Goal: Task Accomplishment & Management: Use online tool/utility

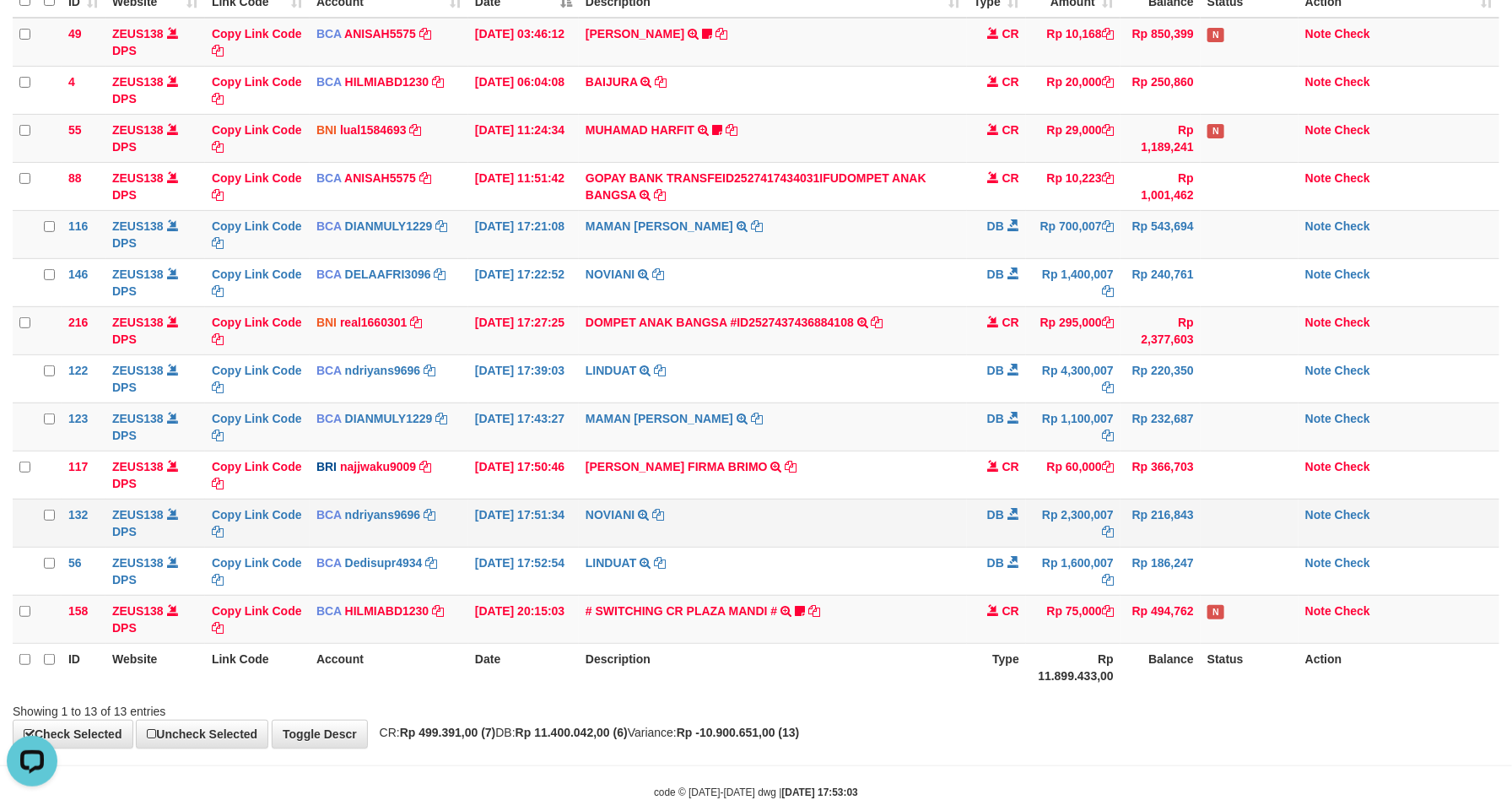
click at [958, 502] on td "NOVIANI TRSF E-BANKING DB 0110/FTSCY/WS95031 2300007.00NOVIANI" at bounding box center [773, 522] width 388 height 48
drag, startPoint x: 1320, startPoint y: 324, endPoint x: 1306, endPoint y: 329, distance: 14.9
click at [1320, 324] on link "Note" at bounding box center [1318, 322] width 26 height 14
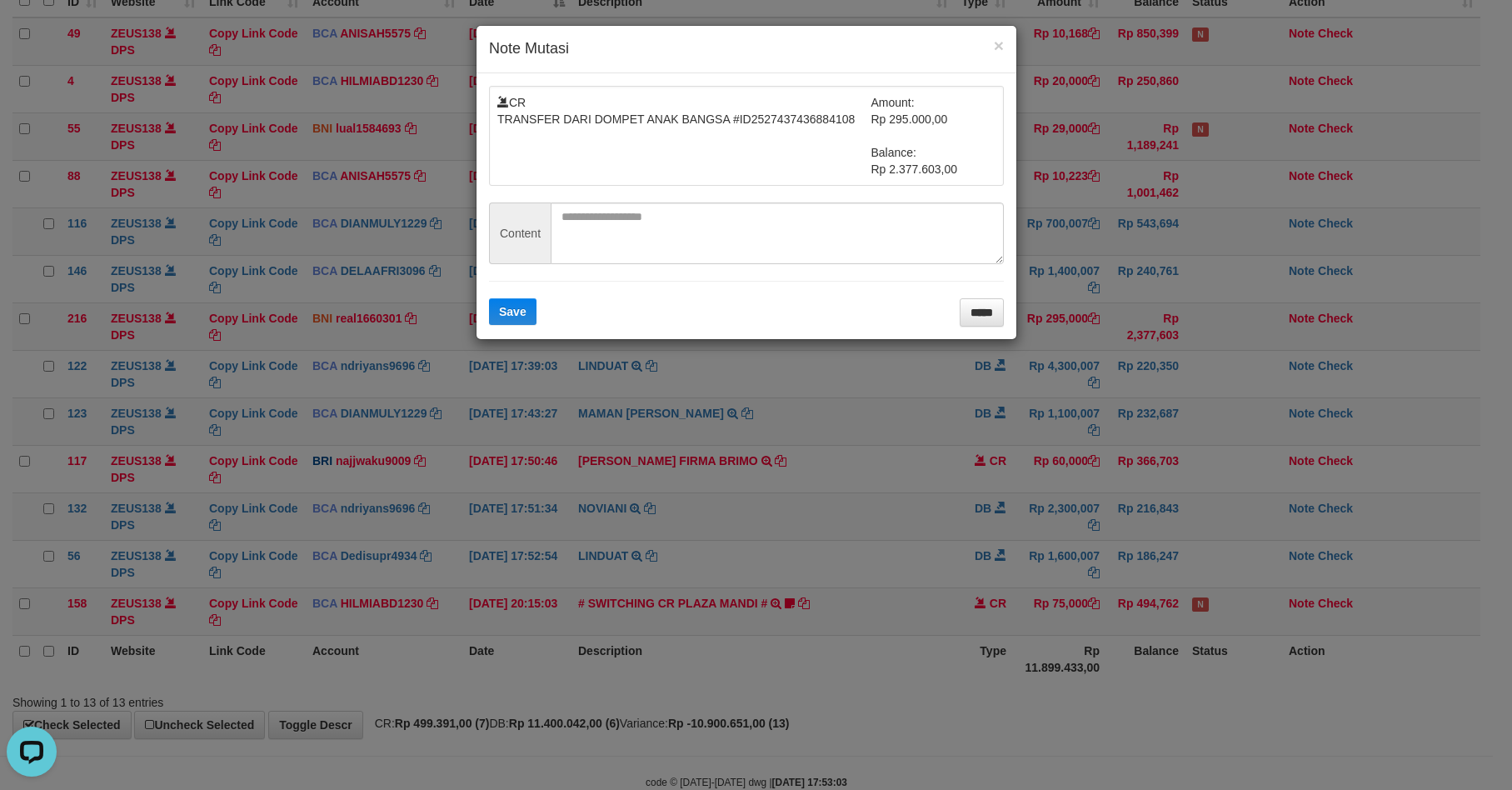
drag, startPoint x: 668, startPoint y: 201, endPoint x: 662, endPoint y: 210, distance: 10.8
click at [668, 201] on form "CR TRANSFER DARI DOMPET ANAK BANGSA #ID2527437436884108 Amount: Rp 295.000,00 B…" at bounding box center [746, 206] width 515 height 241
click at [579, 258] on textarea at bounding box center [778, 233] width 454 height 62
paste textarea "*********"
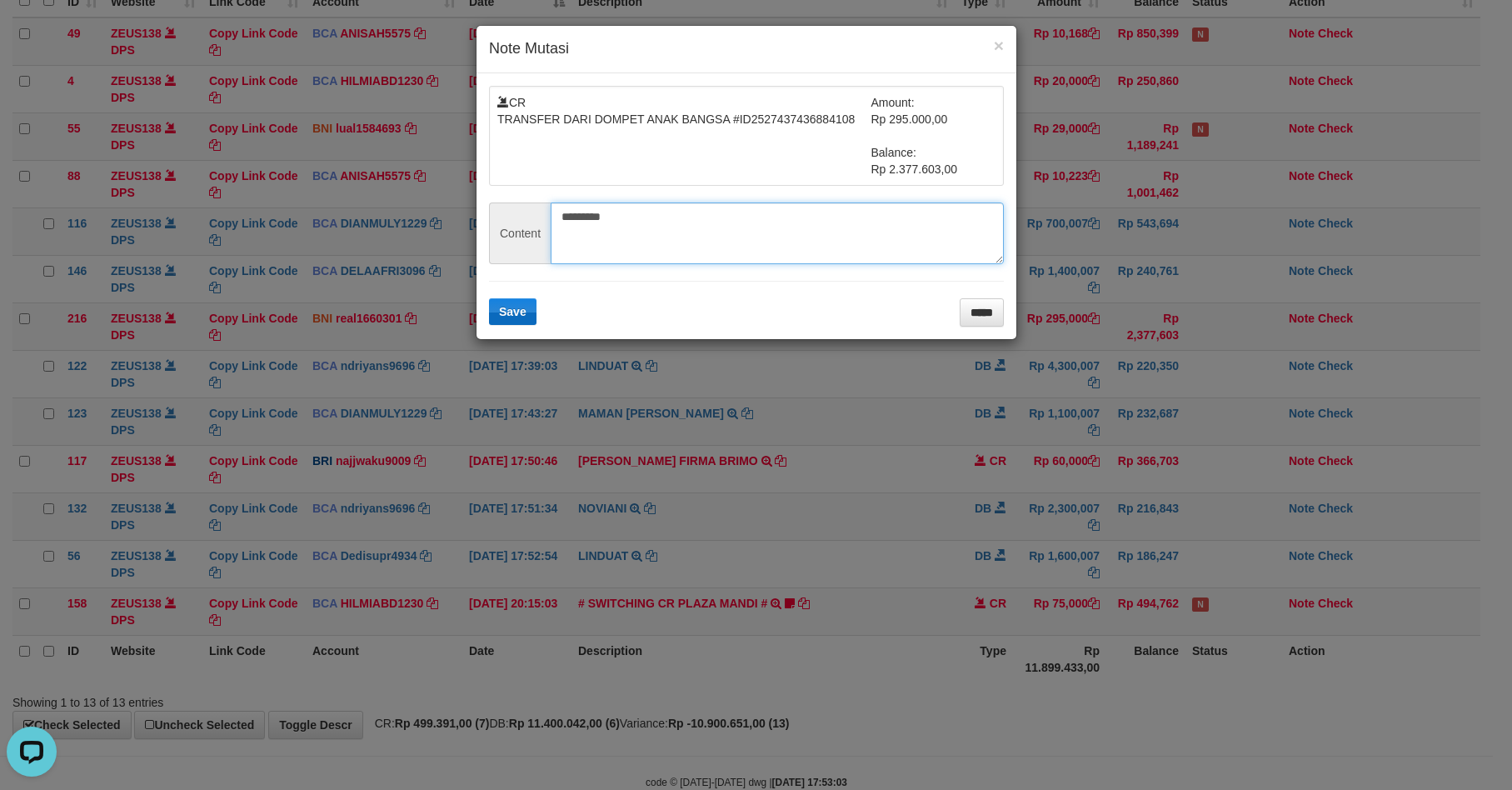
type textarea "*********"
click at [498, 315] on button "Save" at bounding box center [512, 311] width 48 height 27
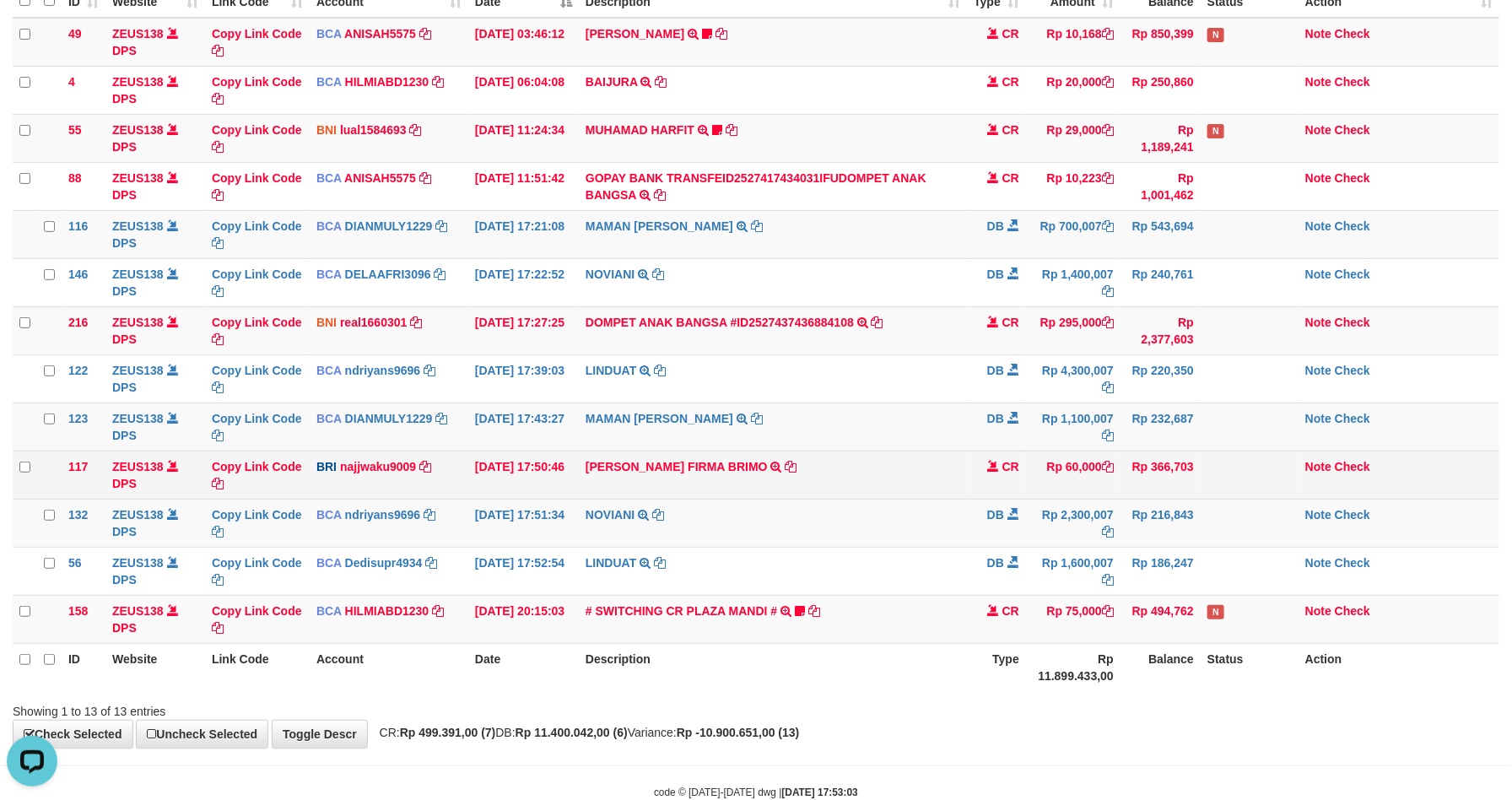
click at [848, 482] on td "MUHAMMAD FIRMA BRIMO TRANSFER NBMB MUHAMMAD FIRMA BRIMO TO SITI KURNIA NINGSIH" at bounding box center [773, 474] width 388 height 48
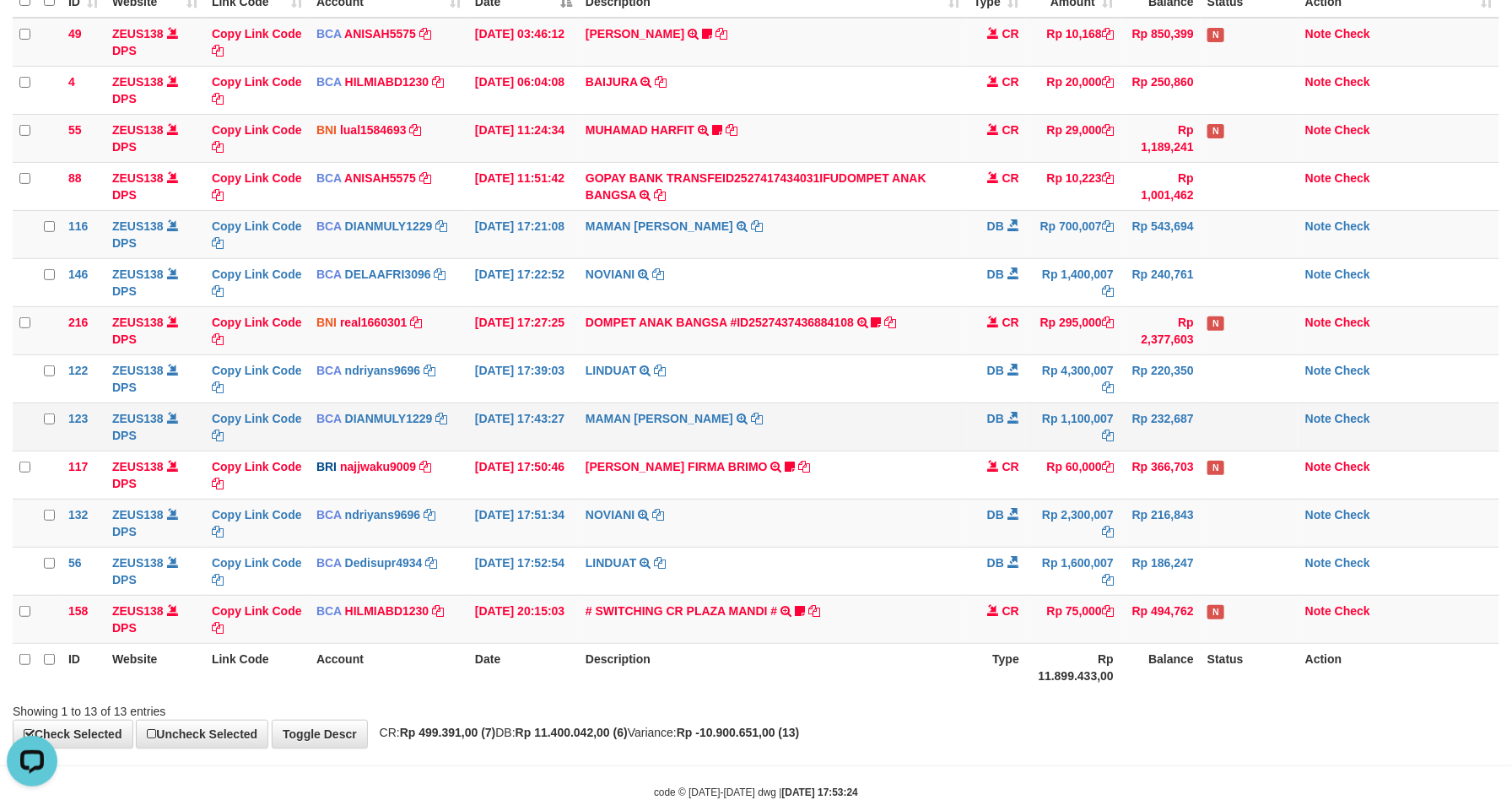
click at [945, 450] on td "MAMAN AGUSTIAN TRSF E-BANKING DB 0110/FTSCY/WS95031 1100007.00MAMAN AGUSTIAN" at bounding box center [773, 426] width 388 height 48
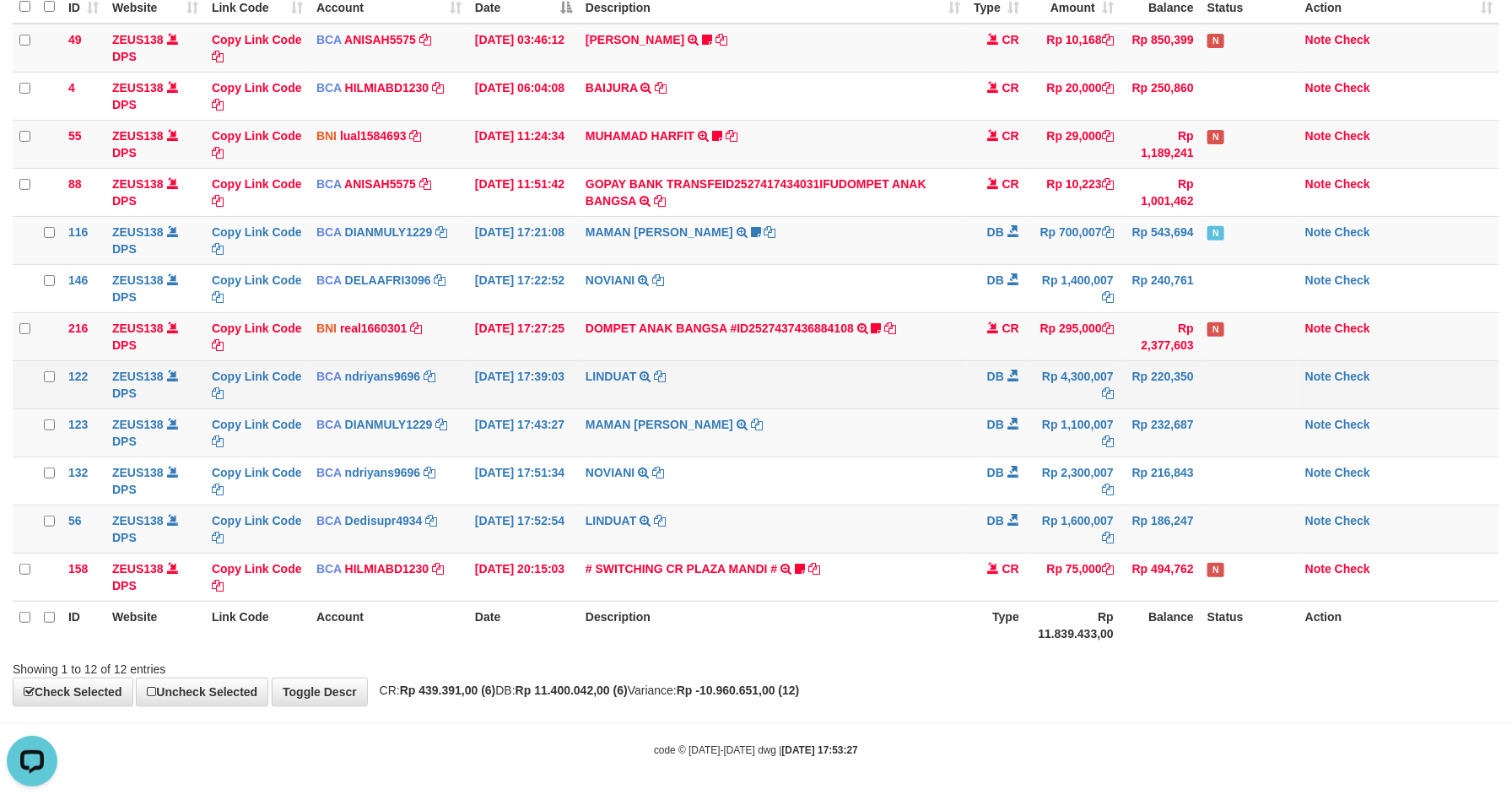
click at [924, 367] on td "LINDUAT TRSF E-BANKING DB 0110/FTSCY/WS95031 4300007.00LINDUAT" at bounding box center [773, 384] width 388 height 48
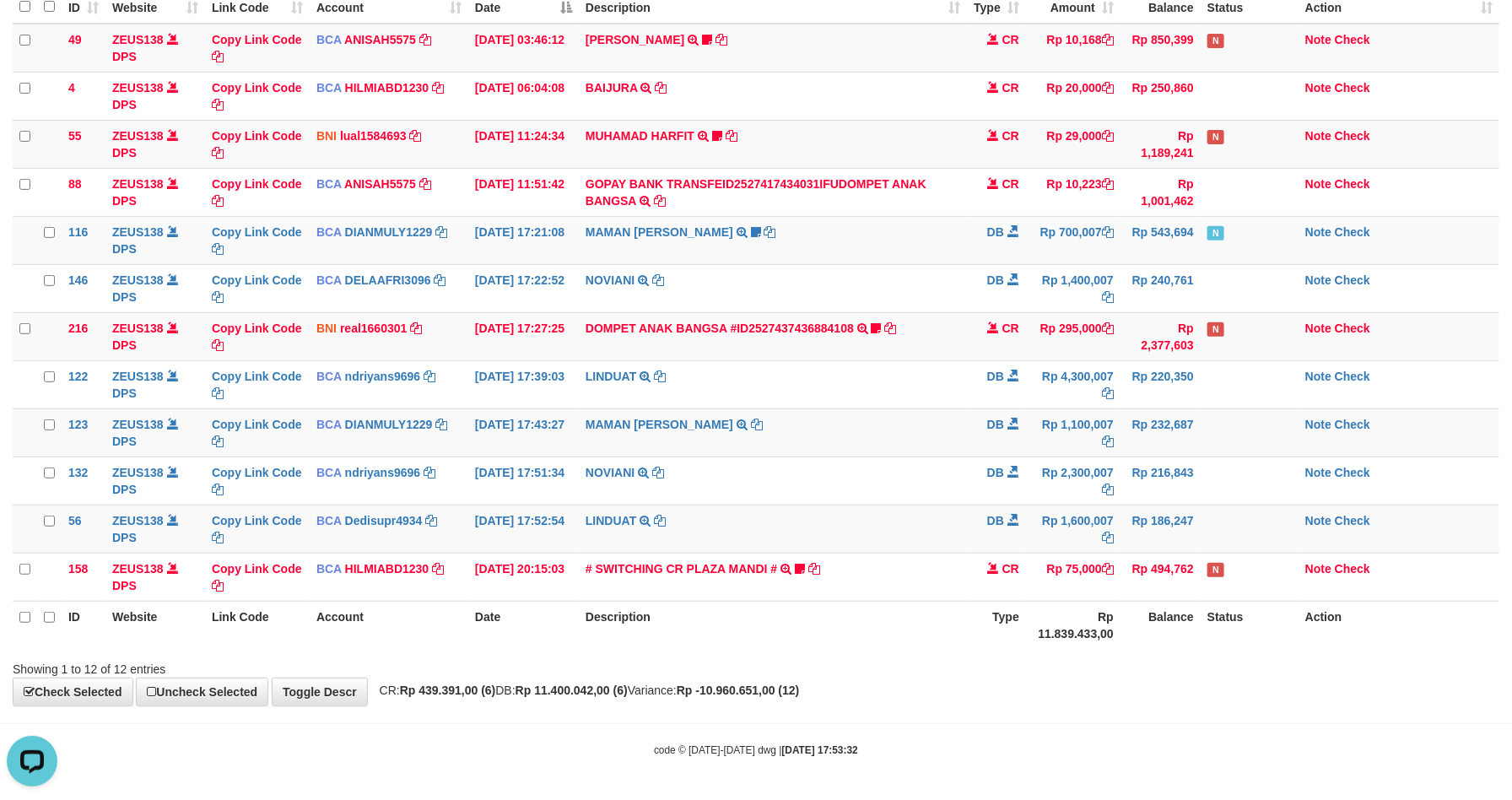
click at [1059, 618] on th "Rp 11.839.433,00" at bounding box center [1074, 624] width 95 height 48
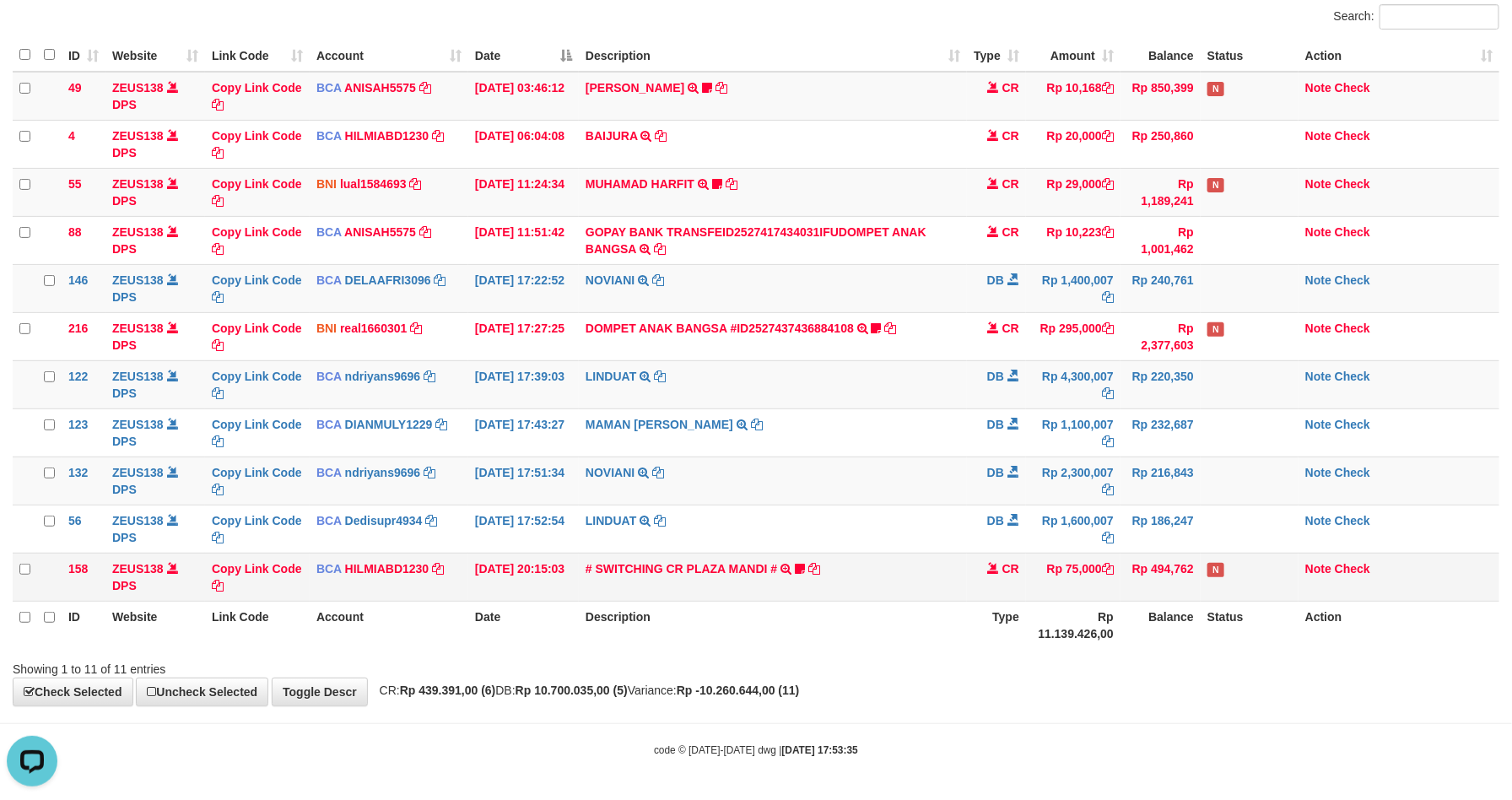
click at [735, 595] on td "# SWITCHING CR PLAZA MANDI # SWITCHING CR TRF TUPARDI 008 PLAZA MANDI 185000420…" at bounding box center [773, 576] width 388 height 48
click at [934, 610] on th "Description" at bounding box center [773, 624] width 388 height 48
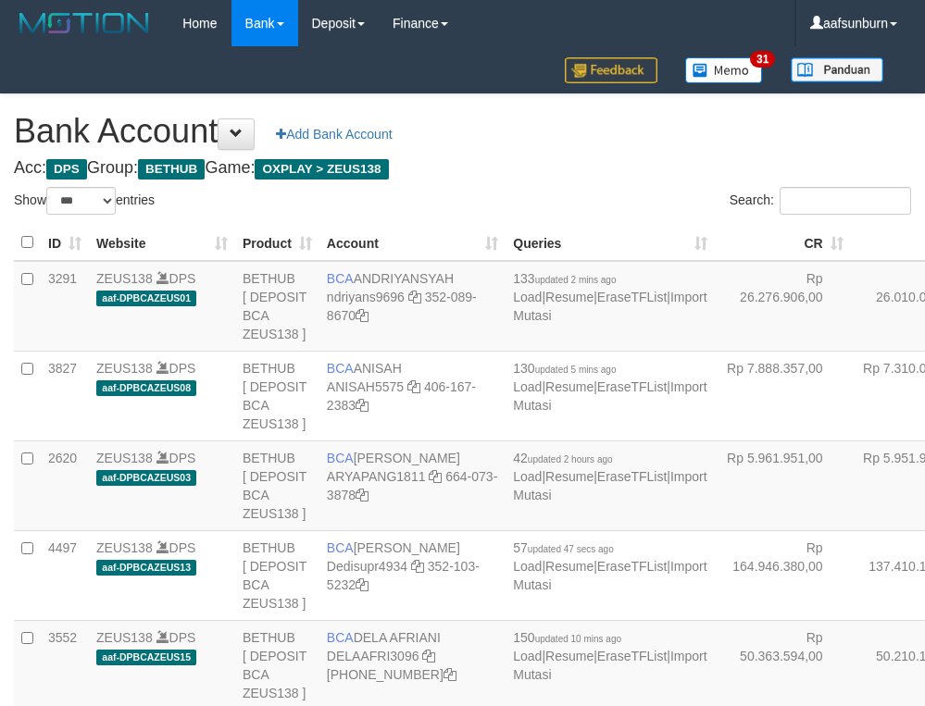
select select "***"
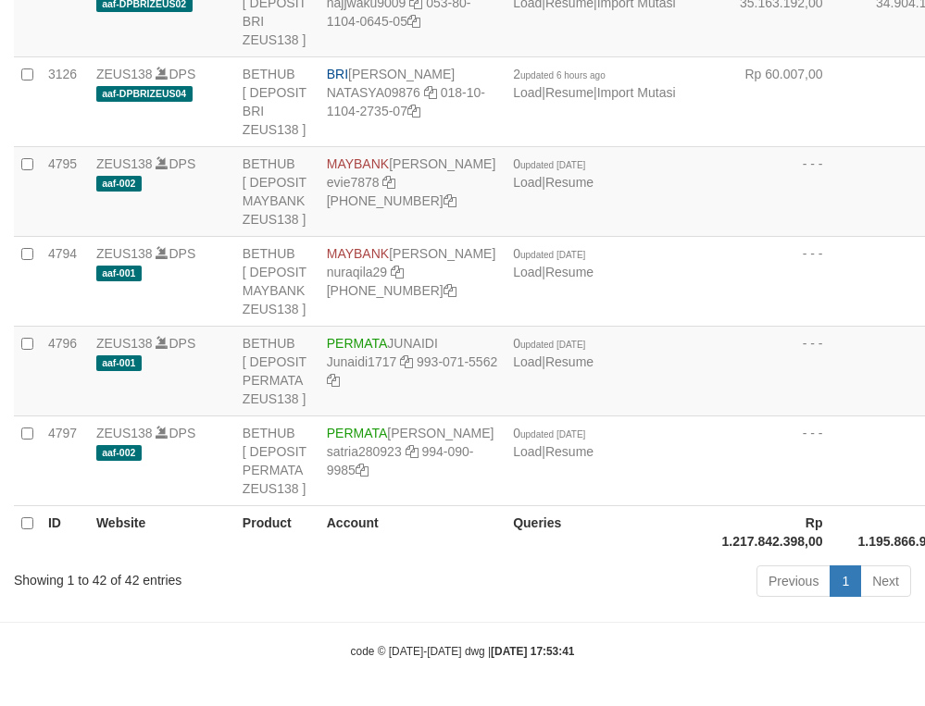
scroll to position [4083, 0]
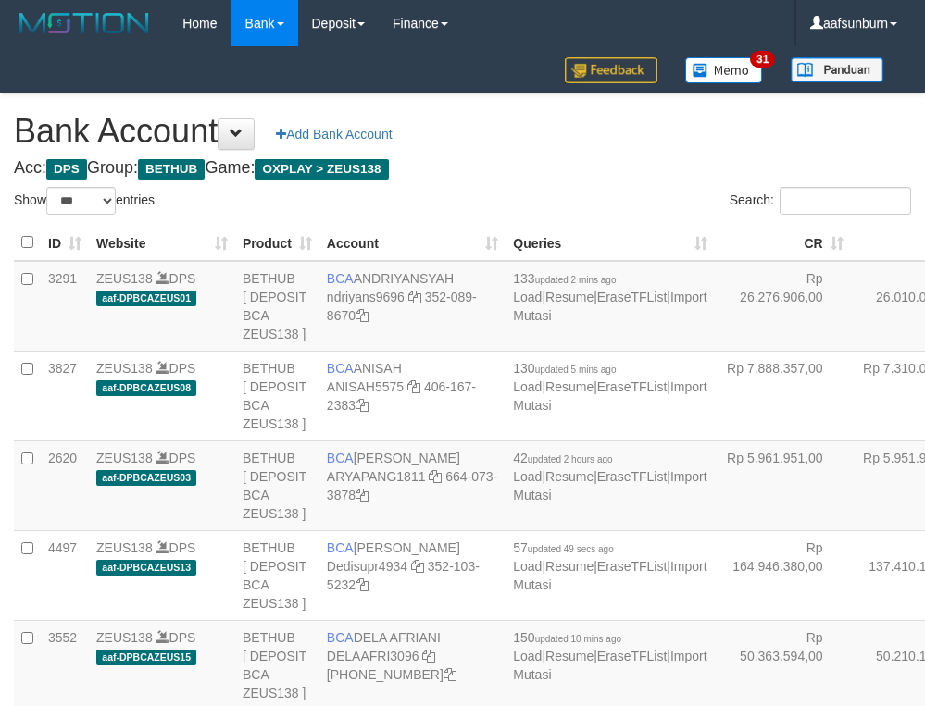
select select "***"
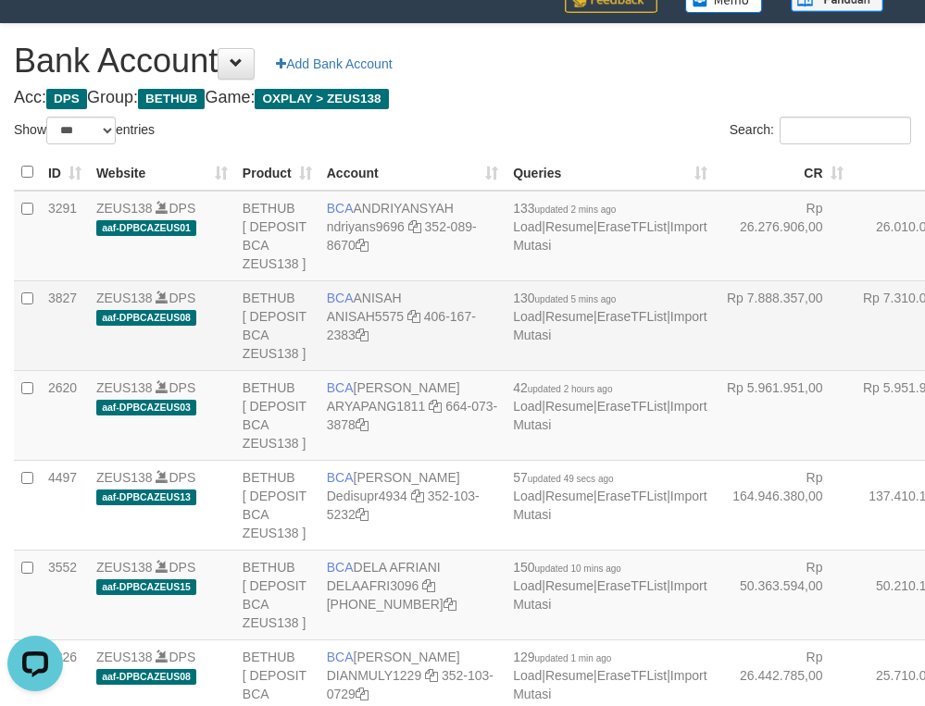
click at [851, 353] on td "Rp 7.310.080,00" at bounding box center [919, 326] width 136 height 90
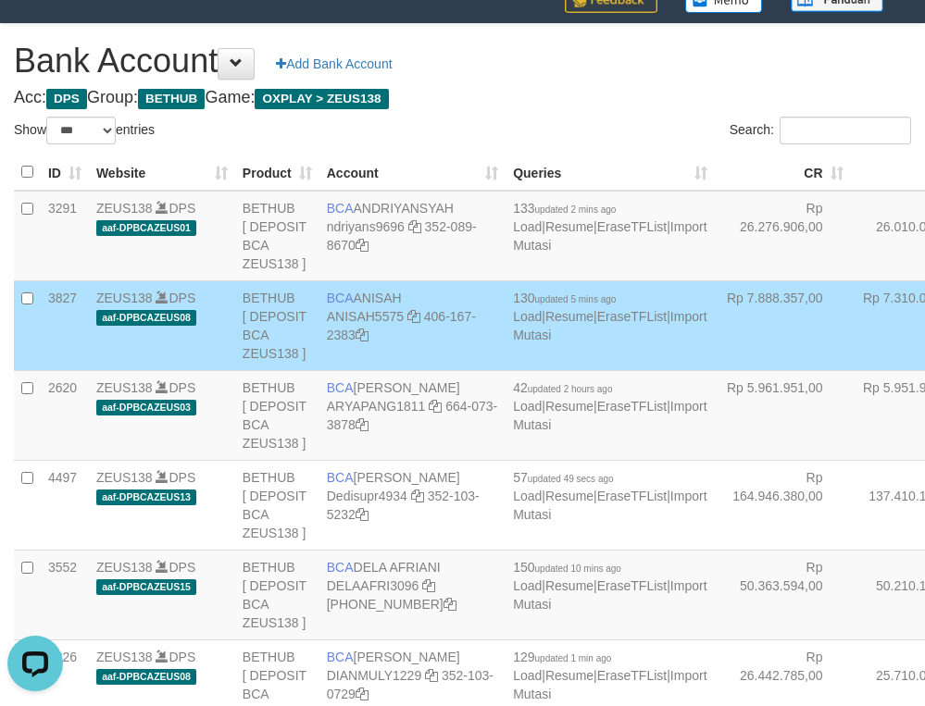
click at [851, 353] on td "Rp 7.310.080,00" at bounding box center [919, 326] width 136 height 90
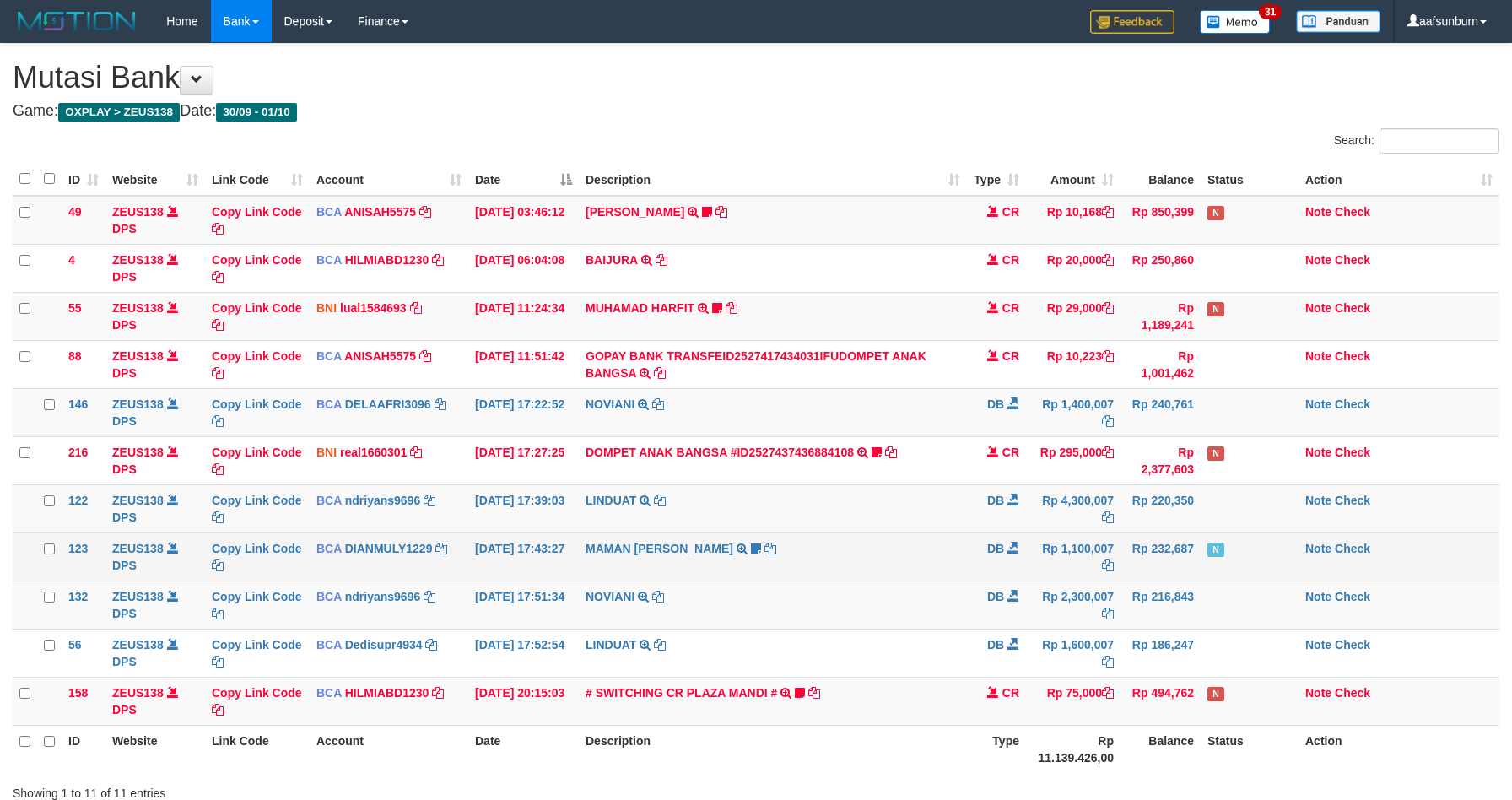
scroll to position [130, 0]
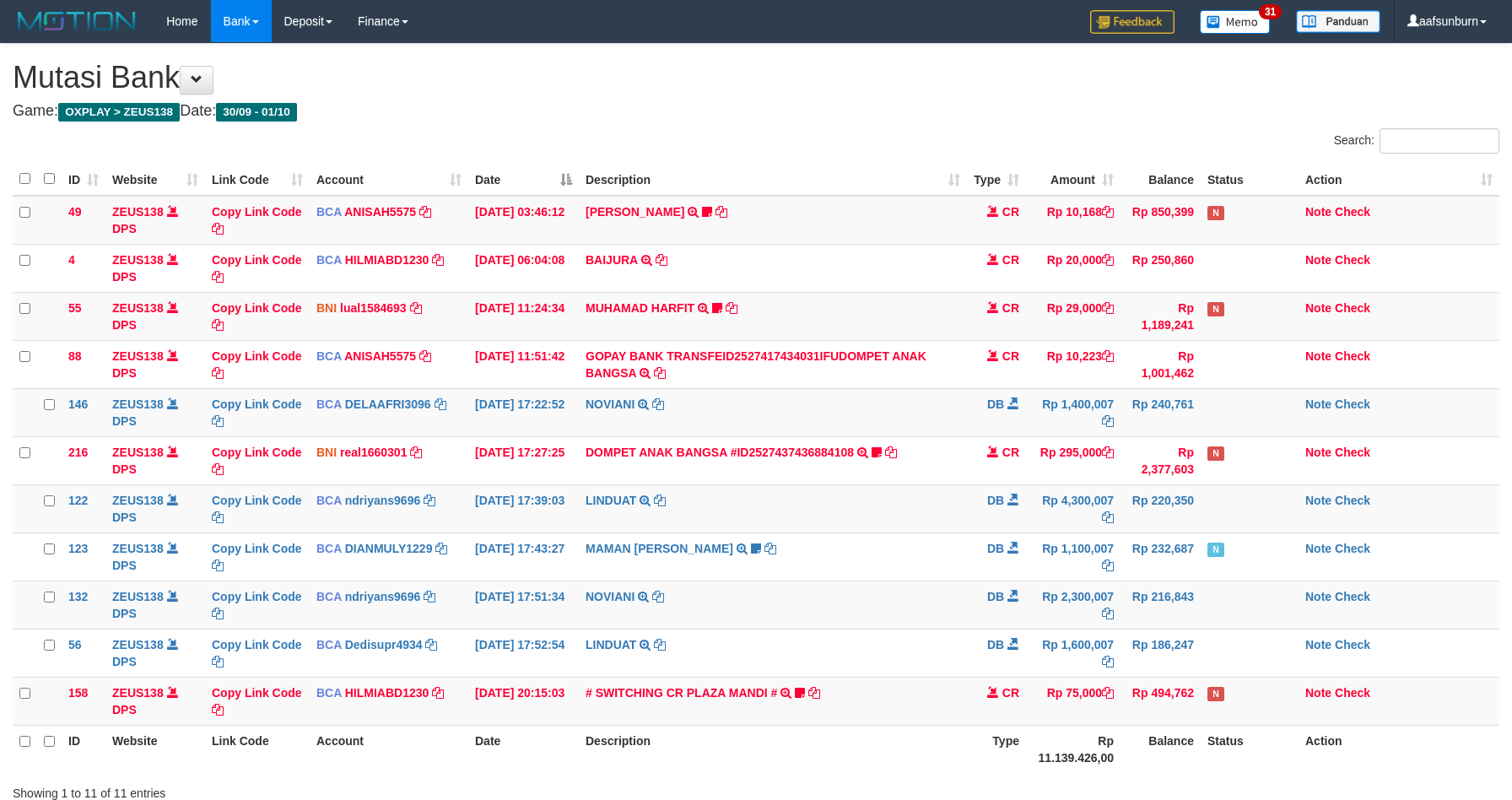
scroll to position [130, 0]
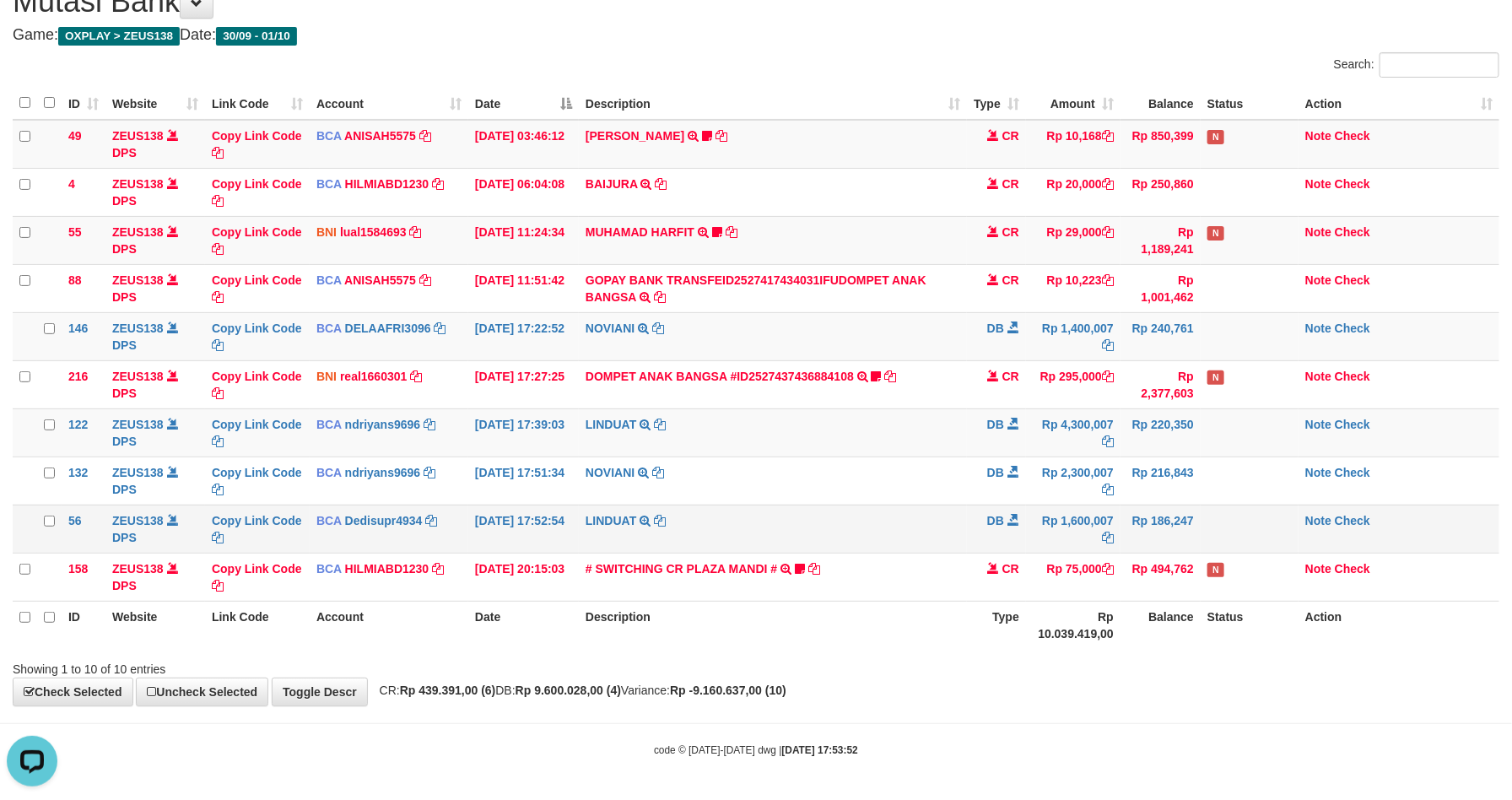
click at [1183, 506] on td "Rp 186,247" at bounding box center [1160, 528] width 80 height 48
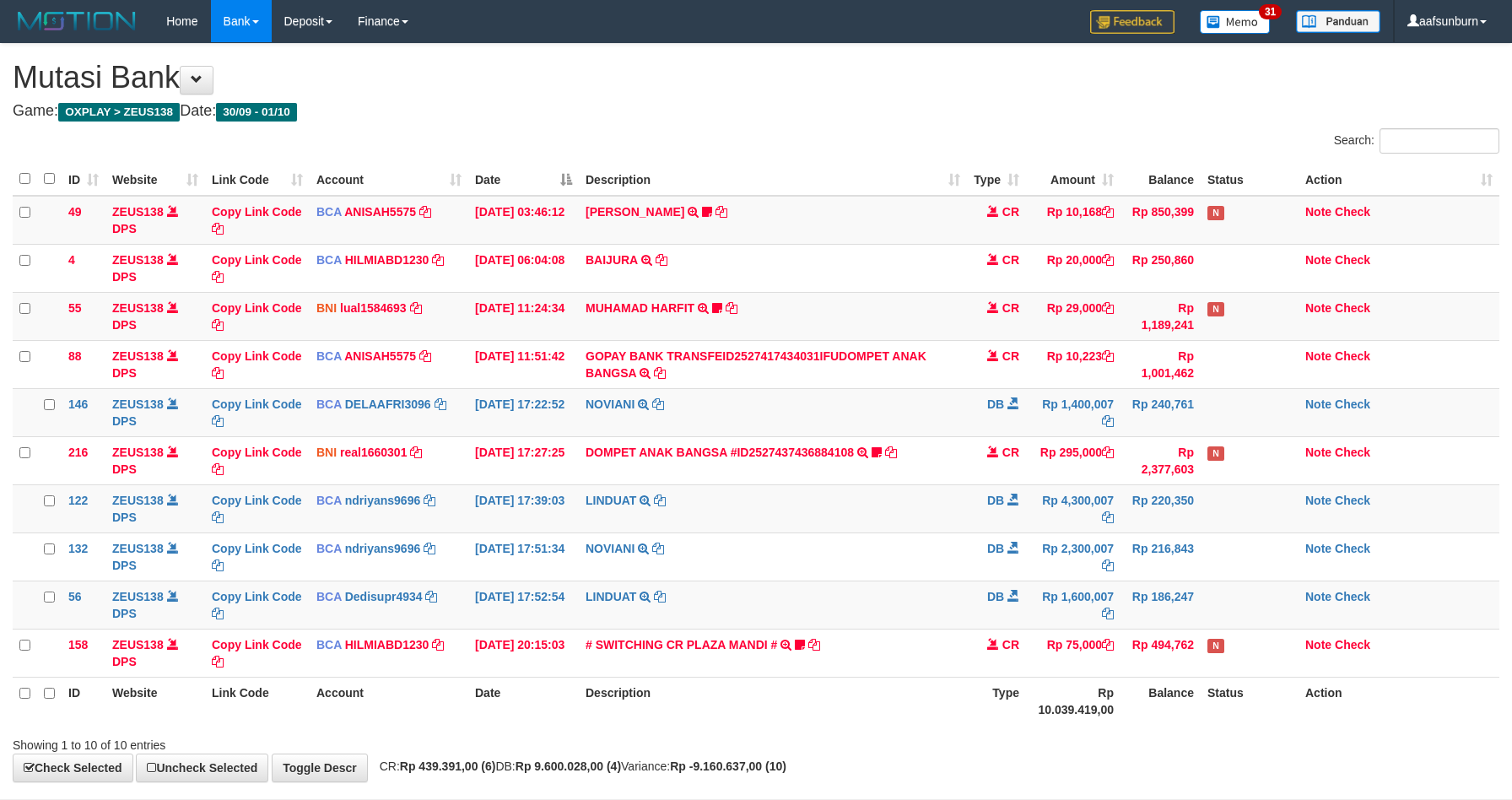
scroll to position [81, 0]
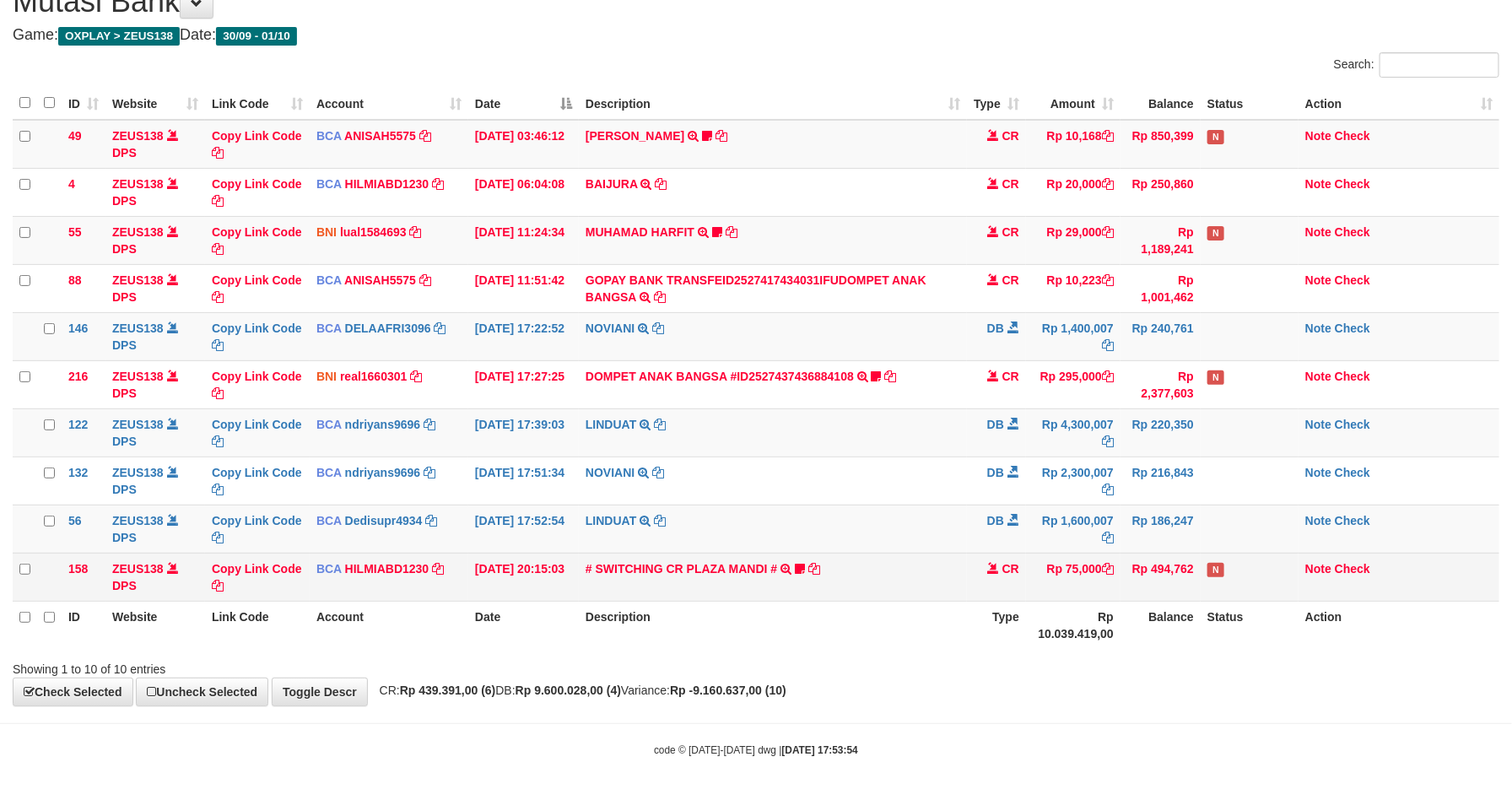
click at [1041, 568] on td "Rp 75,000" at bounding box center [1074, 576] width 95 height 48
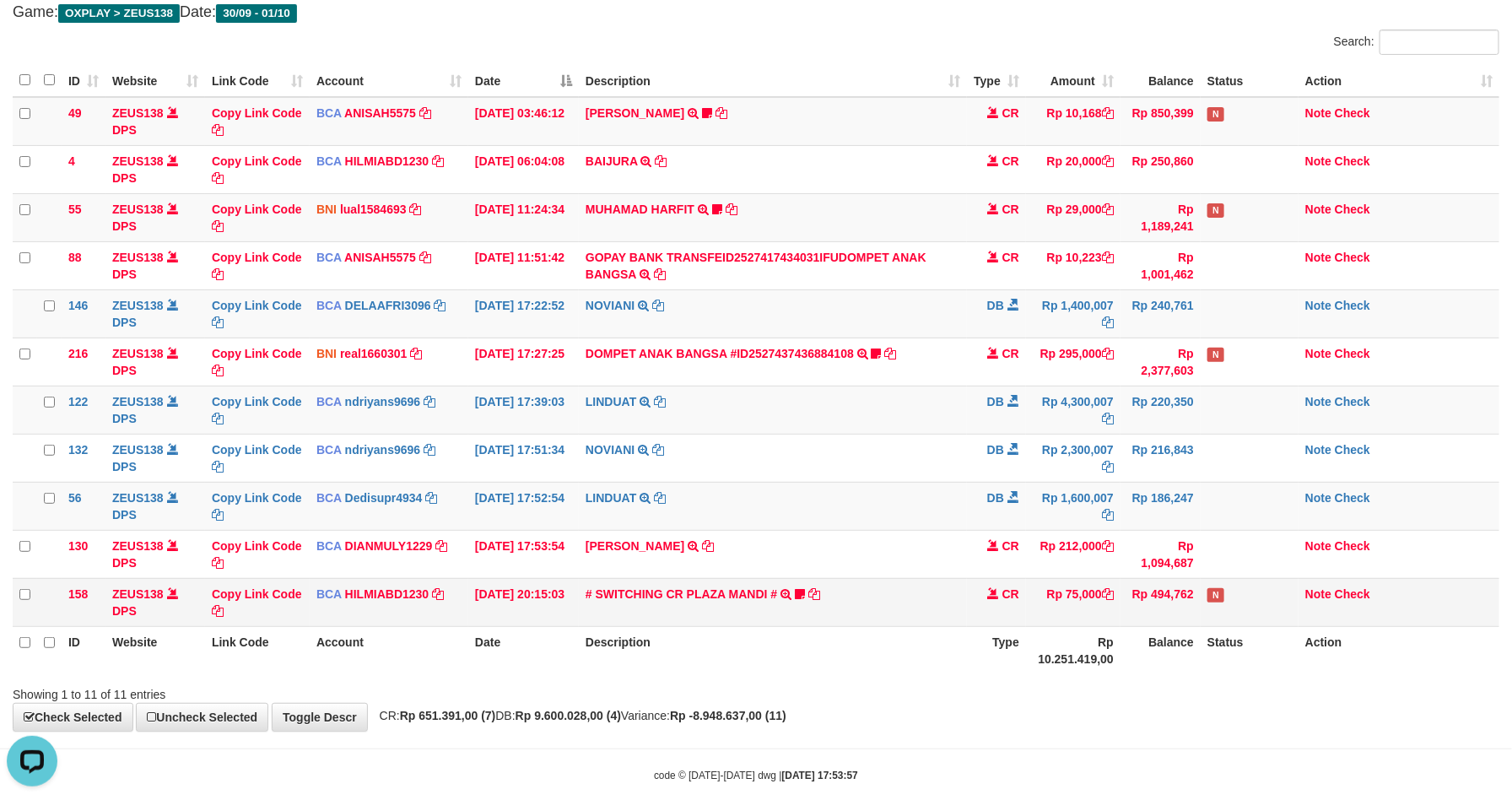
click at [1122, 623] on td "Rp 494,762" at bounding box center [1160, 601] width 80 height 48
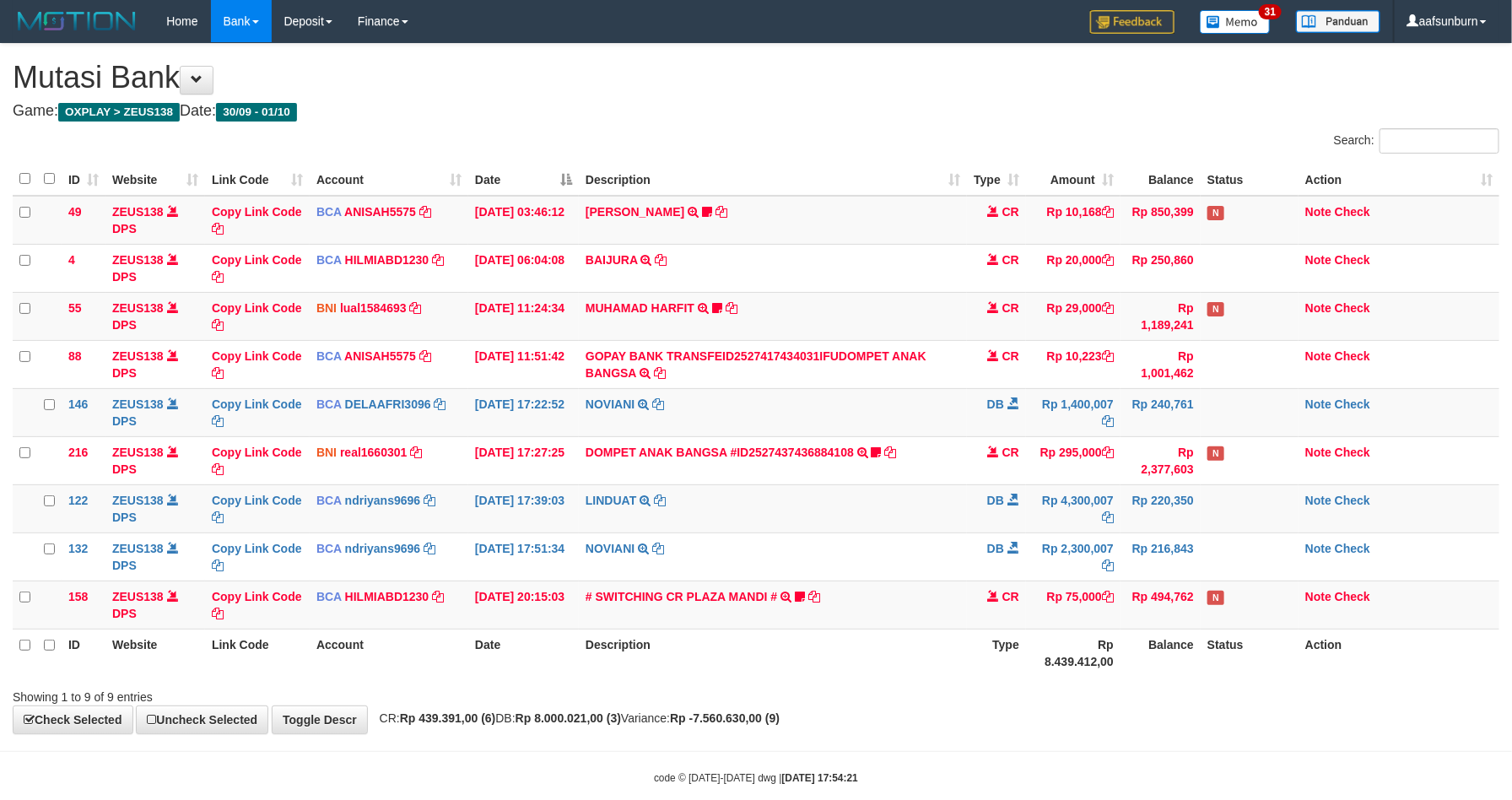
scroll to position [33, 0]
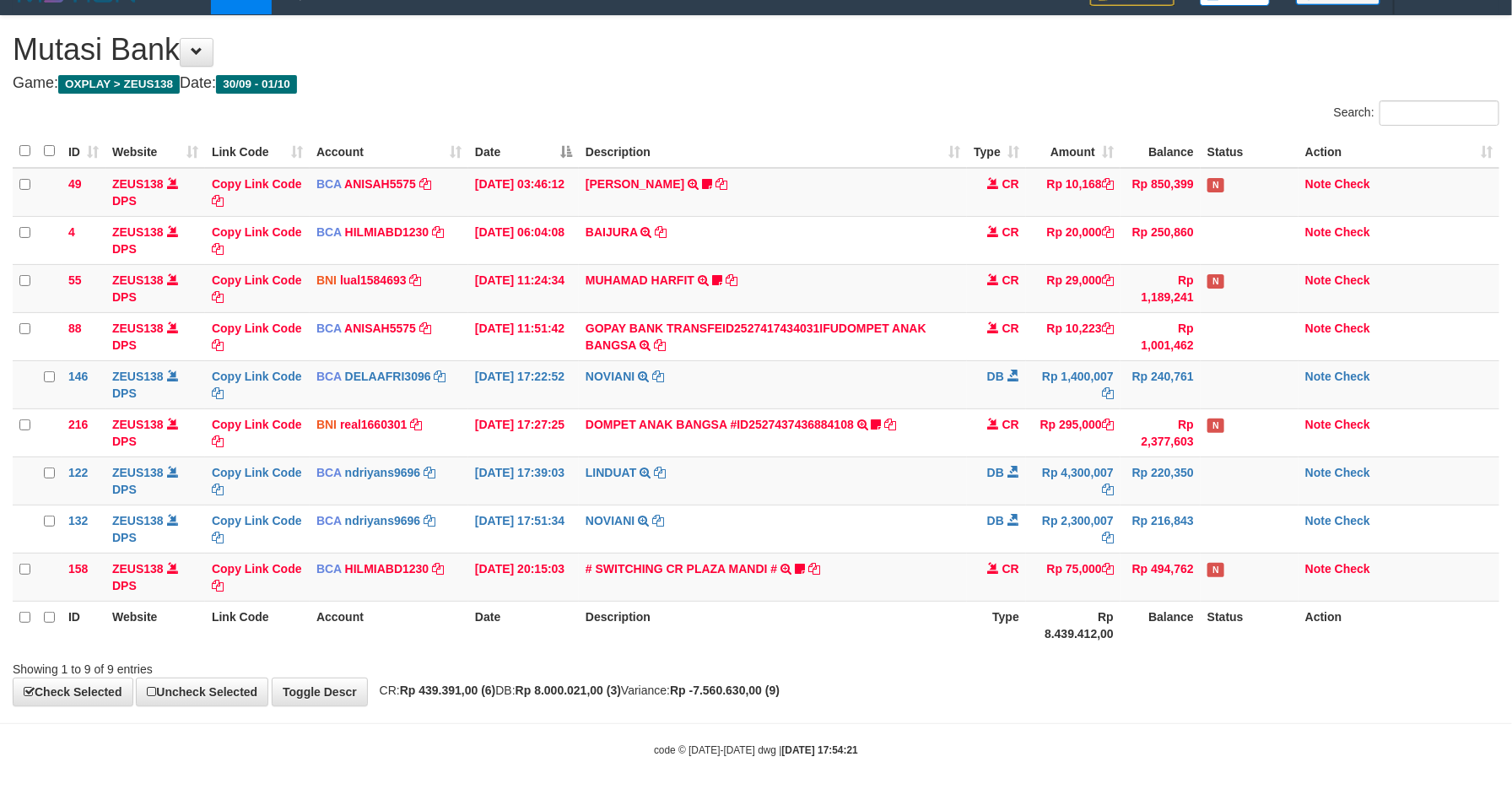
click at [978, 692] on div "**********" at bounding box center [756, 361] width 1512 height 689
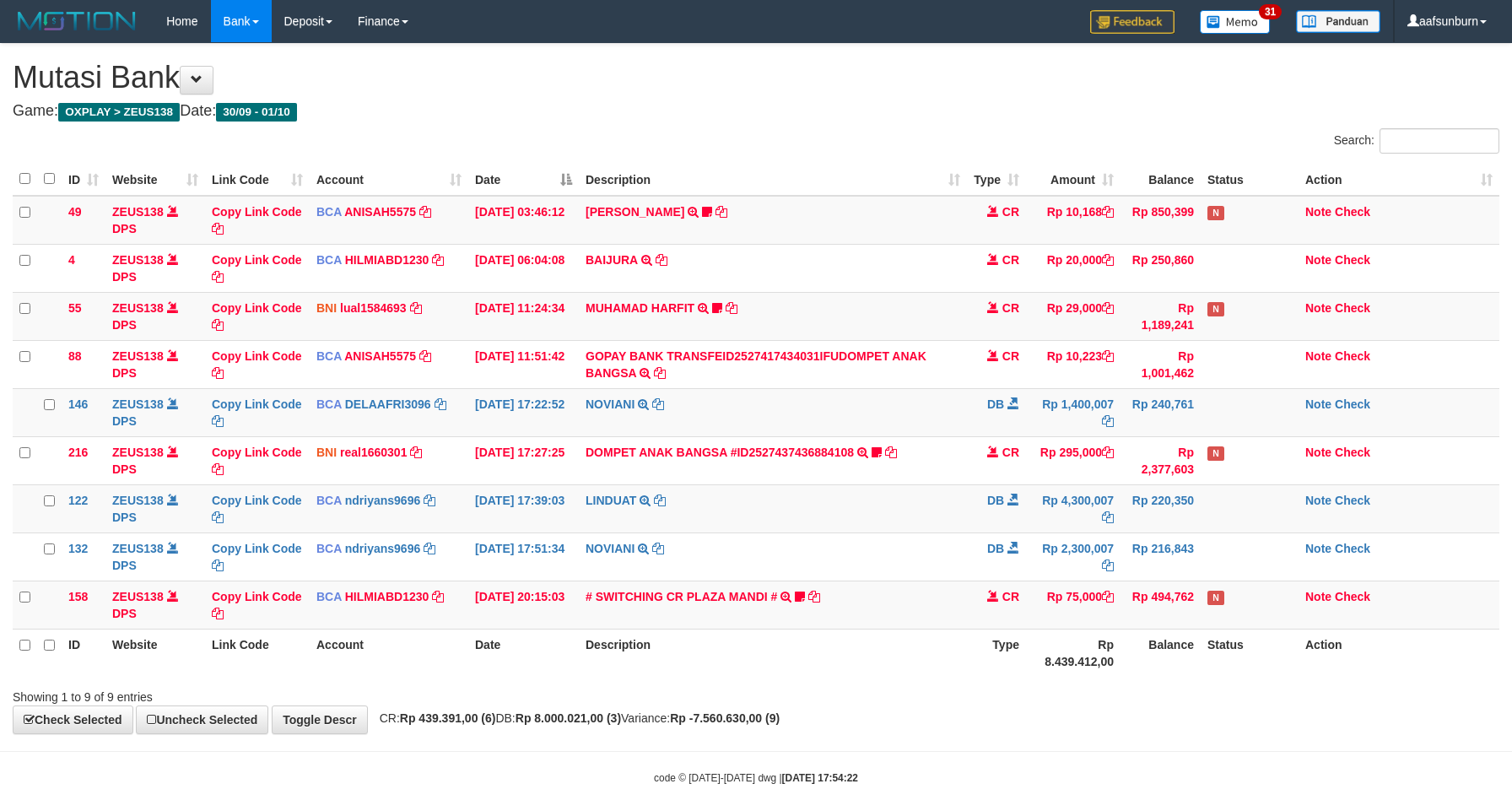
scroll to position [33, 0]
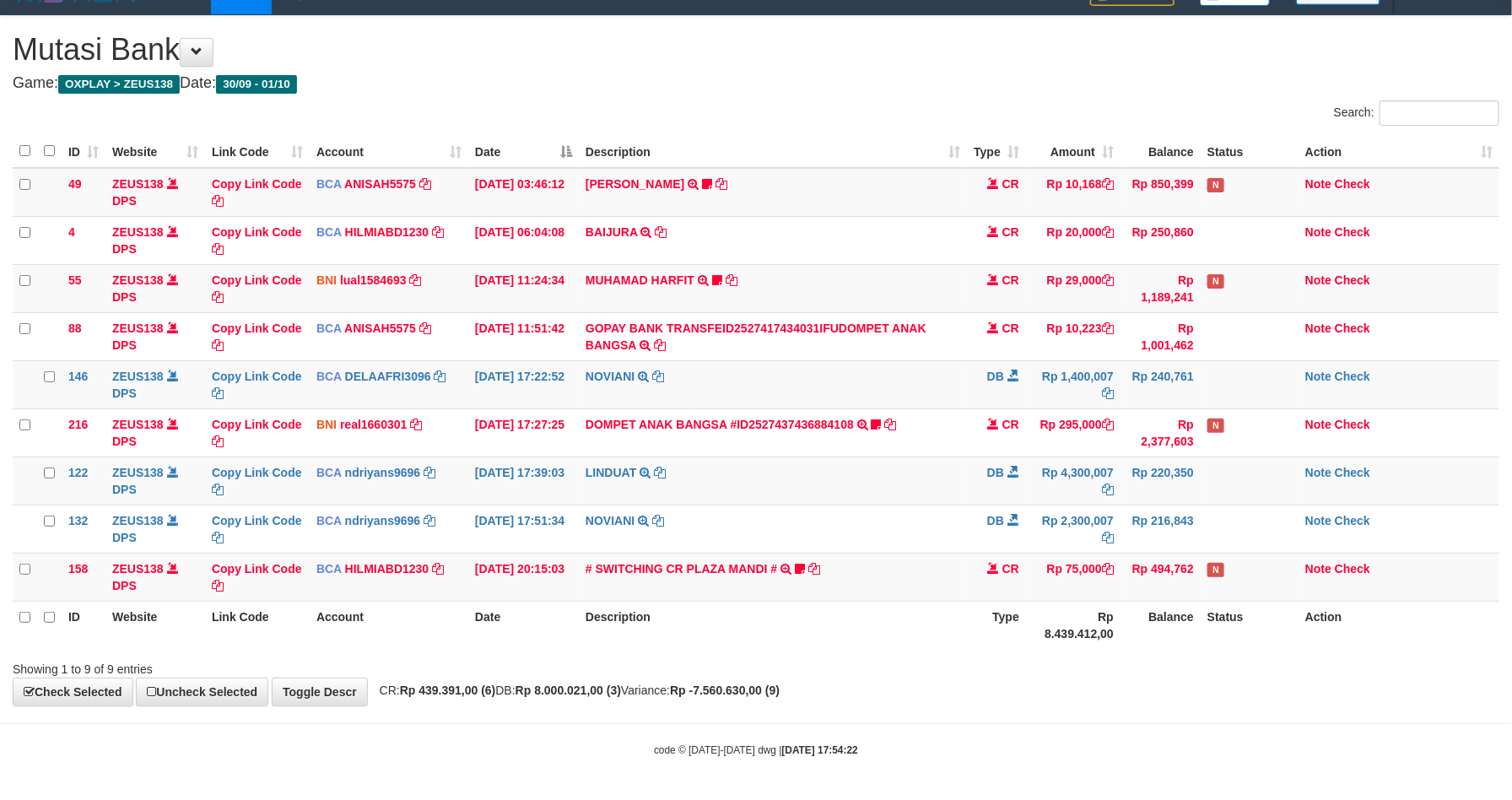
click at [980, 697] on div "**********" at bounding box center [756, 361] width 1512 height 689
click at [1226, 596] on td "N" at bounding box center [1249, 576] width 98 height 48
click at [1294, 774] on body "Toggle navigation Home Bank Account List Load By Website Group [OXPLAY] ZEUS138…" at bounding box center [756, 385] width 1512 height 827
click at [1306, 772] on body "Toggle navigation Home Bank Account List Load By Website Group [OXPLAY] ZEUS138…" at bounding box center [756, 385] width 1512 height 827
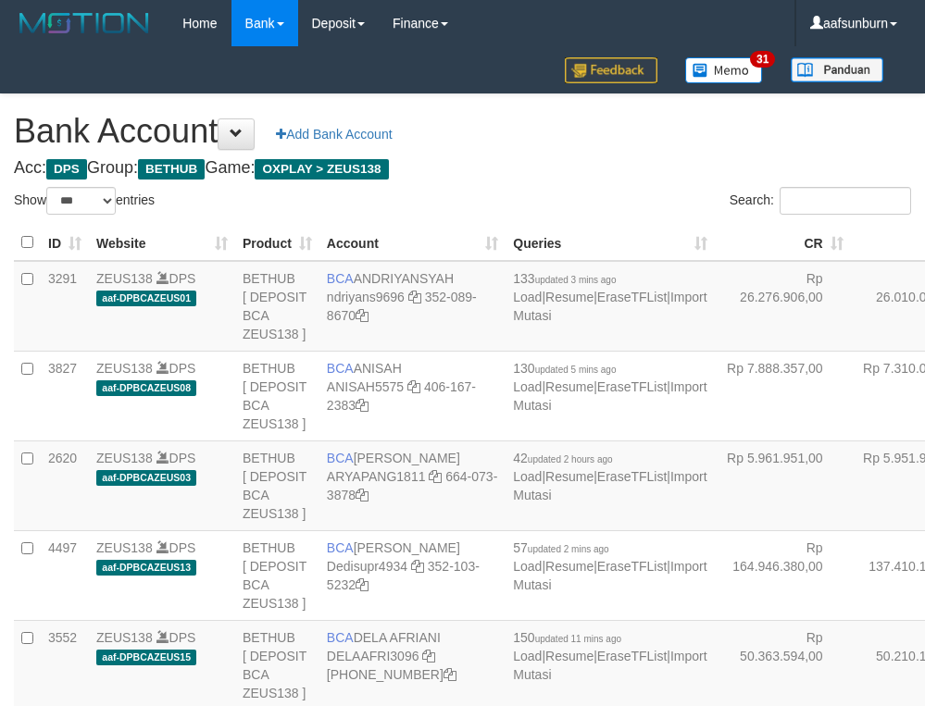
select select "***"
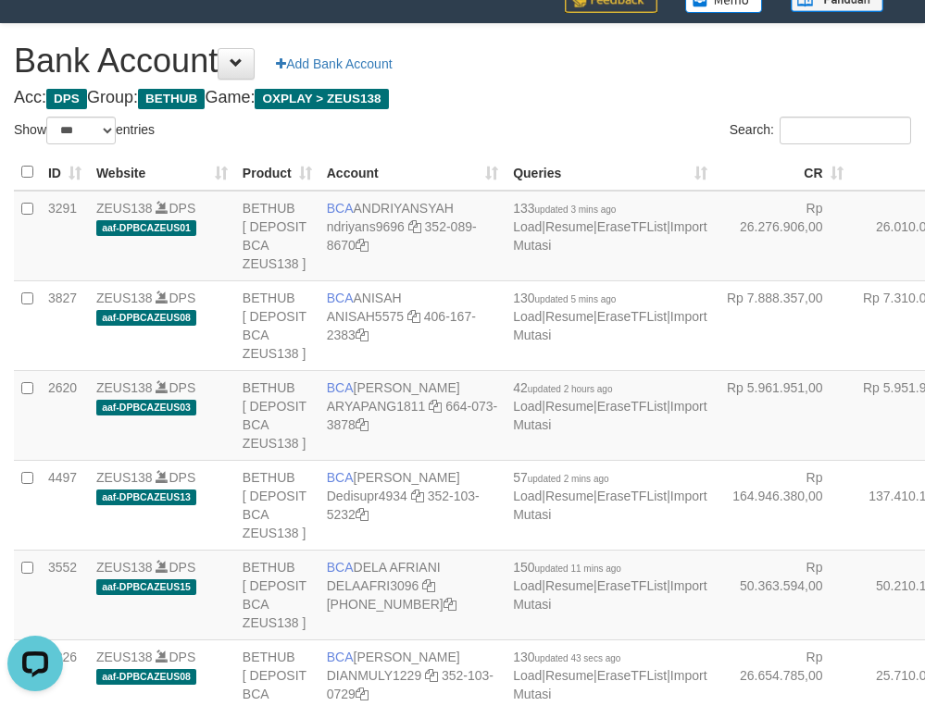
drag, startPoint x: 684, startPoint y: 287, endPoint x: 9, endPoint y: 250, distance: 675.9
click at [673, 281] on tr "3291 ZEUS138 DPS aaf-DPBCAZEUS01 BETHUB [ DEPOSIT BCA ZEUS138 ] BCA ANDRIYANSYA…" at bounding box center [614, 236] width 1200 height 91
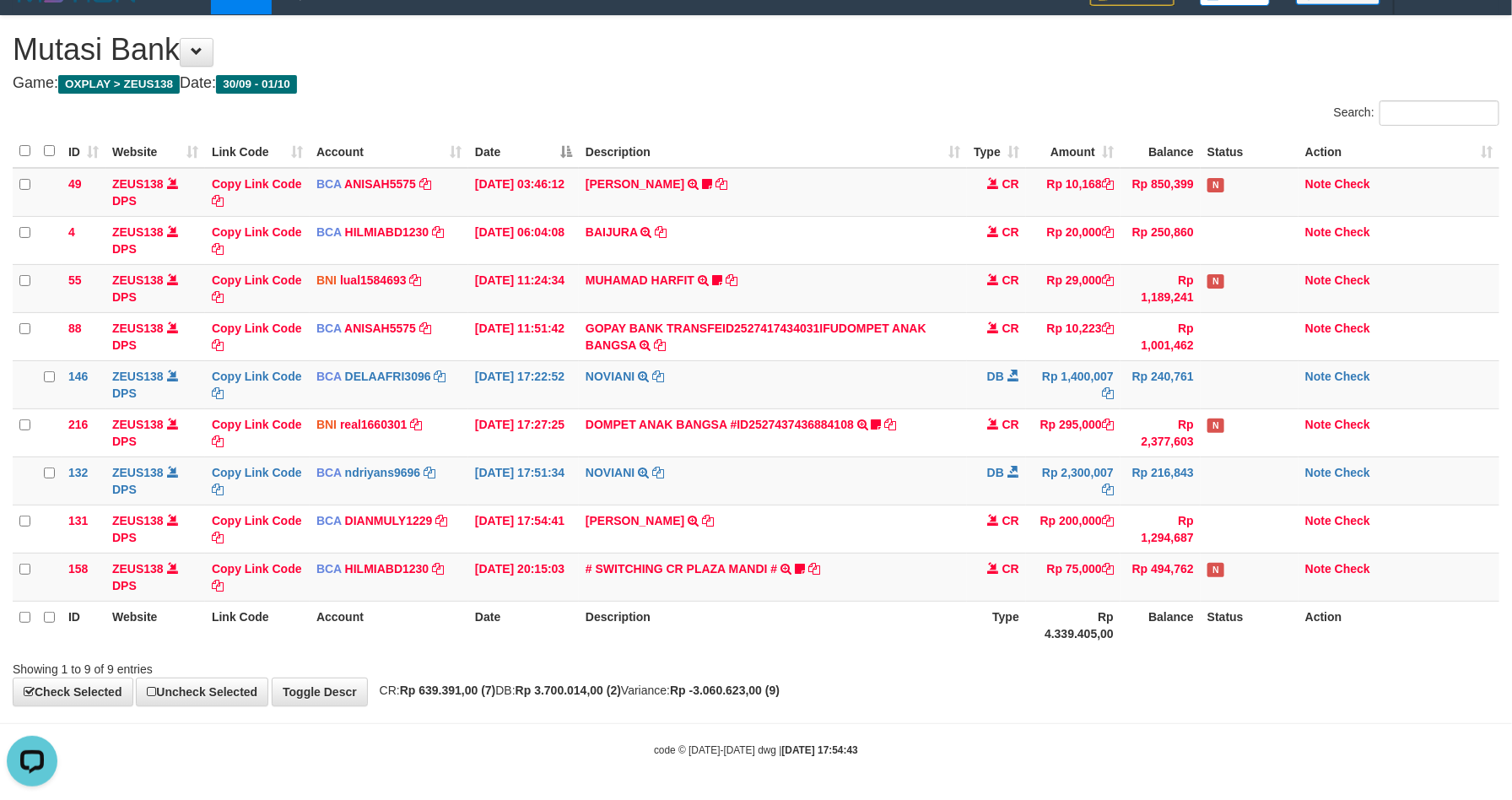
click at [1368, 707] on body "Toggle navigation Home Bank Account List Load By Website Group [OXPLAY] ZEUS138…" at bounding box center [756, 385] width 1512 height 827
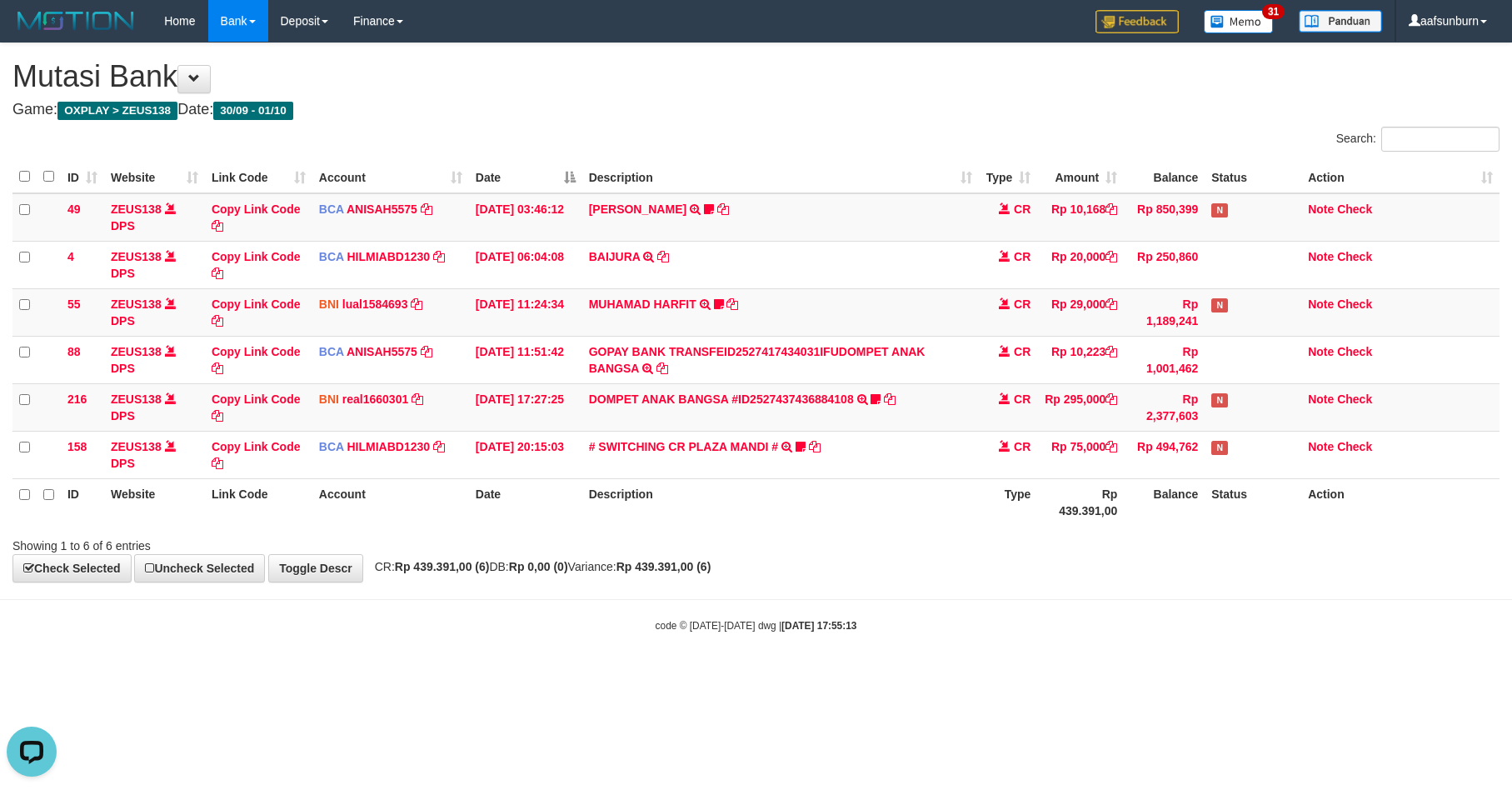
click at [1187, 633] on div "code © 2012-2018 dwg | 2025/10/01 17:55:13" at bounding box center [756, 624] width 1512 height 17
click at [1193, 650] on body "Toggle navigation Home Bank Account List Load By Website Group [OXPLAY] ZEUS138…" at bounding box center [756, 337] width 1512 height 675
click at [1102, 565] on div "**********" at bounding box center [756, 312] width 1512 height 538
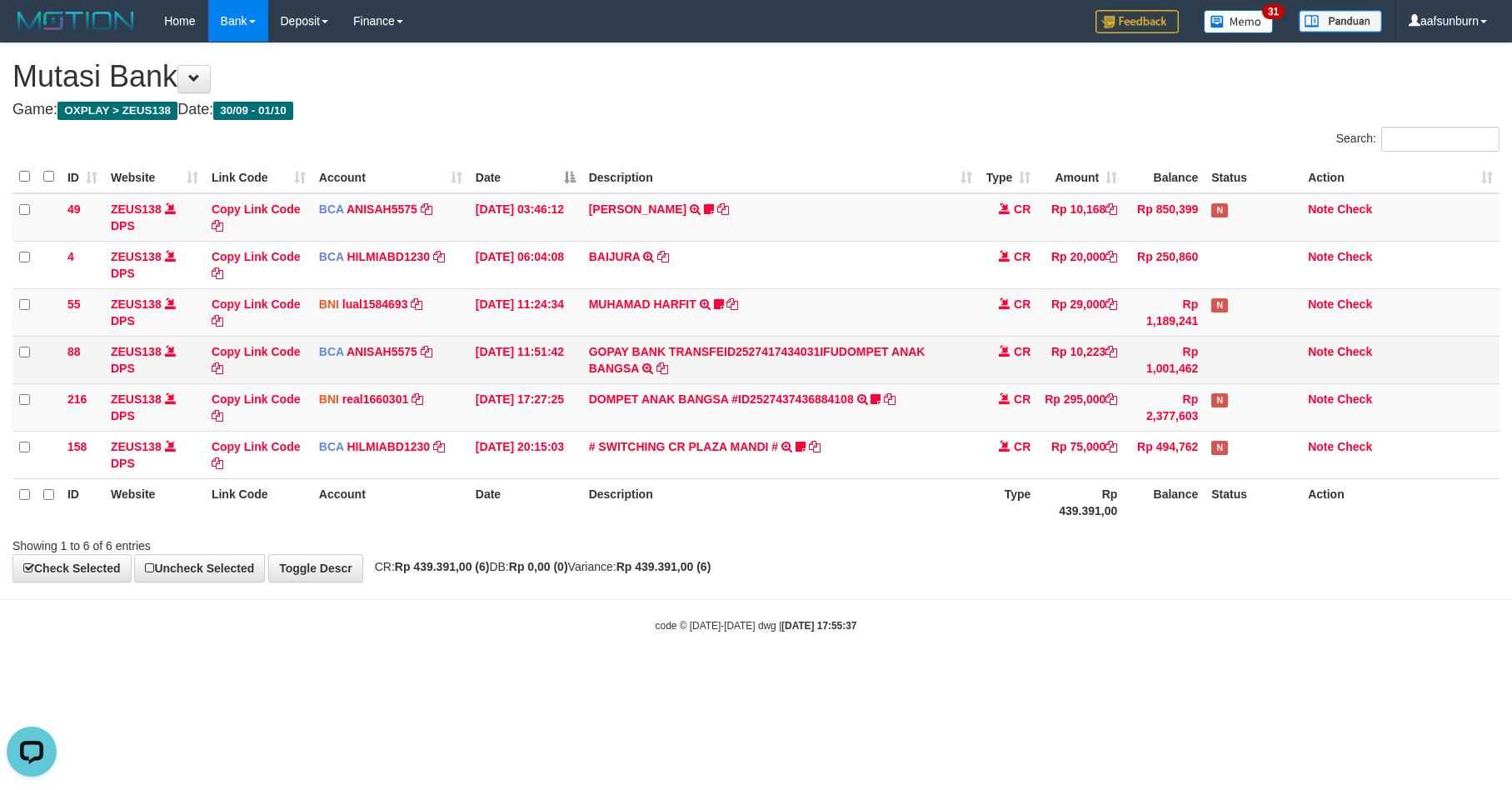
click at [942, 354] on td "GOPAY BANK TRANSFEID2527417434031IFUDOMPET ANAK BANGSA TRSF E-BANKING CR 0110/F…" at bounding box center [781, 359] width 398 height 48
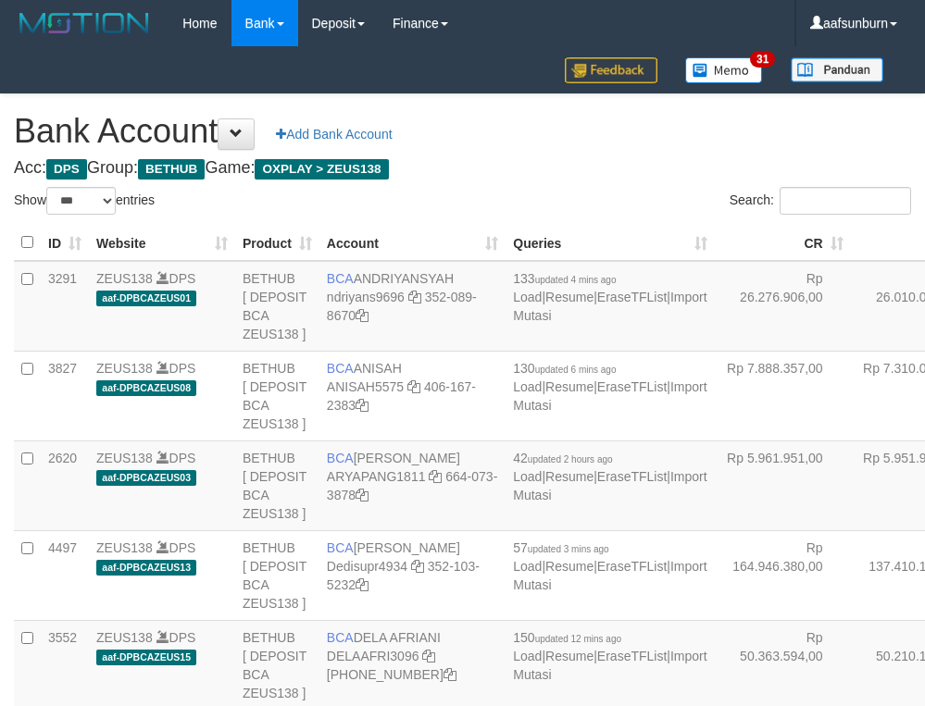
select select "***"
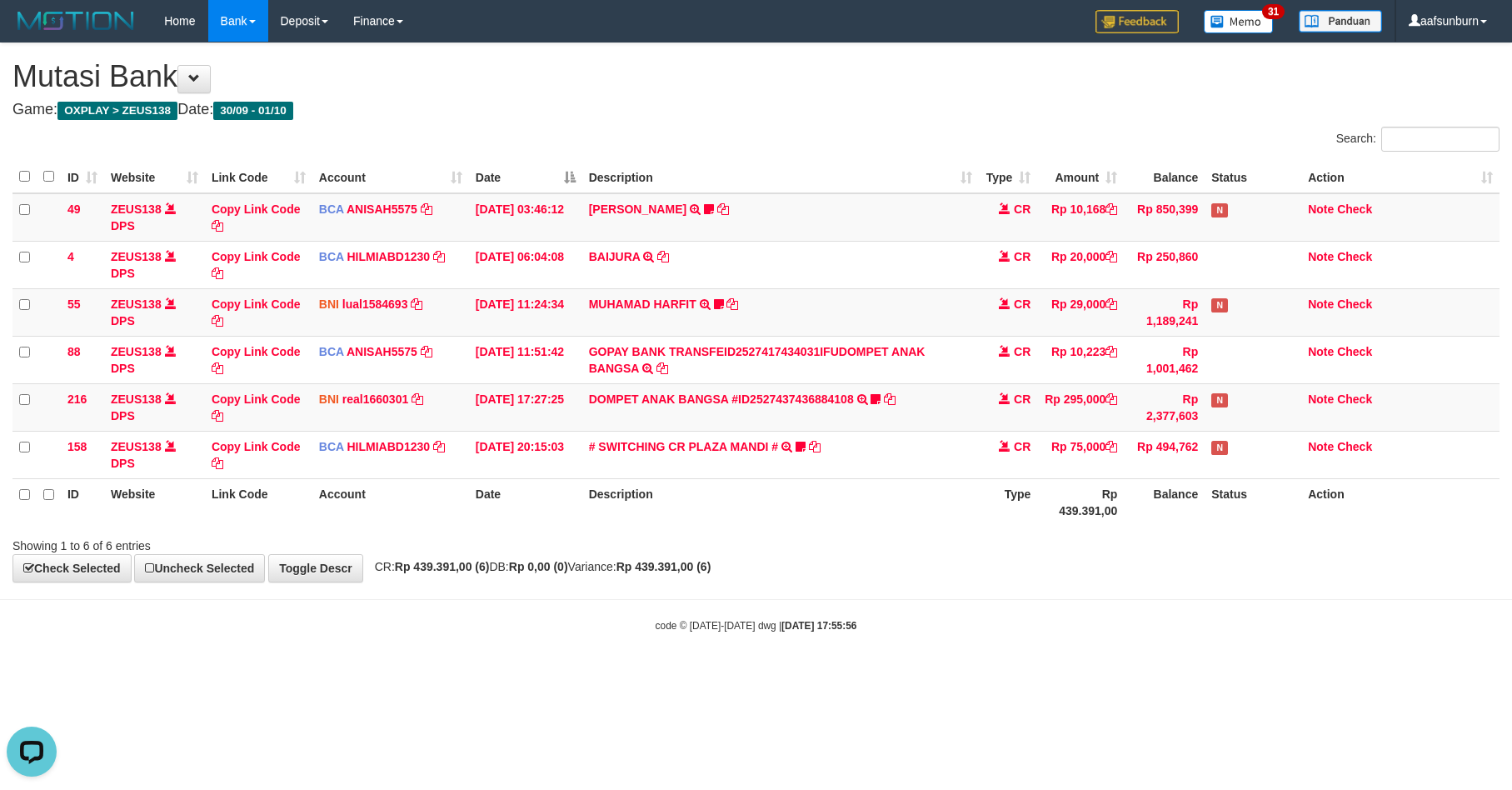
click at [1113, 581] on div "**********" at bounding box center [756, 312] width 1512 height 538
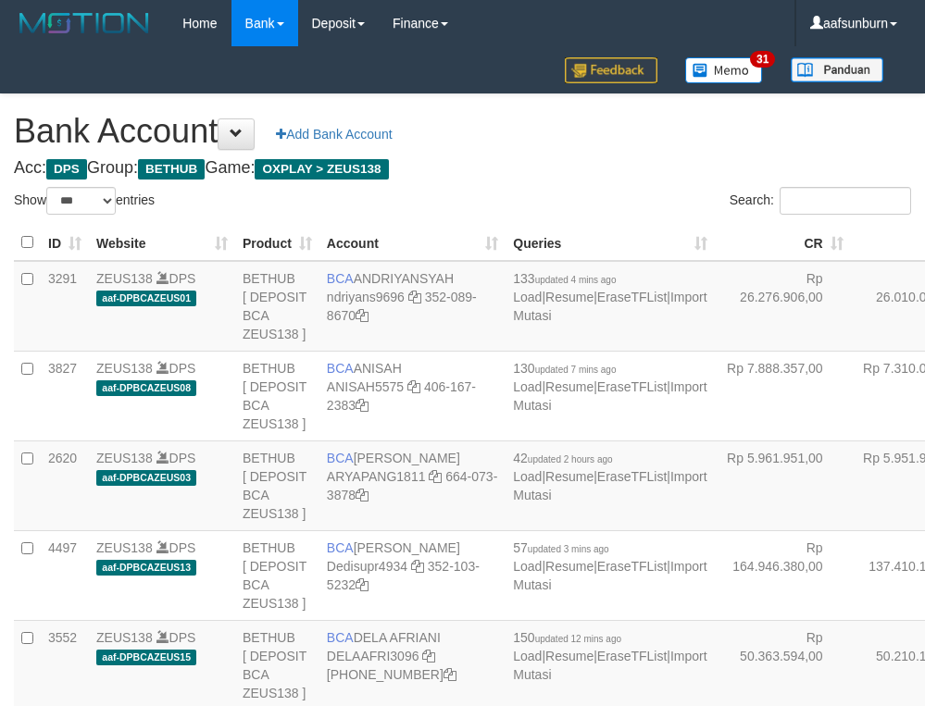
select select "***"
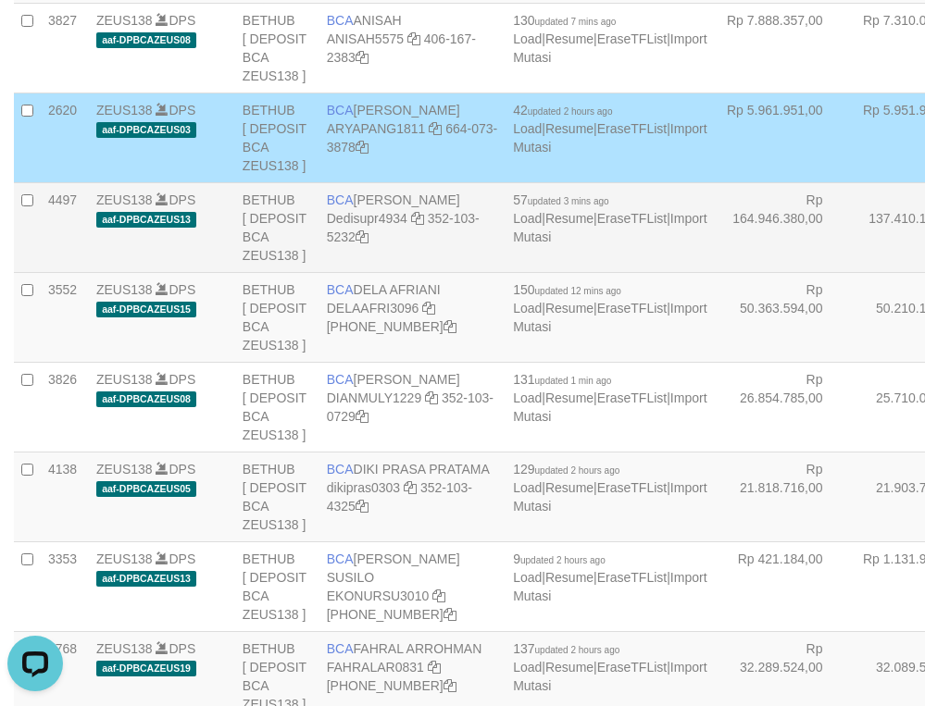
drag, startPoint x: 831, startPoint y: 275, endPoint x: 523, endPoint y: 450, distance: 354.5
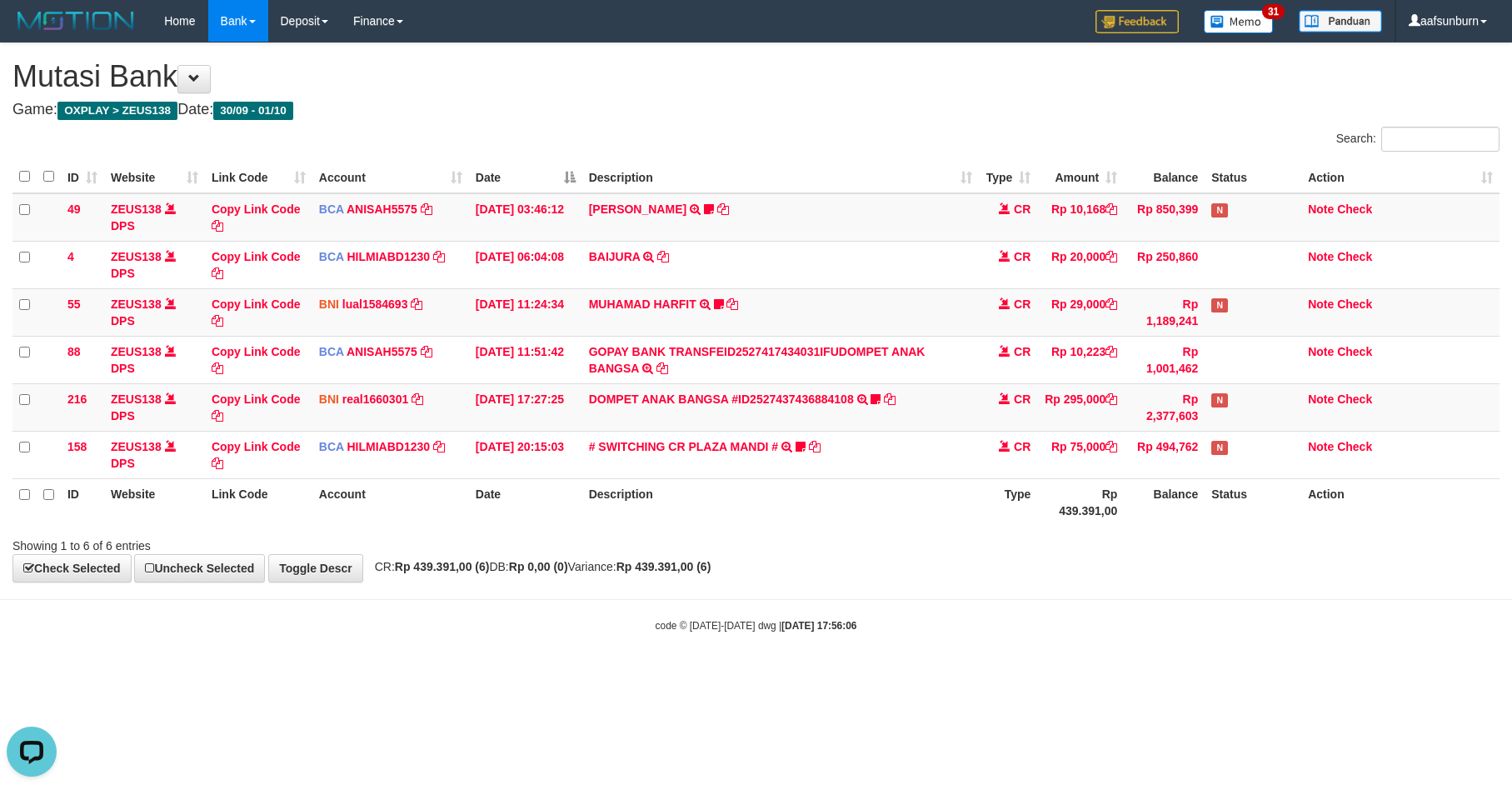
click at [1061, 578] on div "**********" at bounding box center [756, 312] width 1512 height 538
click at [1058, 570] on div "**********" at bounding box center [756, 312] width 1512 height 538
click at [1052, 565] on div "**********" at bounding box center [756, 312] width 1512 height 538
click at [1028, 535] on div "Showing 1 to 6 of 6 entries" at bounding box center [756, 543] width 1512 height 23
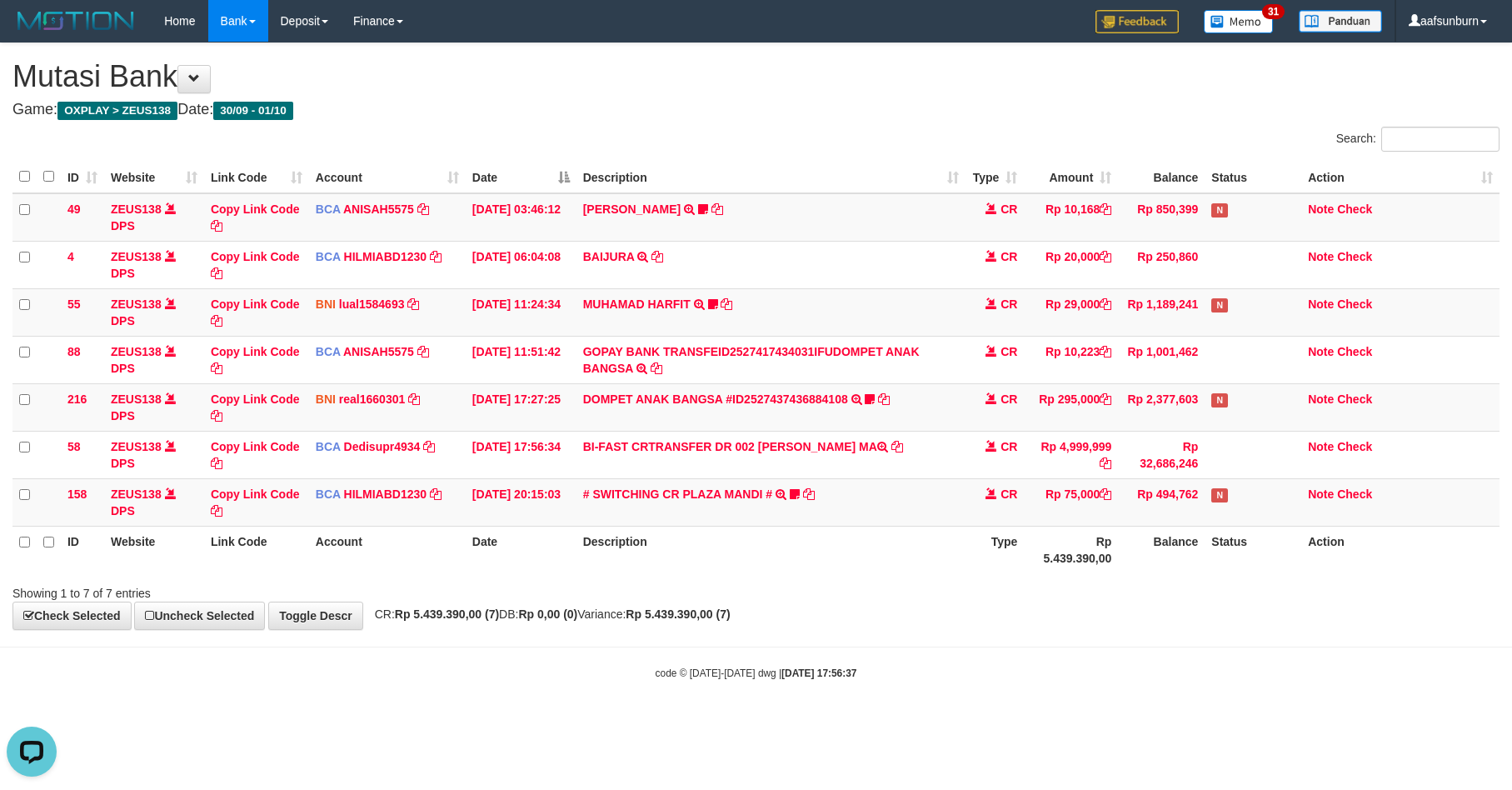
click at [1140, 645] on body "Toggle navigation Home Bank Account List Load By Website Group [OXPLAY] ZEUS138…" at bounding box center [756, 361] width 1512 height 723
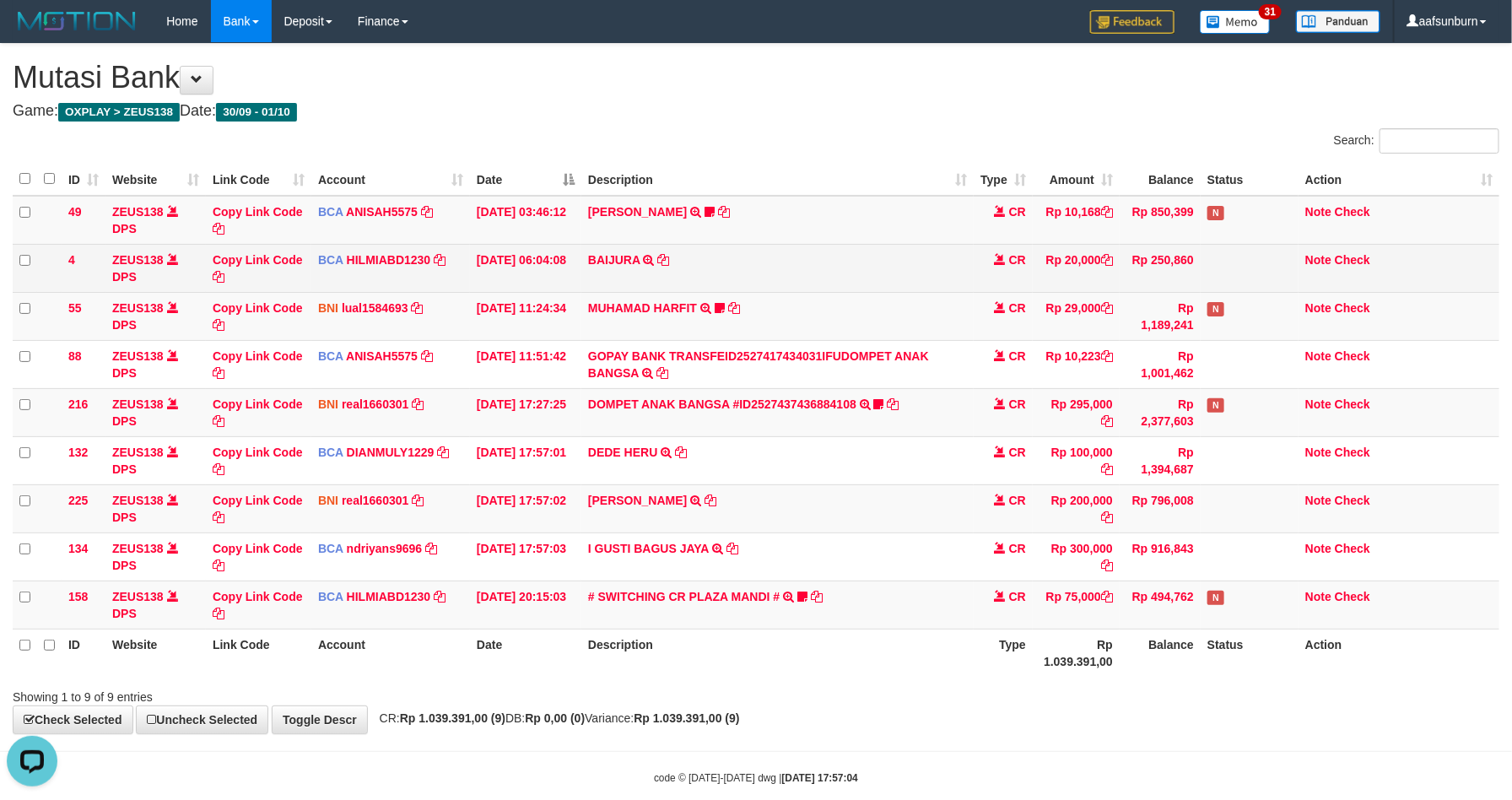
click at [826, 273] on td "BAIJURA TRSF E-BANKING CR 0110/FTSCY/WS95051 20000.002025100191215388 TRFDN-BAI…" at bounding box center [777, 268] width 393 height 48
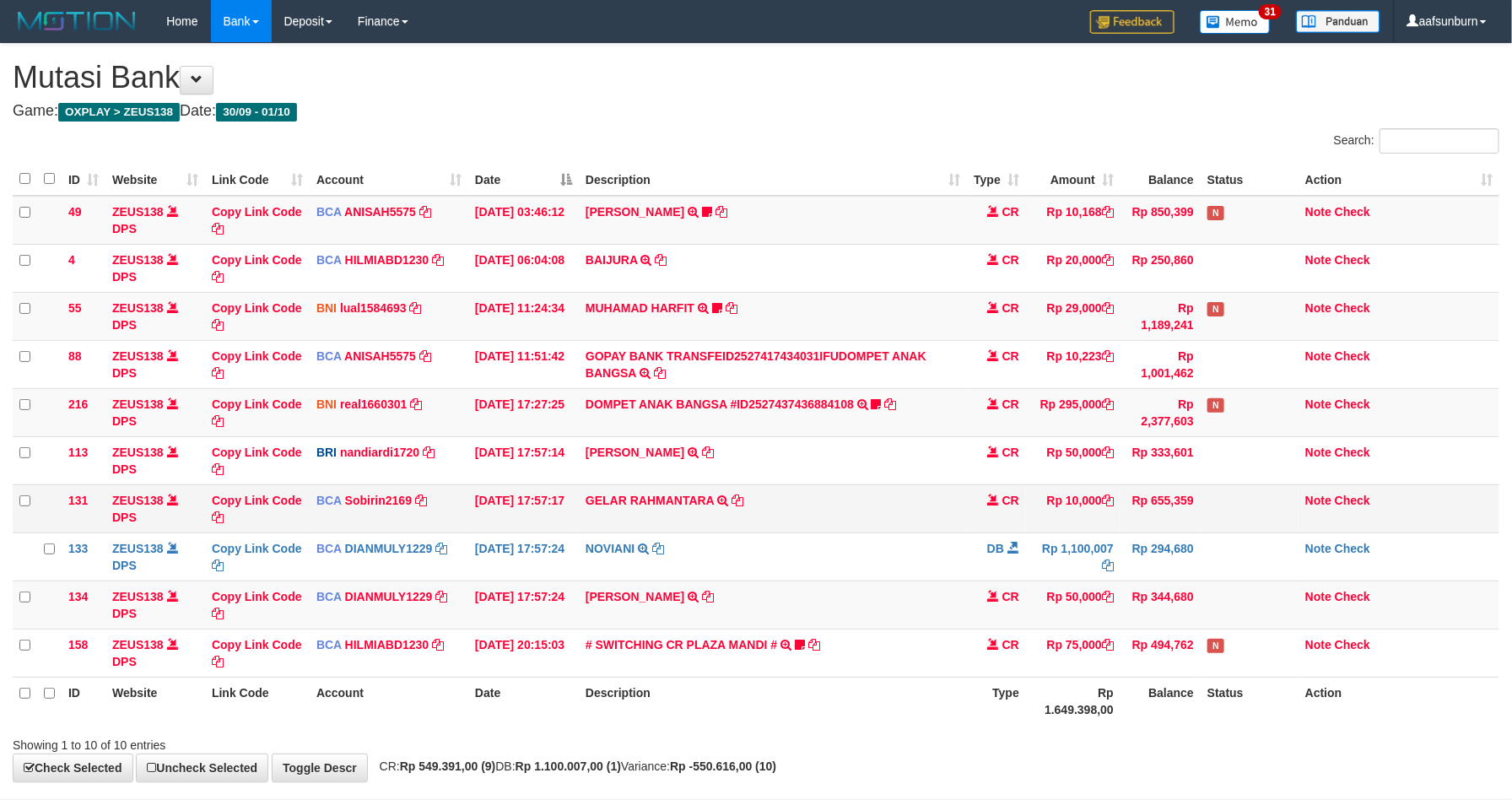
click at [1058, 524] on td "Rp 10,000" at bounding box center [1074, 508] width 95 height 48
click at [1058, 522] on td "Rp 10,000" at bounding box center [1074, 508] width 95 height 48
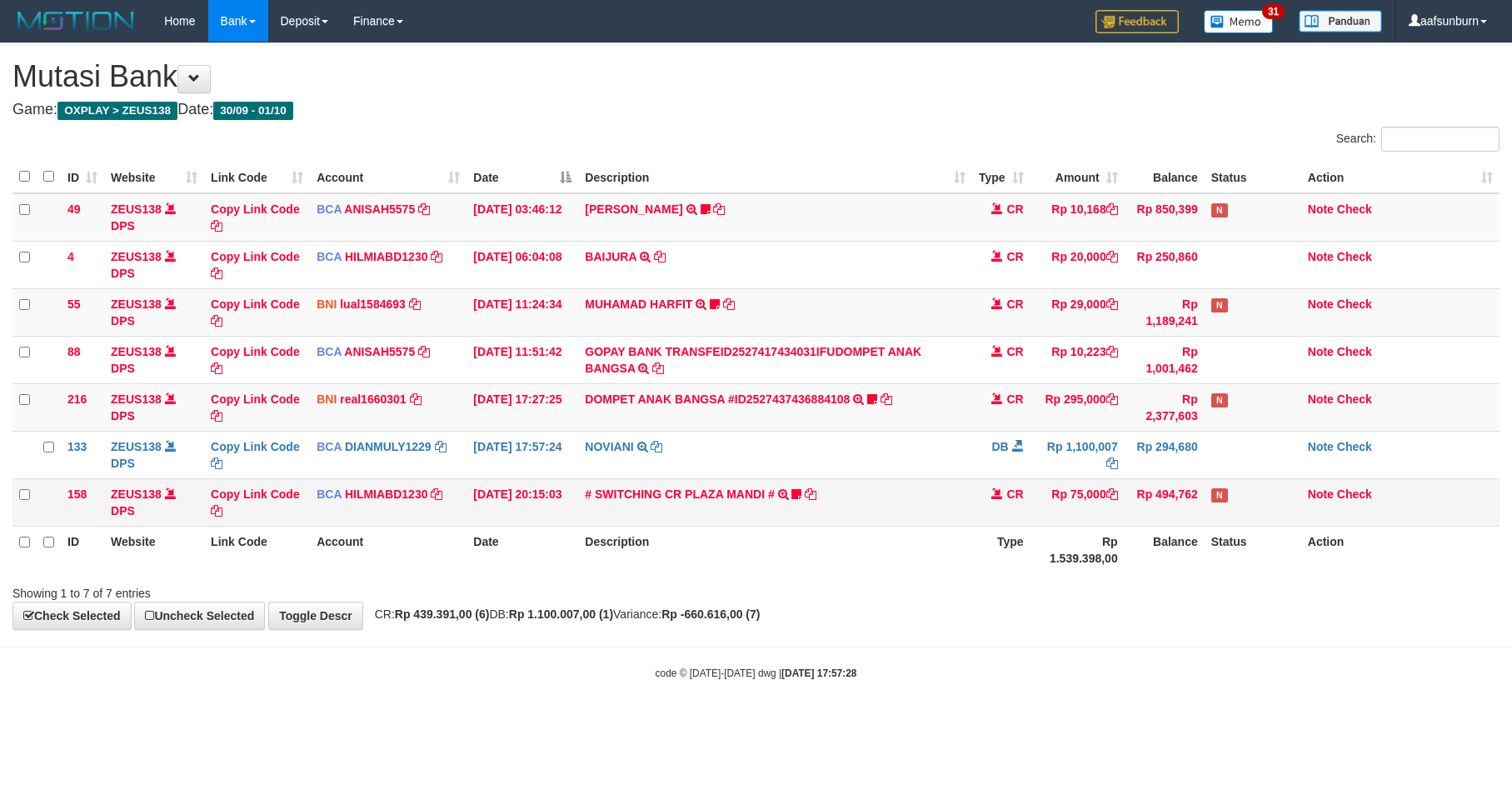
click at [1065, 502] on td "Rp 75,000" at bounding box center [1077, 501] width 94 height 48
click at [1081, 517] on td "Rp 75,000" at bounding box center [1077, 501] width 94 height 48
drag, startPoint x: 0, startPoint y: 0, endPoint x: 1091, endPoint y: 525, distance: 1210.7
click at [1091, 525] on td "Rp 75,000" at bounding box center [1077, 501] width 94 height 48
drag, startPoint x: 1028, startPoint y: 643, endPoint x: 1008, endPoint y: 625, distance: 26.9
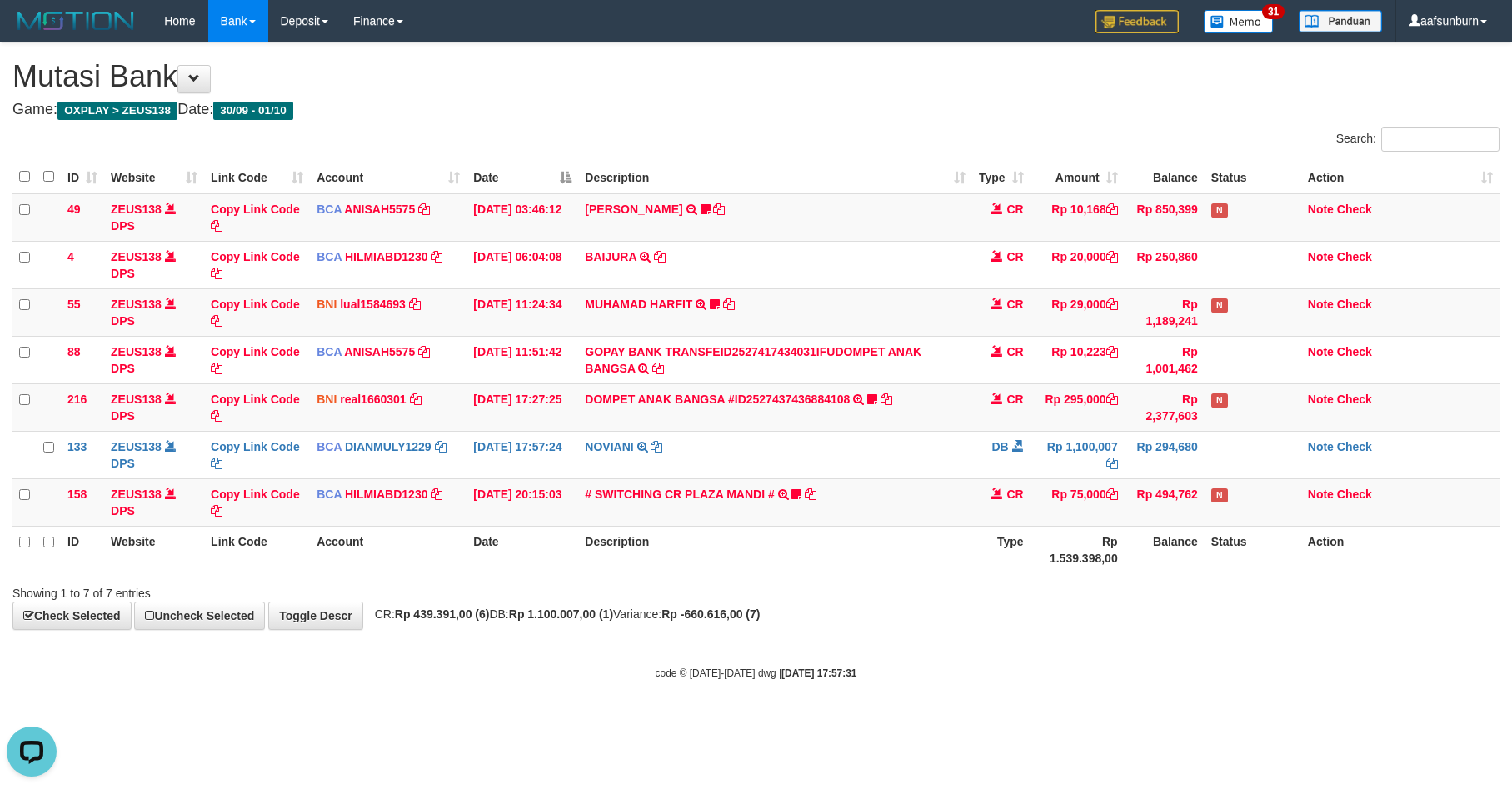
click at [1026, 643] on body "Toggle navigation Home Bank Account List Load By Website Group [OXPLAY] ZEUS138…" at bounding box center [756, 361] width 1512 height 723
click at [998, 615] on div "**********" at bounding box center [756, 336] width 1512 height 586
click at [1101, 521] on td "Rp 75,000" at bounding box center [1077, 501] width 94 height 48
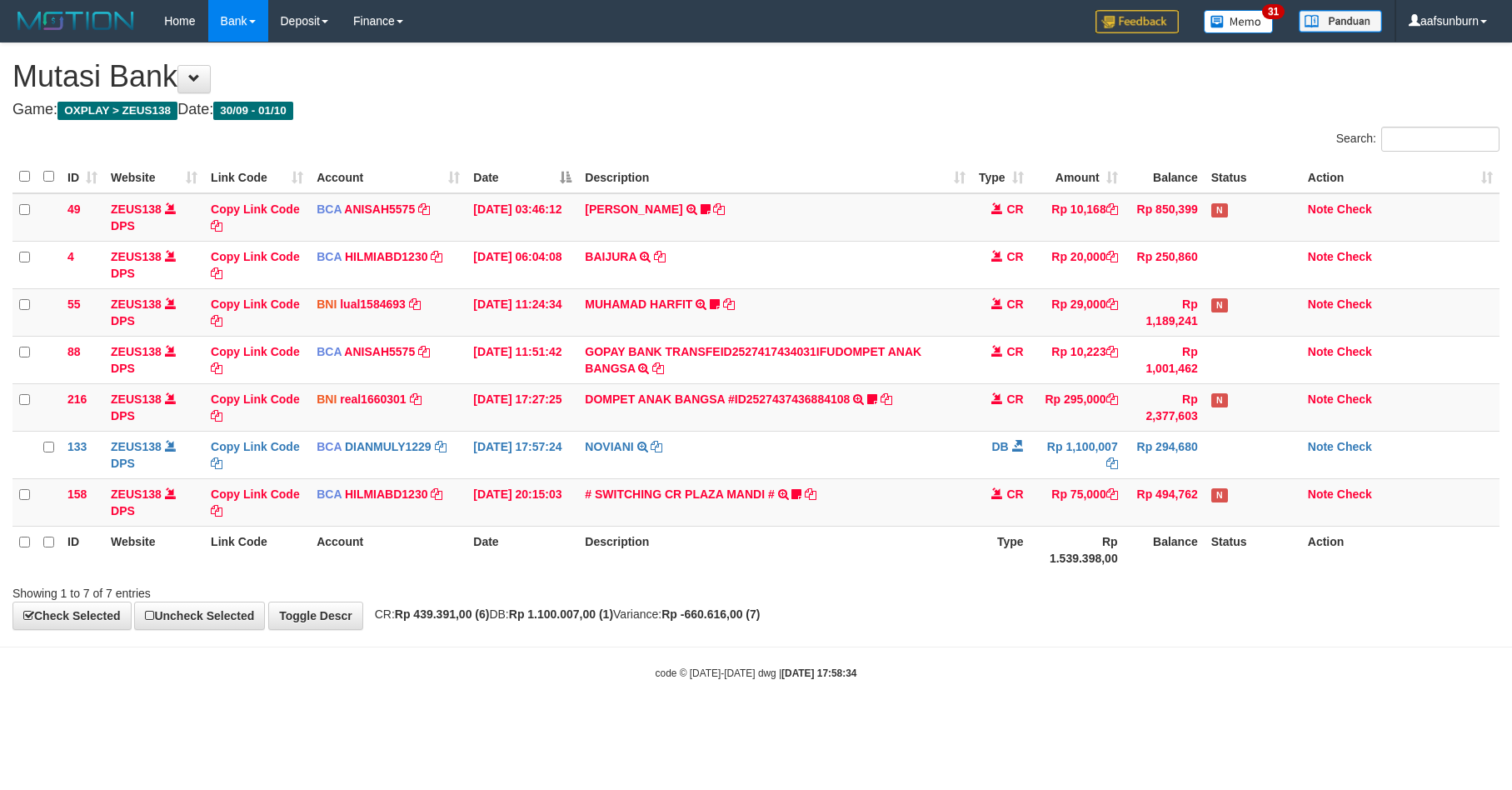
click at [1110, 583] on div "Showing 1 to 7 of 7 entries" at bounding box center [756, 590] width 1512 height 23
click at [1081, 537] on th "Rp 1.539.398,00" at bounding box center [1077, 549] width 94 height 48
click at [1043, 573] on th "Rp 1.539.398,00" at bounding box center [1077, 549] width 94 height 48
click at [1060, 589] on div "Showing 1 to 7 of 7 entries" at bounding box center [756, 590] width 1512 height 23
drag, startPoint x: 1093, startPoint y: 583, endPoint x: 1336, endPoint y: 567, distance: 243.5
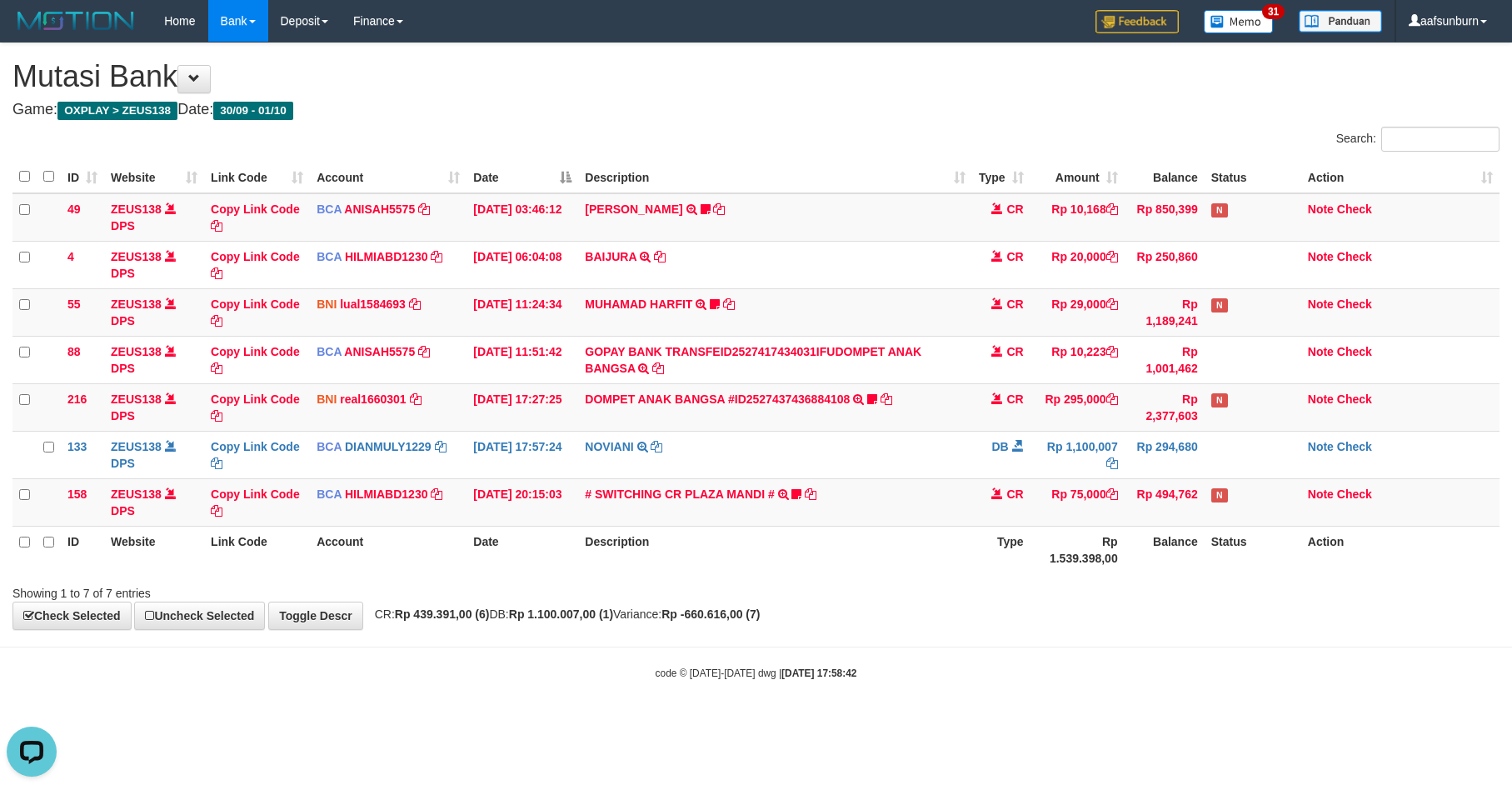
click at [1128, 588] on div "Showing 1 to 7 of 7 entries" at bounding box center [756, 590] width 1512 height 23
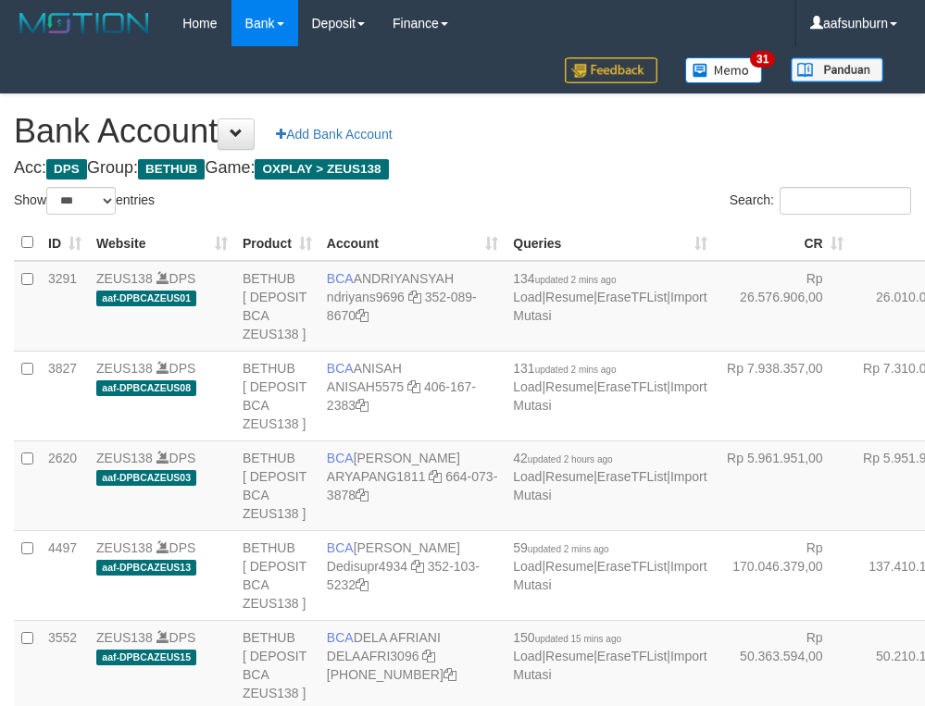
select select "***"
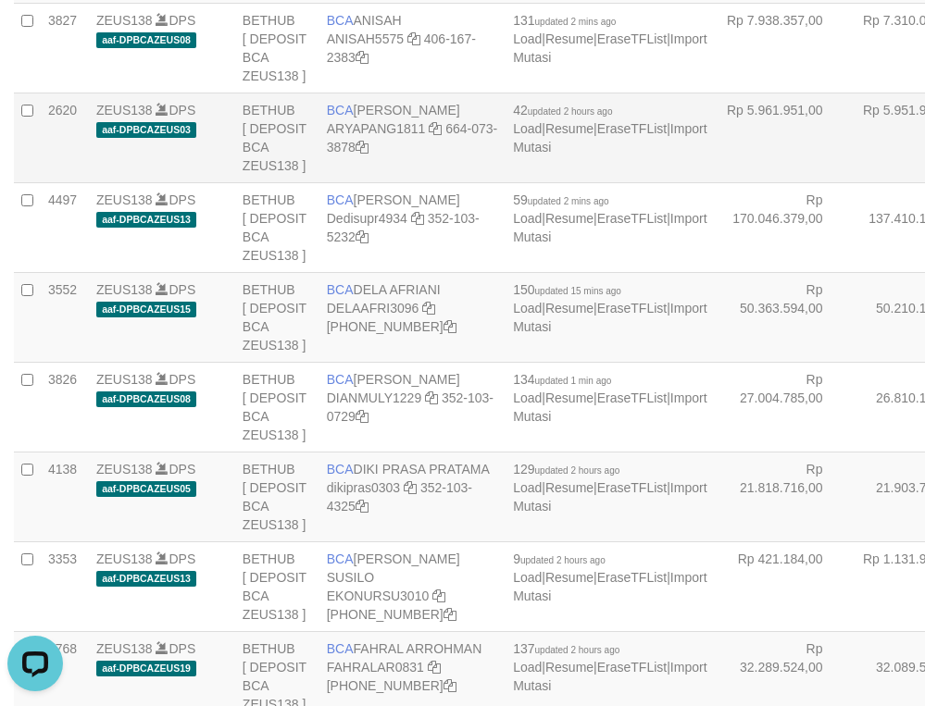
drag, startPoint x: 709, startPoint y: 172, endPoint x: 709, endPoint y: 212, distance: 39.8
click td "Rp 7.310.080,00"
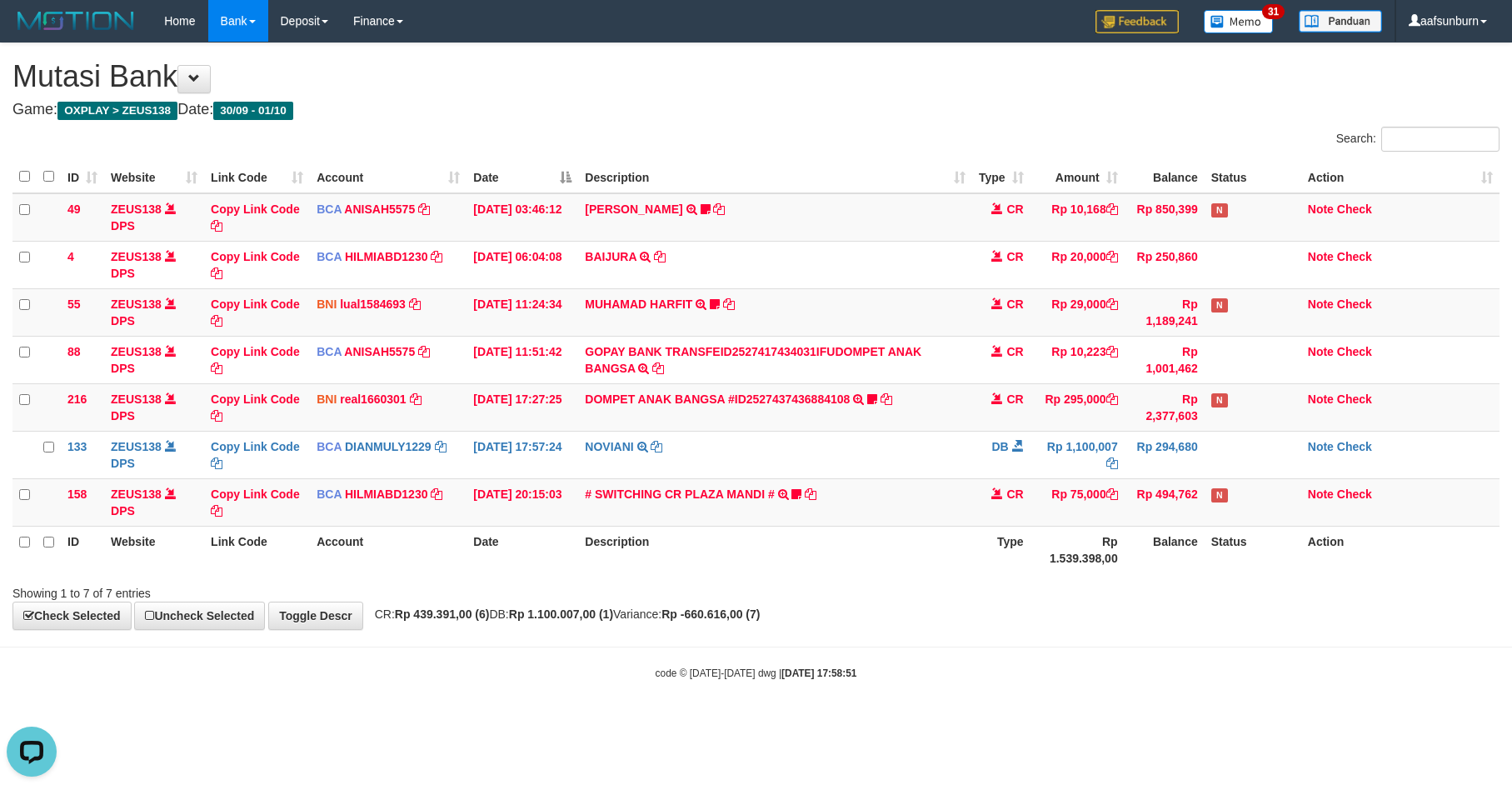
click at [1242, 678] on div "code © [DATE]-[DATE] dwg | [DATE] 17:58:51" at bounding box center [756, 672] width 1512 height 17
click at [1241, 676] on div "code © [DATE]-[DATE] dwg | [DATE] 17:58:51" at bounding box center [756, 672] width 1512 height 17
click at [1062, 582] on div "Showing 1 to 7 of 7 entries" at bounding box center [756, 590] width 1512 height 23
click at [1216, 510] on td "N" at bounding box center [1253, 501] width 96 height 48
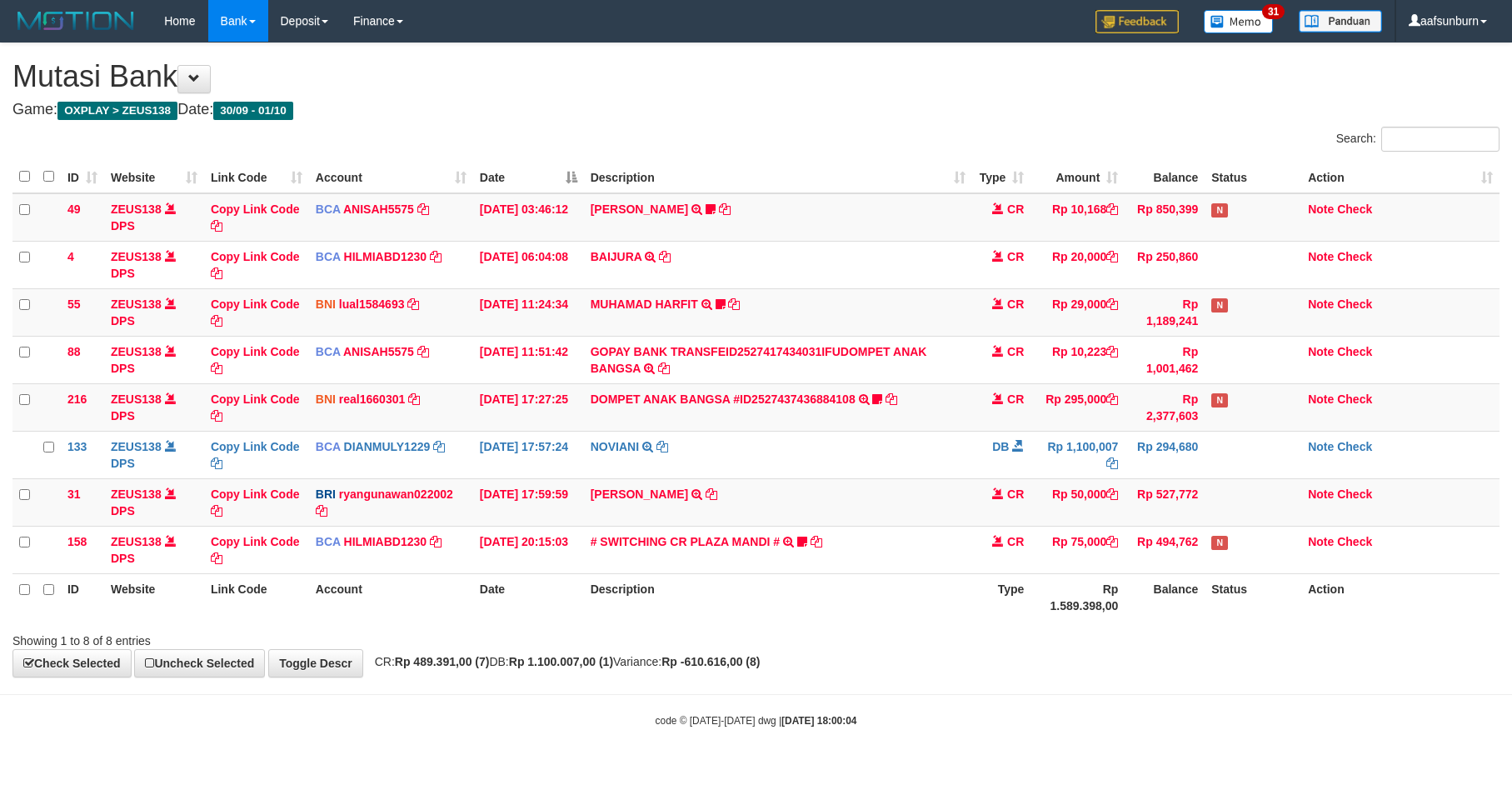
click at [1220, 493] on td at bounding box center [1253, 501] width 96 height 48
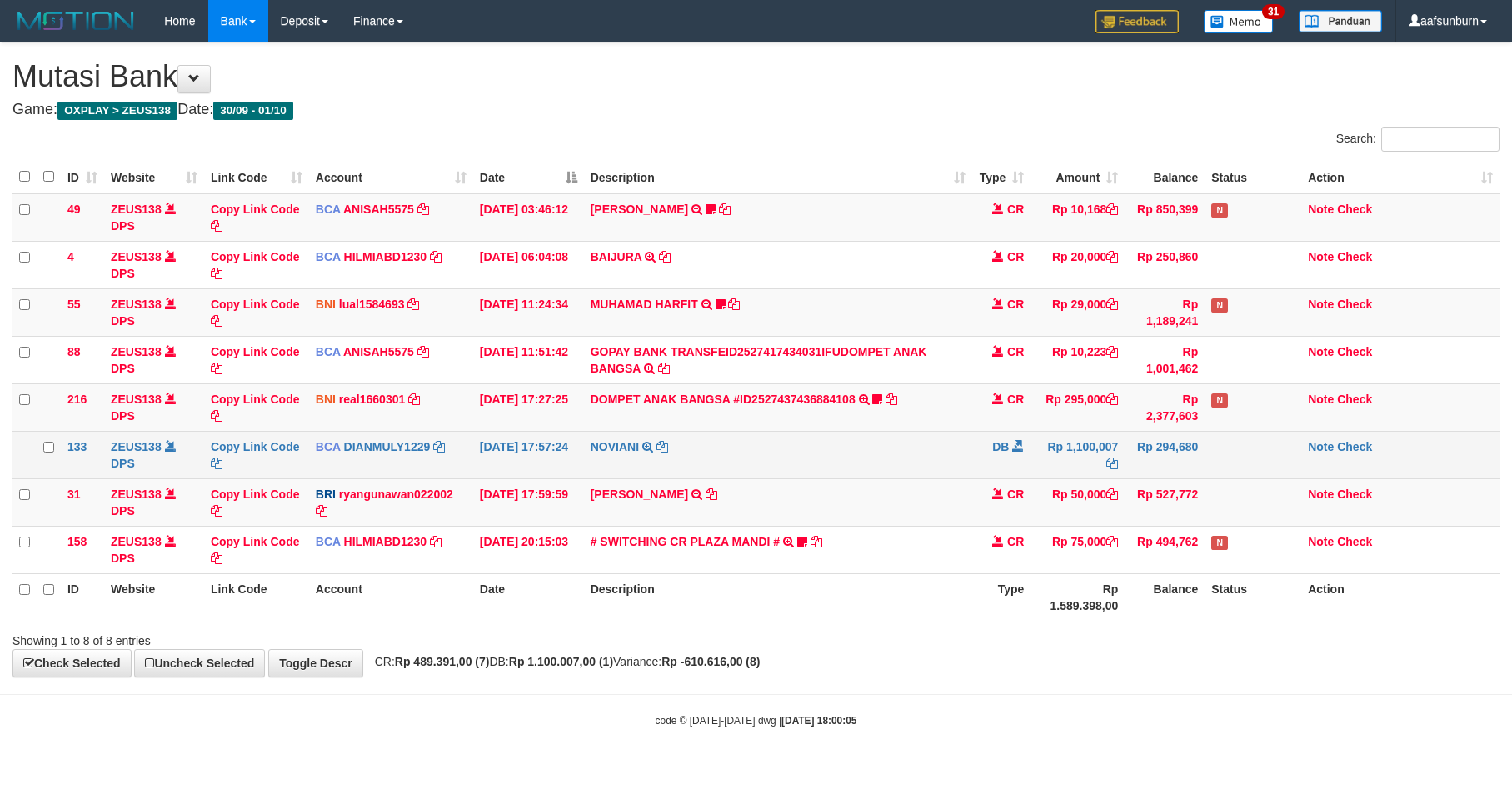
click at [1200, 471] on td "Rp 294,680" at bounding box center [1165, 454] width 80 height 48
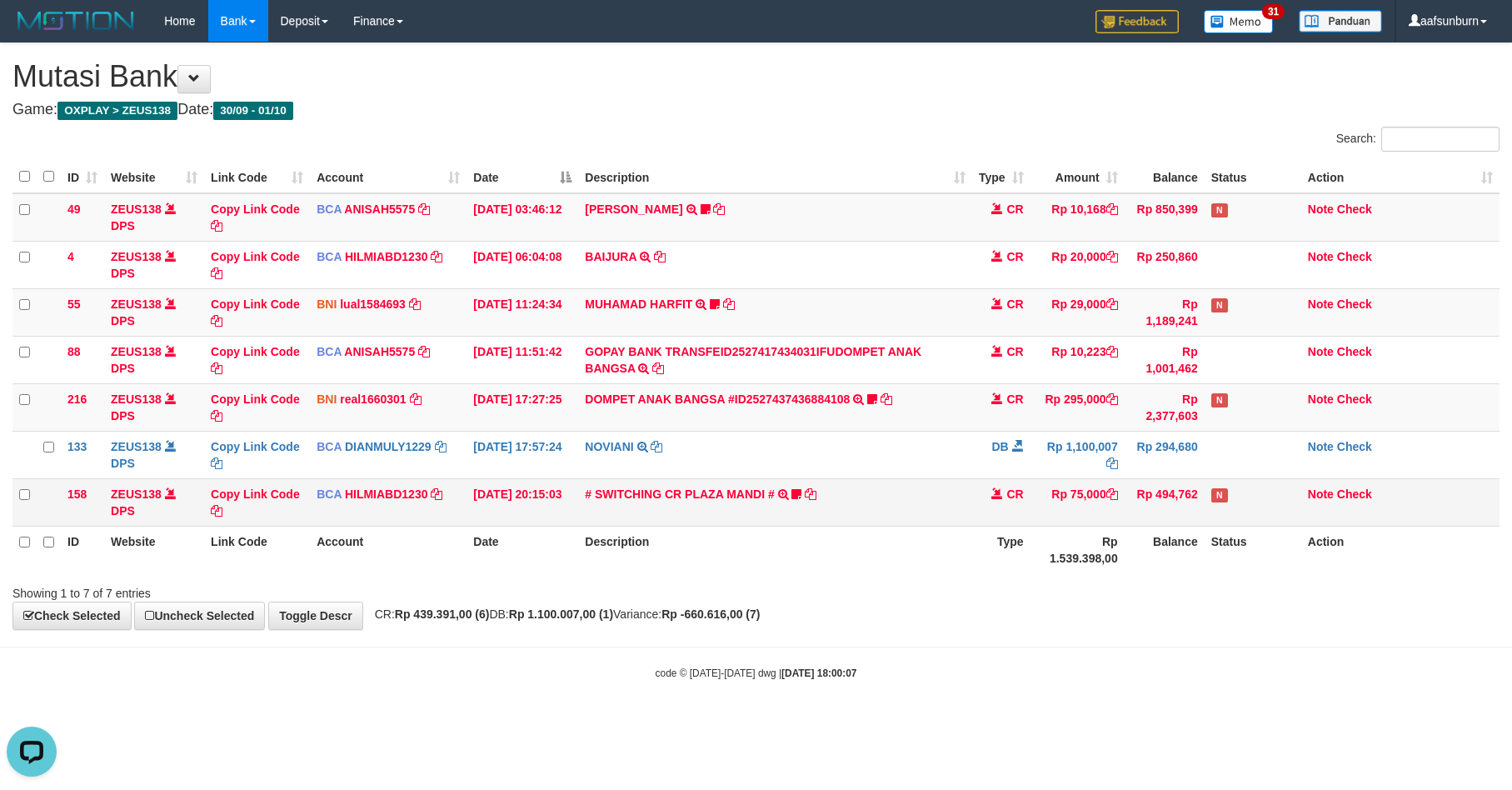
click at [927, 521] on td "# SWITCHING CR PLAZA MANDI # SWITCHING CR TRF TUPARDI 008 PLAZA MANDI 185000420…" at bounding box center [775, 501] width 393 height 48
click at [1251, 601] on div "Showing 1 to 7 of 7 entries" at bounding box center [756, 590] width 1512 height 23
drag, startPoint x: 1229, startPoint y: 607, endPoint x: 1251, endPoint y: 606, distance: 22.0
click at [1236, 606] on div "**********" at bounding box center [756, 336] width 1512 height 586
click at [1195, 552] on th "Balance" at bounding box center [1165, 549] width 80 height 48
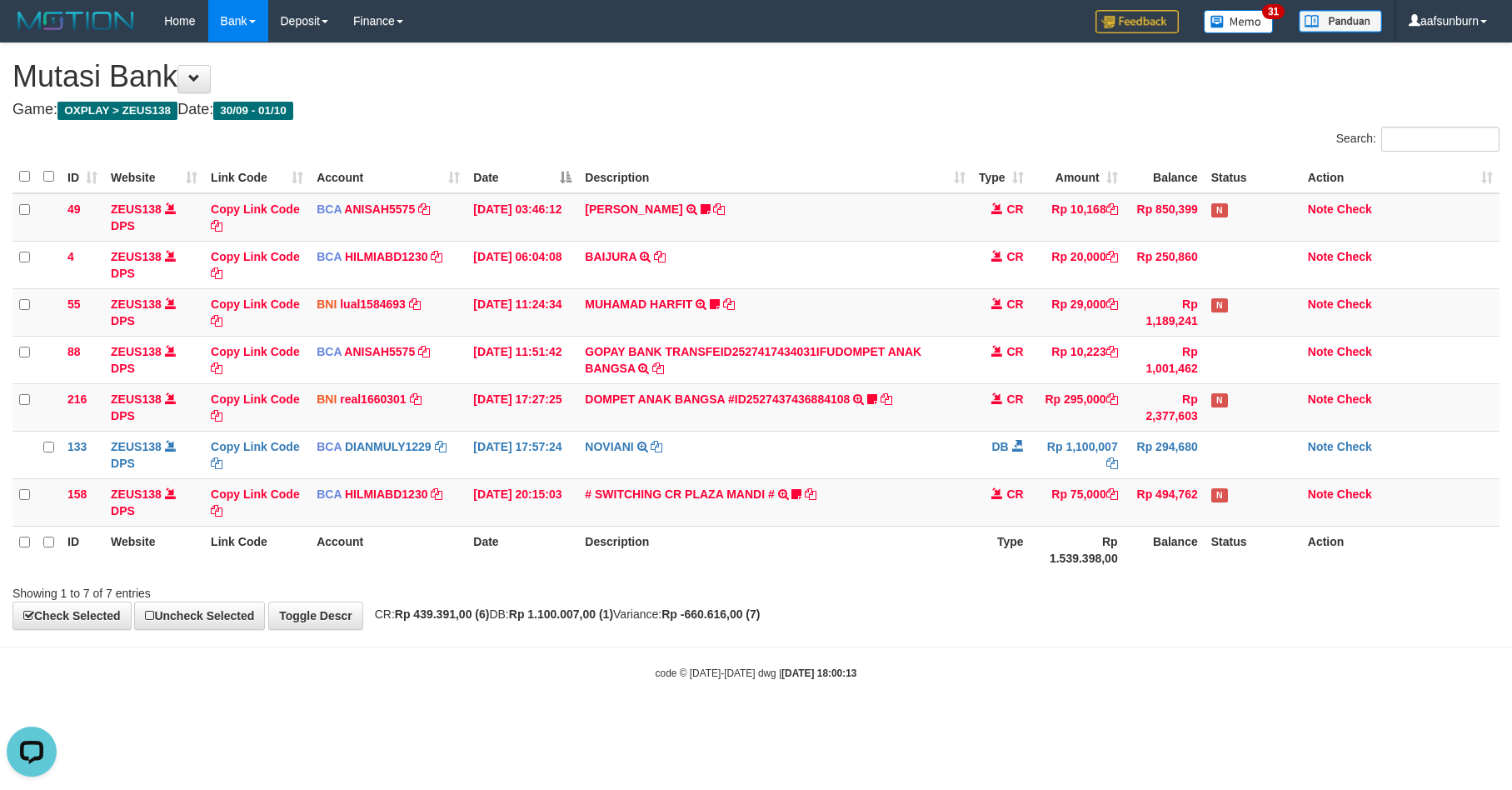
click at [1195, 552] on th "Balance" at bounding box center [1165, 549] width 80 height 48
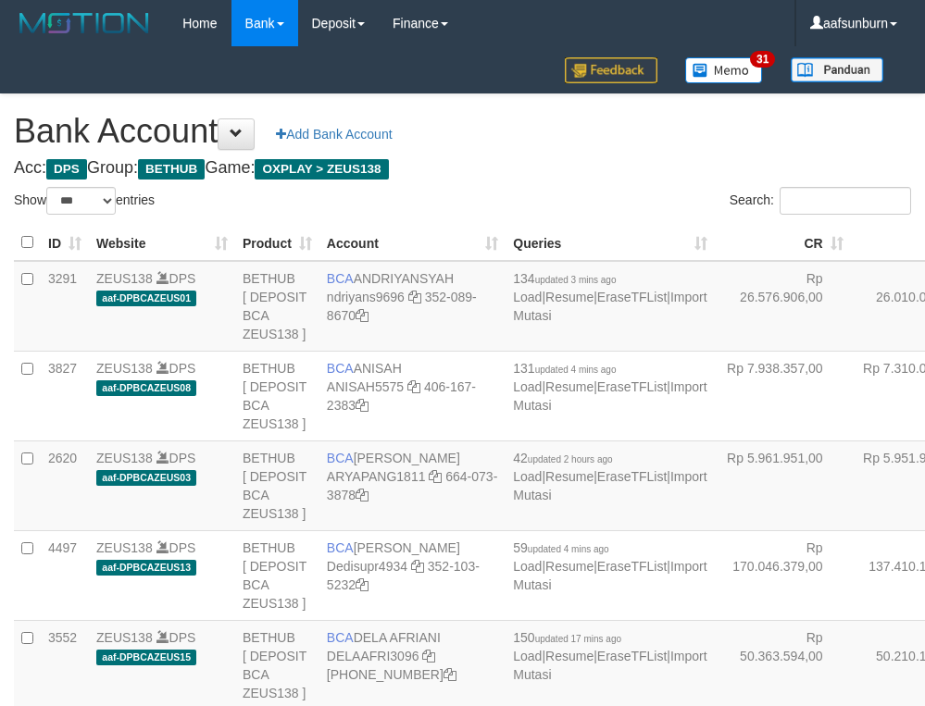
select select "***"
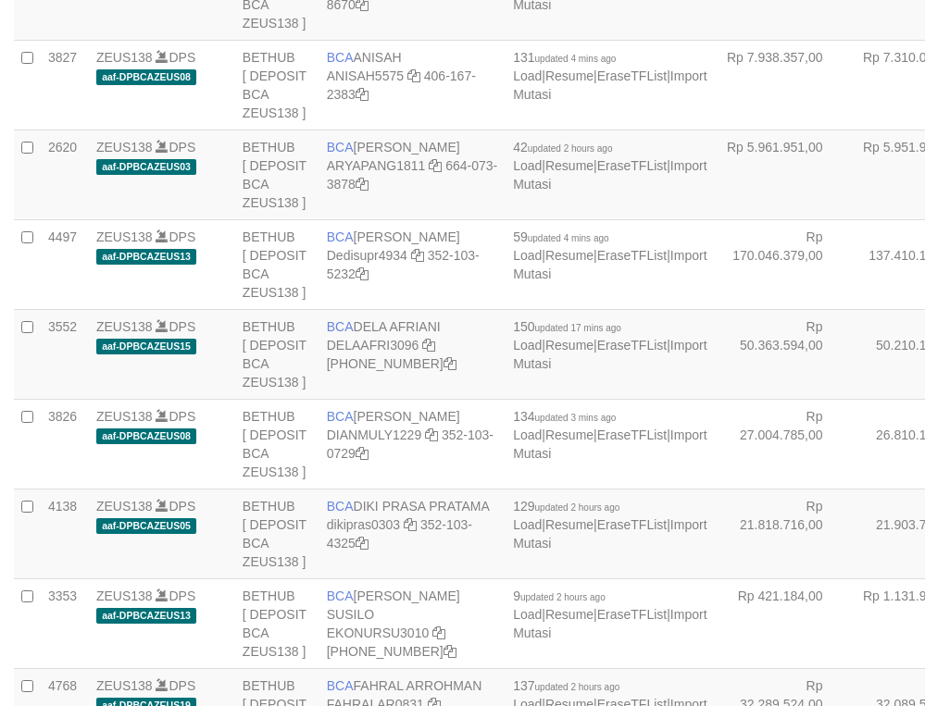
scroll to position [348, 0]
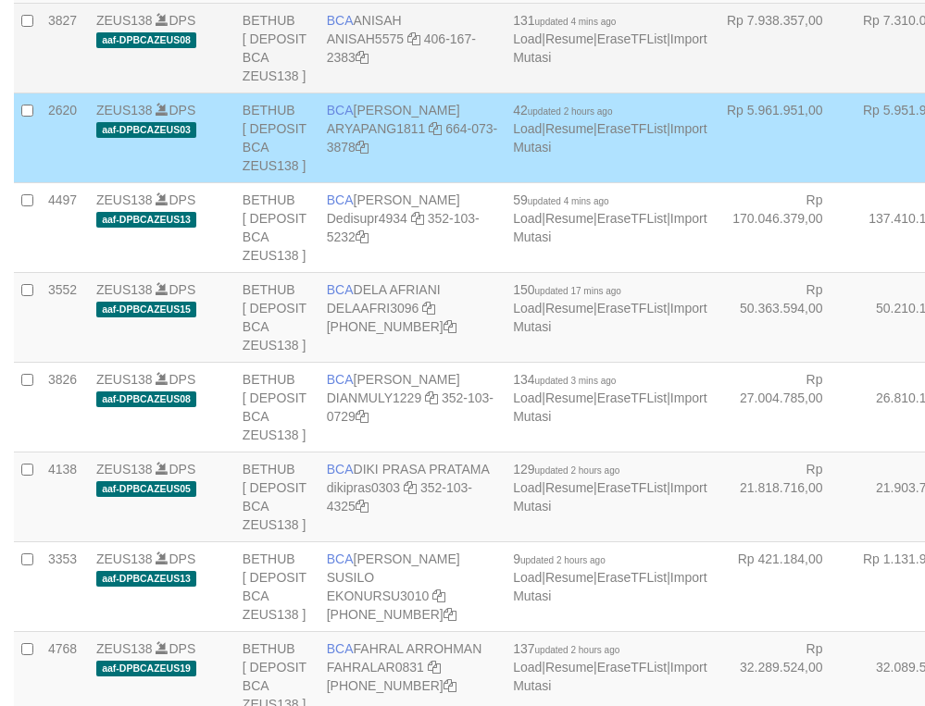
scroll to position [0, 0]
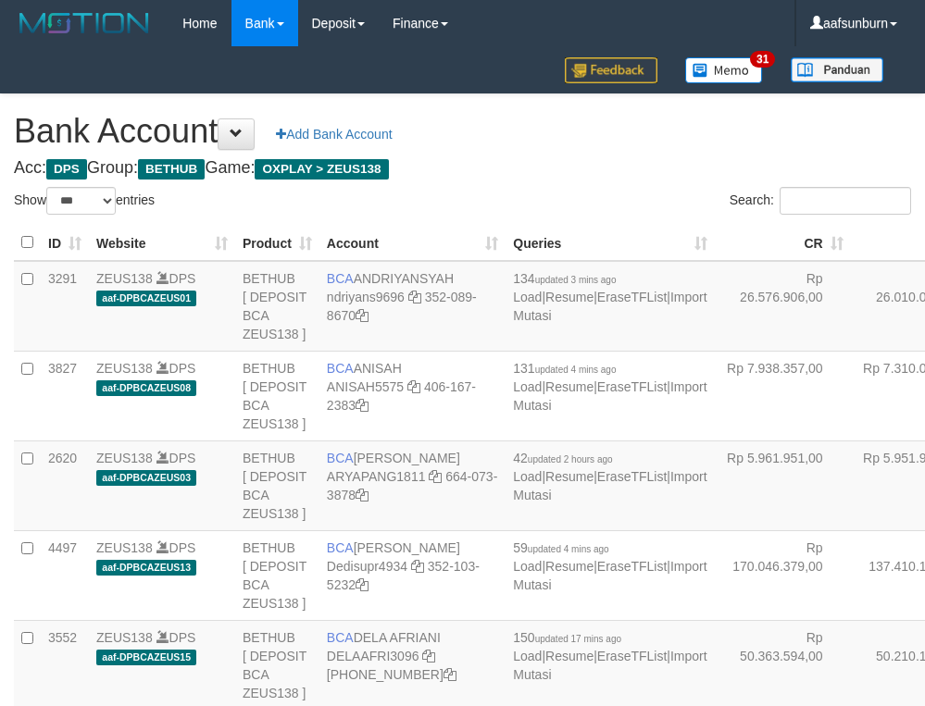
select select "***"
click at [851, 261] on th "DB" at bounding box center [919, 243] width 136 height 36
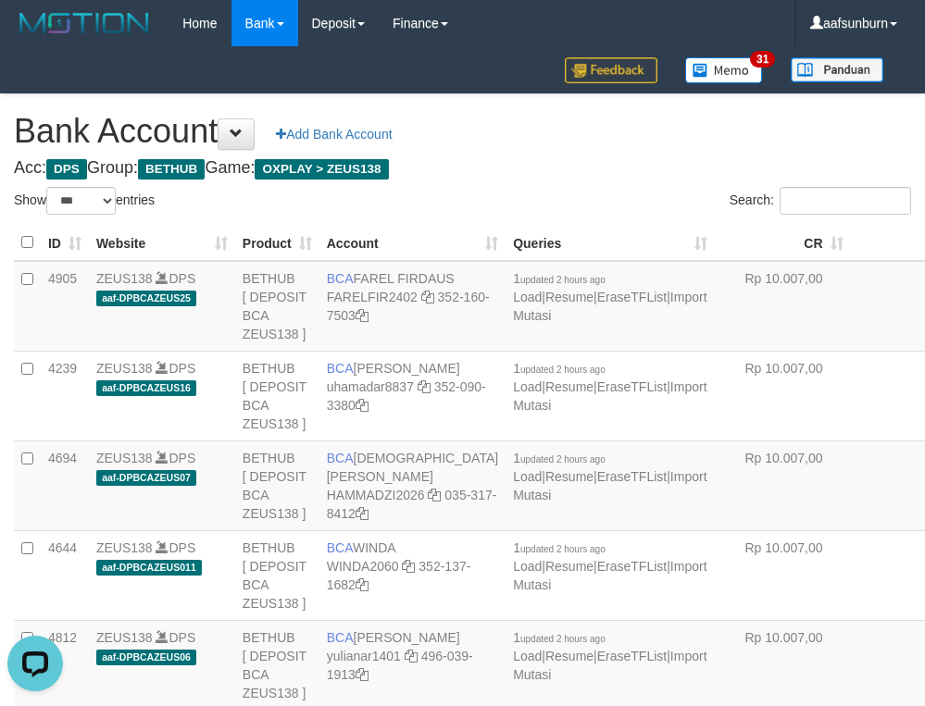
scroll to position [3933, 0]
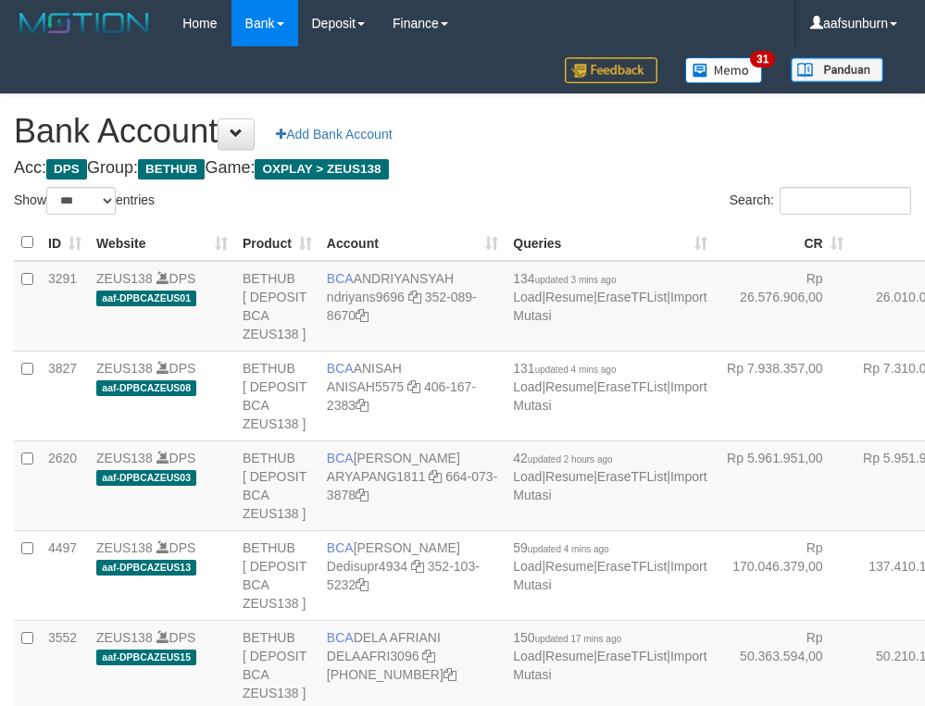
select select "***"
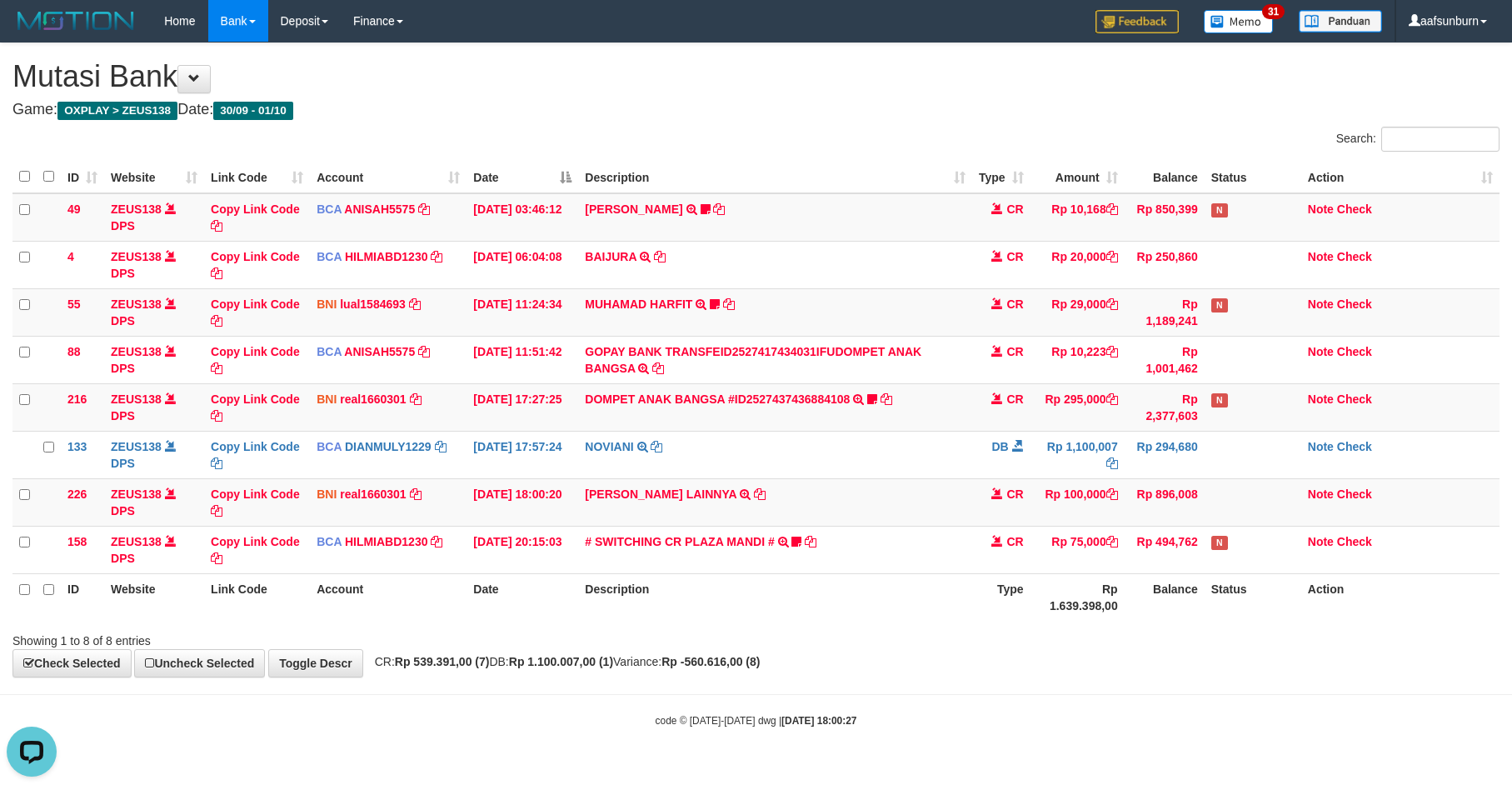
click at [1085, 596] on th "Rp 1.639.398,00" at bounding box center [1077, 597] width 94 height 48
click at [623, 513] on td "[PERSON_NAME] LAINNYA TRF/PAY/TOP-UP ECHANNEL [PERSON_NAME] LAINNYA" at bounding box center [775, 501] width 393 height 48
drag, startPoint x: 623, startPoint y: 513, endPoint x: 679, endPoint y: 507, distance: 56.3
click at [679, 507] on td "[PERSON_NAME] LAINNYA TRF/PAY/TOP-UP ECHANNEL [PERSON_NAME] LAINNYA" at bounding box center [775, 501] width 393 height 48
copy link "[PERSON_NAME]"
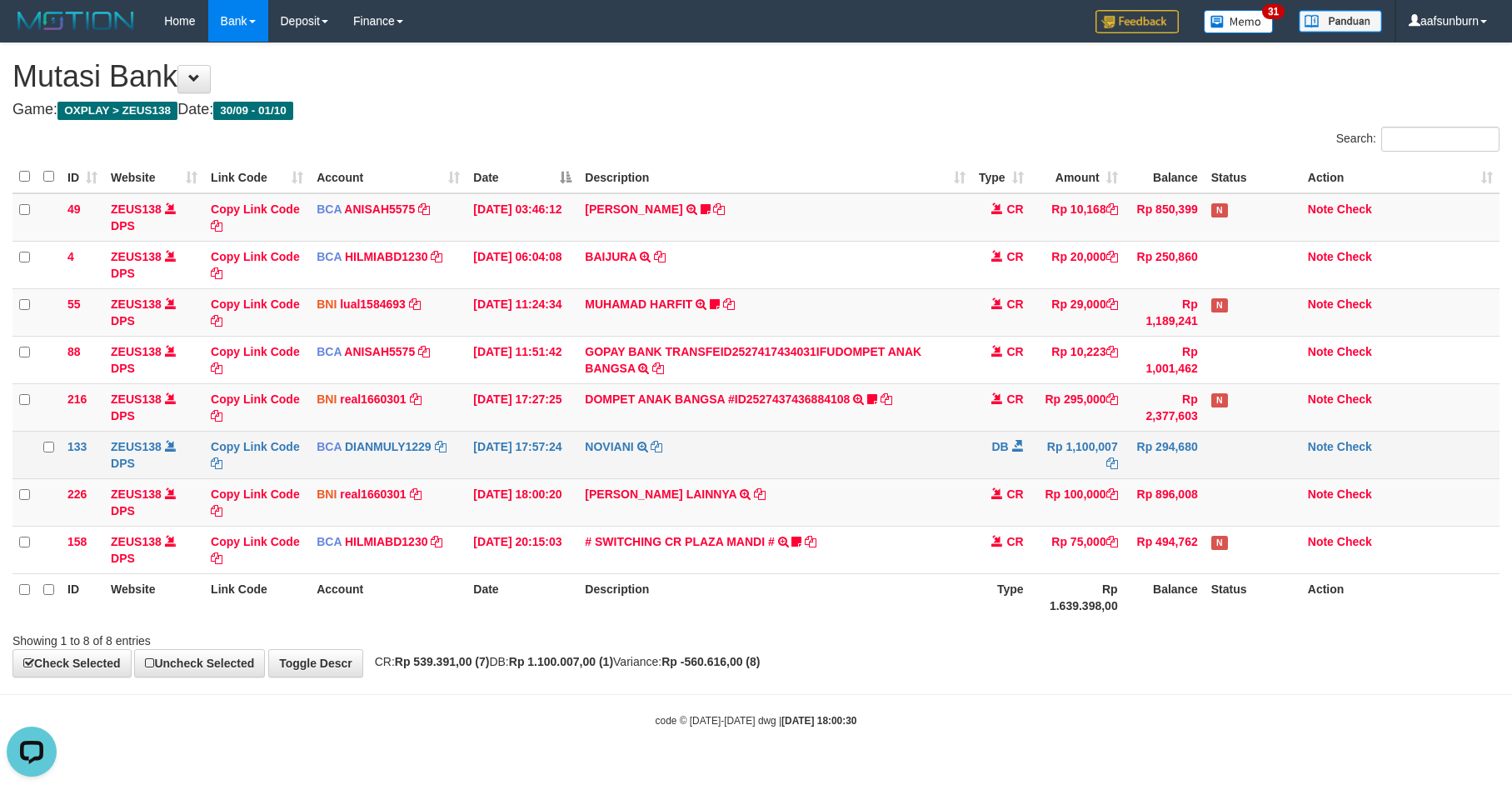
click at [966, 438] on td "NOVIANI TRSF E-BANKING DB 0110/FTSCY/WS95031 1100007.00NOVIANI" at bounding box center [775, 454] width 393 height 48
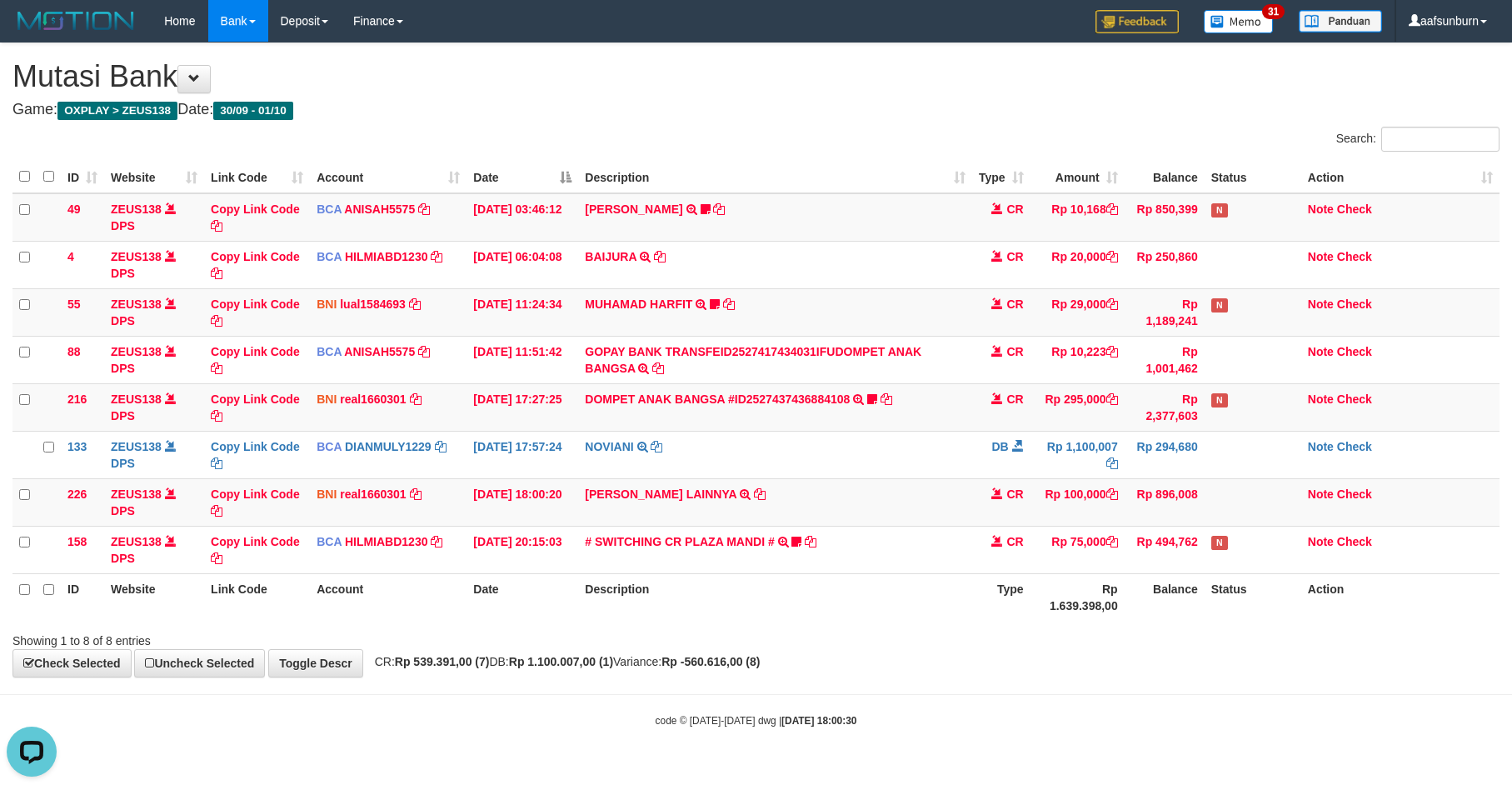
click at [845, 582] on th "Description" at bounding box center [775, 597] width 393 height 48
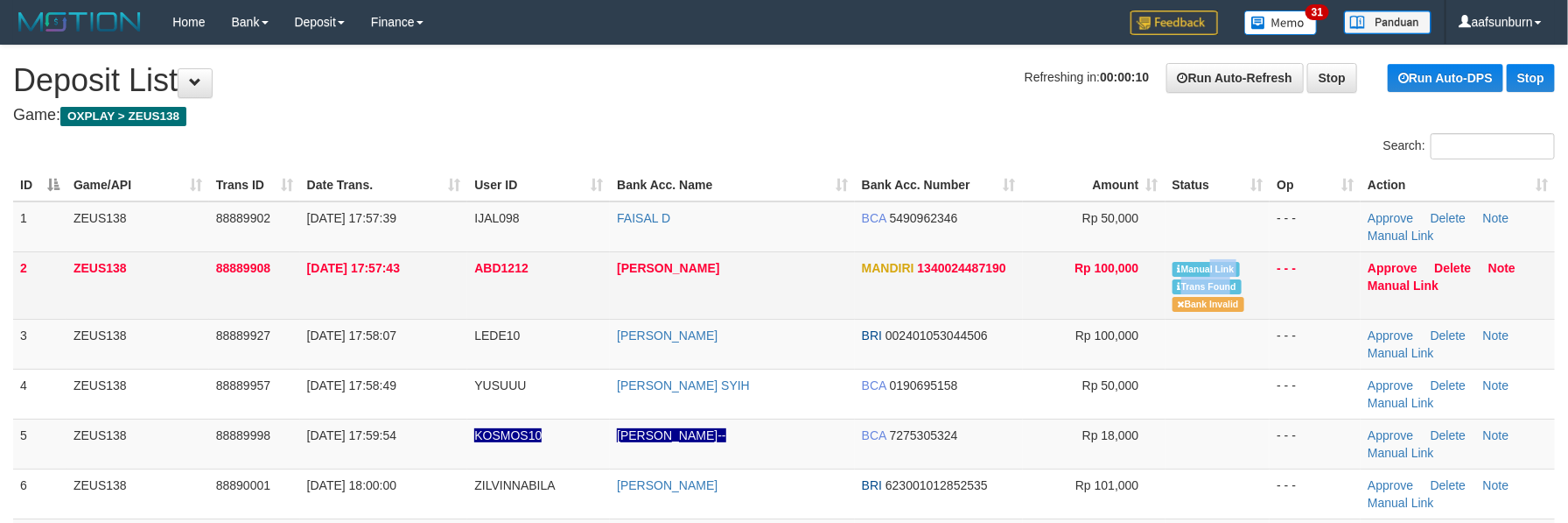
click at [1230, 279] on td "Manual Link Trans Found Bank Invalid" at bounding box center [1217, 285] width 105 height 67
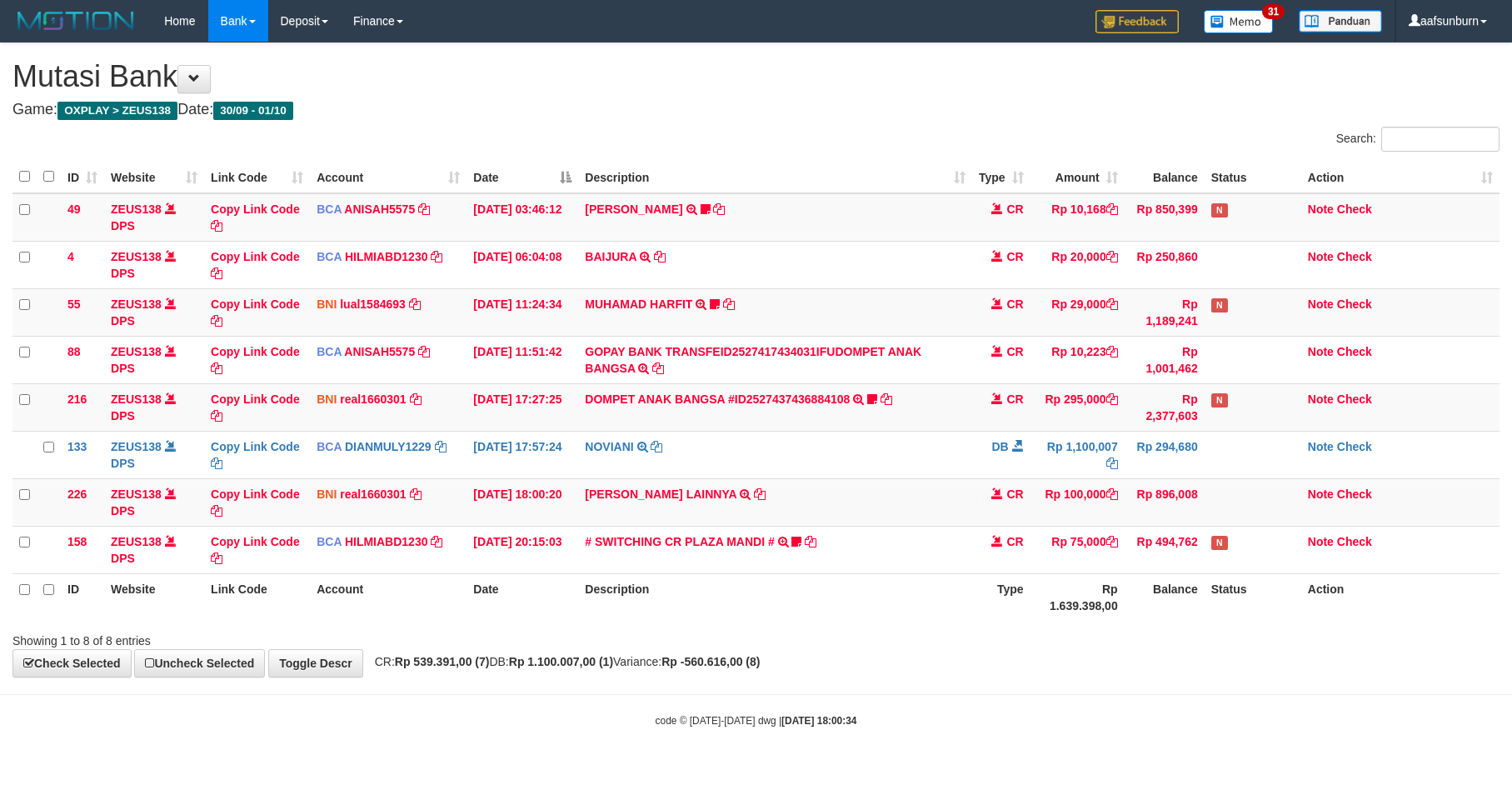
click at [898, 576] on th "Description" at bounding box center [775, 597] width 393 height 48
click at [896, 579] on th "Description" at bounding box center [775, 597] width 393 height 48
click at [887, 572] on td "# SWITCHING CR PLAZA MANDI # SWITCHING CR TRF TUPARDI 008 PLAZA MANDI 185000420…" at bounding box center [775, 549] width 393 height 48
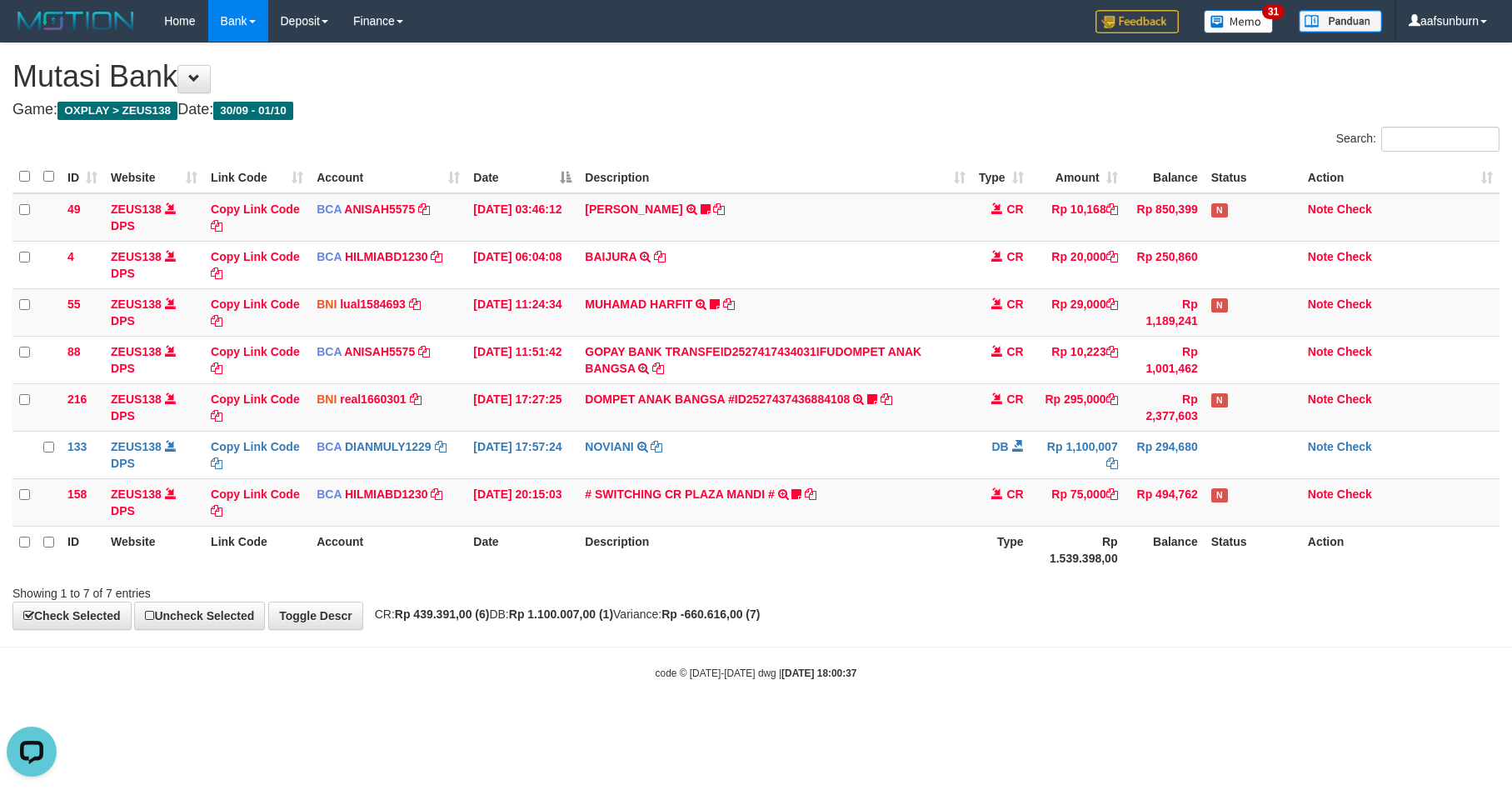
click at [1098, 613] on div "**********" at bounding box center [756, 336] width 1512 height 586
click at [1081, 513] on td "Rp 75,000" at bounding box center [1077, 501] width 94 height 48
click at [1015, 475] on td "DB" at bounding box center [1001, 454] width 58 height 48
click at [835, 513] on td "# SWITCHING CR PLAZA MANDI # SWITCHING CR TRF TUPARDI 008 PLAZA MANDI 185000420…" at bounding box center [775, 501] width 393 height 48
click at [1118, 398] on icon at bounding box center [1112, 399] width 12 height 12
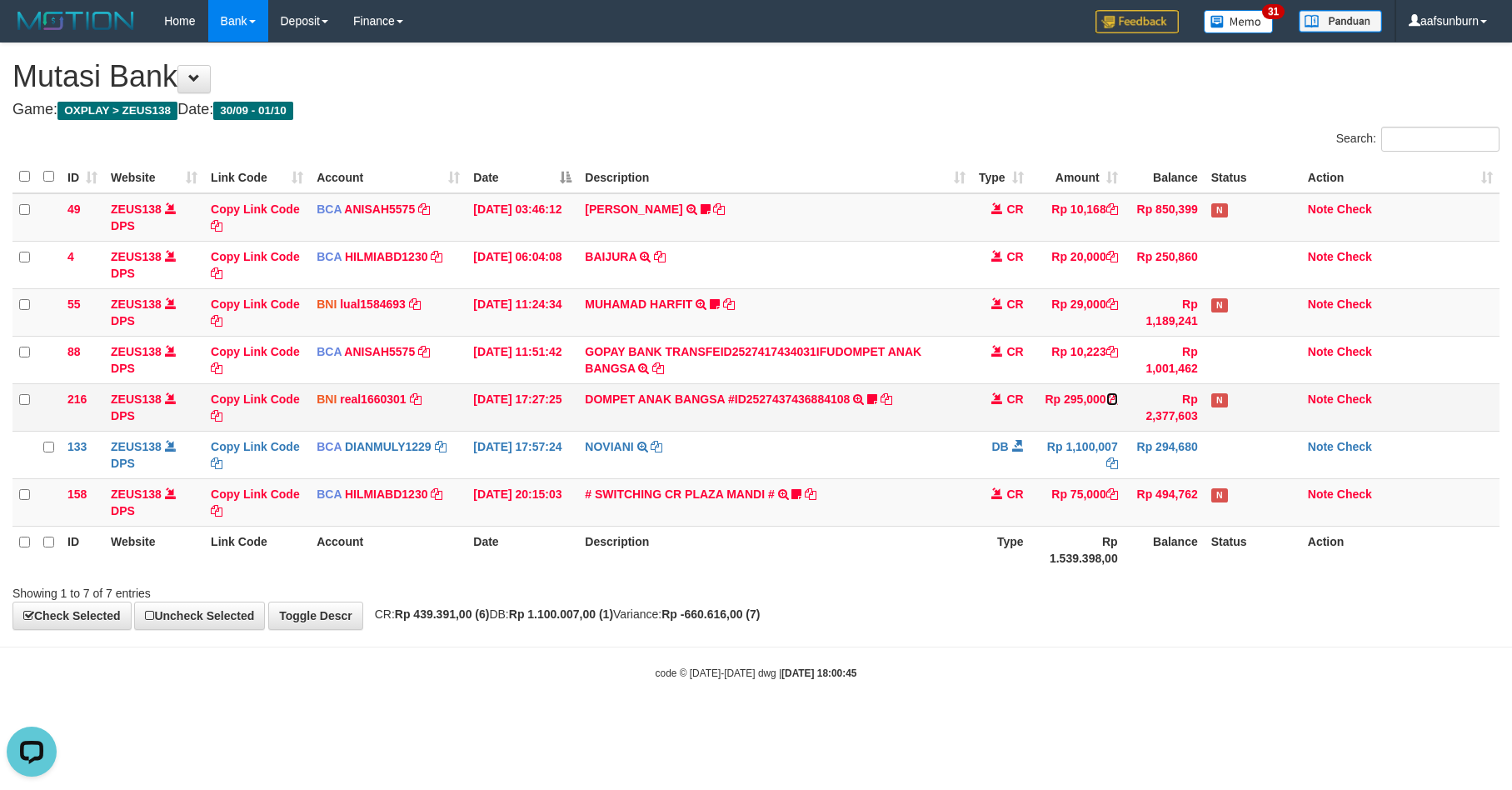
click at [1110, 393] on icon at bounding box center [1112, 399] width 12 height 12
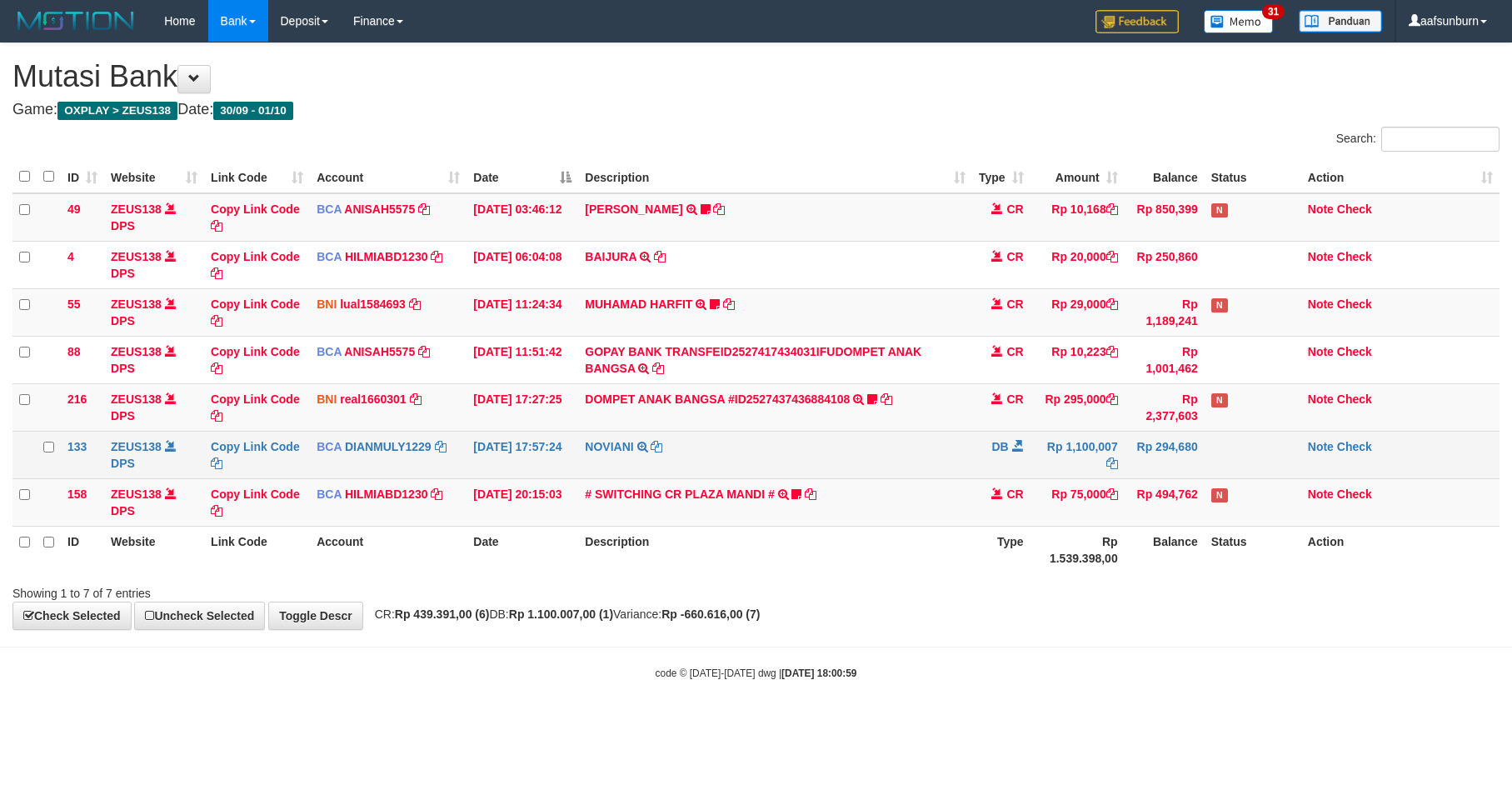
click at [1193, 437] on td "Rp 294,680" at bounding box center [1165, 454] width 80 height 48
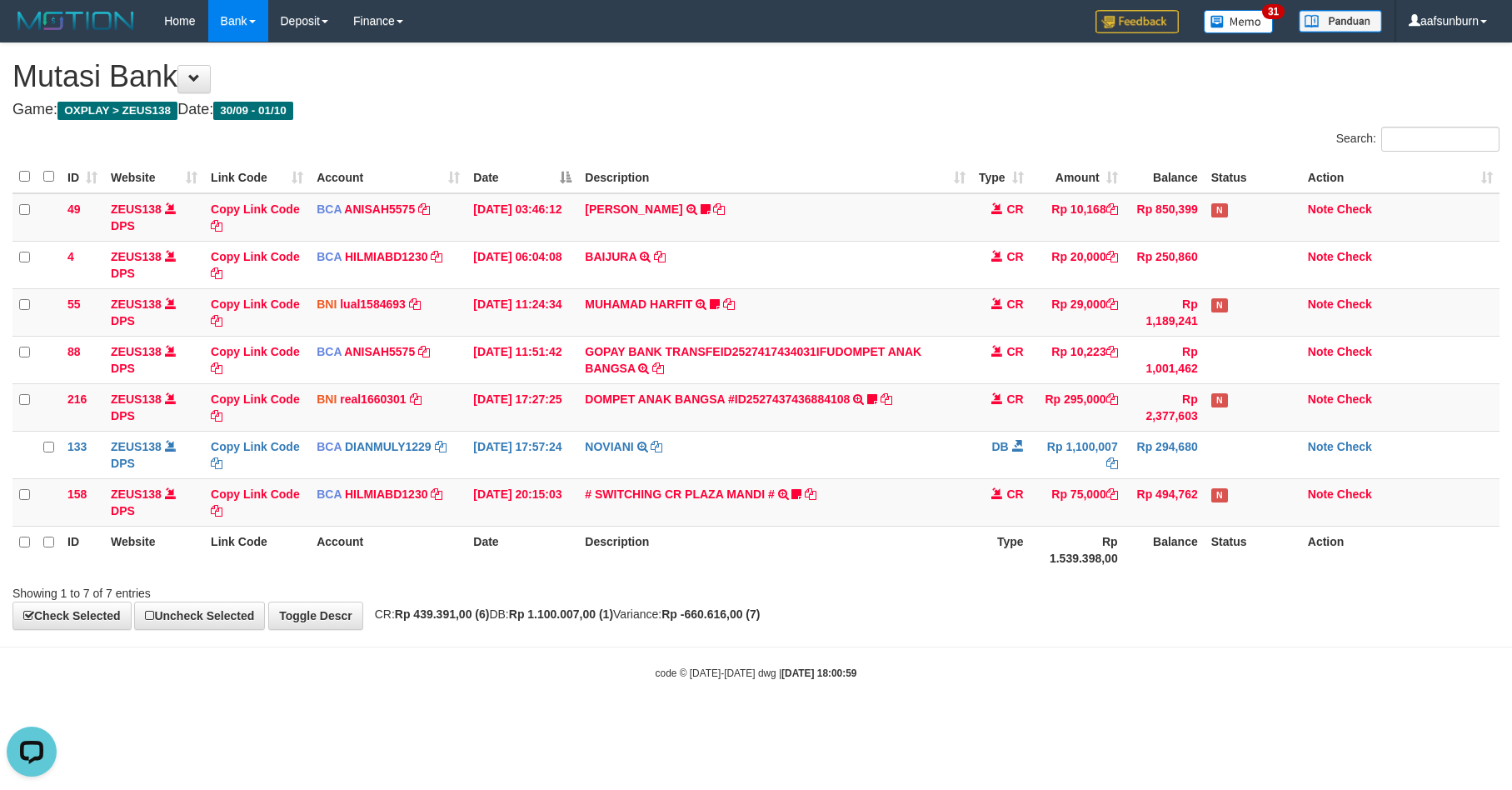
click at [968, 541] on tr "ID Website Link Code Account Date Description Type Rp 1.539.398,00 Balance Stat…" at bounding box center [756, 549] width 1488 height 48
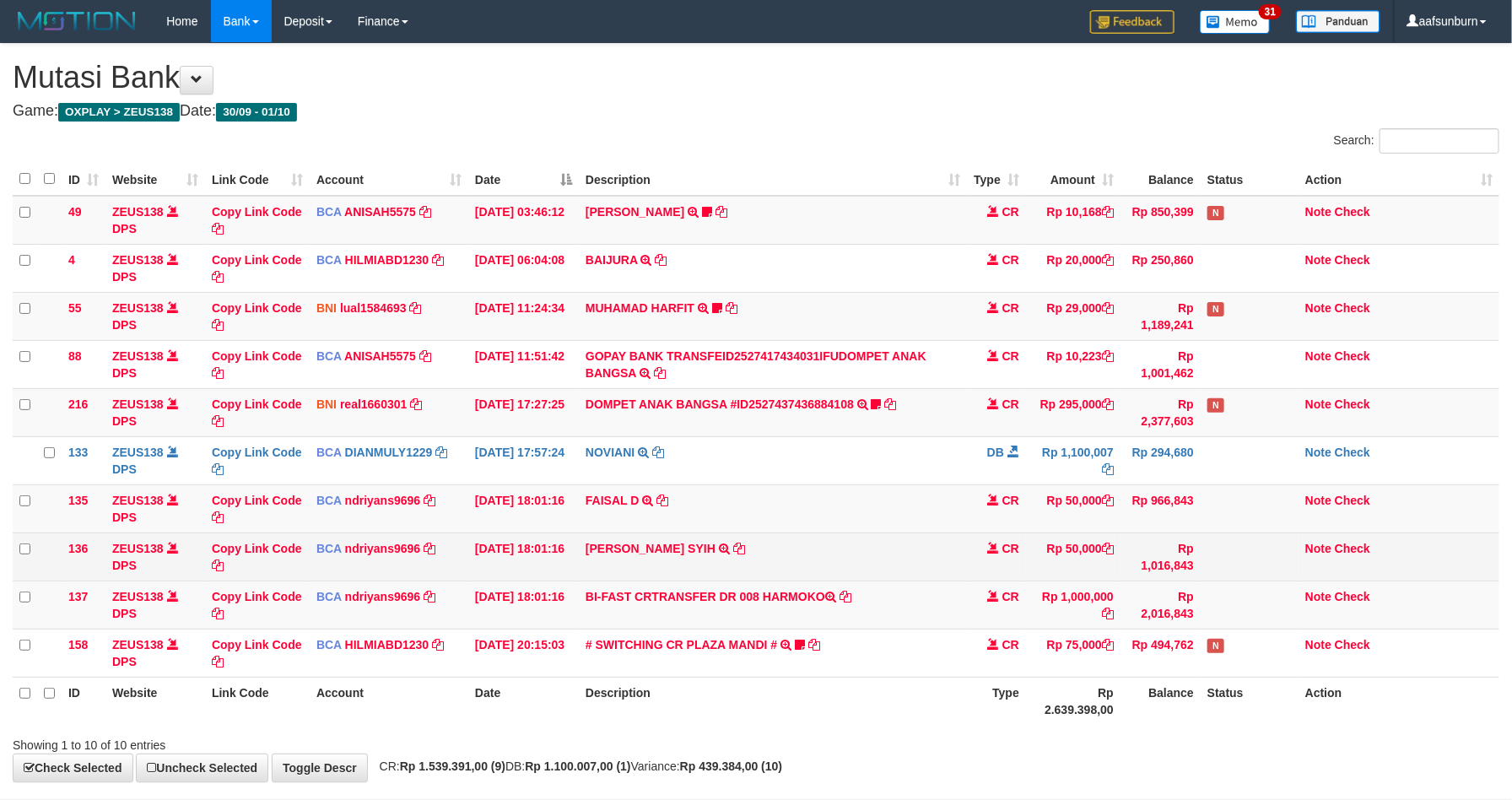
drag, startPoint x: 0, startPoint y: 0, endPoint x: 1025, endPoint y: 554, distance: 1165.1
click at [1026, 554] on td "Rp 50,000" at bounding box center [1074, 556] width 95 height 48
click at [987, 552] on span at bounding box center [993, 547] width 12 height 12
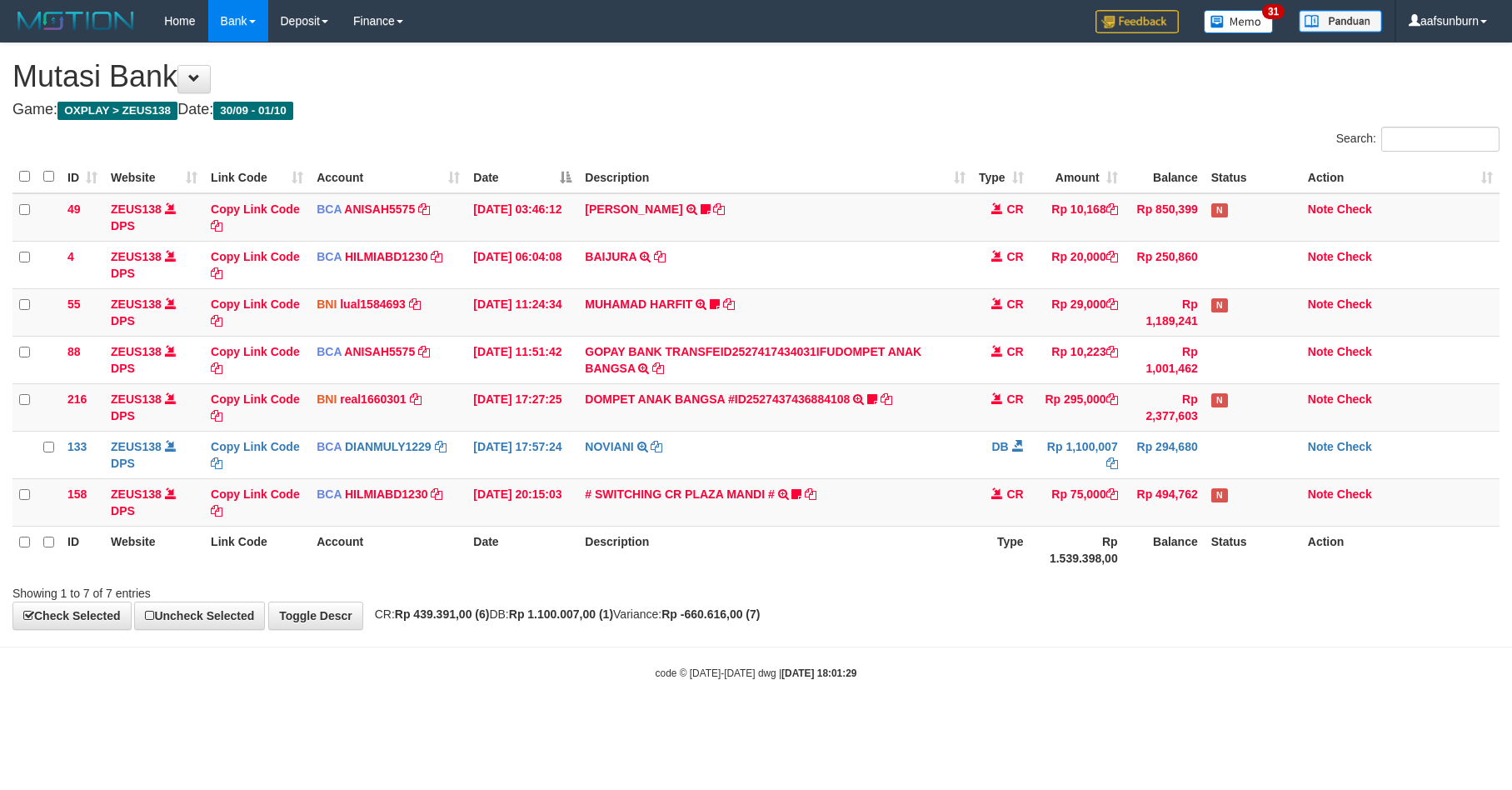
click at [958, 553] on th "Description" at bounding box center [775, 549] width 393 height 48
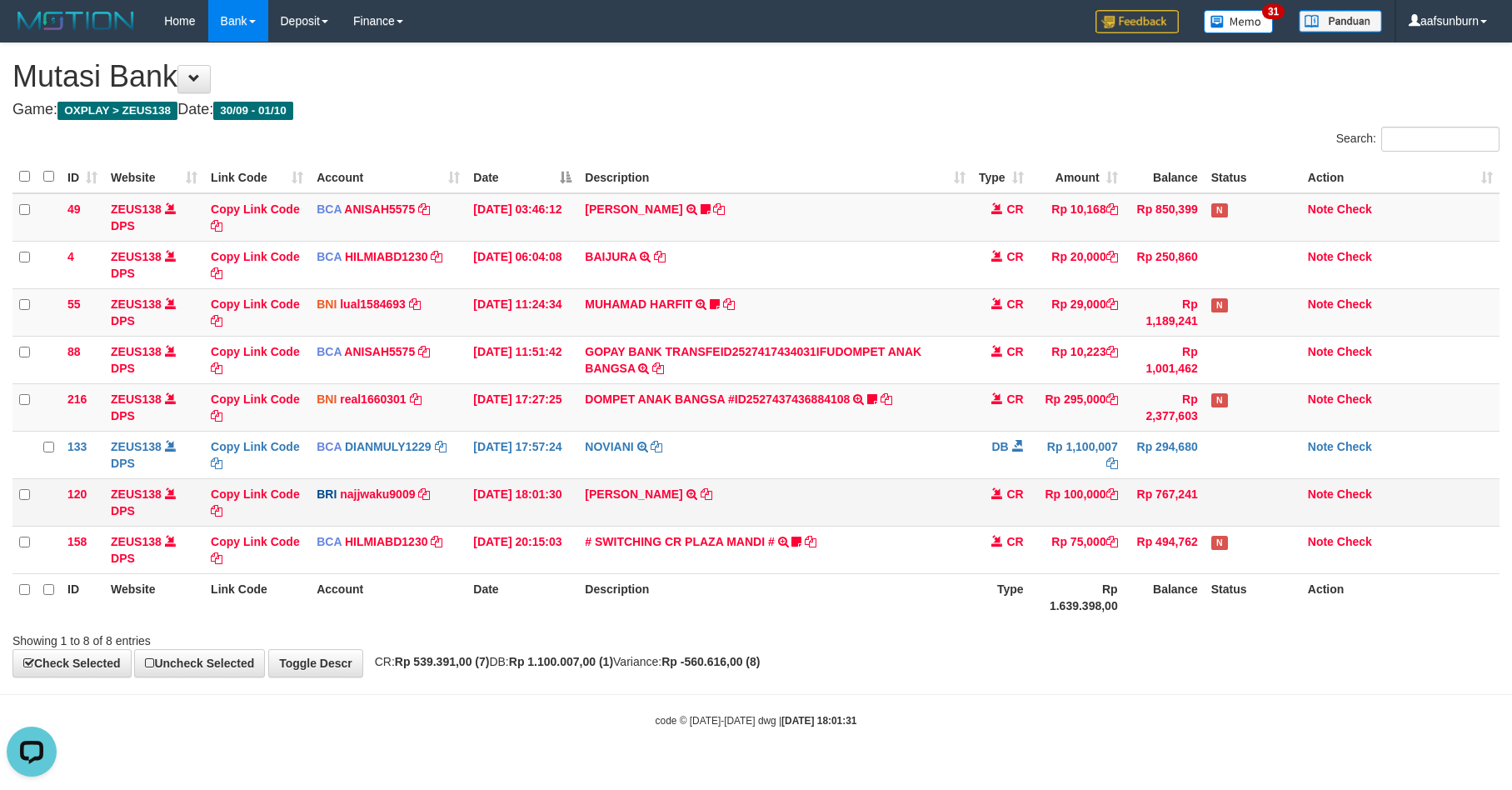
click at [893, 522] on td "[PERSON_NAME] LETS TRANSFER NBMB [PERSON_NAME] TO [PERSON_NAME] NINGSIH" at bounding box center [775, 501] width 393 height 48
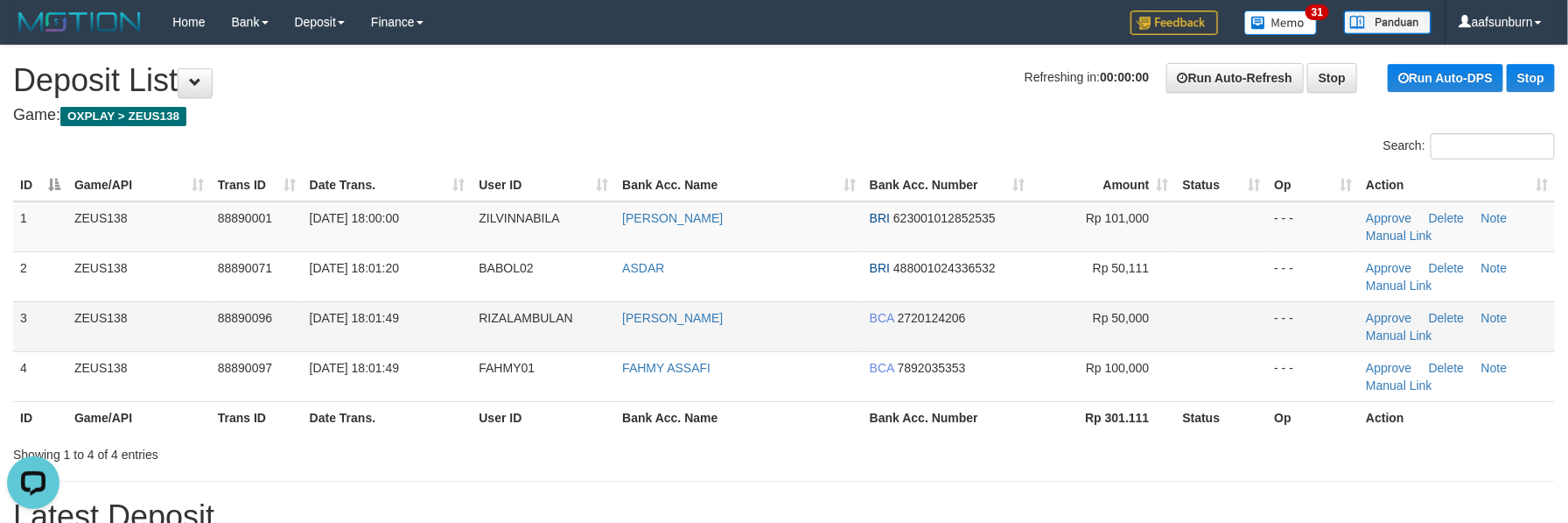
click at [961, 305] on td "BCA 2720124206" at bounding box center [948, 325] width 170 height 50
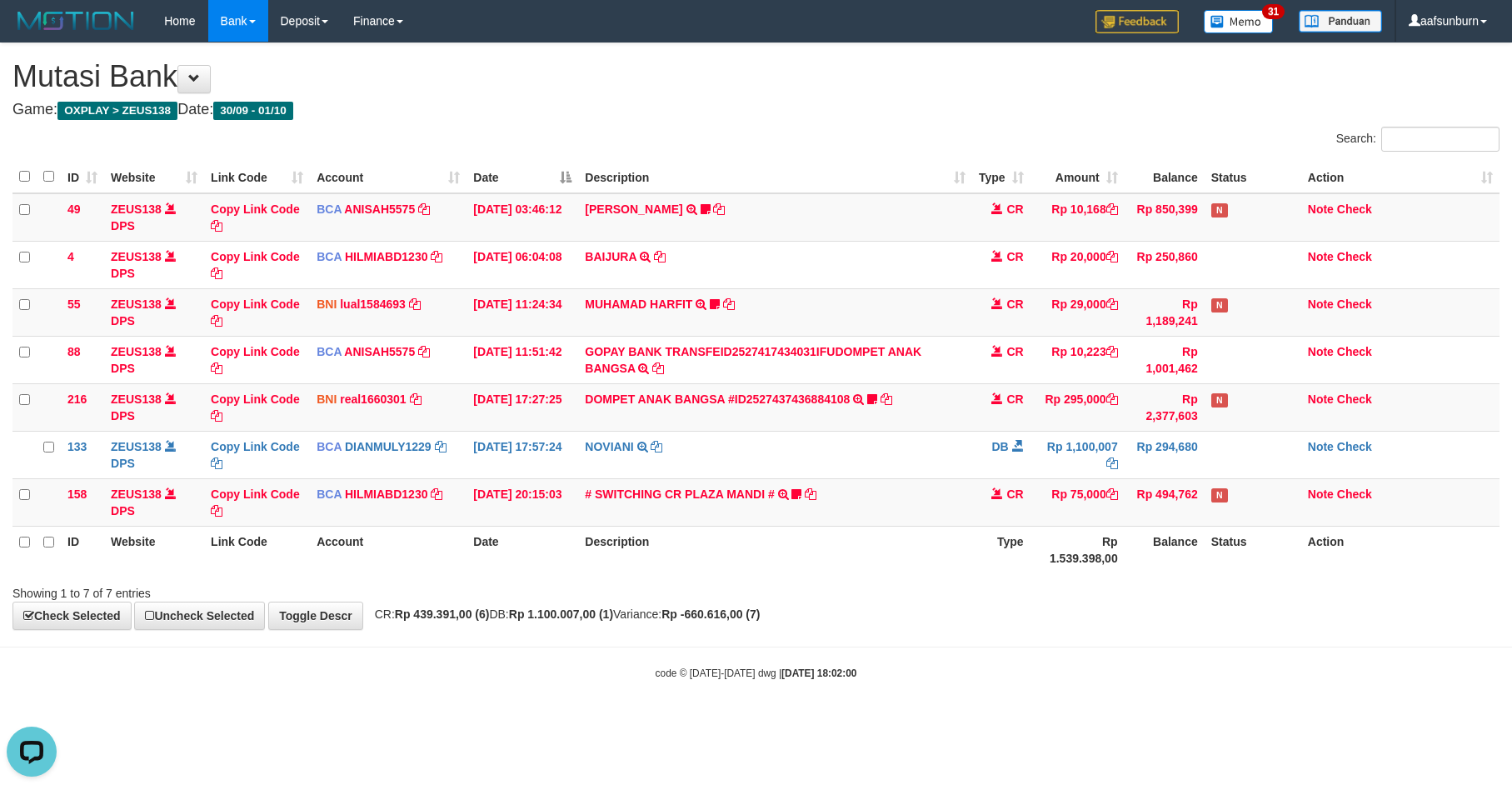
click at [1052, 528] on th "Rp 1.539.398,00" at bounding box center [1077, 549] width 94 height 48
click at [1050, 528] on th "Rp 1.539.398,00" at bounding box center [1077, 549] width 94 height 48
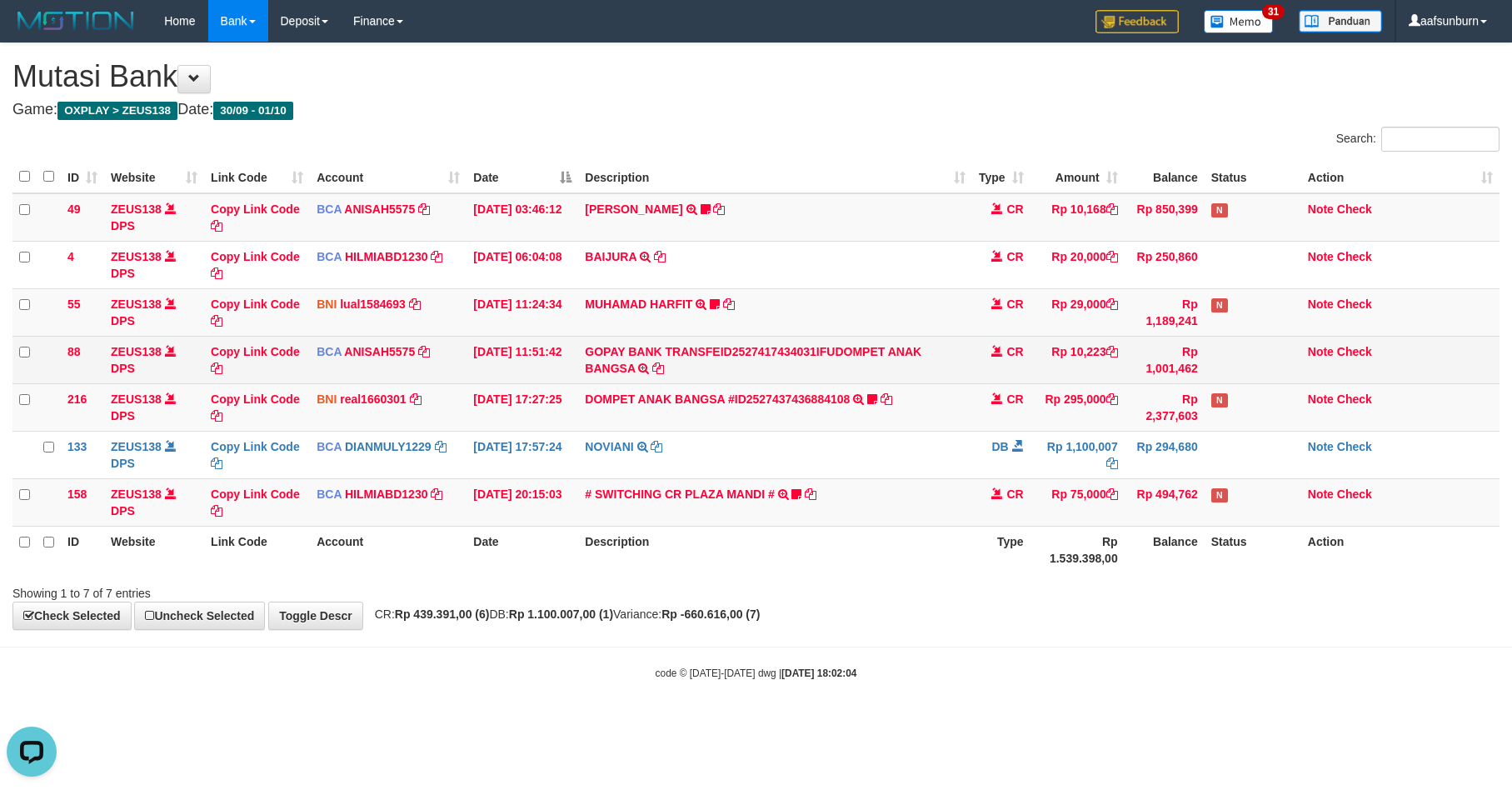
click at [905, 364] on td "GOPAY BANK TRANSFEID2527417434031IFUDOMPET ANAK BANGSA TRSF E-BANKING CR 0110/F…" at bounding box center [775, 359] width 393 height 48
click at [907, 364] on td "GOPAY BANK TRANSFEID2527417434031IFUDOMPET ANAK BANGSA TRSF E-BANKING CR 0110/F…" at bounding box center [775, 359] width 393 height 48
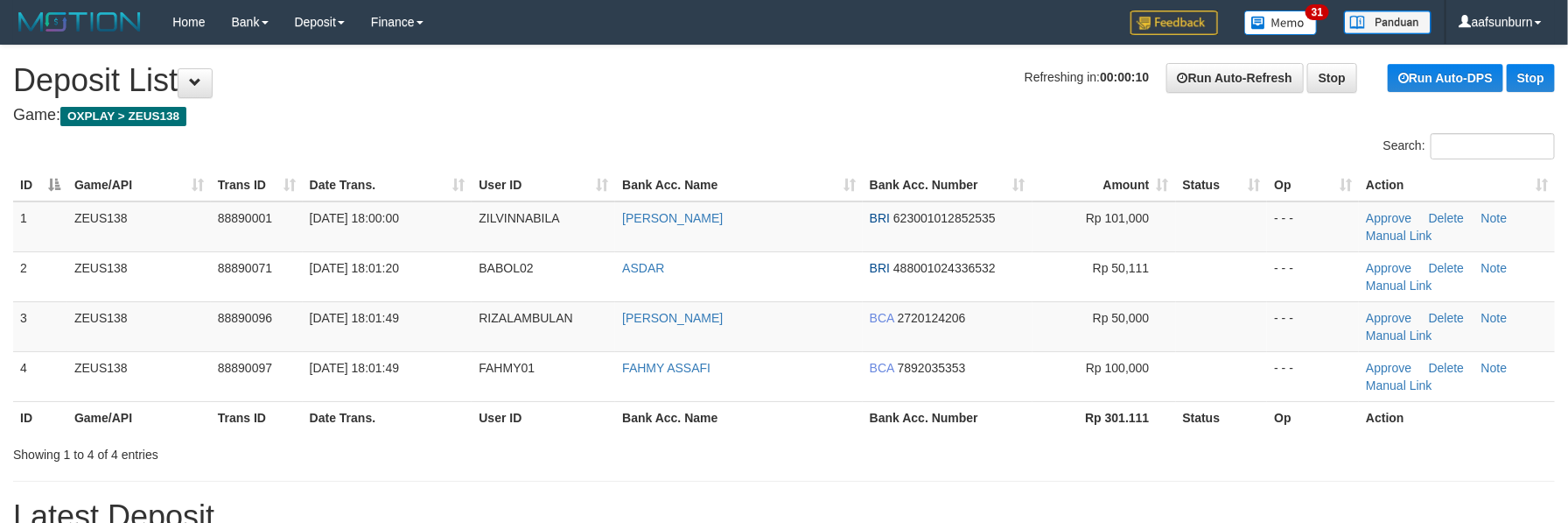
click at [719, 116] on h4 "Game: OXPLAY > ZEUS138" at bounding box center [784, 115] width 1542 height 18
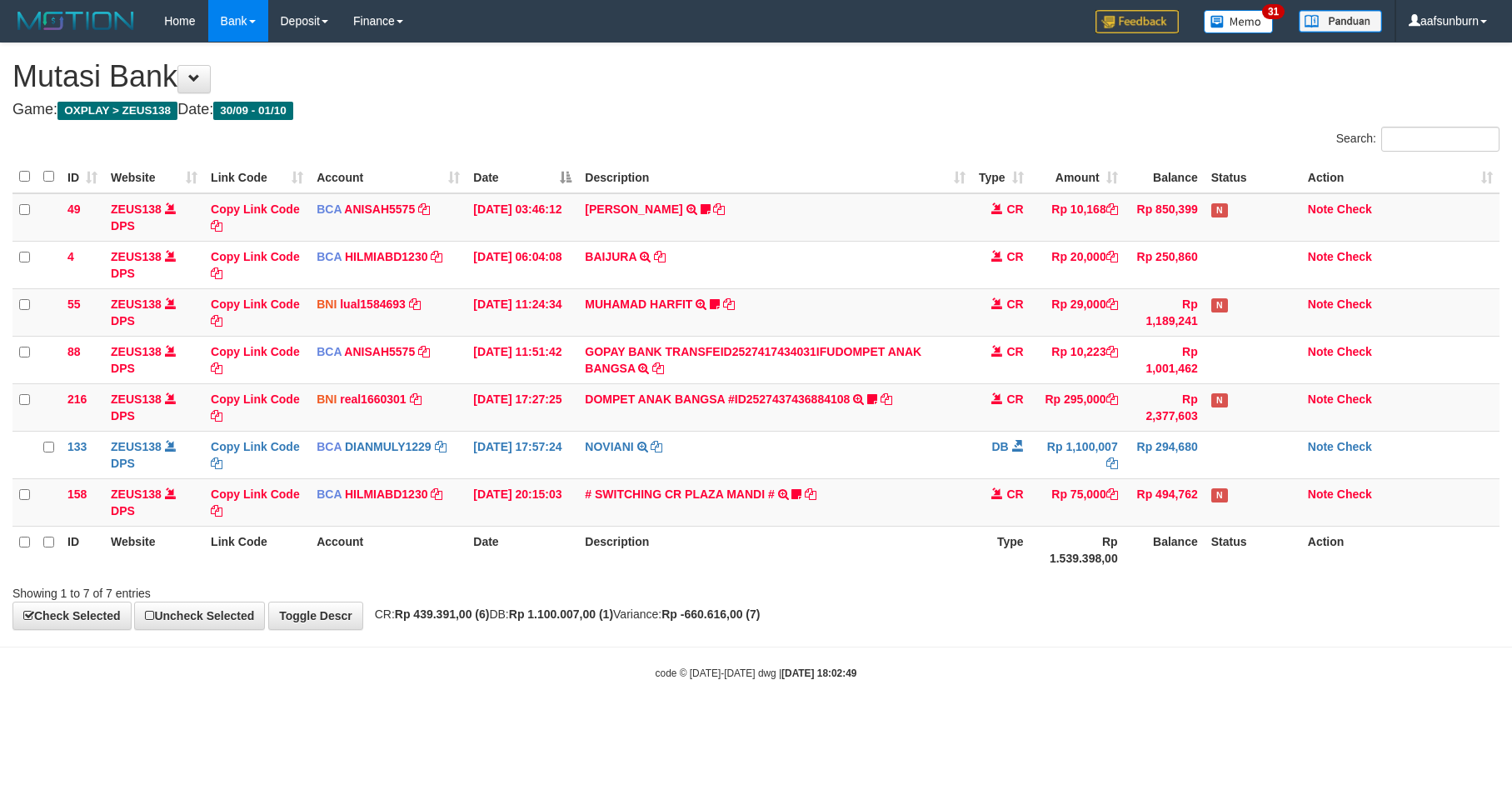
click at [994, 578] on div "ID Website Link Code Account Date Description Type Amount Balance Status Action…" at bounding box center [756, 366] width 1512 height 422
click at [1185, 601] on div "Showing 1 to 7 of 7 entries" at bounding box center [756, 590] width 1512 height 23
click at [1136, 668] on div "code © 2012-2018 dwg | 2025/10/01 18:02:52" at bounding box center [756, 672] width 1512 height 17
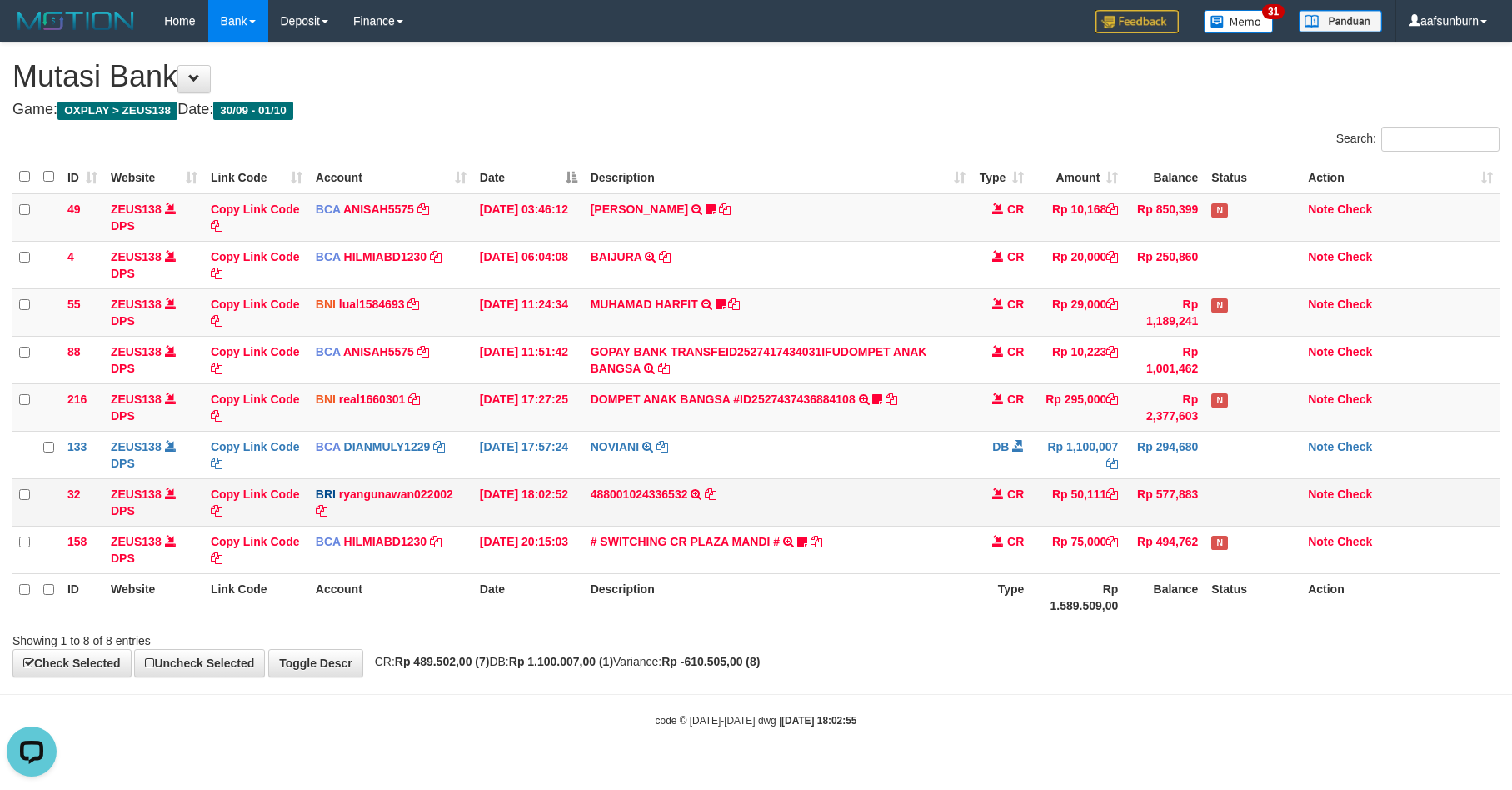
drag, startPoint x: 1087, startPoint y: 517, endPoint x: 1110, endPoint y: 522, distance: 23.5
click at [1097, 521] on td "Rp 50,111" at bounding box center [1077, 501] width 94 height 48
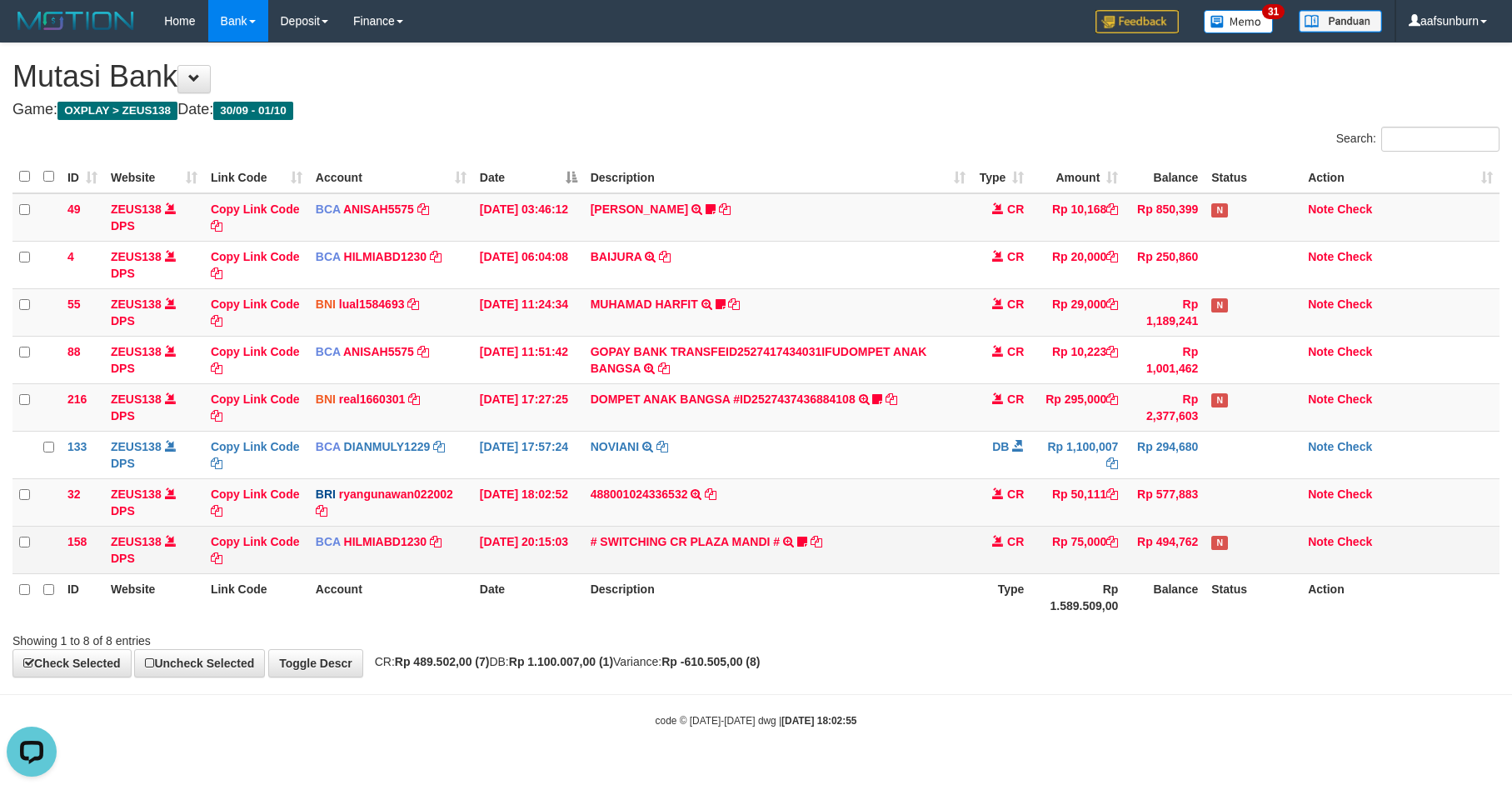
click at [848, 553] on td "# SWITCHING CR PLAZA MANDI # SWITCHING CR TRF TUPARDI 008 PLAZA MANDI 185000420…" at bounding box center [778, 549] width 389 height 48
click at [848, 552] on td "# SWITCHING CR PLAZA MANDI # SWITCHING CR TRF TUPARDI 008 PLAZA MANDI 185000420…" at bounding box center [778, 549] width 389 height 48
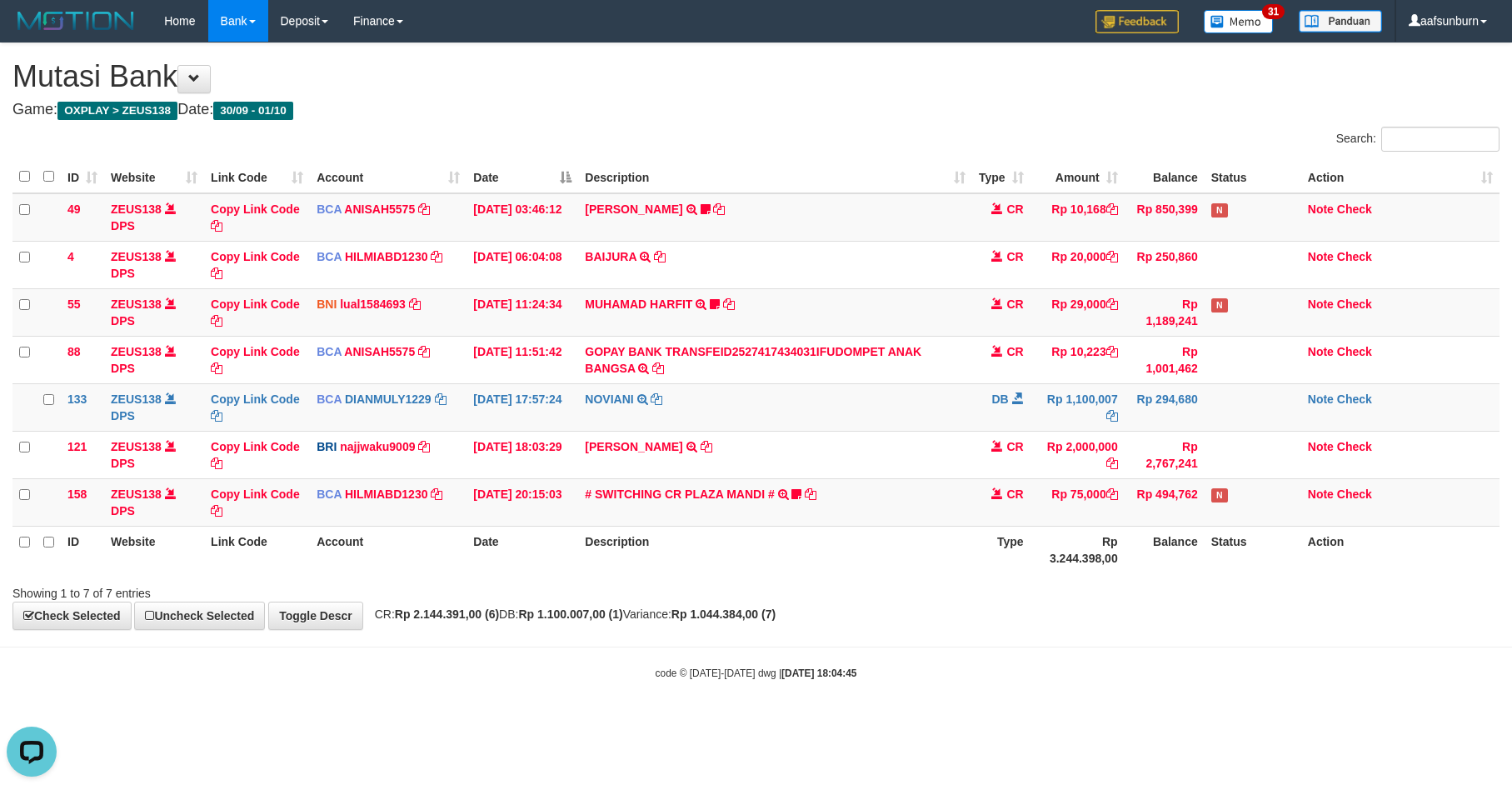
click at [1081, 603] on div "**********" at bounding box center [756, 336] width 1512 height 586
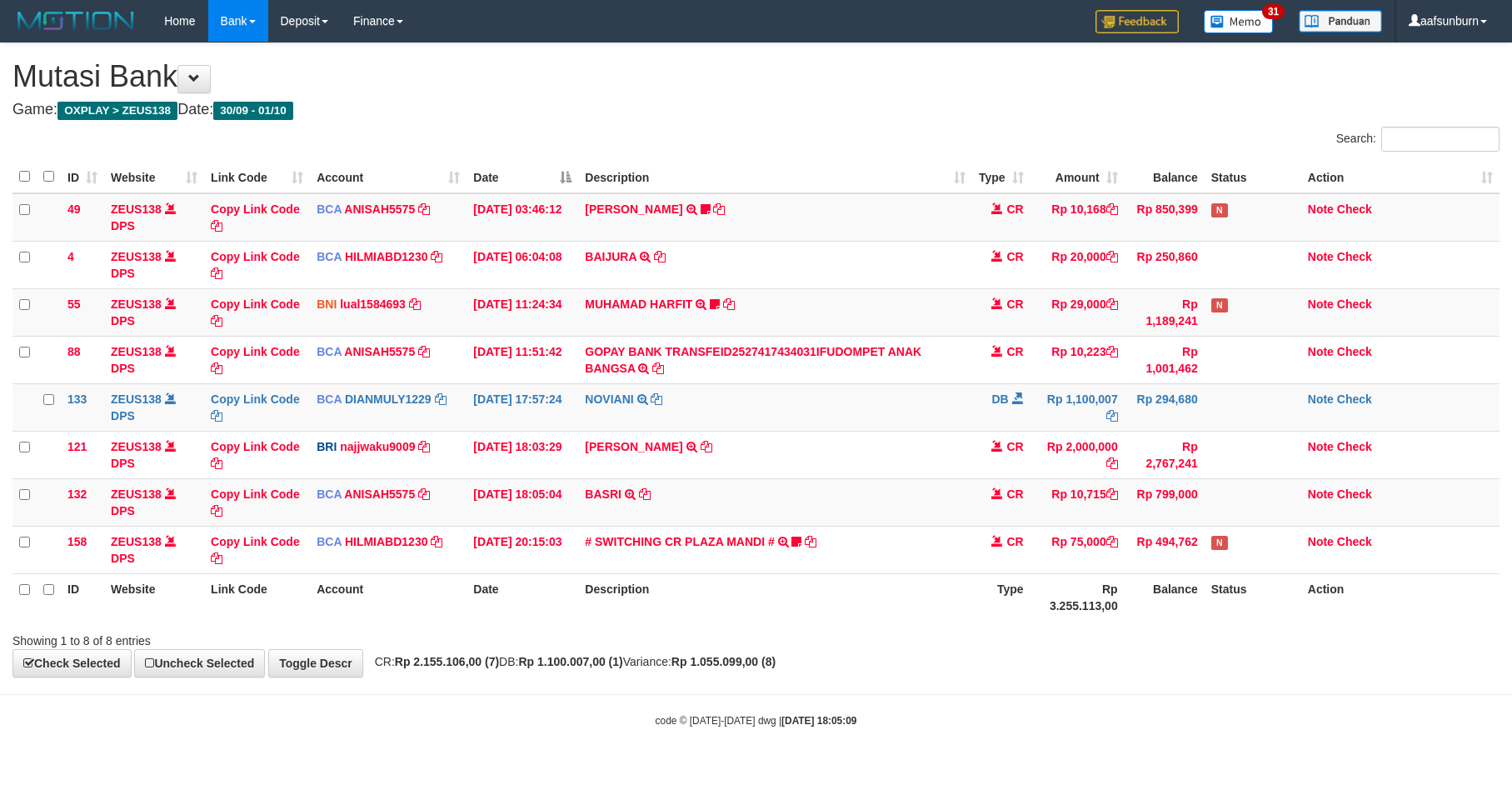
click at [1093, 620] on th "Rp 3.255.113,00" at bounding box center [1077, 597] width 94 height 48
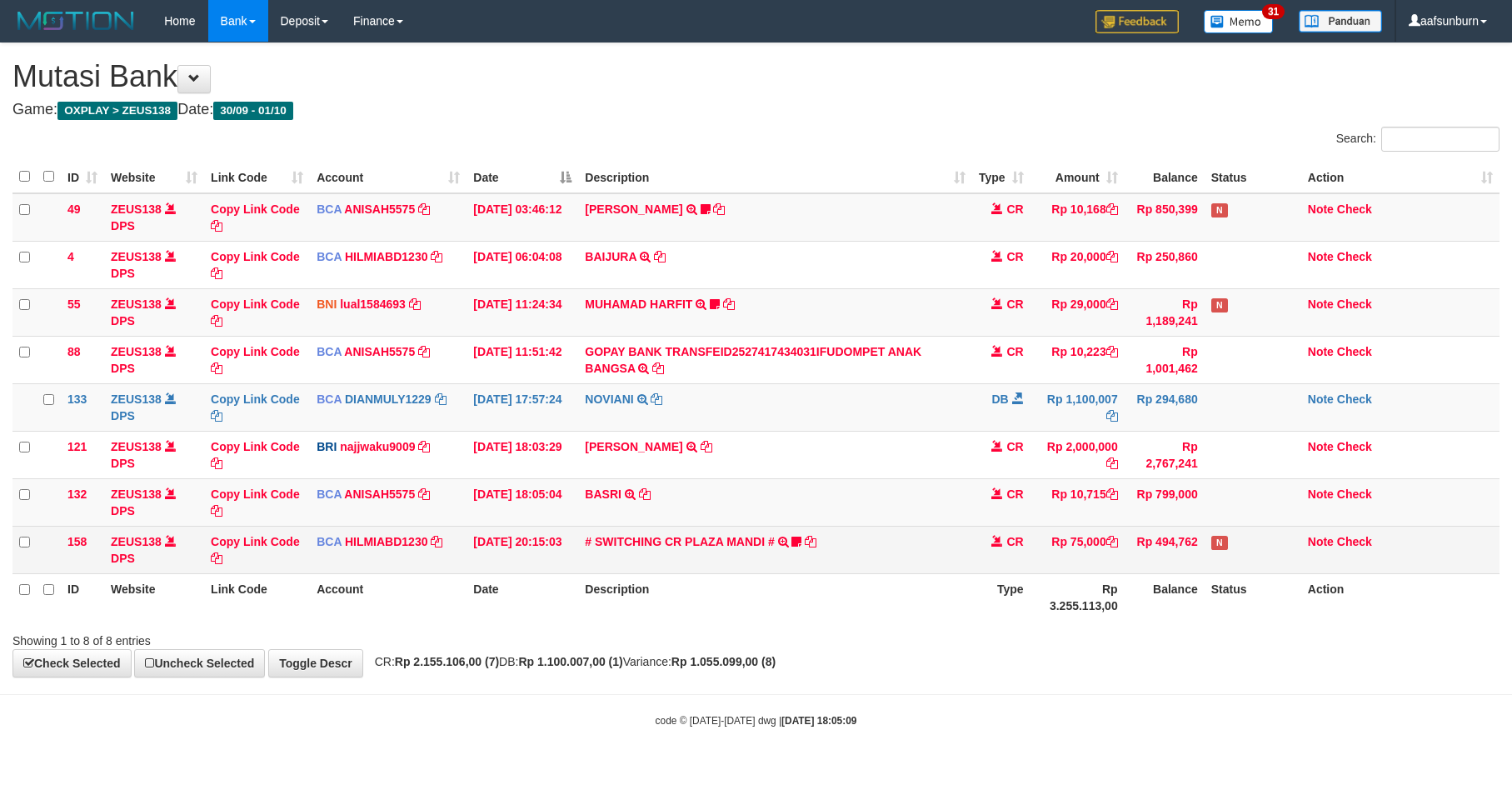
click at [1050, 530] on td "Rp 75,000" at bounding box center [1077, 549] width 94 height 48
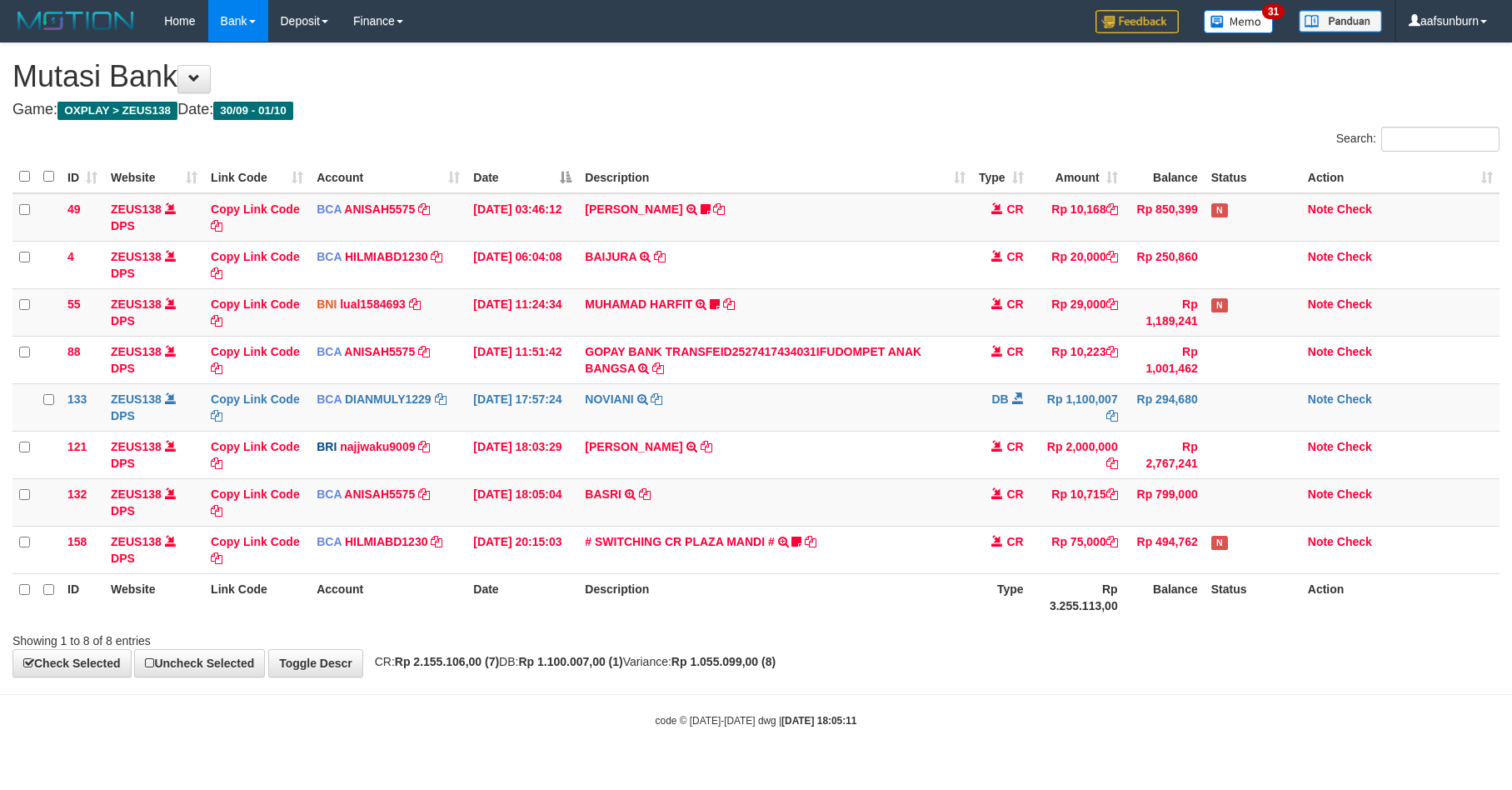
click at [1058, 528] on td "Rp 75,000" at bounding box center [1077, 549] width 94 height 48
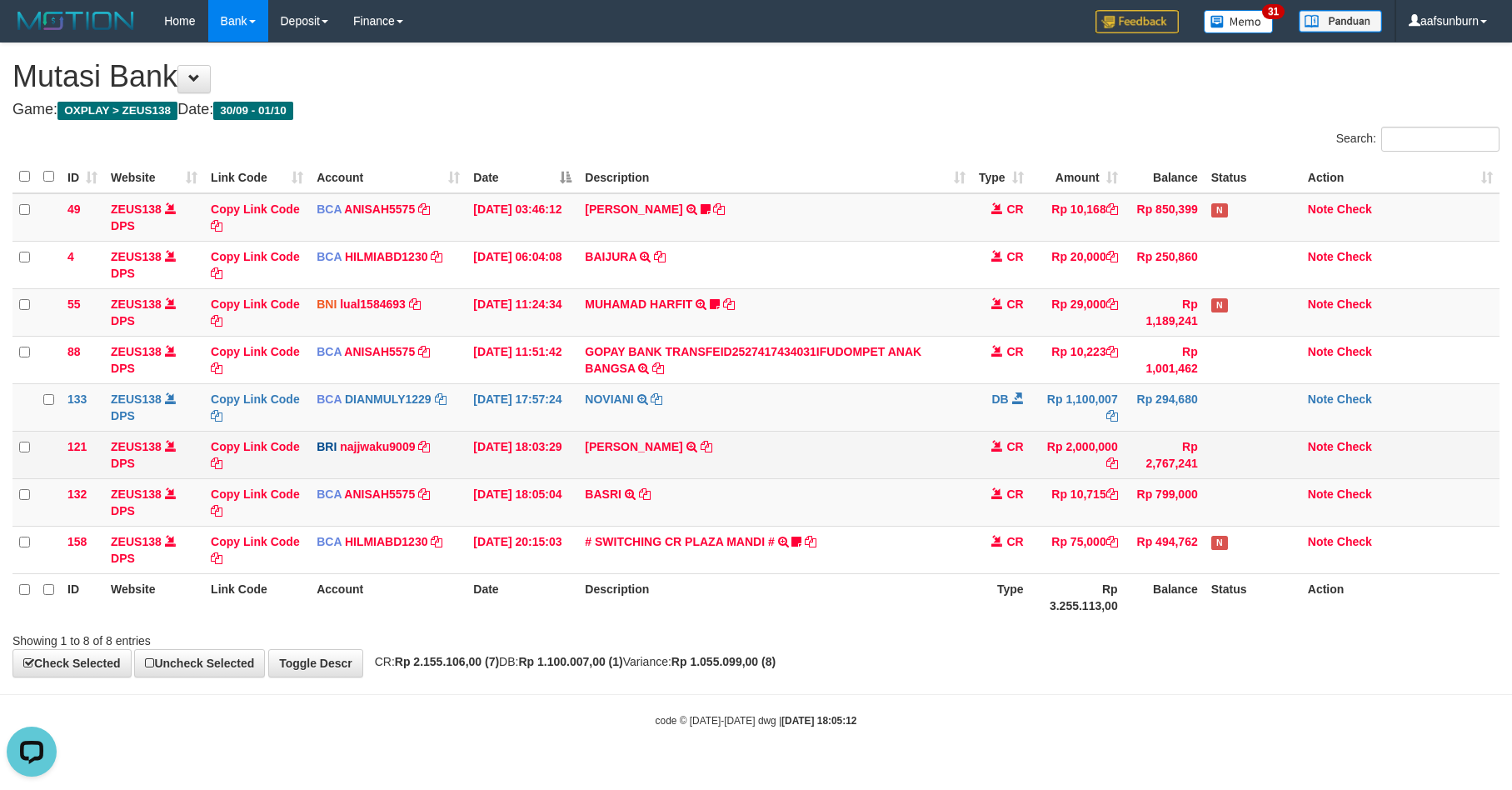
drag, startPoint x: 1220, startPoint y: 461, endPoint x: 1230, endPoint y: 460, distance: 10.0
click at [1228, 460] on td at bounding box center [1253, 454] width 96 height 48
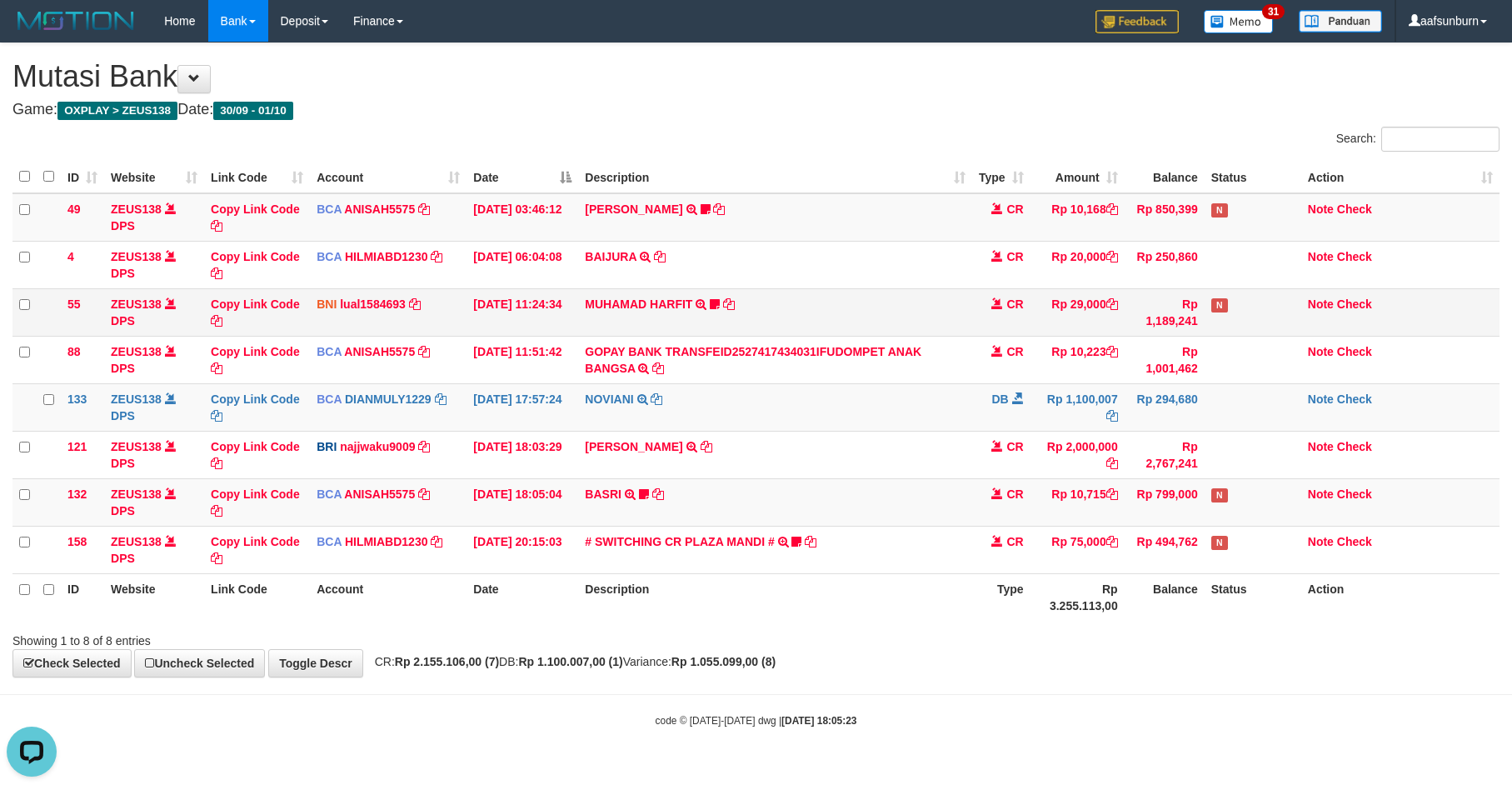
drag, startPoint x: 1168, startPoint y: 340, endPoint x: 1174, endPoint y: 328, distance: 13.4
click at [1174, 328] on tbody "49 ZEUS138 DPS Copy Link Code BCA ANISAH5575 DPS ANISAH mutasi_20251001_3827 | …" at bounding box center [756, 383] width 1488 height 381
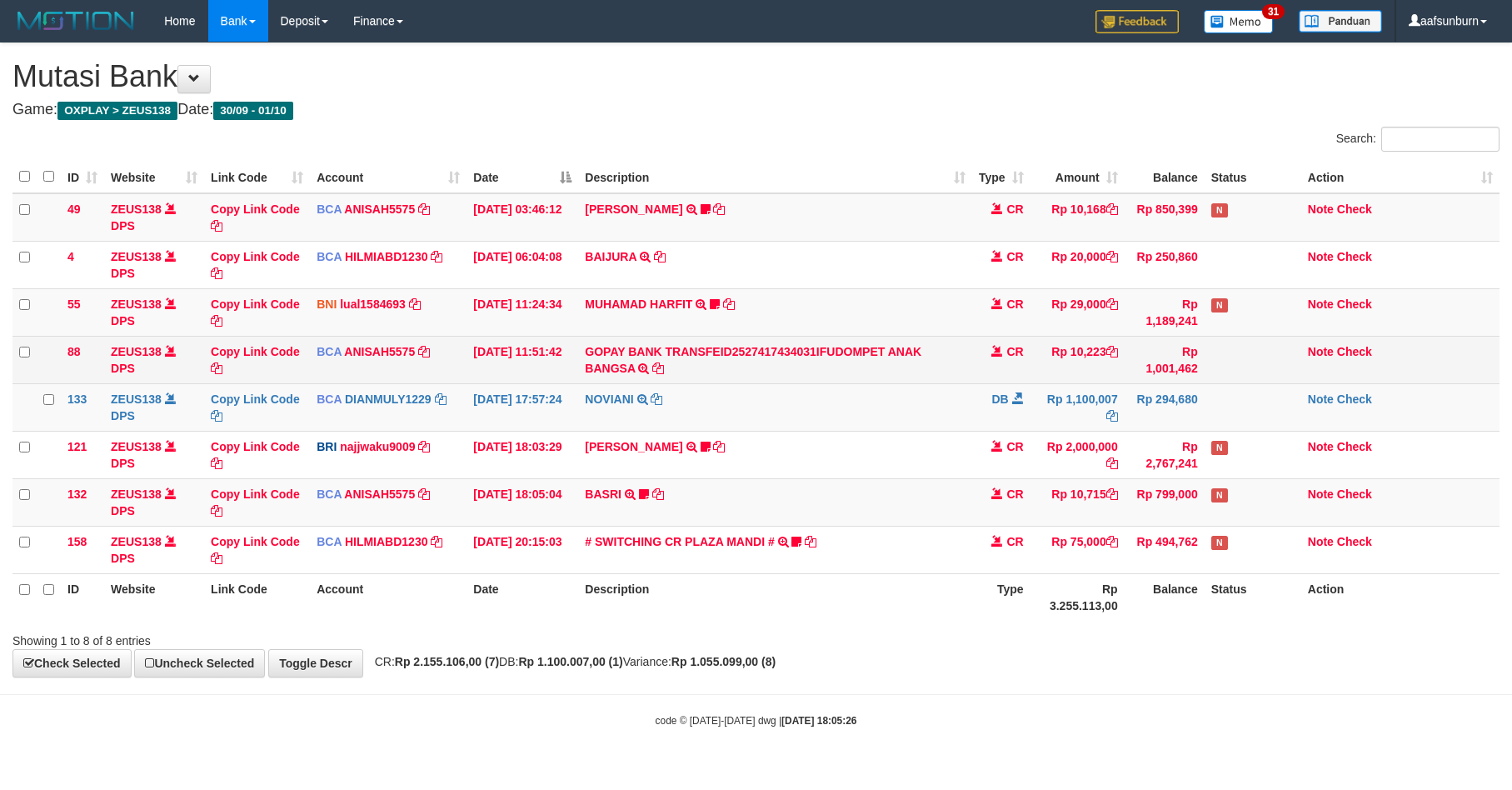
drag, startPoint x: 0, startPoint y: 0, endPoint x: 1174, endPoint y: 364, distance: 1229.1
click at [1174, 364] on td "Rp 1,001,462" at bounding box center [1165, 359] width 80 height 48
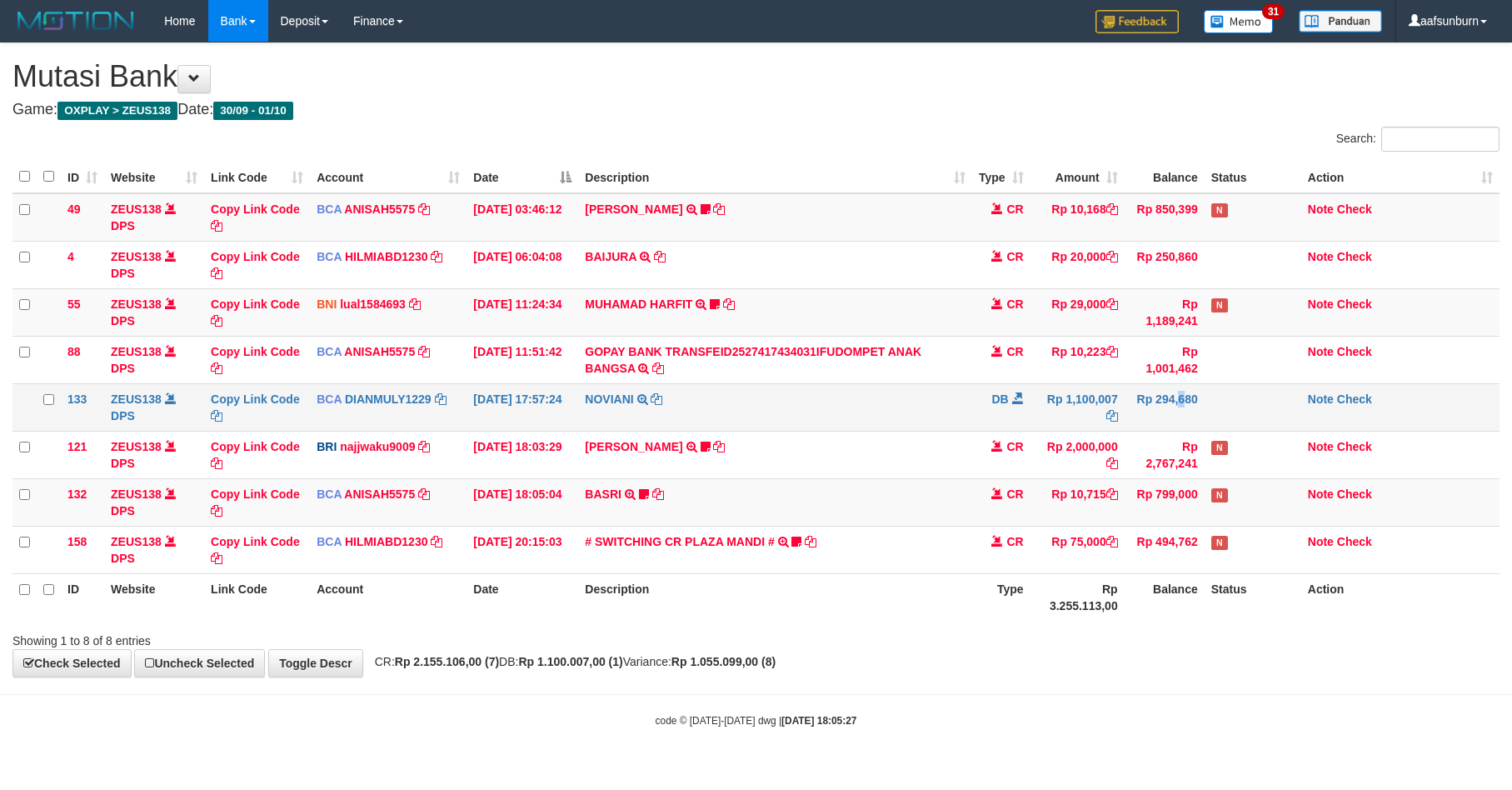
click at [1150, 416] on td "Rp 294,680" at bounding box center [1165, 407] width 80 height 48
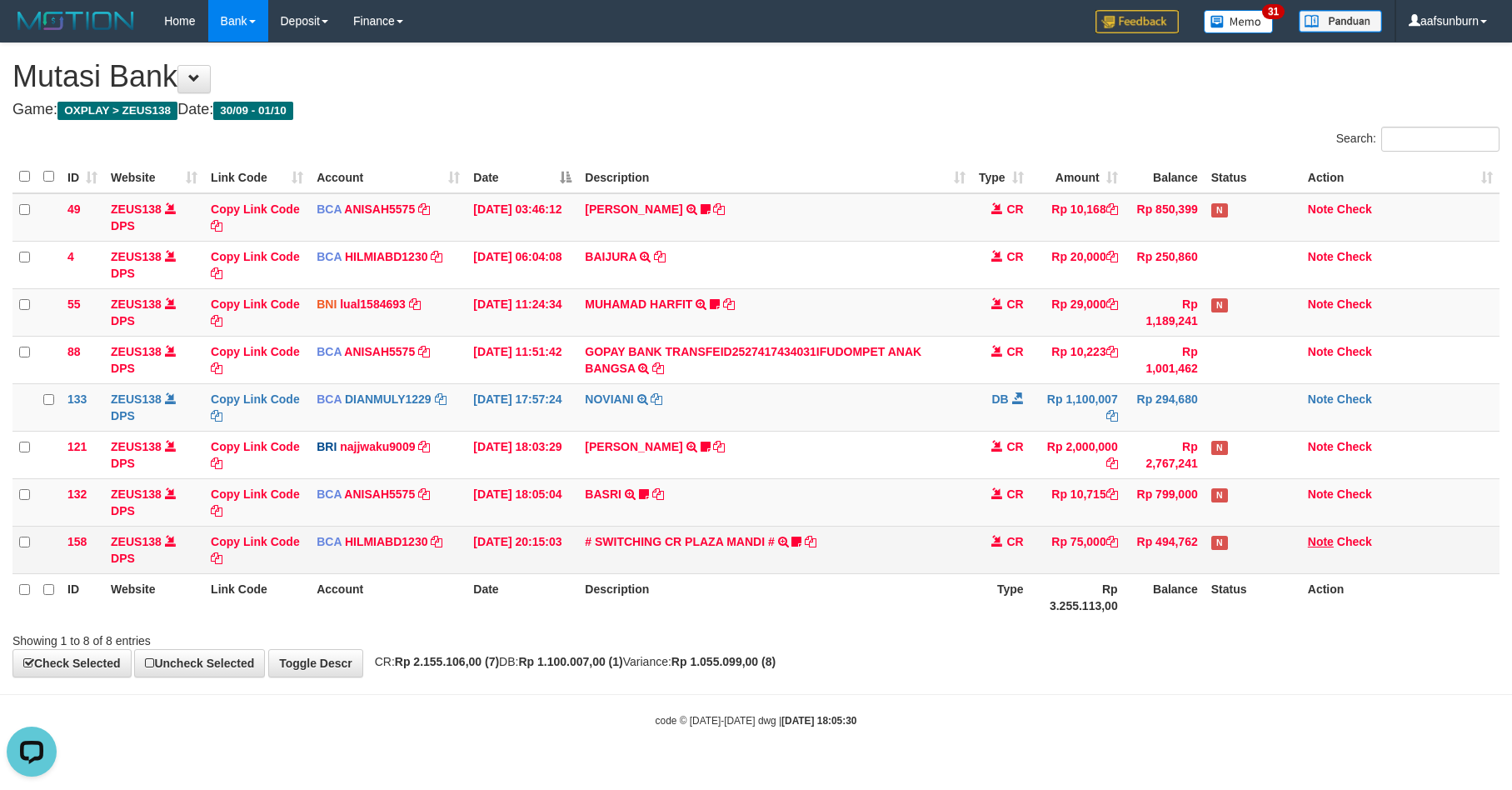
drag, startPoint x: 1200, startPoint y: 575, endPoint x: 1315, endPoint y: 543, distance: 119.4
click at [1212, 561] on tr "158 ZEUS138 DPS Copy Link Code BCA HILMIABD1230 DPS HILMI ABDILLAH mutasi_20250…" at bounding box center [756, 549] width 1488 height 48
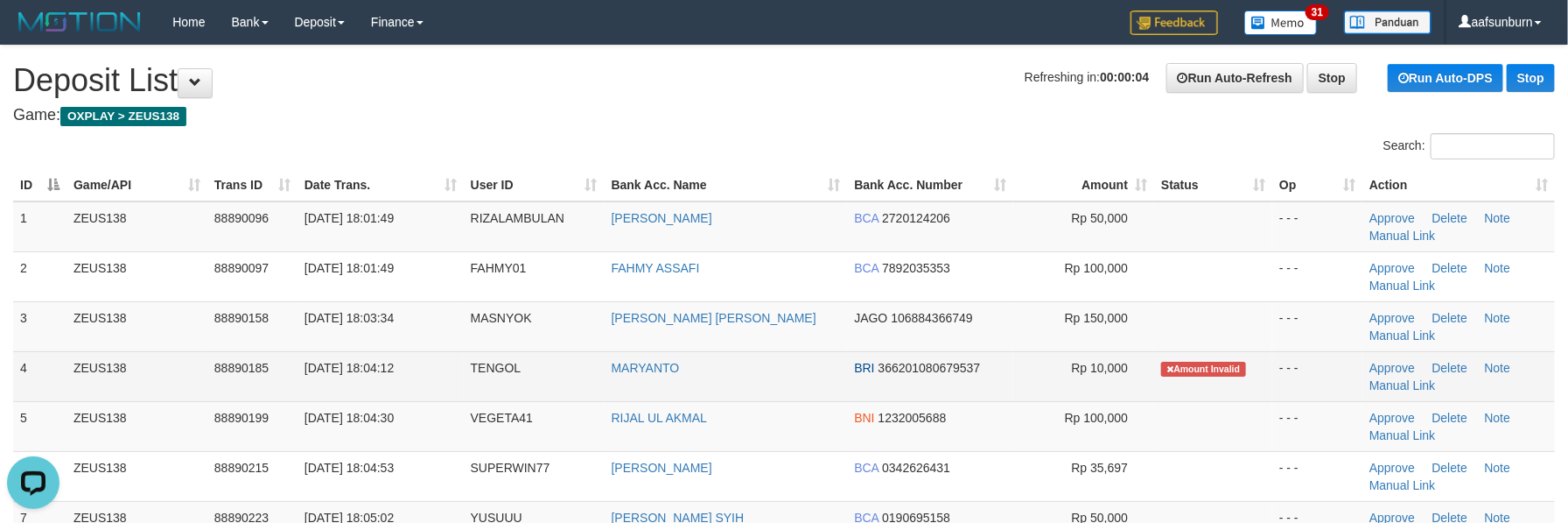
click at [772, 376] on td "MARYANTO" at bounding box center [726, 375] width 243 height 50
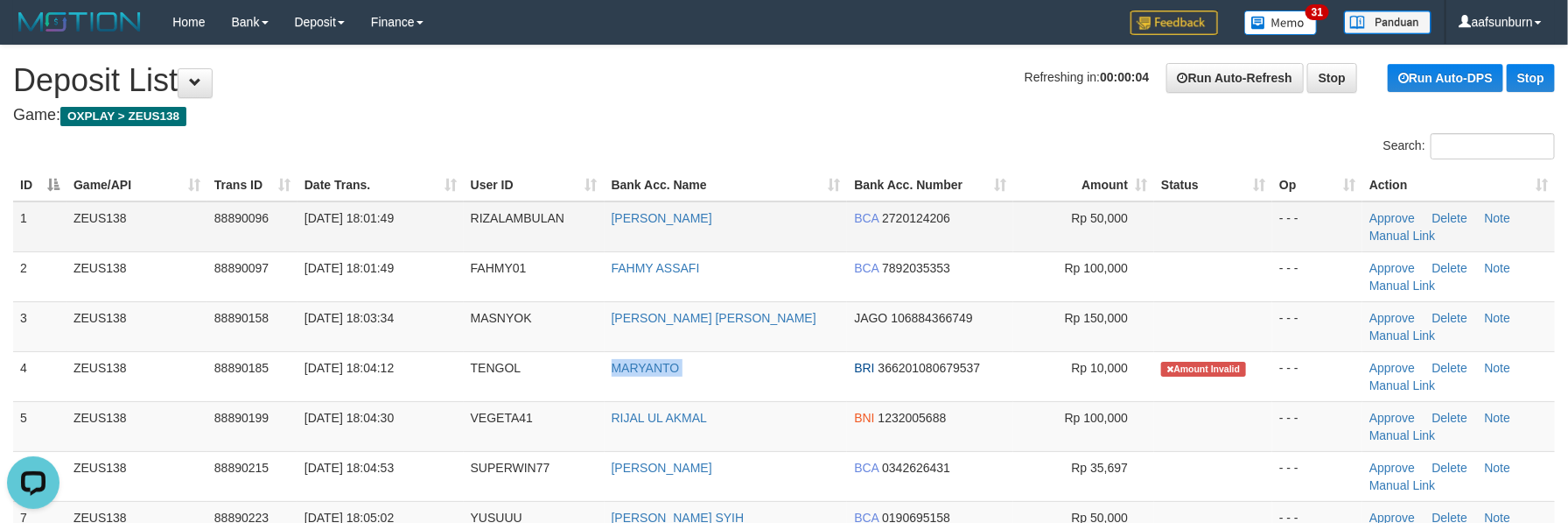
drag, startPoint x: 772, startPoint y: 376, endPoint x: 803, endPoint y: 226, distance: 153.2
click at [774, 376] on td "MARYANTO" at bounding box center [726, 375] width 243 height 50
copy tr "MARYANTO"
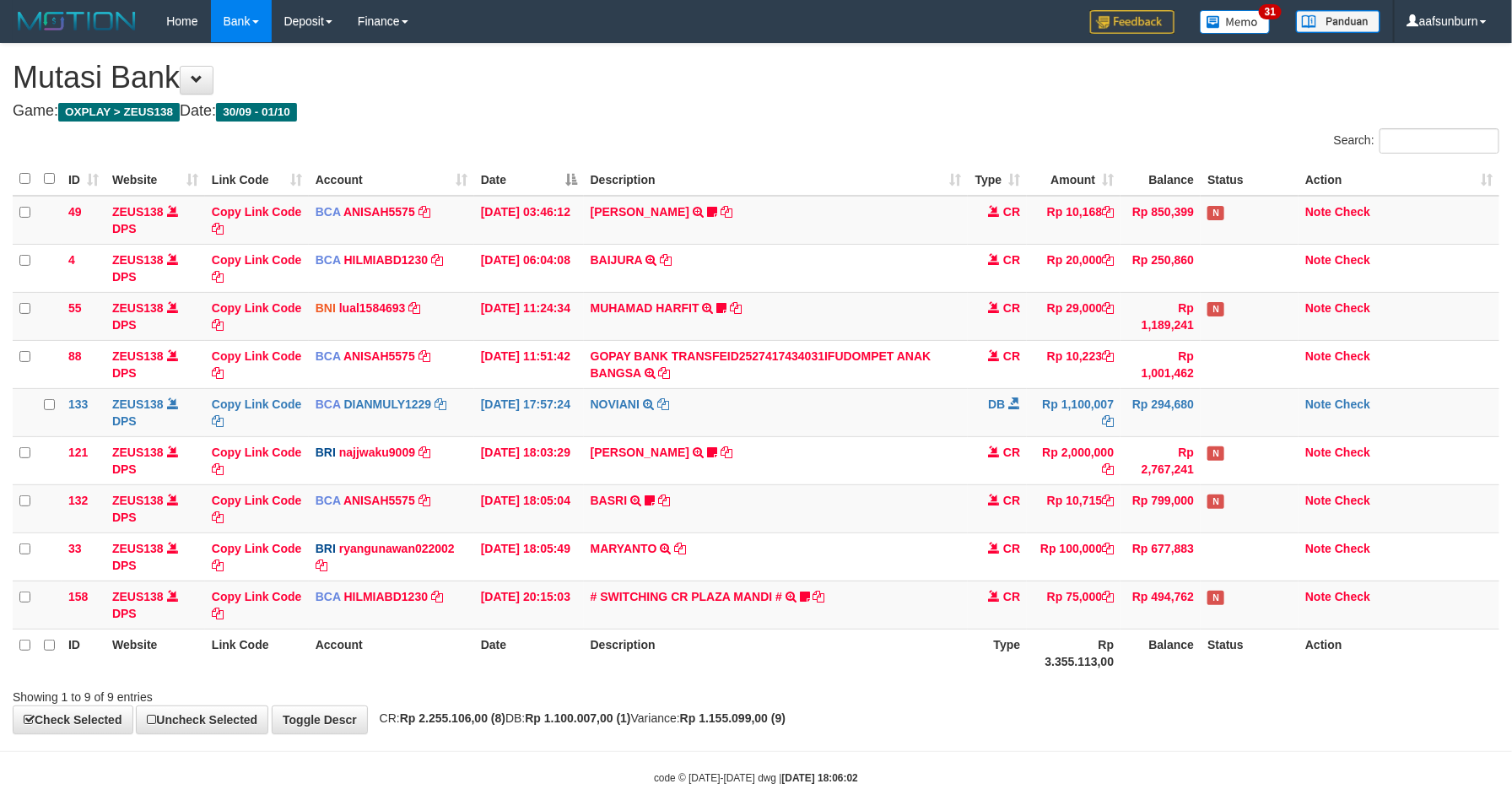
click at [1155, 641] on th "Balance" at bounding box center [1160, 652] width 80 height 48
click at [1150, 639] on th "Balance" at bounding box center [1160, 652] width 80 height 48
click at [916, 509] on td "BASRI TRSF E-BANKING CR 0110/FTSCY/WS95031 10715.00BASRI Sawer2" at bounding box center [777, 508] width 385 height 48
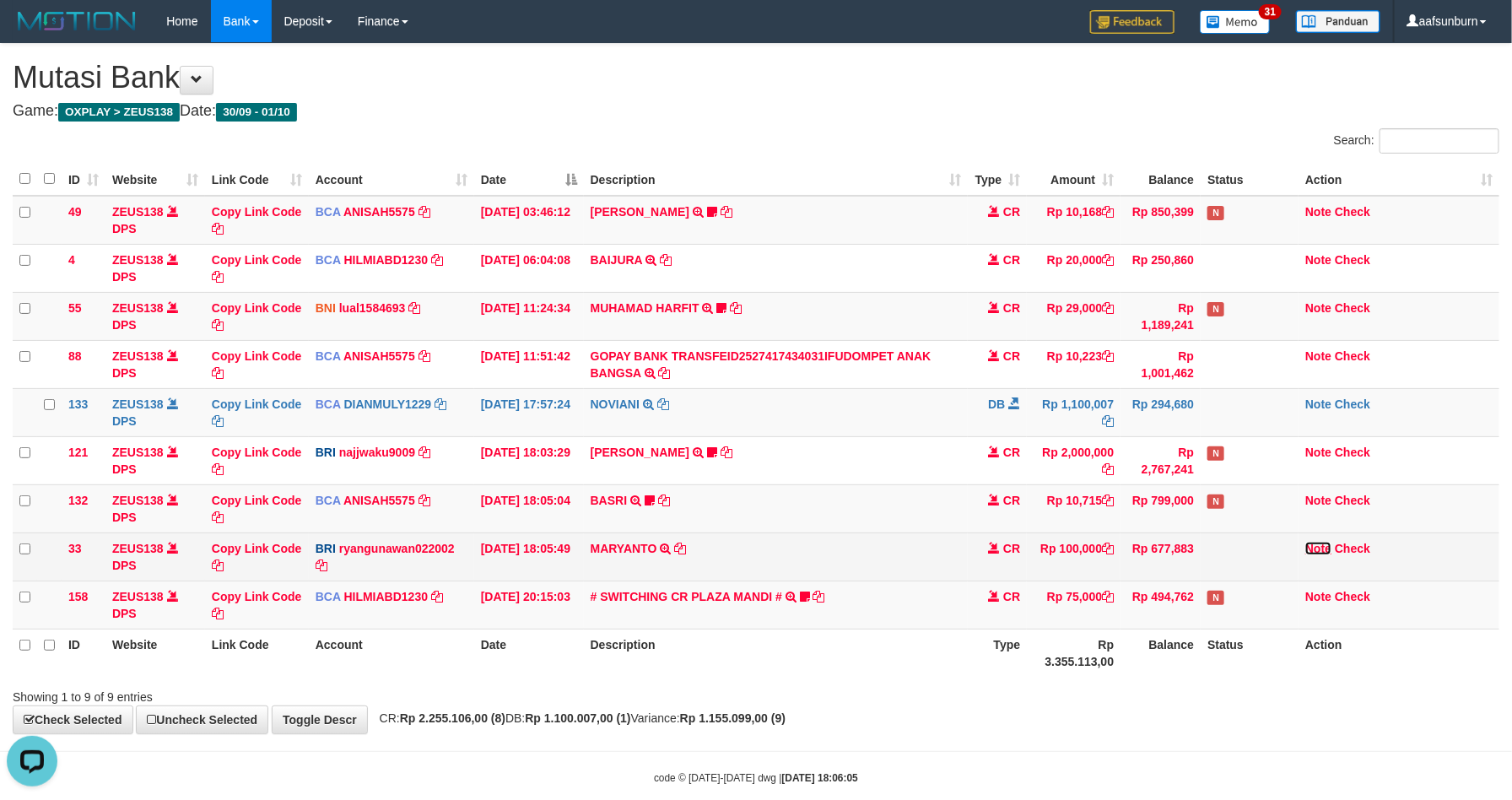
click at [1317, 552] on link "Note" at bounding box center [1318, 548] width 26 height 14
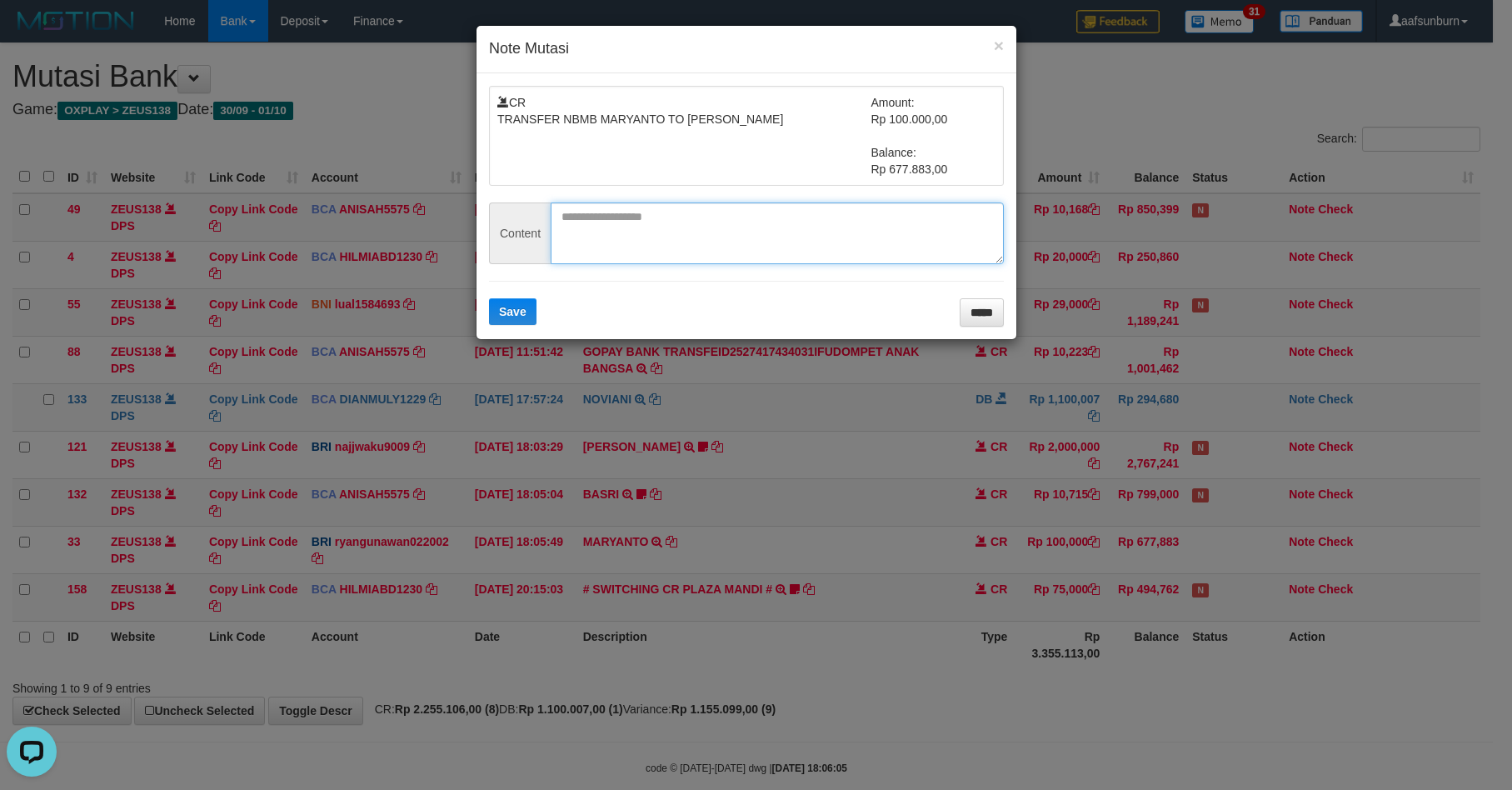
paste textarea "******"
drag, startPoint x: 615, startPoint y: 235, endPoint x: 606, endPoint y: 235, distance: 9.0
click at [610, 235] on textarea "******" at bounding box center [778, 233] width 454 height 62
type textarea "******"
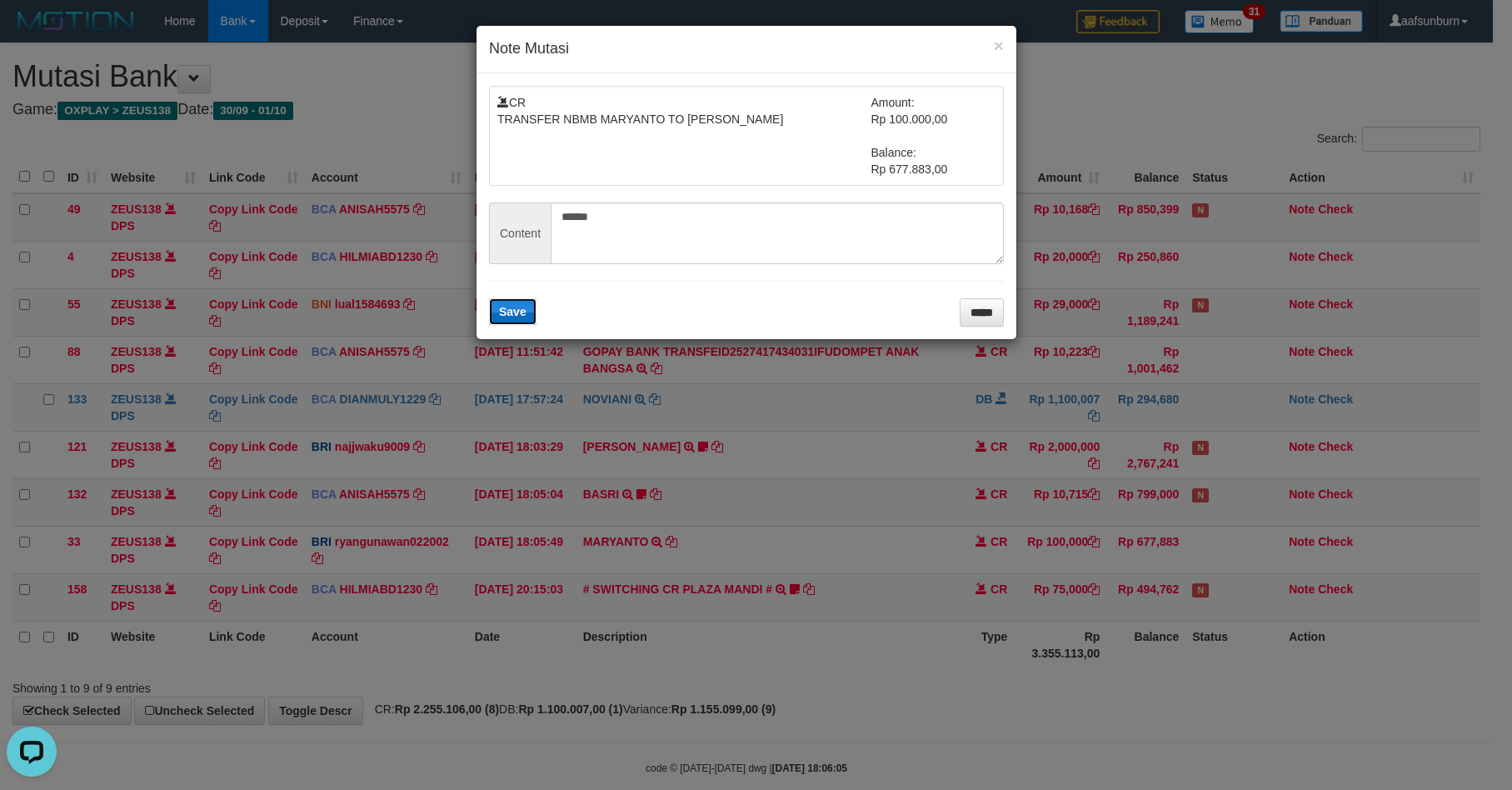
click at [490, 316] on button "Save" at bounding box center [512, 311] width 48 height 27
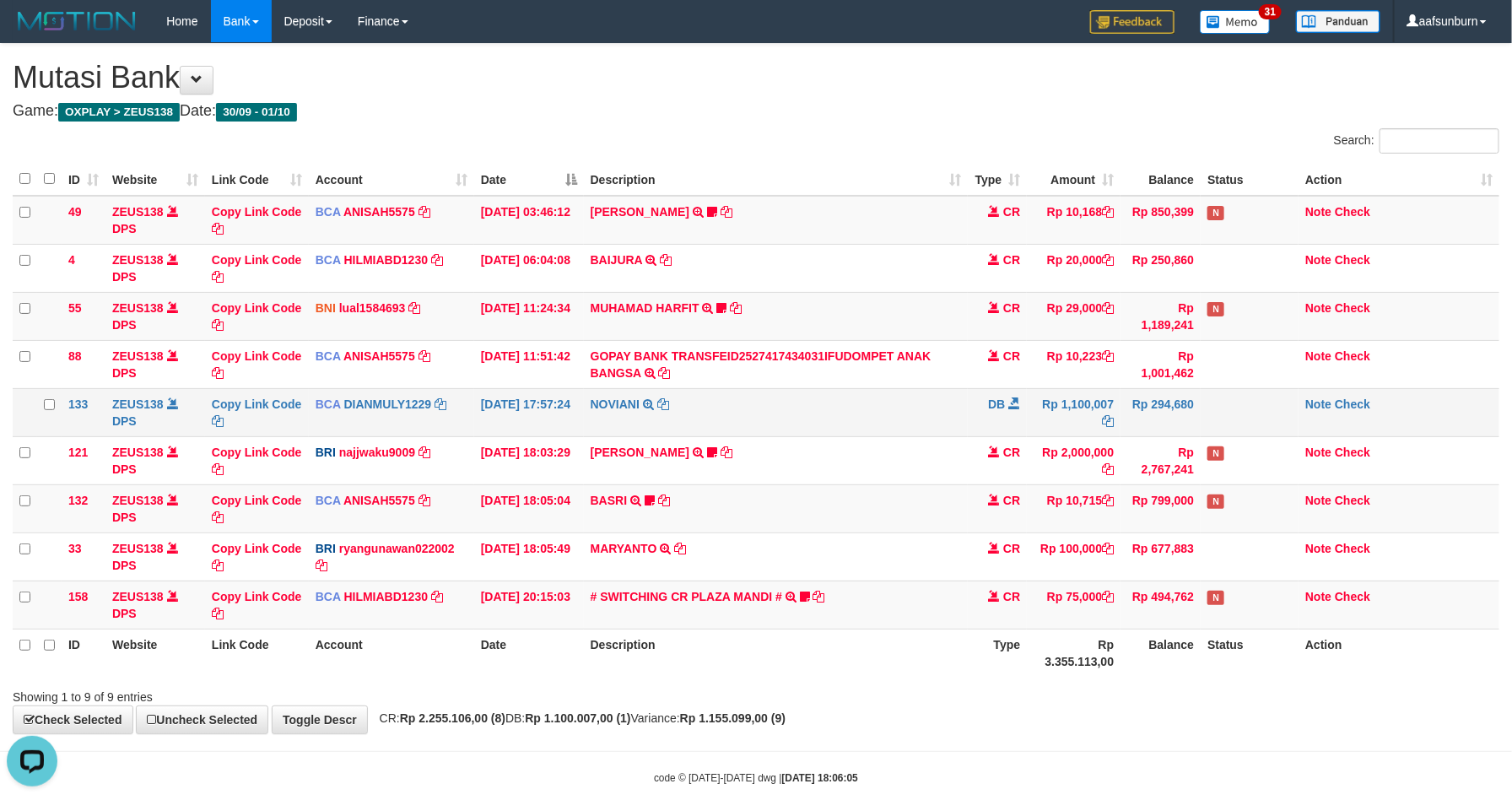
click at [867, 414] on td "NOVIANI TRSF E-BANKING DB 0110/FTSCY/WS95031 1100007.00NOVIANI" at bounding box center [777, 412] width 385 height 48
click at [873, 410] on td "NOVIANI TRSF E-BANKING DB 0110/FTSCY/WS95031 1100007.00NOVIANI" at bounding box center [777, 412] width 385 height 48
click at [942, 496] on td "BASRI TRSF E-BANKING CR 0110/FTSCY/WS95031 10715.00BASRI Sawer2" at bounding box center [777, 508] width 385 height 48
click at [821, 506] on td "BASRI TRSF E-BANKING CR 0110/FTSCY/WS95031 10715.00BASRI Sawer2" at bounding box center [777, 508] width 385 height 48
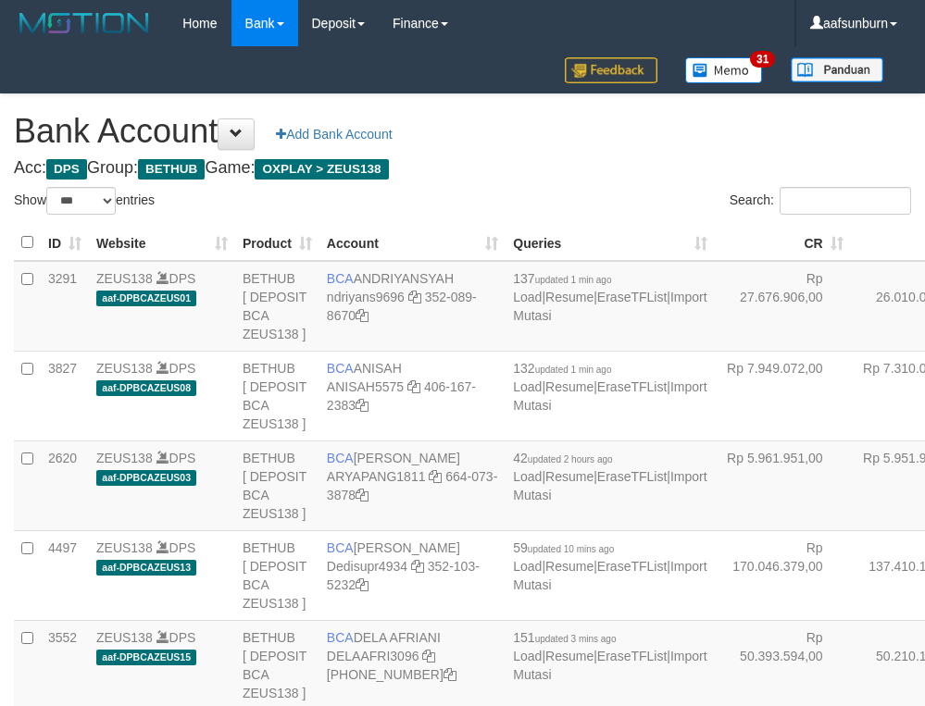
select select "***"
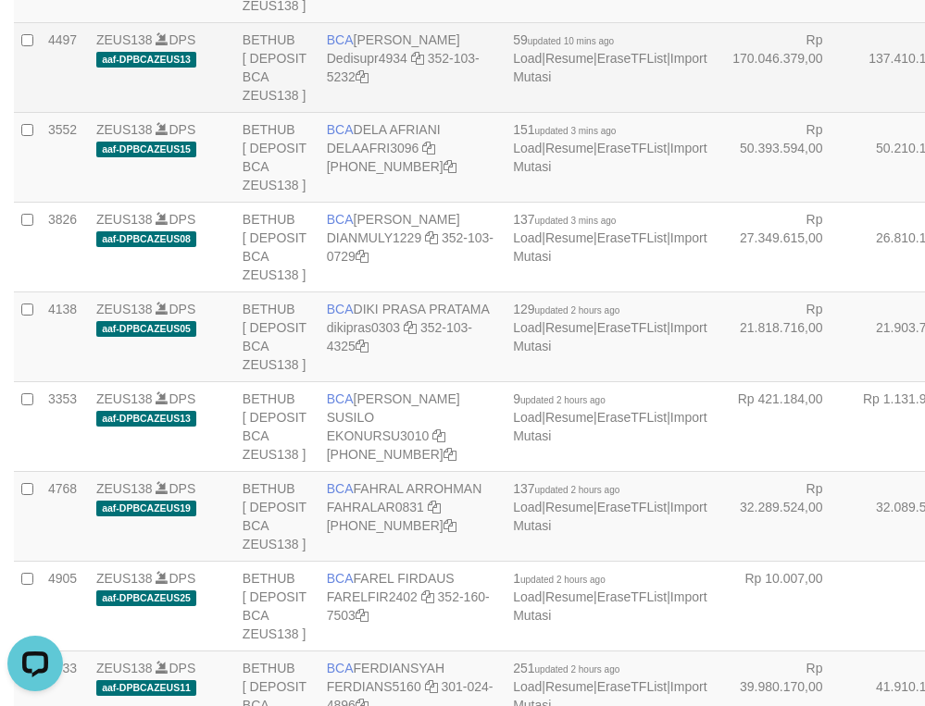
click at [851, 112] on td "Rp 137.410.133,00" at bounding box center [919, 67] width 136 height 90
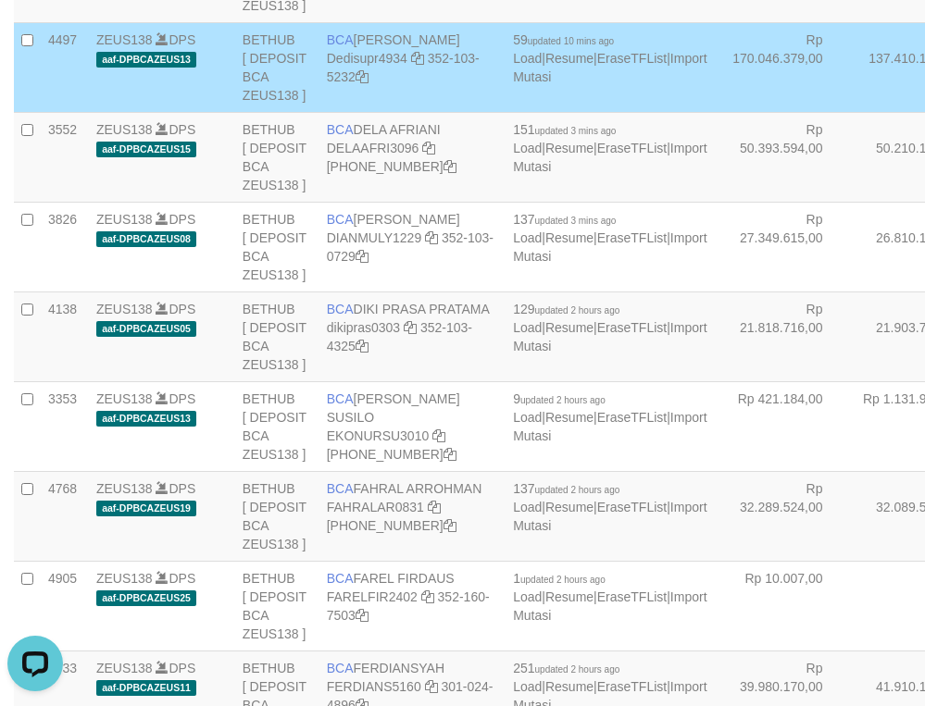
scroll to position [2401, 0]
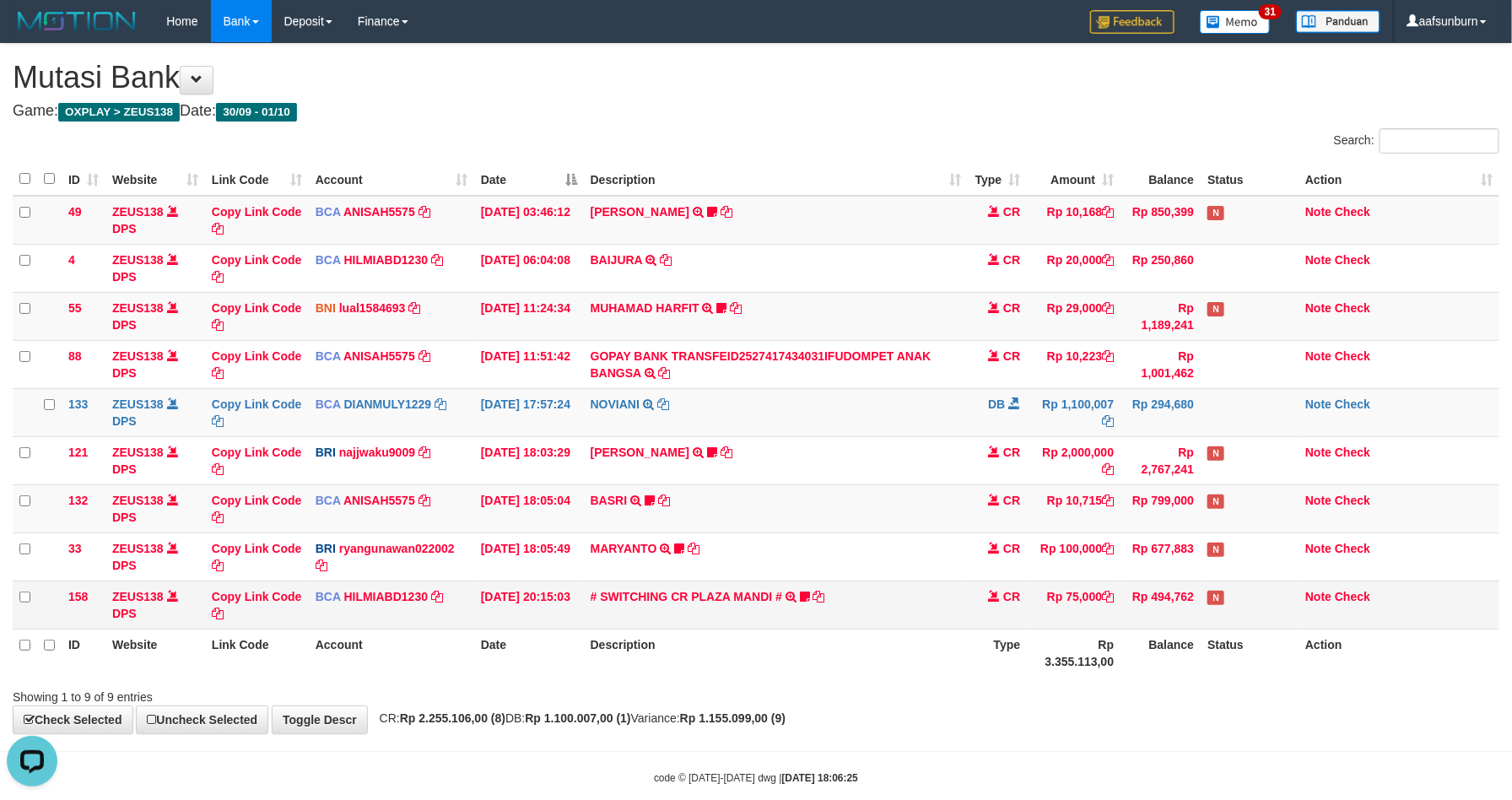
drag, startPoint x: 1339, startPoint y: 385, endPoint x: 1324, endPoint y: 631, distance: 246.5
click at [1337, 393] on tbody "49 ZEUS138 DPS Copy Link Code BCA ANISAH5575 DPS ANISAH mutasi_20251001_3827 | …" at bounding box center [756, 413] width 1486 height 434
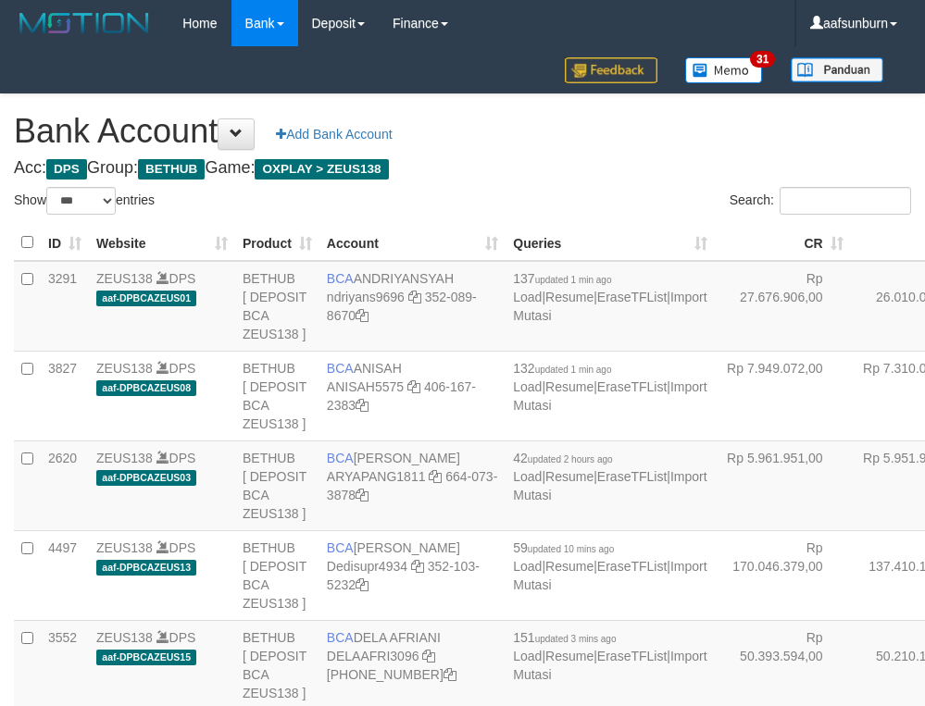
select select "***"
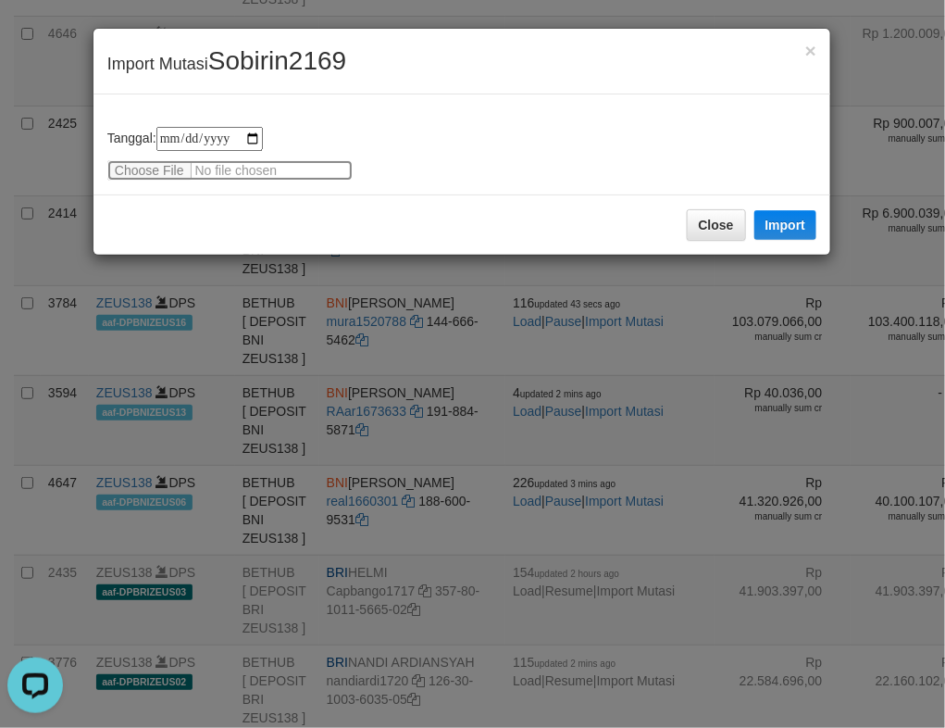
click at [131, 161] on input "file" at bounding box center [229, 170] width 245 height 20
type input "**********"
click at [772, 219] on button "Import" at bounding box center [786, 225] width 63 height 30
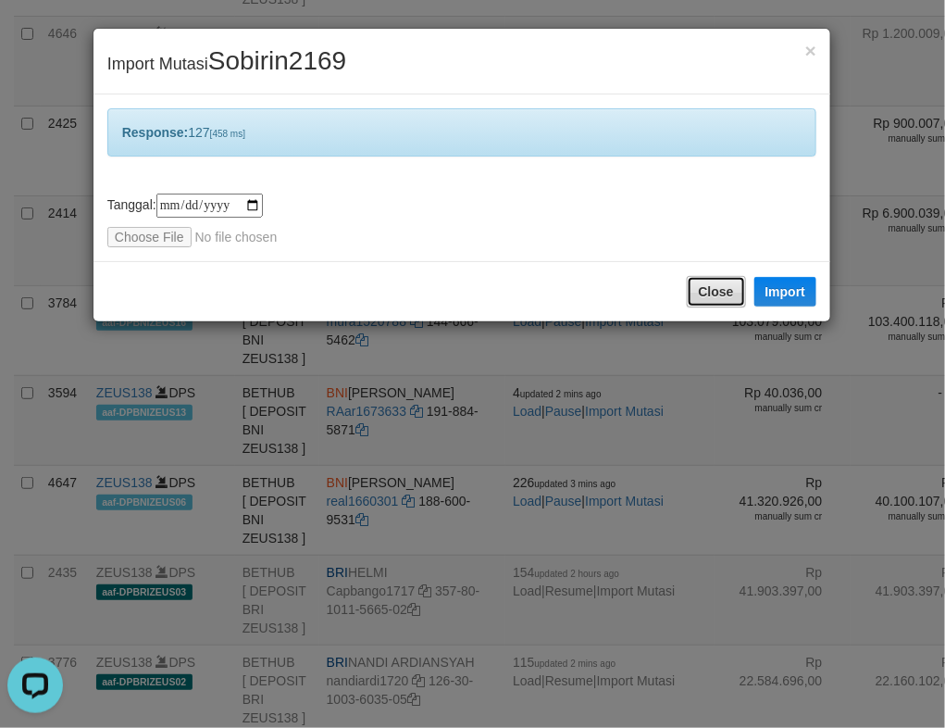
click at [717, 292] on button "Close" at bounding box center [716, 291] width 59 height 31
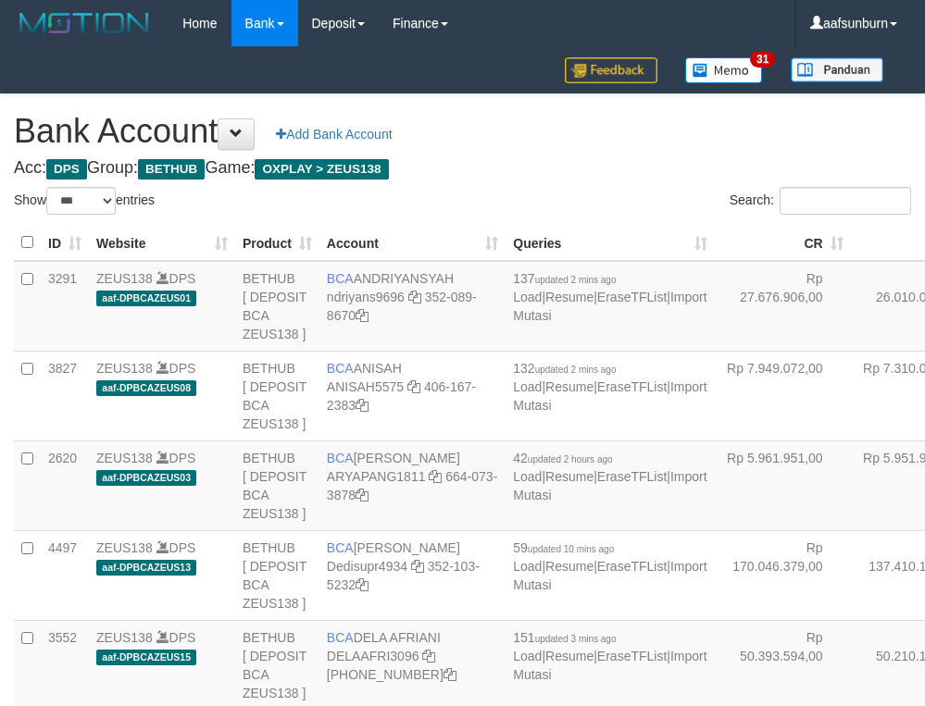
select select "***"
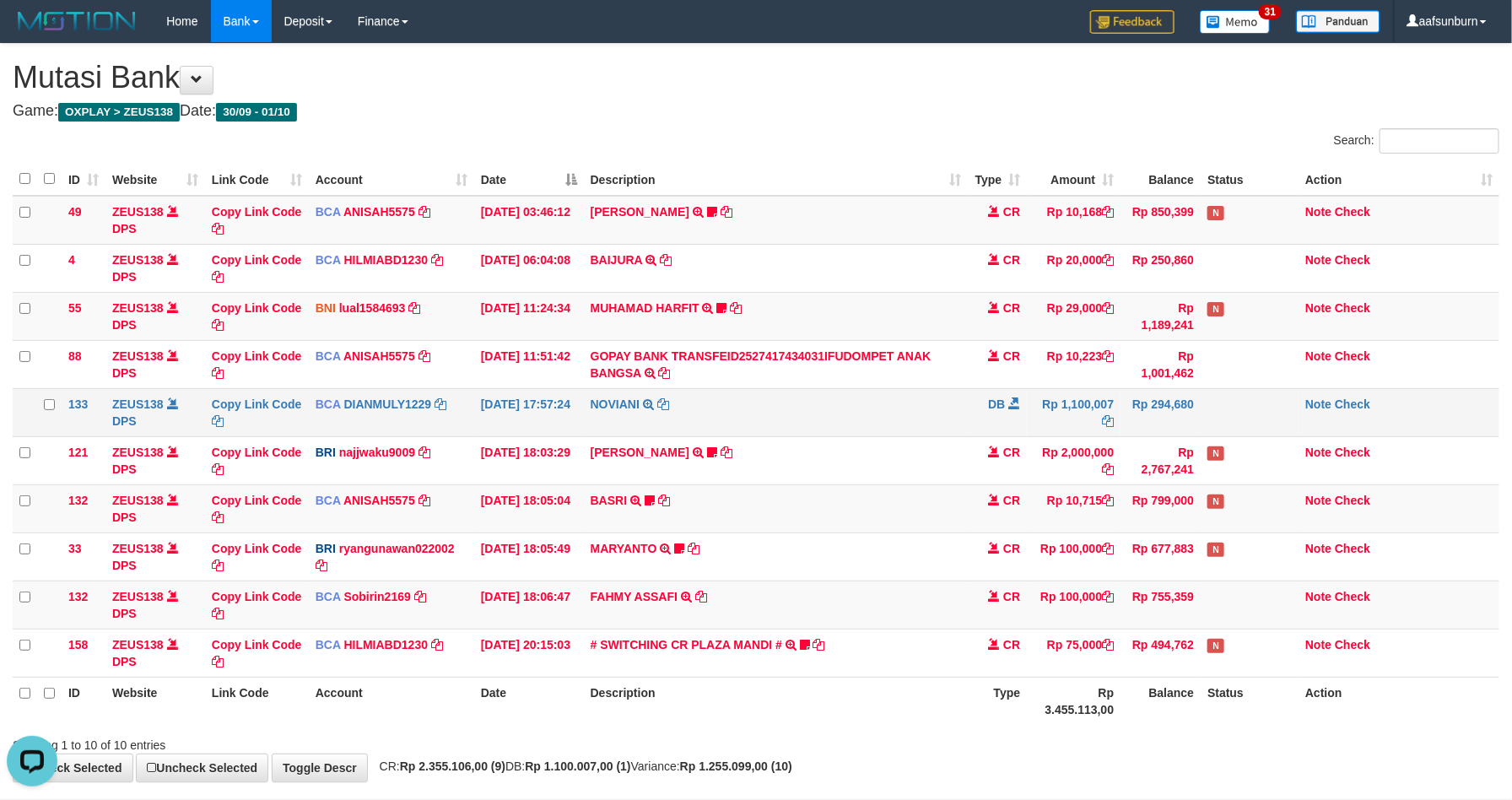
click at [755, 397] on td "NOVIANI TRSF E-BANKING DB 0110/FTSCY/WS95031 1100007.00NOVIANI" at bounding box center [777, 412] width 385 height 48
click at [598, 404] on link "NOVIANI" at bounding box center [615, 404] width 49 height 14
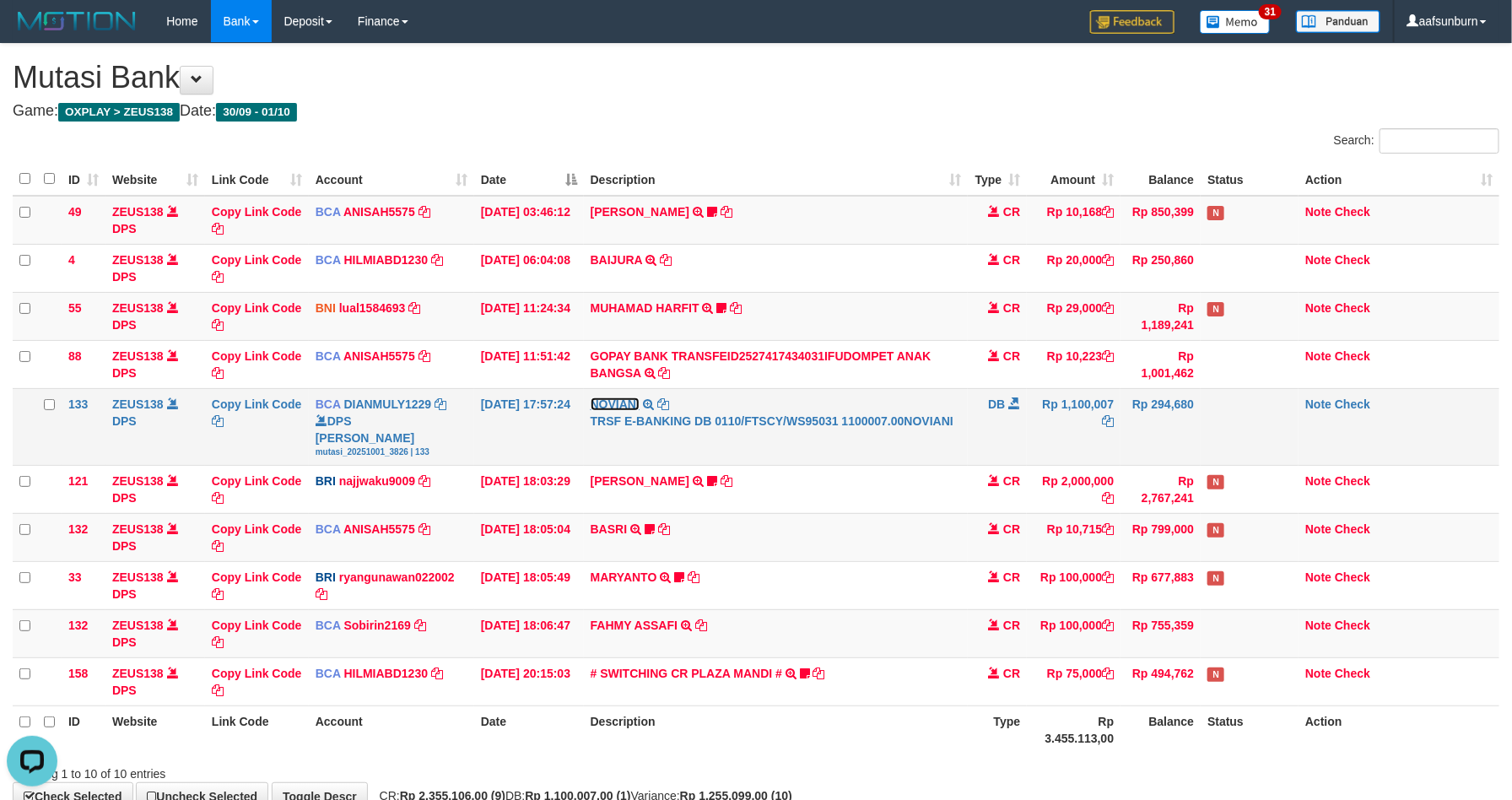
click at [593, 398] on link "NOVIANI" at bounding box center [615, 404] width 49 height 14
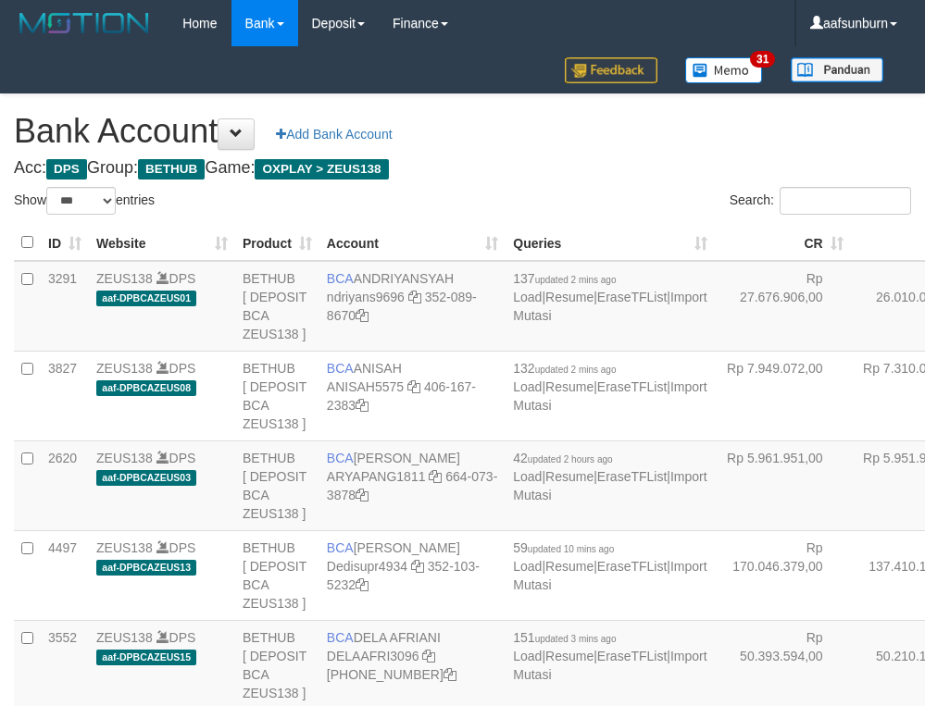
select select "***"
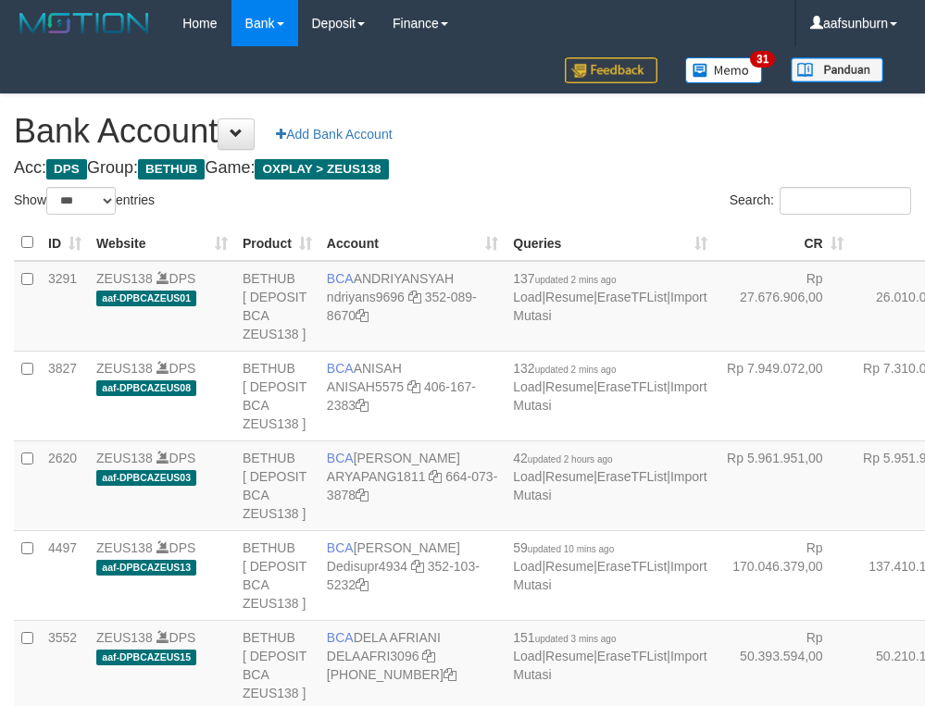
select select "***"
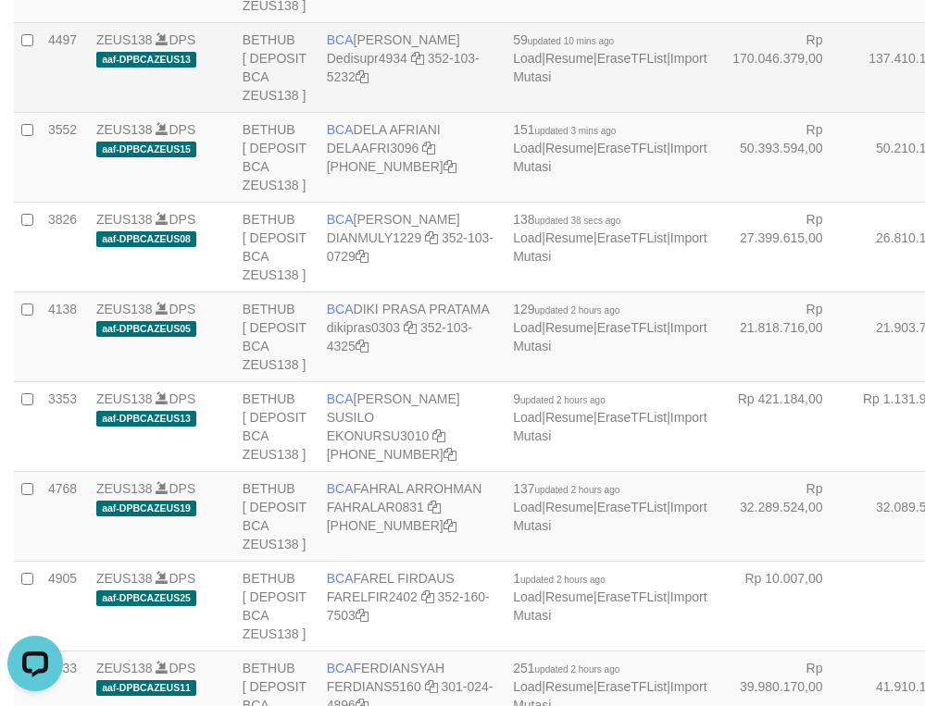
drag, startPoint x: 747, startPoint y: 248, endPoint x: 664, endPoint y: 272, distance: 86.7
click at [851, 112] on td "Rp 137.410.133,00" at bounding box center [919, 67] width 136 height 90
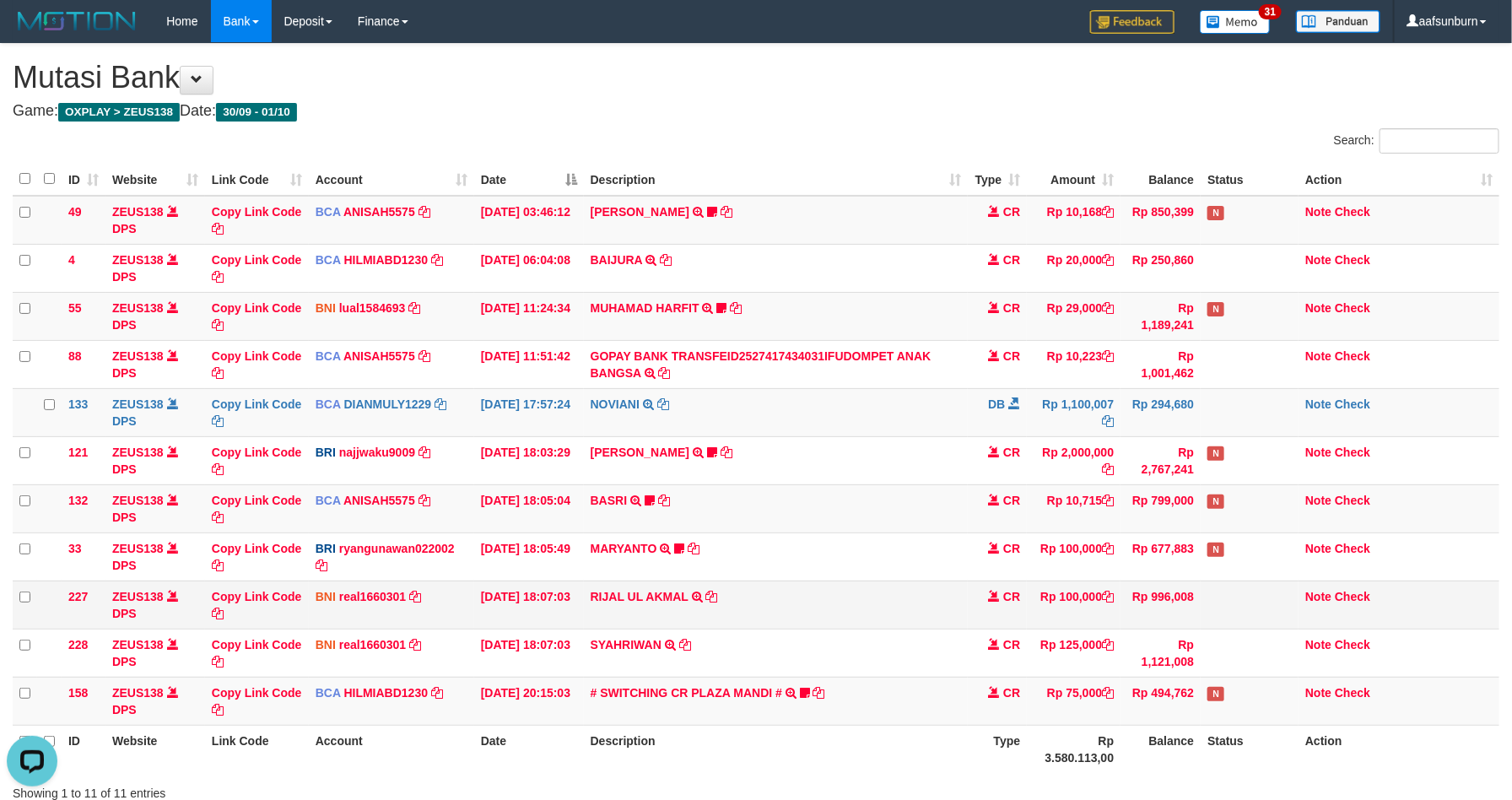
click at [1202, 613] on td at bounding box center [1249, 604] width 98 height 48
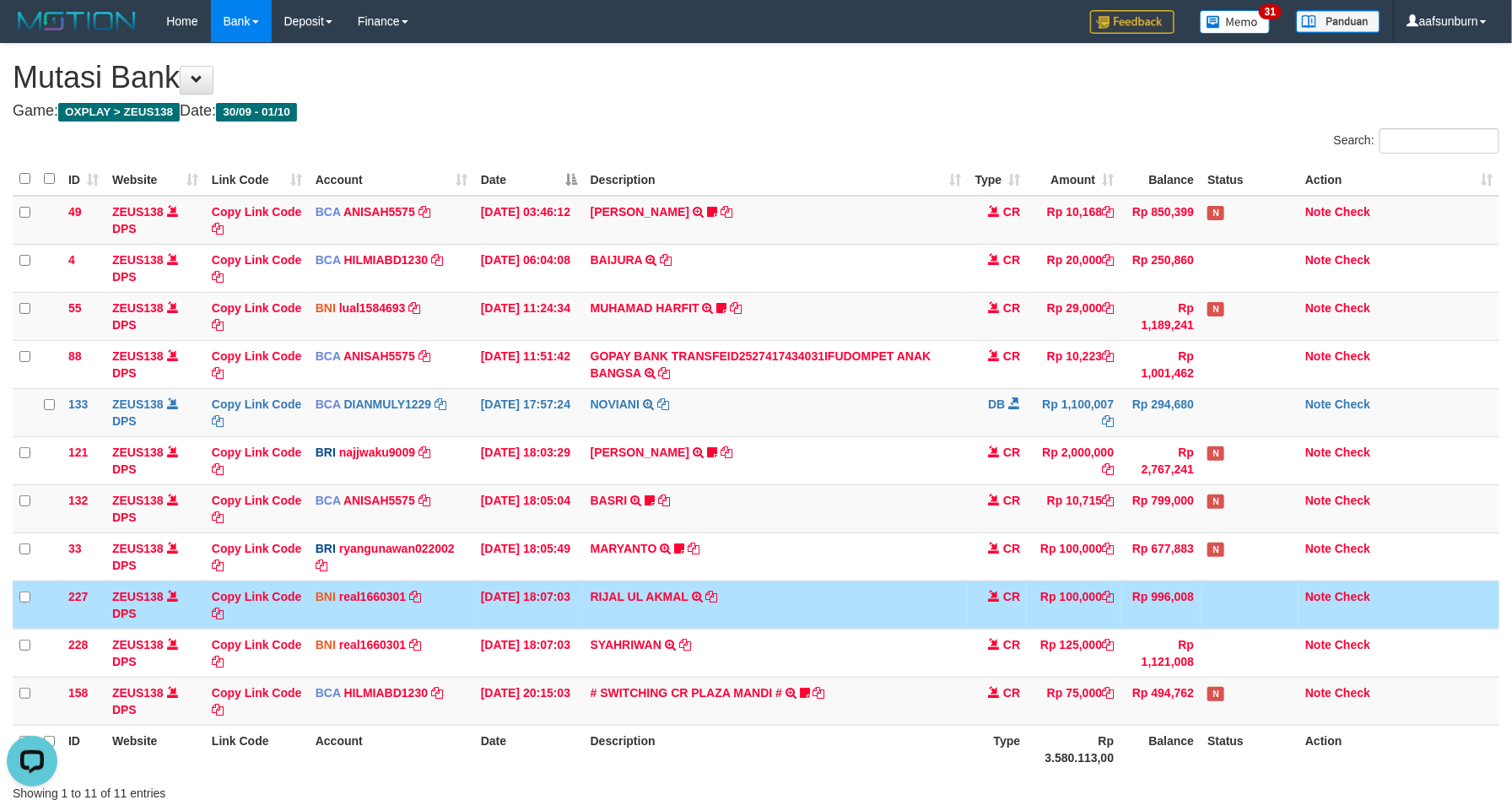
click at [1202, 613] on td at bounding box center [1249, 604] width 98 height 48
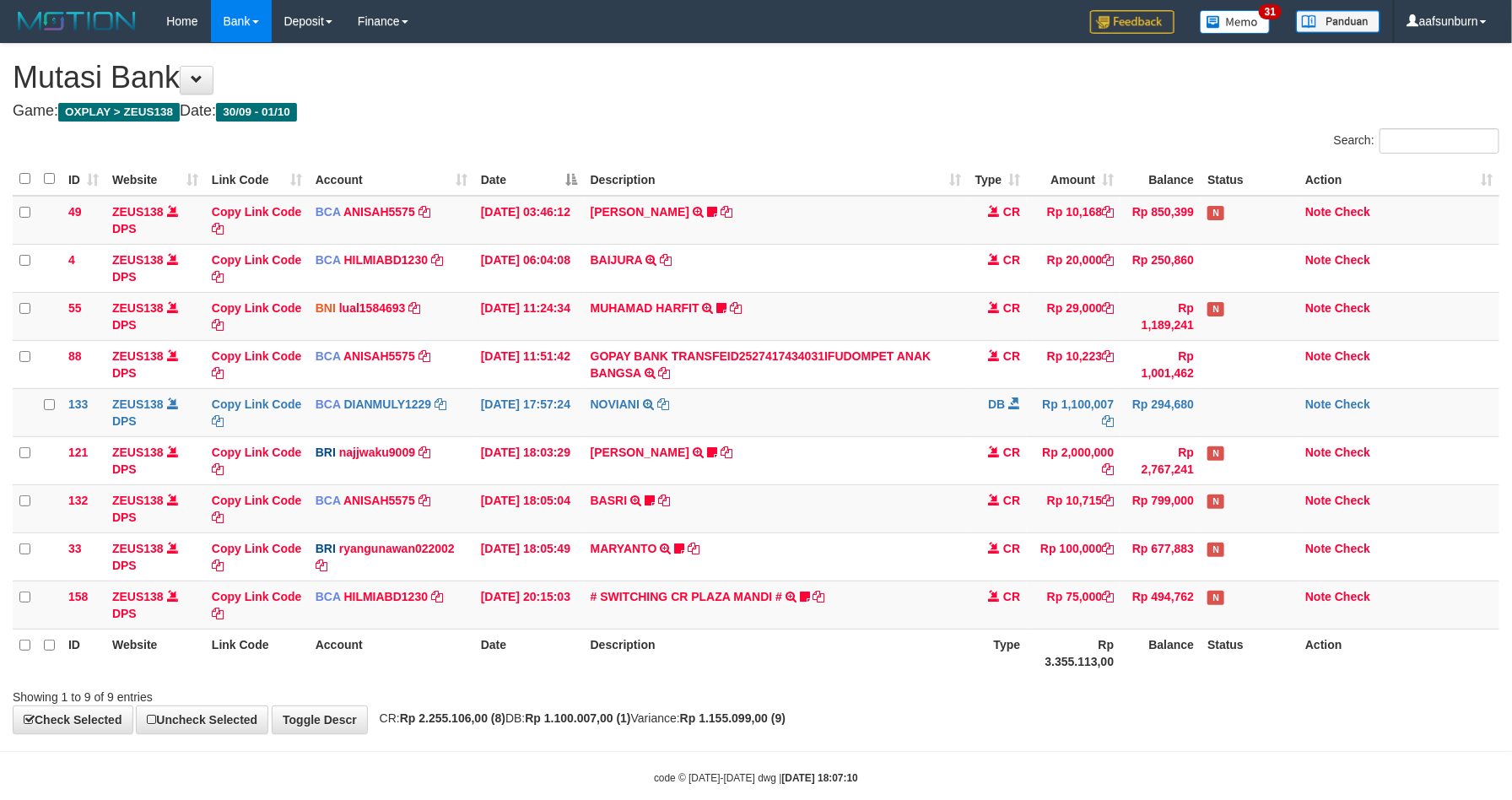
click at [1200, 613] on td "N" at bounding box center [1249, 604] width 98 height 48
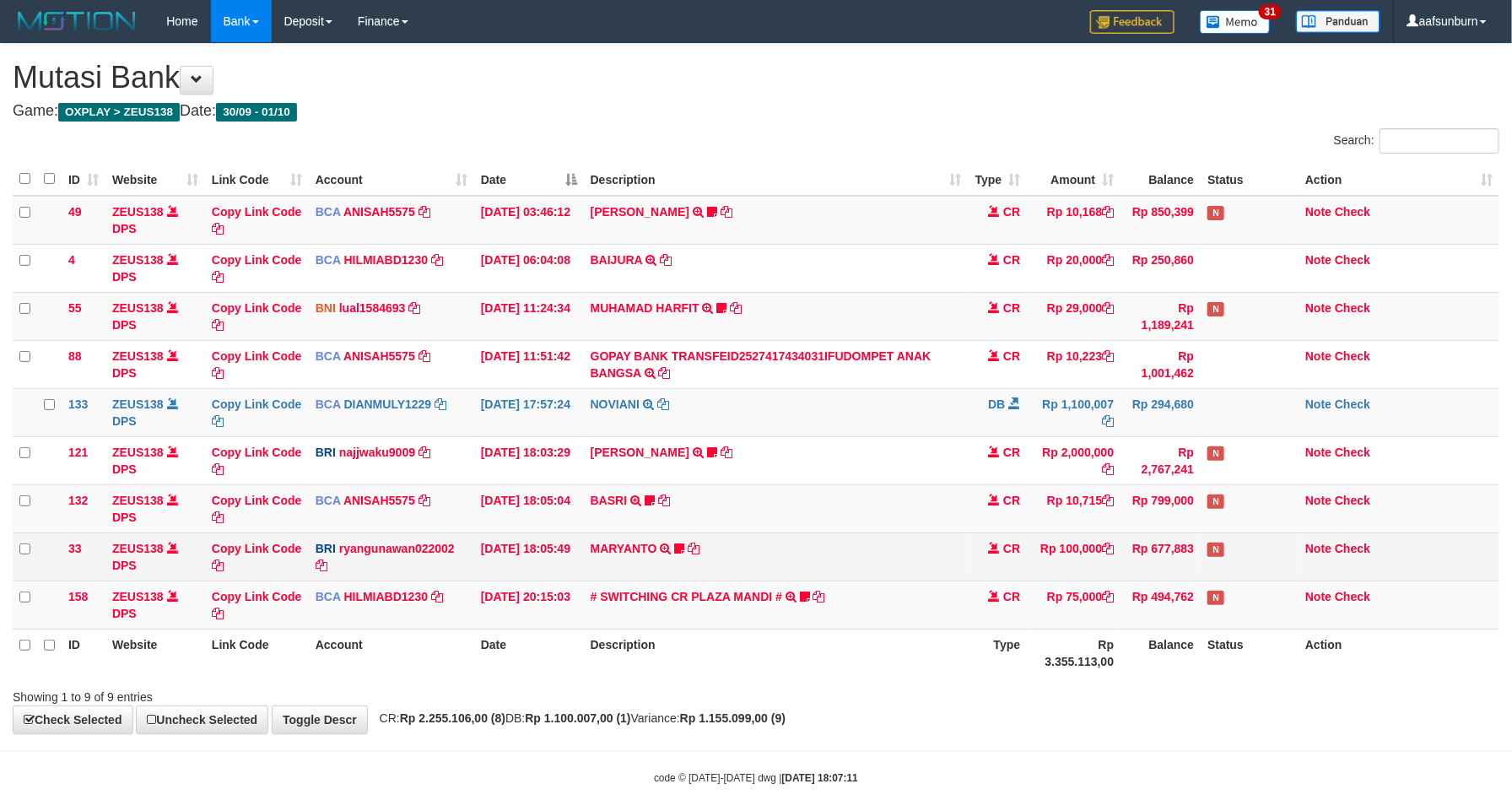
click at [1048, 548] on td "Rp 100,000" at bounding box center [1074, 556] width 94 height 48
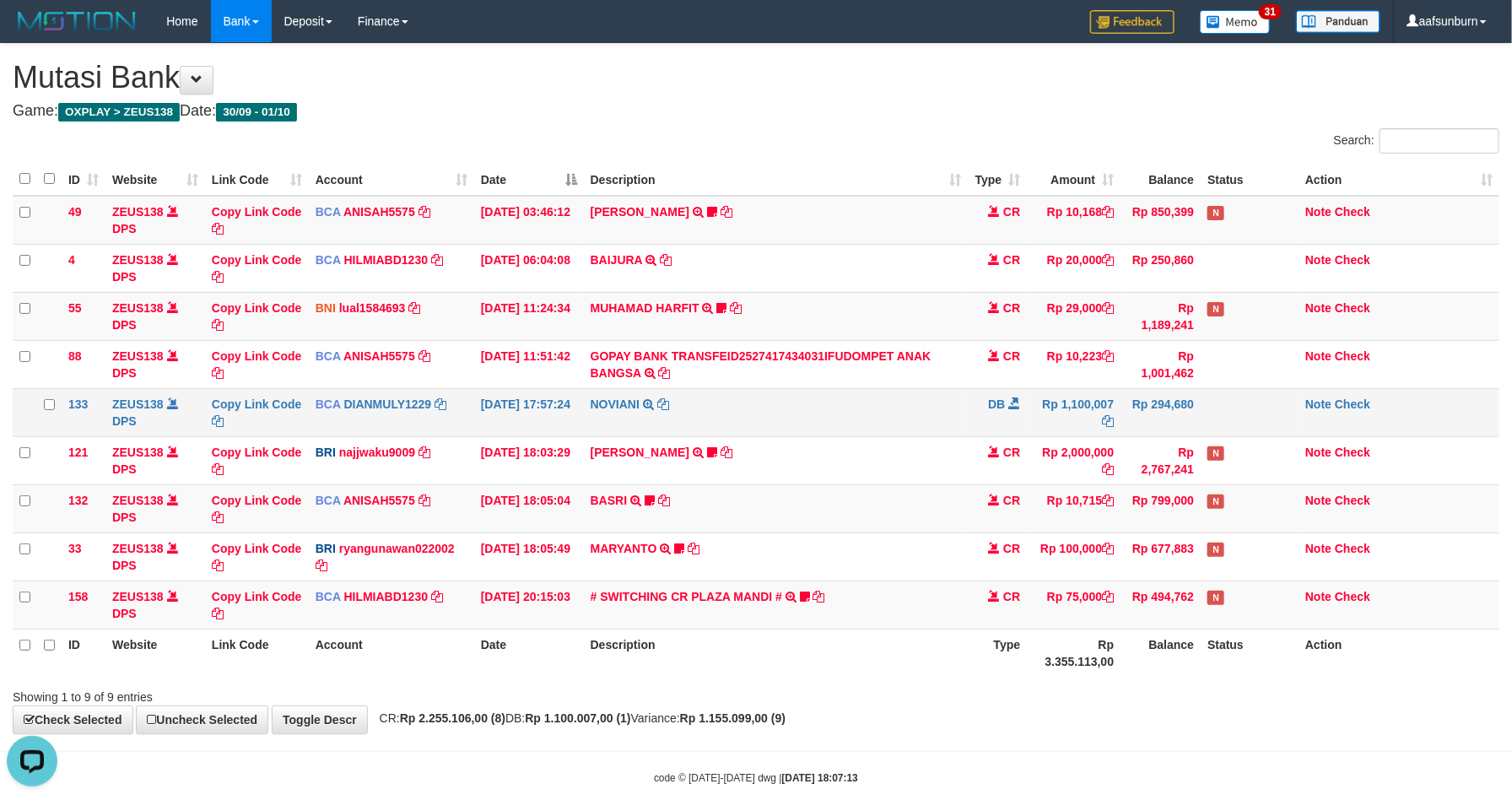
click at [951, 395] on td "NOVIANI TRSF E-BANKING DB 0110/FTSCY/WS95031 1100007.00NOVIANI" at bounding box center [777, 412] width 385 height 48
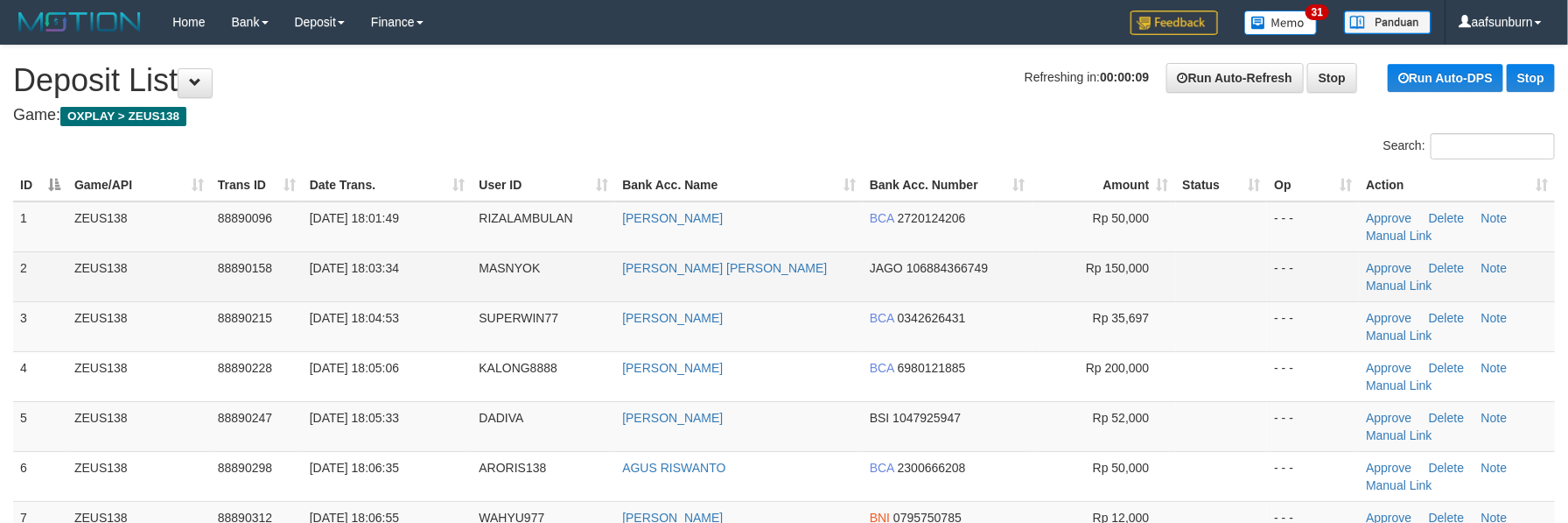
click at [1138, 264] on span "Rp 150,000" at bounding box center [1117, 268] width 63 height 14
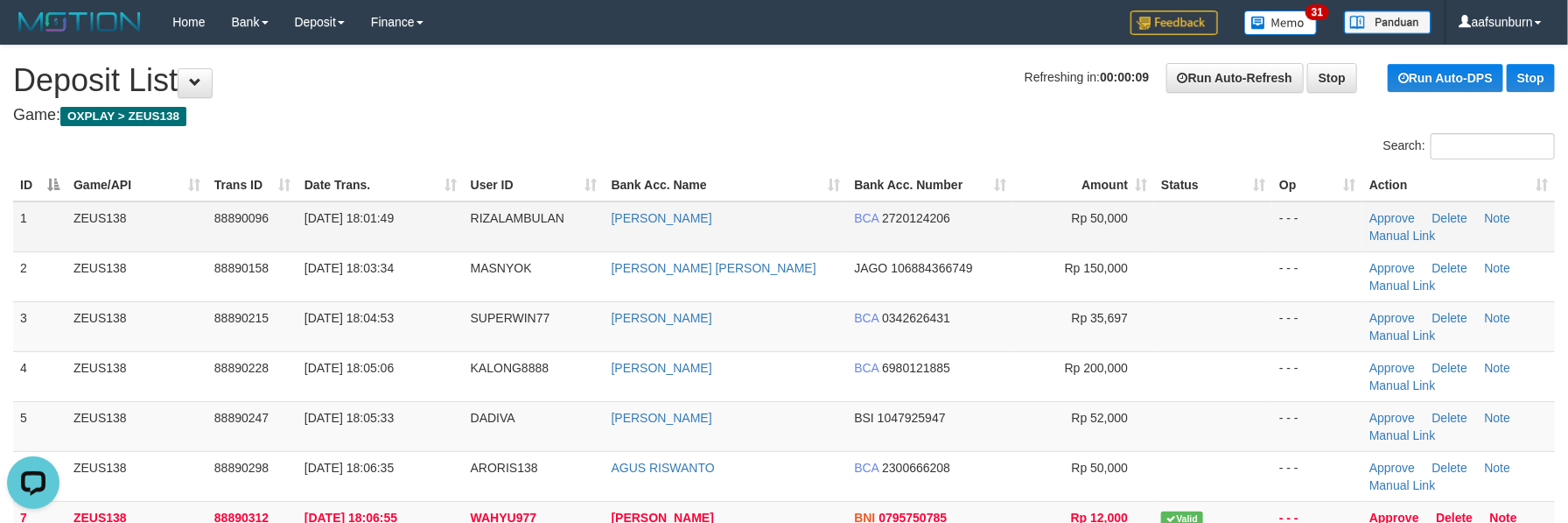
click at [1224, 218] on td at bounding box center [1213, 227] width 118 height 51
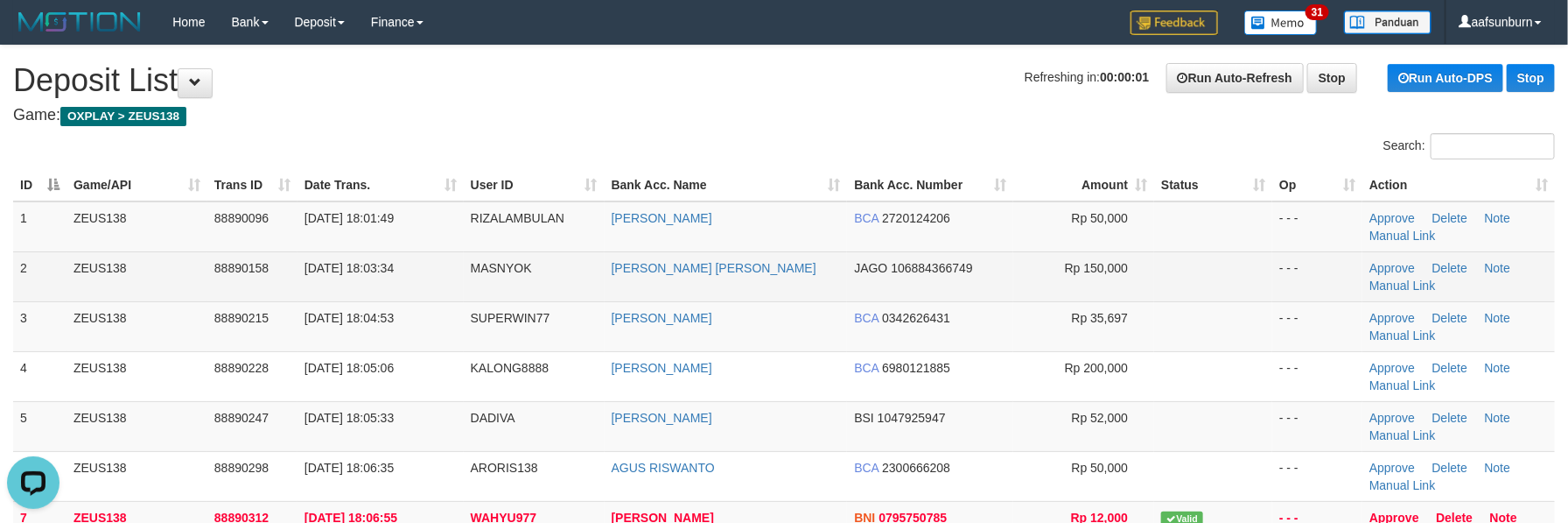
click at [1088, 271] on span "Rp 150,000" at bounding box center [1096, 268] width 63 height 14
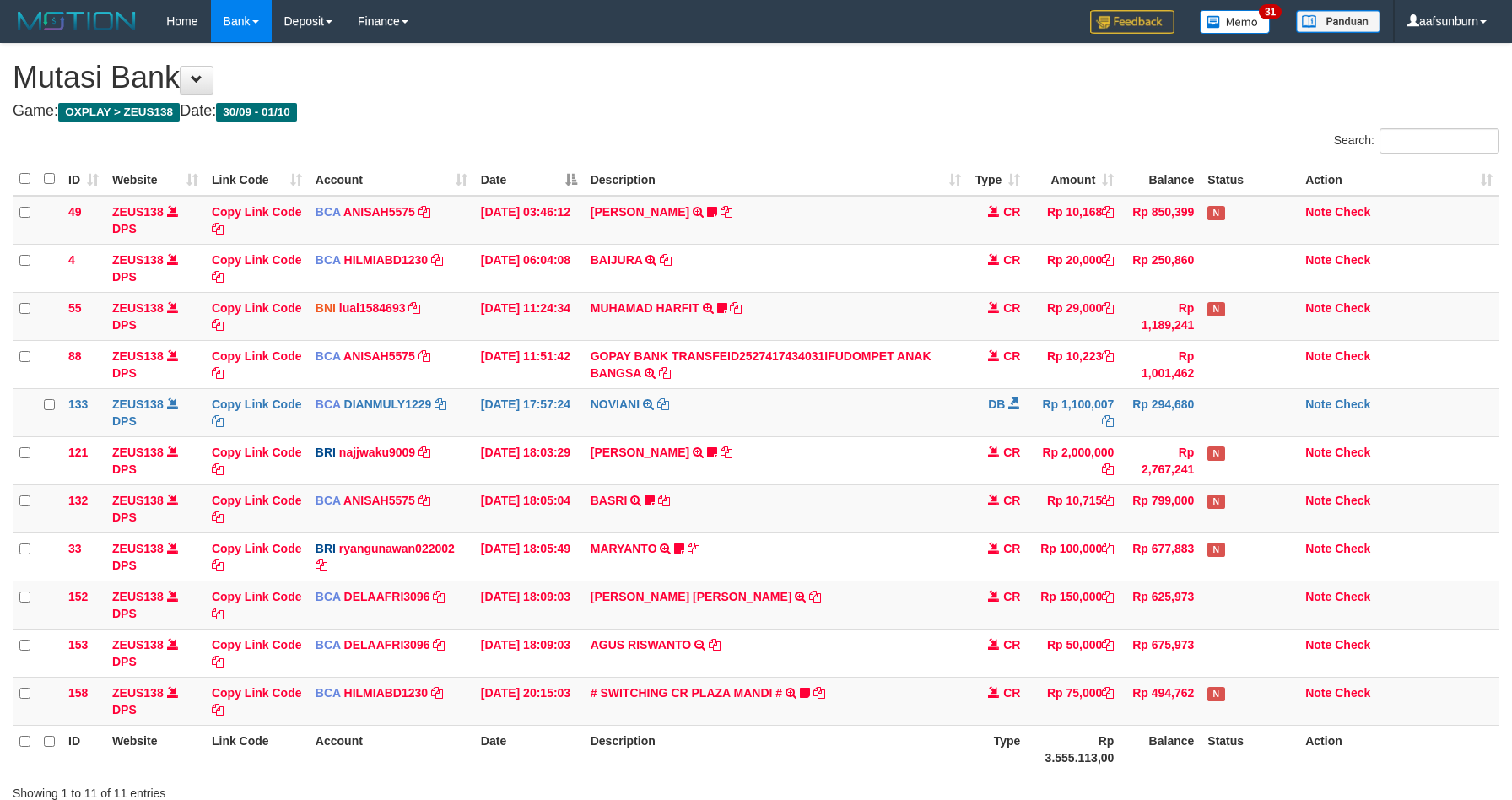
click at [951, 395] on td "NOVIANI TRSF E-BANKING DB 0110/FTSCY/WS95031 1100007.00NOVIANI" at bounding box center [777, 412] width 385 height 48
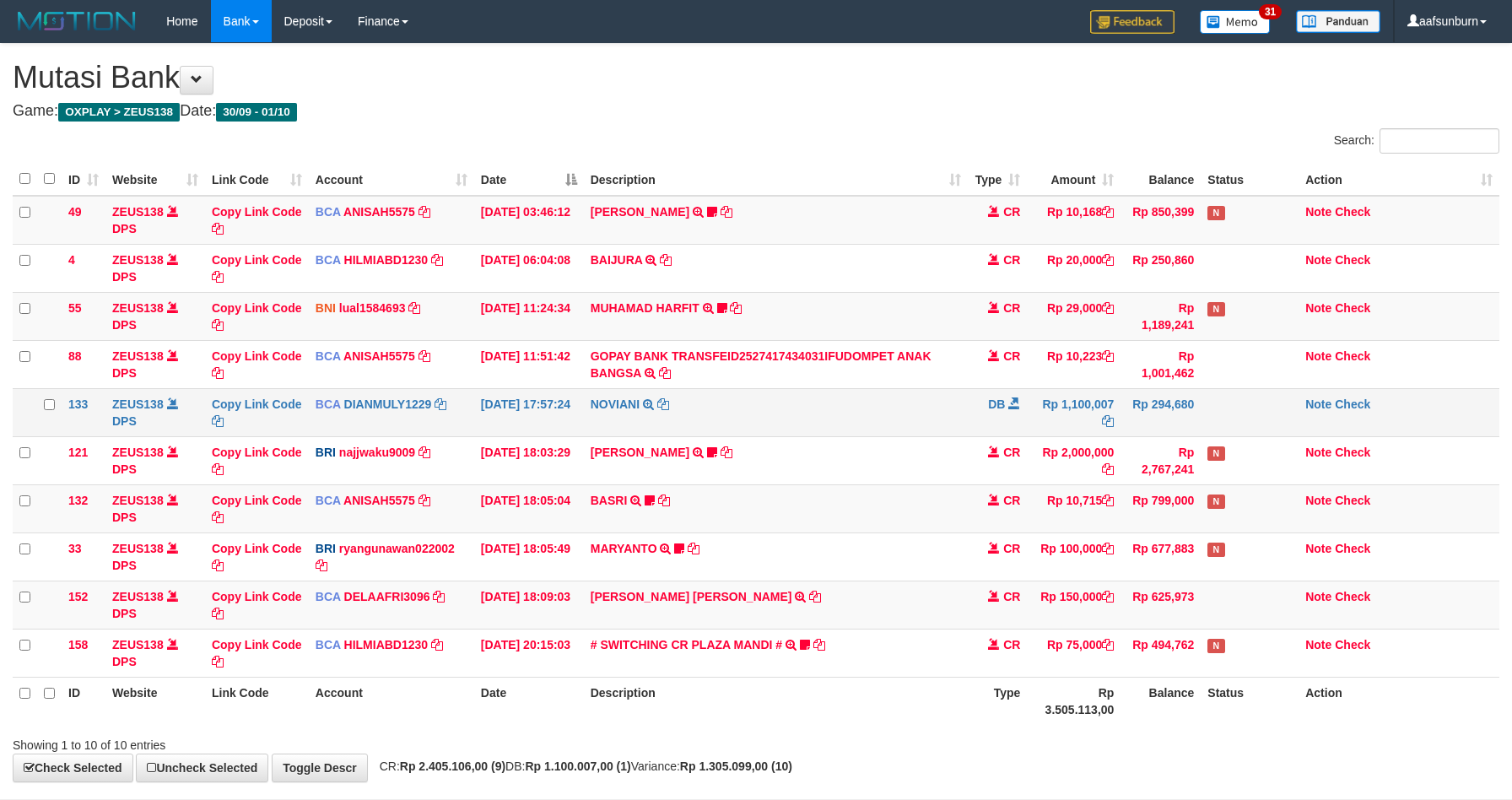
click at [962, 393] on td "NOVIANI TRSF E-BANKING DB 0110/FTSCY/WS95031 1100007.00NOVIANI" at bounding box center [777, 412] width 385 height 48
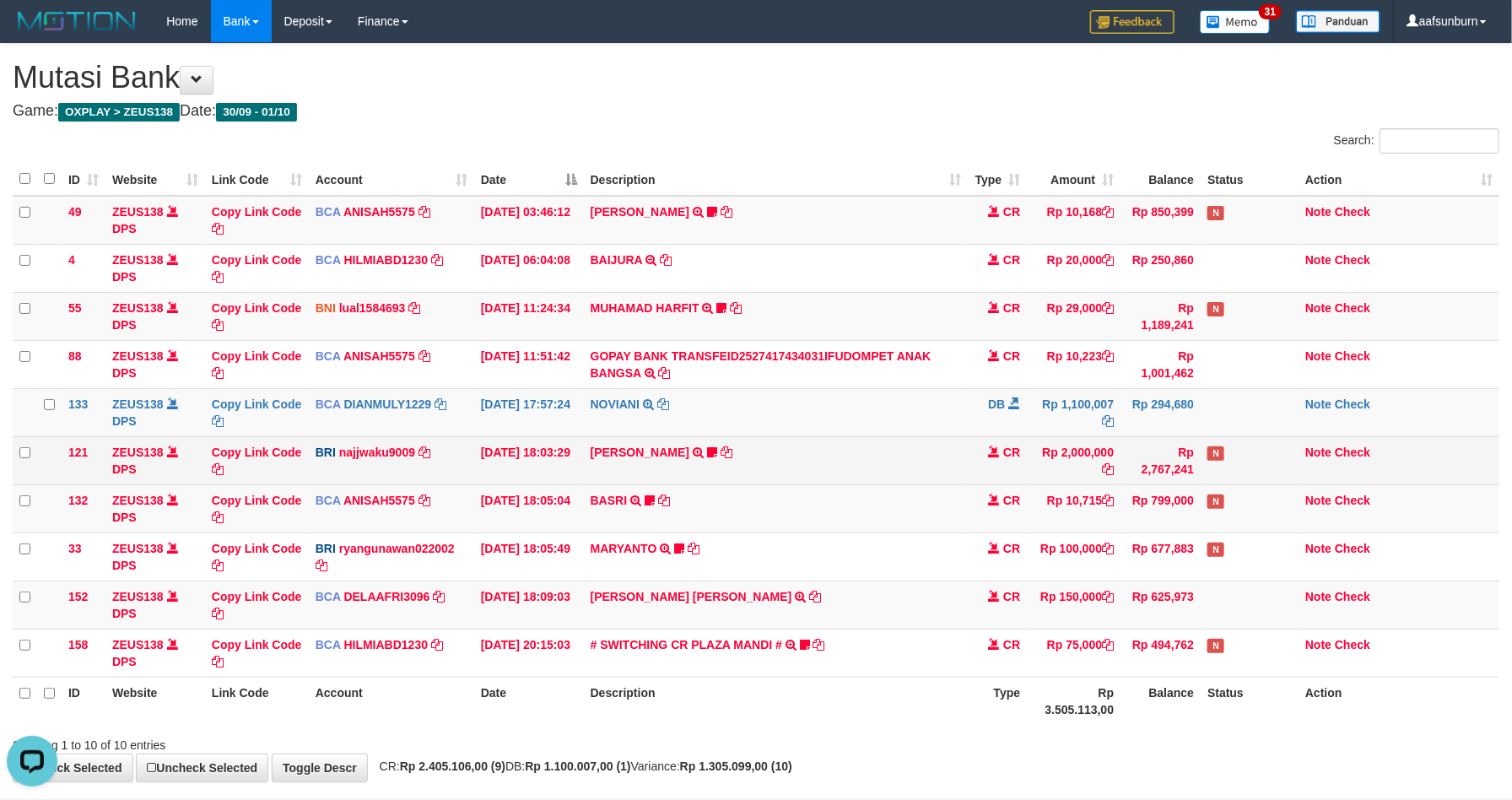
click at [1079, 471] on td "Rp 2,000,000" at bounding box center [1074, 460] width 94 height 48
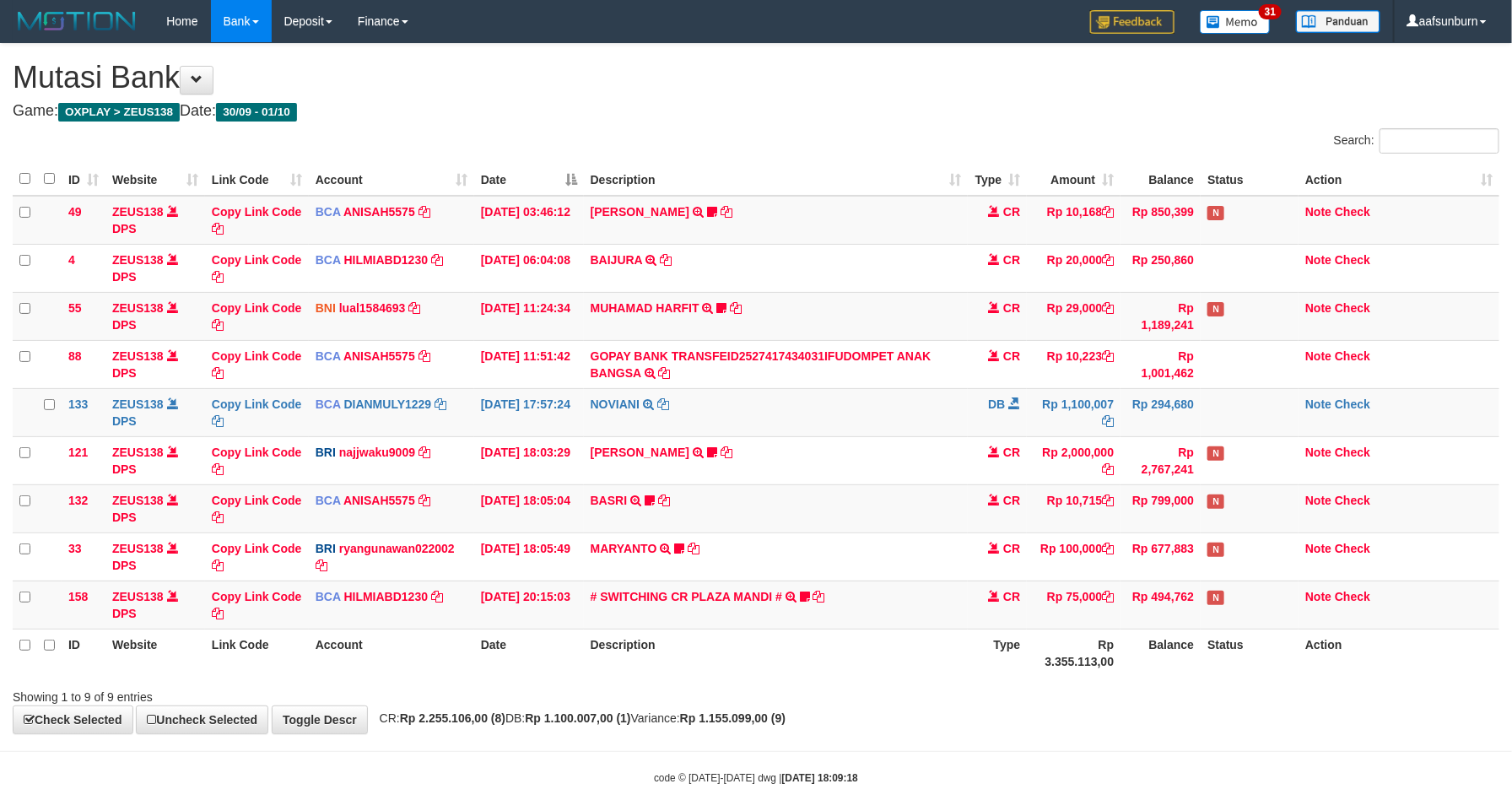
drag, startPoint x: 990, startPoint y: 646, endPoint x: 1064, endPoint y: 641, distance: 74.2
click at [995, 643] on th "Type" at bounding box center [997, 652] width 59 height 48
click at [1167, 682] on div "ID Website Link Code Account Date Description Type Amount Balance Status Action…" at bounding box center [756, 419] width 1512 height 524
click at [1059, 629] on td "Rp 75,000" at bounding box center [1074, 604] width 94 height 48
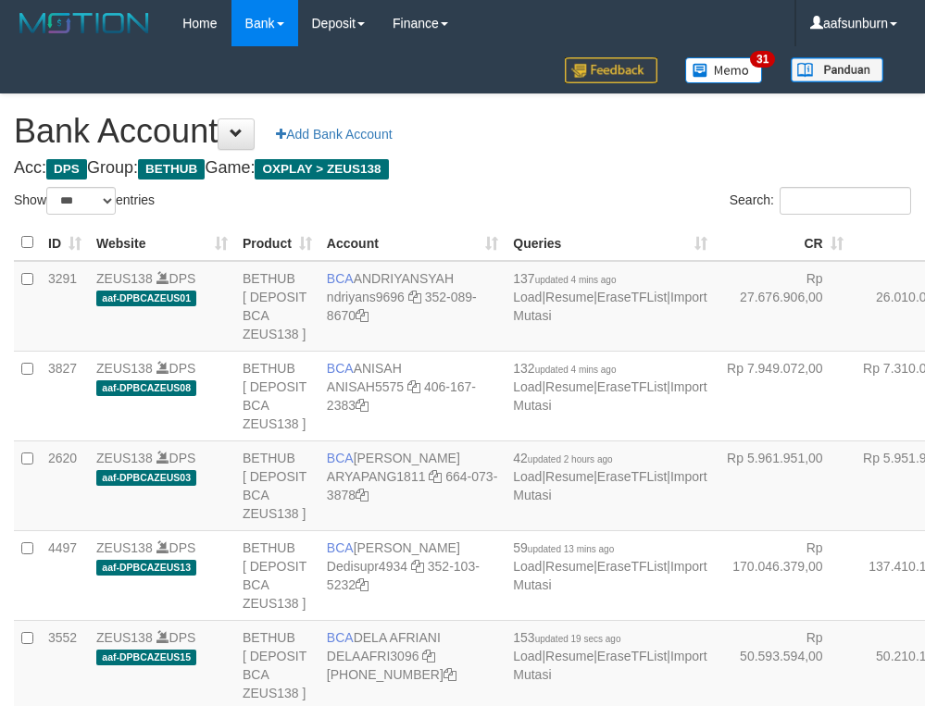
select select "***"
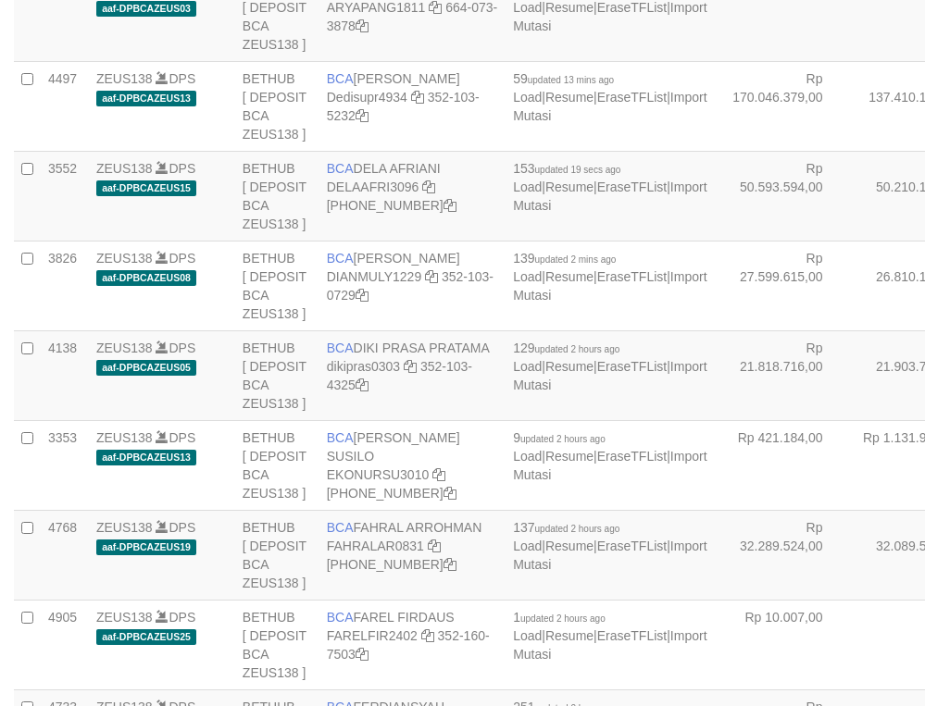
scroll to position [508, 0]
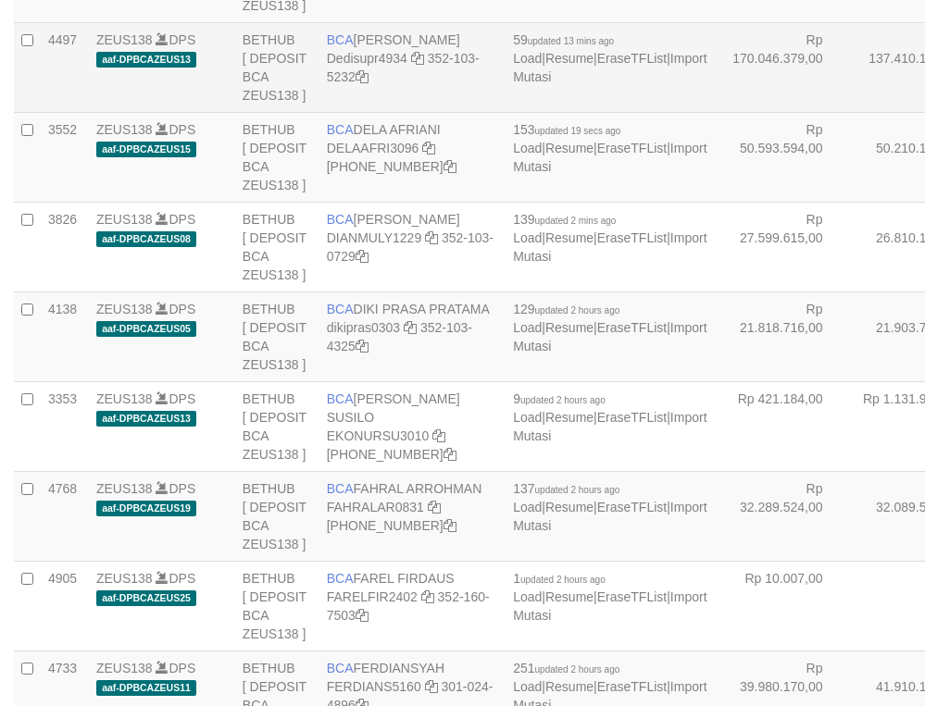
click at [851, 112] on td "Rp 137.410.133,00" at bounding box center [919, 67] width 136 height 90
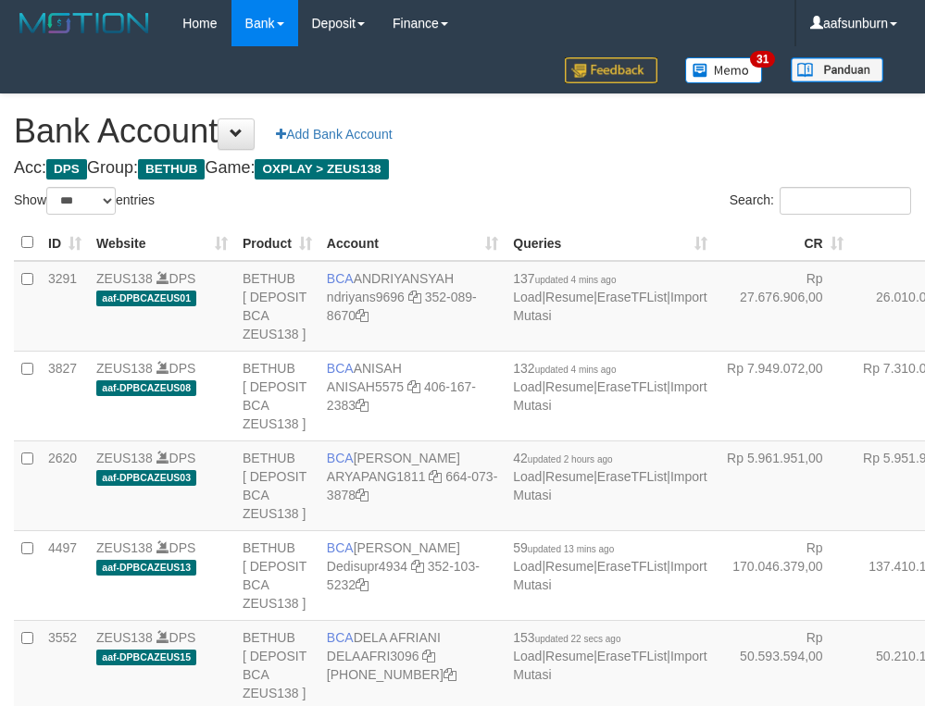
select select "***"
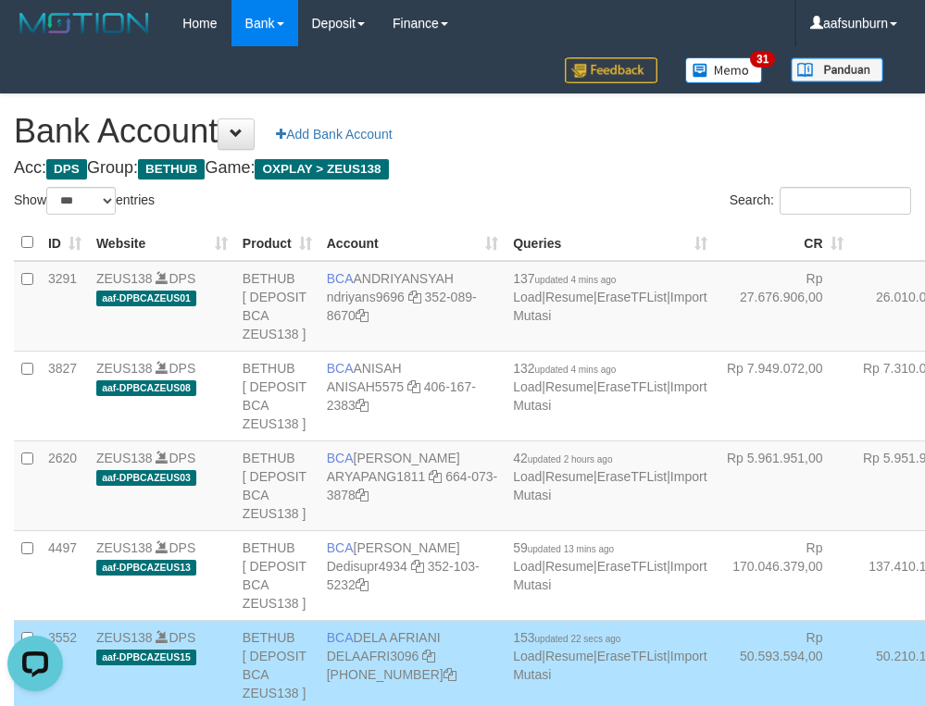
click at [851, 352] on td "Rp 26.010.063,00" at bounding box center [919, 306] width 136 height 91
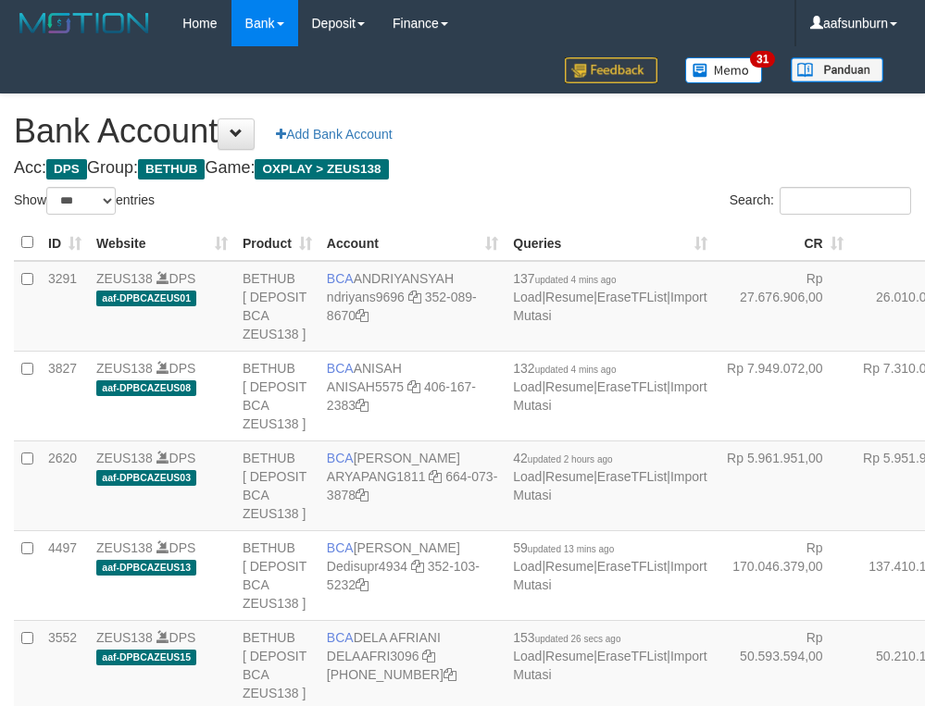
select select "***"
click at [851, 352] on td "Rp 26.010.063,00" at bounding box center [919, 306] width 136 height 91
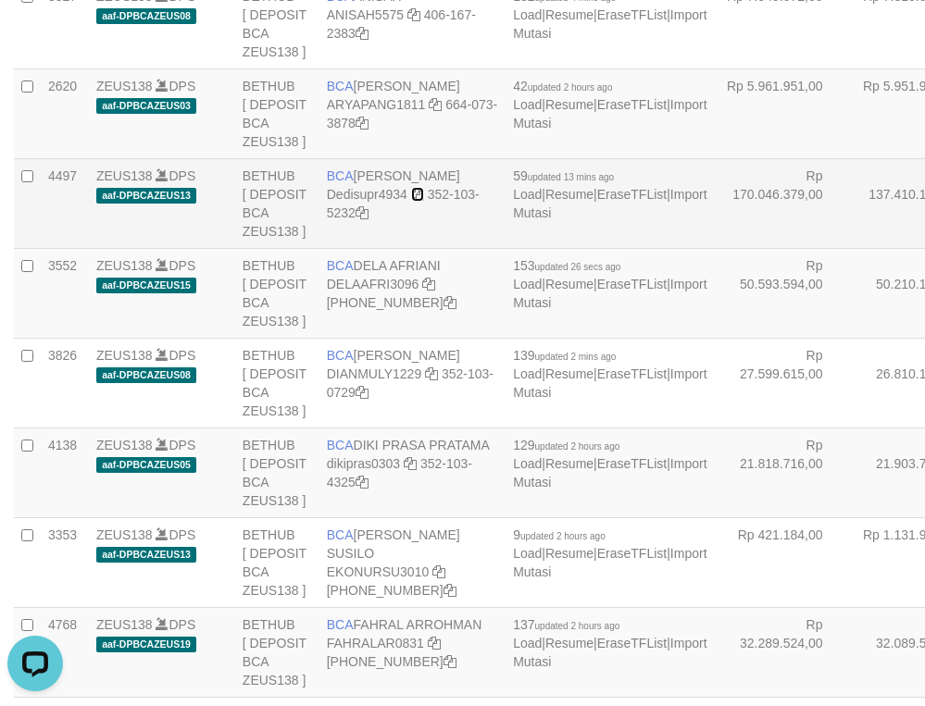
click at [415, 201] on icon at bounding box center [417, 194] width 13 height 13
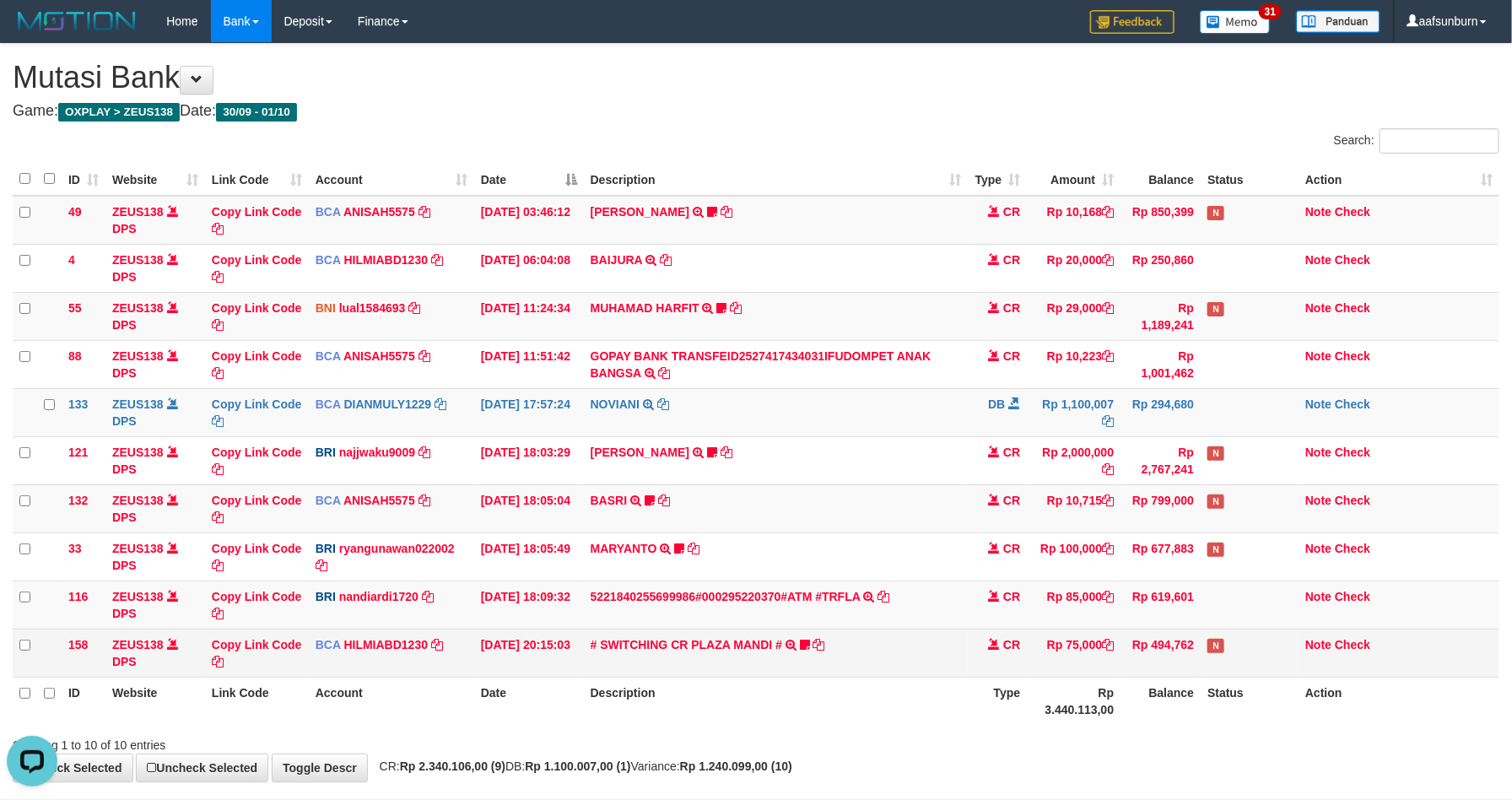
click at [955, 672] on td "# SWITCHING CR PLAZA MANDI # SWITCHING CR TRF TUPARDI 008 PLAZA MANDI 185000420…" at bounding box center [777, 652] width 385 height 48
click at [955, 673] on td "# SWITCHING CR PLAZA MANDI # SWITCHING CR TRF TUPARDI 008 PLAZA MANDI 185000420…" at bounding box center [777, 652] width 385 height 48
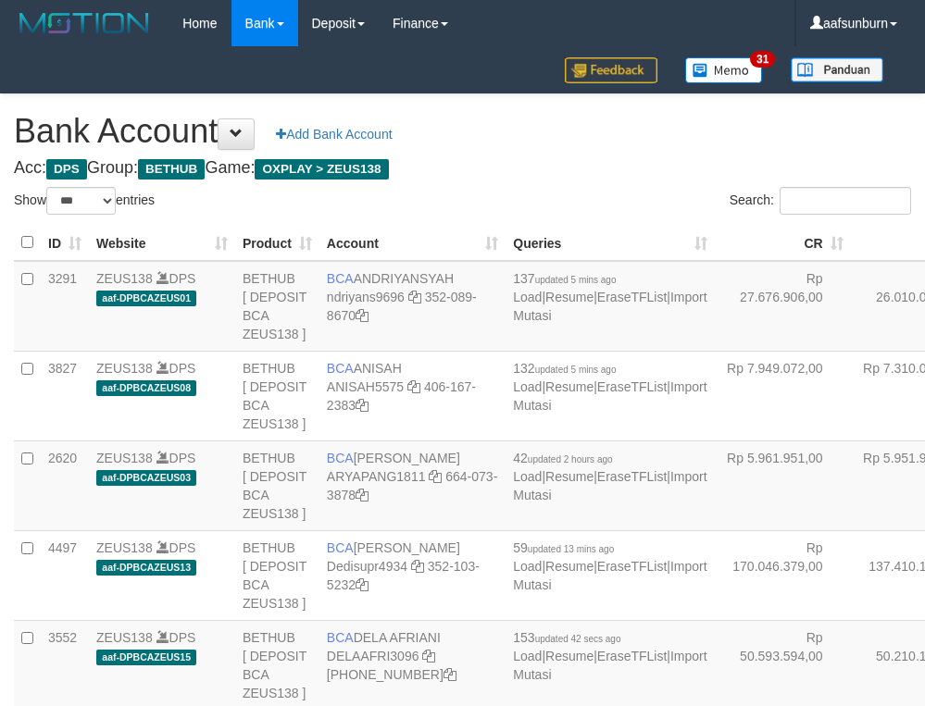
select select "***"
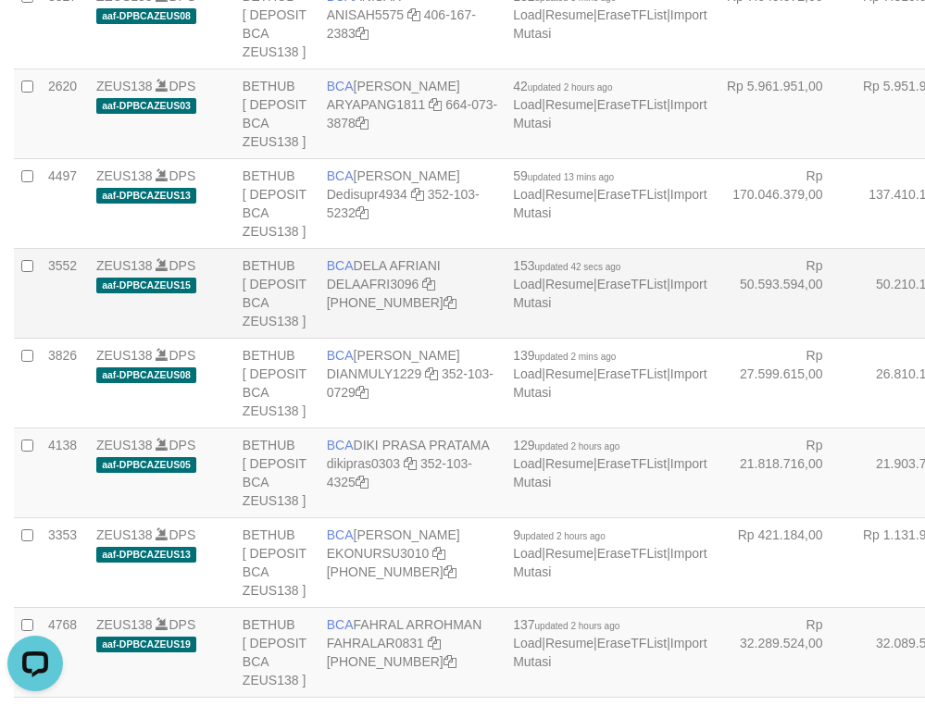
click at [851, 338] on td "Rp 50.210.170,00" at bounding box center [919, 293] width 136 height 90
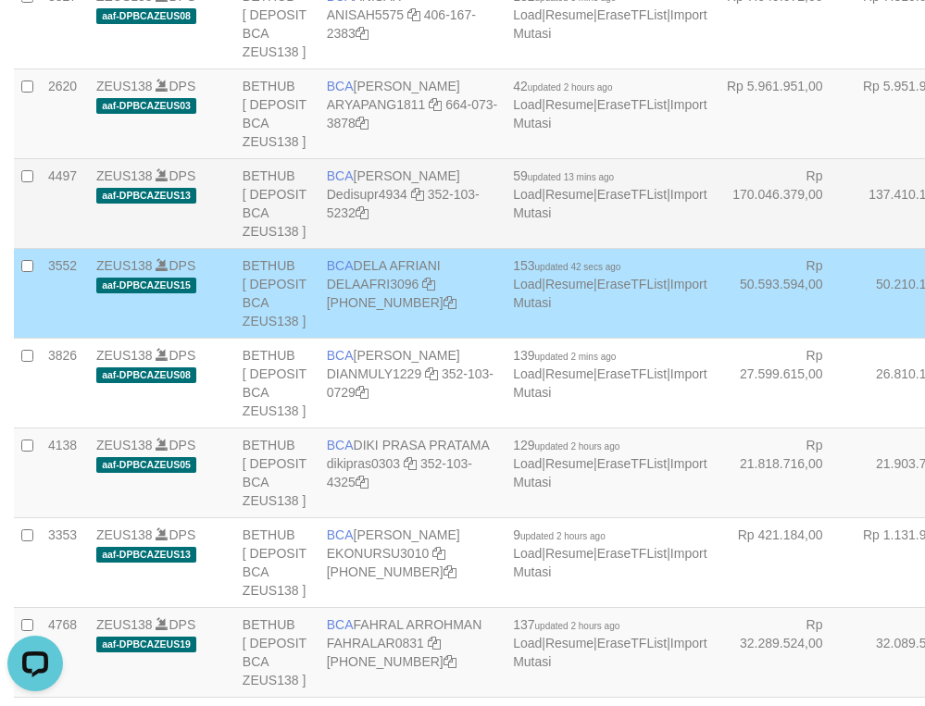
click at [851, 248] on td "Rp 137.410.133,00" at bounding box center [919, 203] width 136 height 90
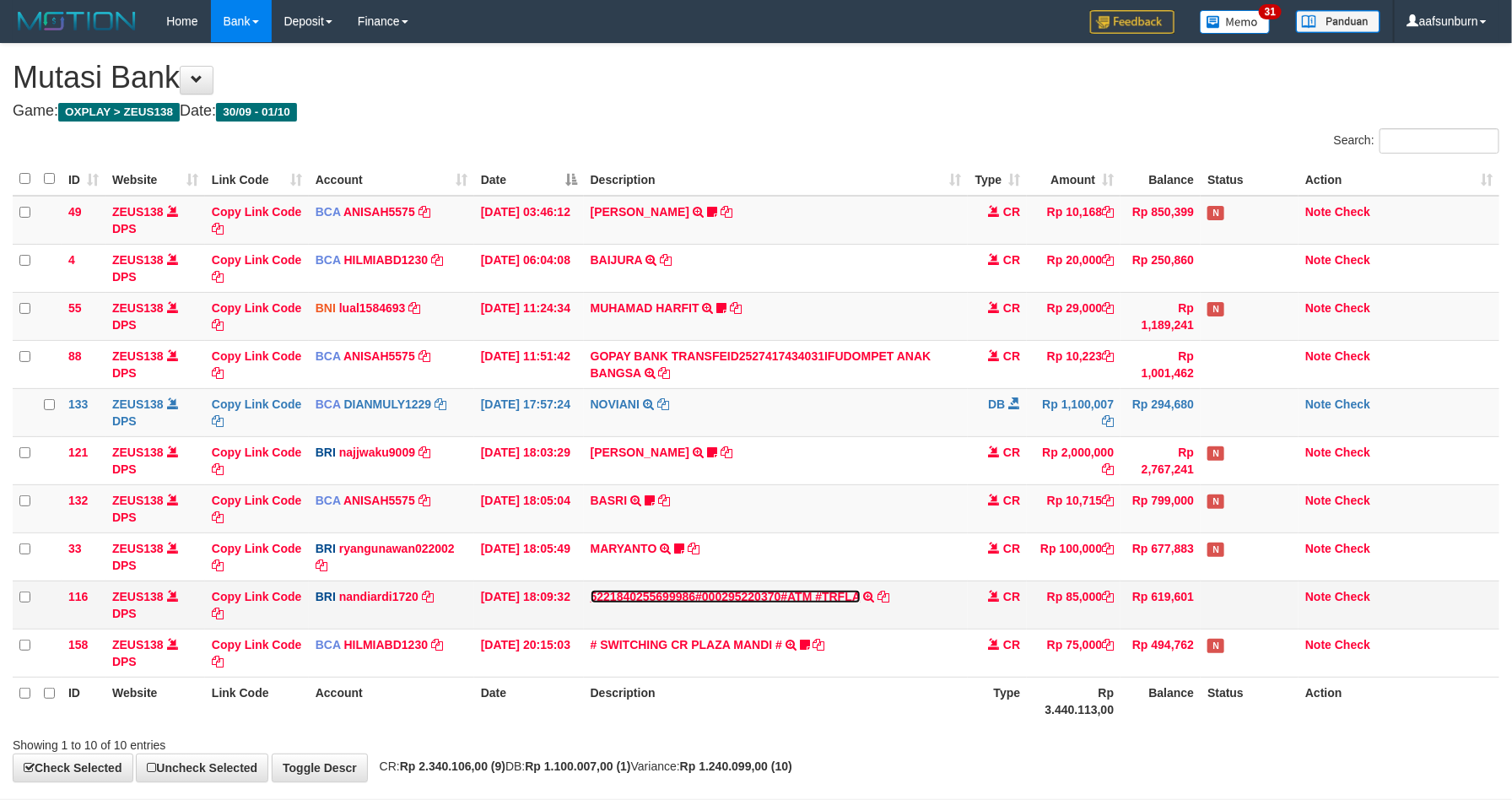
click at [818, 600] on link "5221840255699986#000295220370#ATM #TRFLA" at bounding box center [725, 596] width 270 height 14
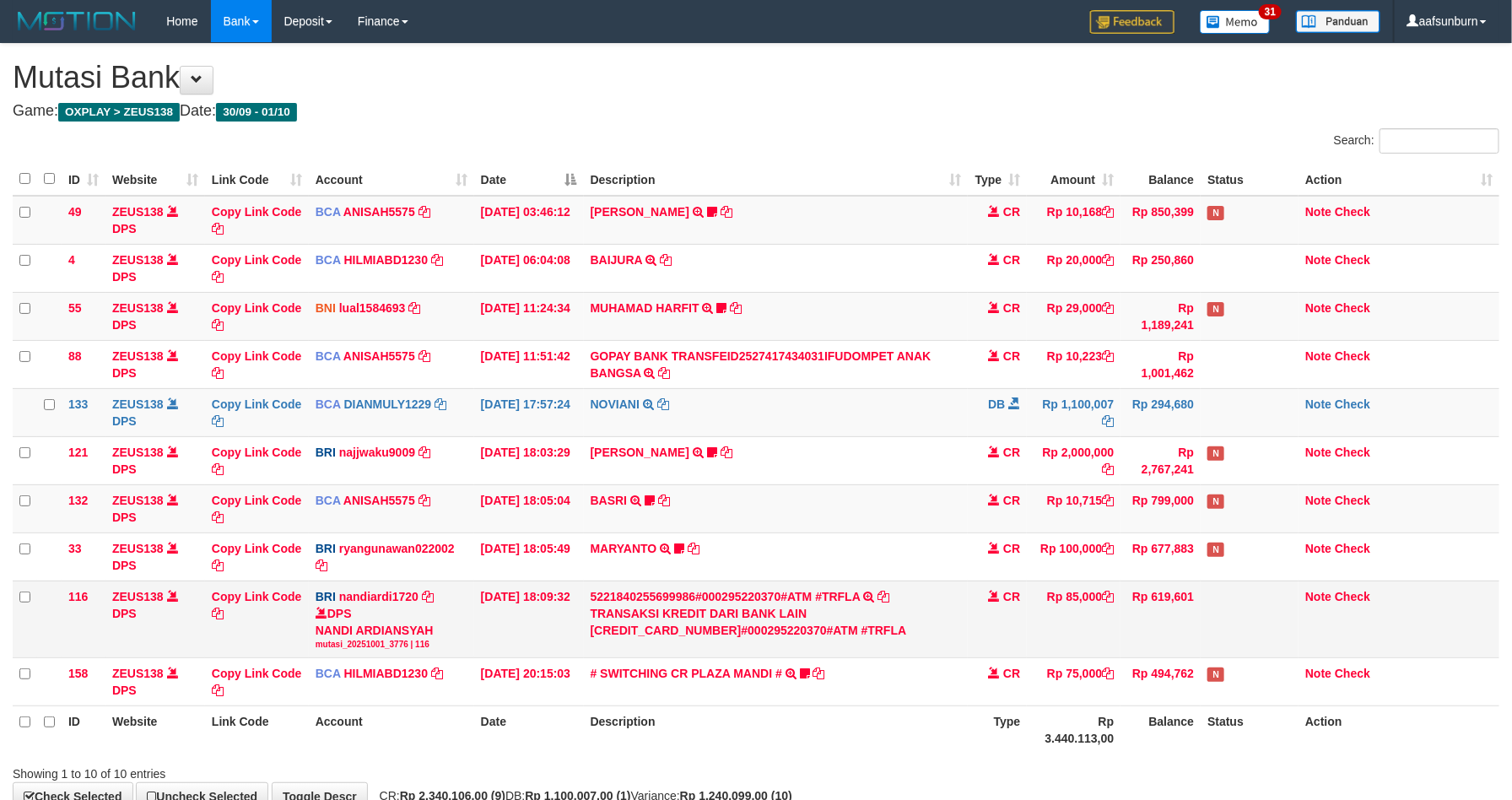
click at [1072, 600] on td "Rp 85,000" at bounding box center [1074, 619] width 94 height 77
copy td "85,000"
click at [1072, 600] on td "Rp 85,000" at bounding box center [1074, 619] width 94 height 77
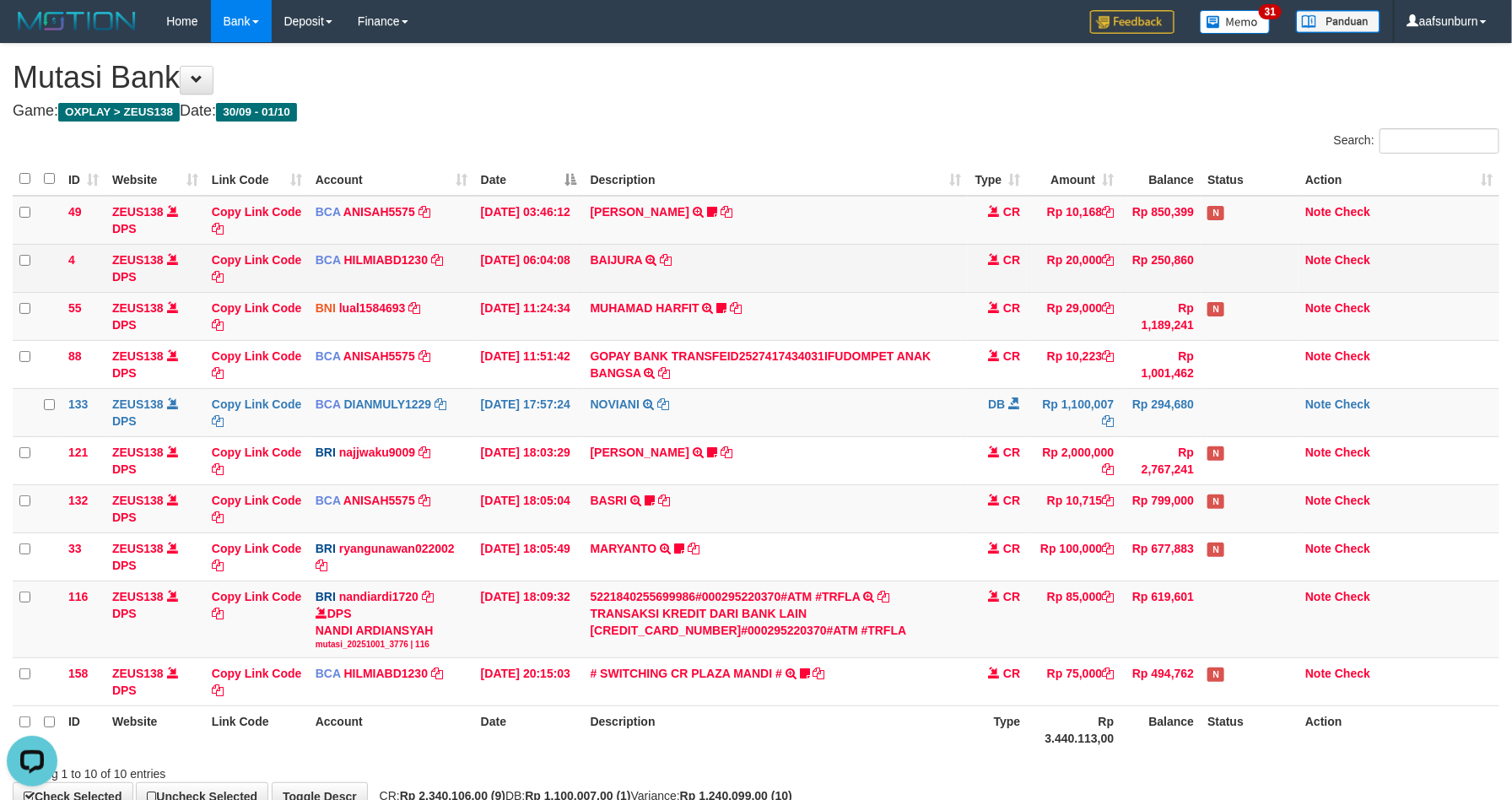
drag, startPoint x: 828, startPoint y: 283, endPoint x: 838, endPoint y: 283, distance: 10.0
click at [833, 282] on td "BAIJURA TRSF E-BANKING CR 0110/FTSCY/WS95051 20000.002025100191215388 TRFDN-BAI…" at bounding box center [777, 268] width 385 height 48
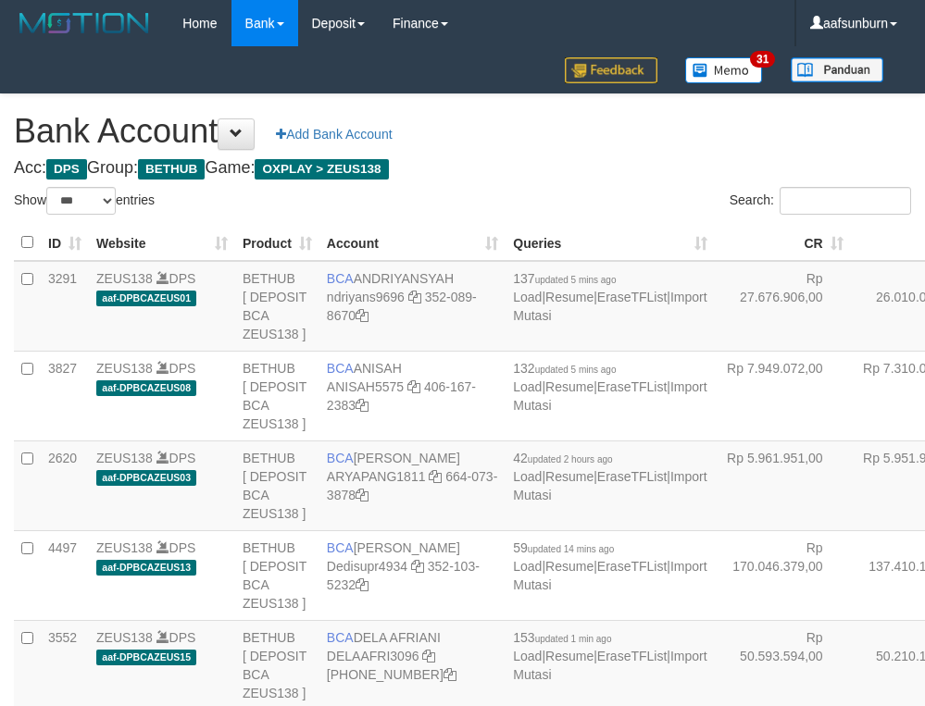
select select "***"
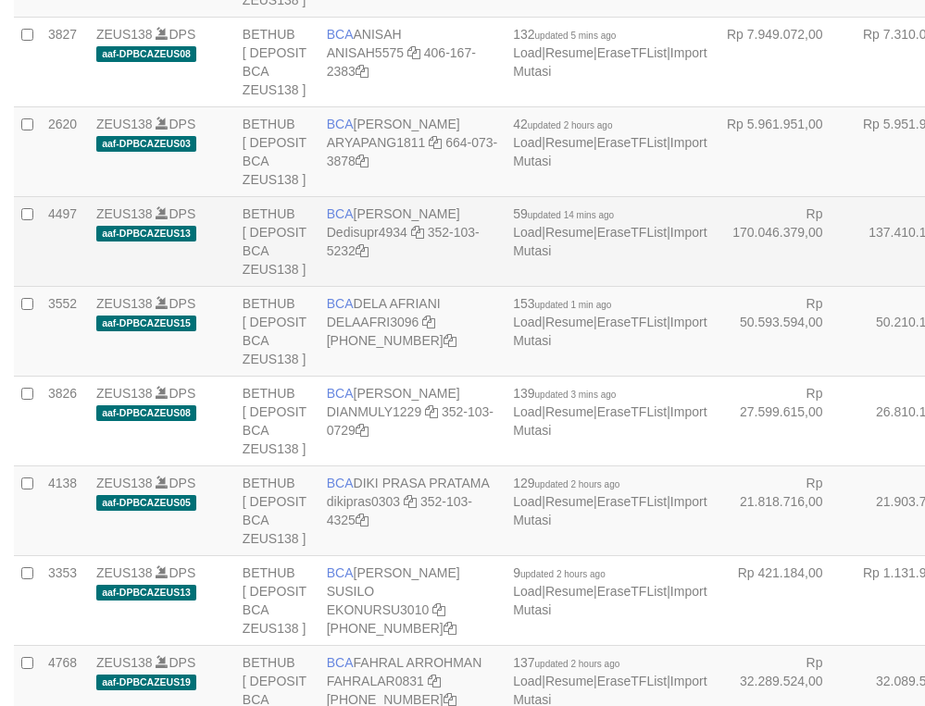
scroll to position [372, 0]
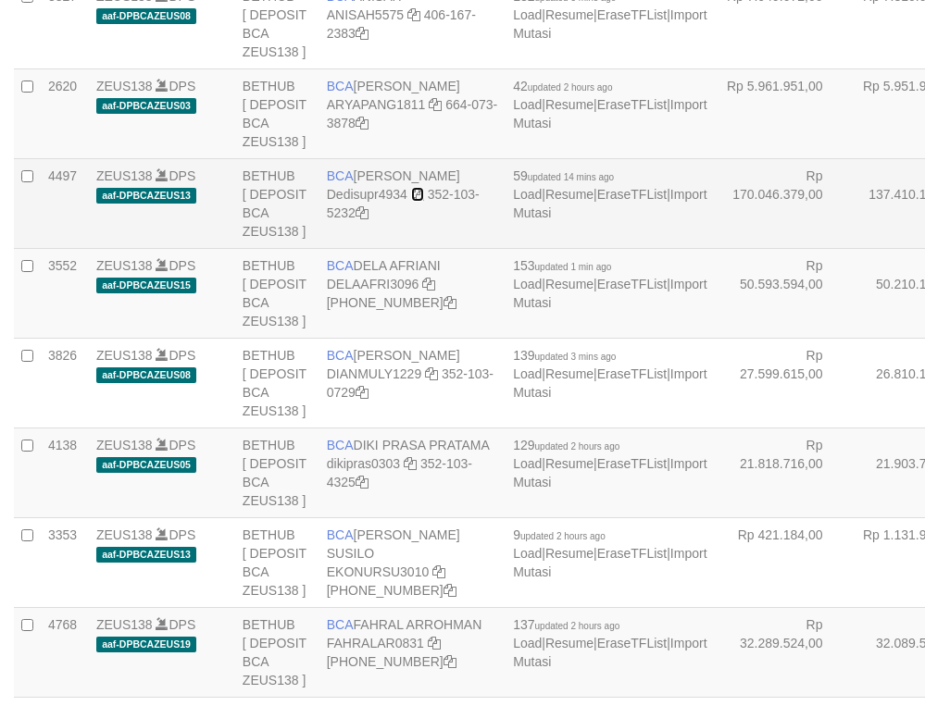
click at [418, 201] on icon at bounding box center [417, 194] width 13 height 13
click at [513, 220] on link "Import Mutasi" at bounding box center [609, 203] width 193 height 33
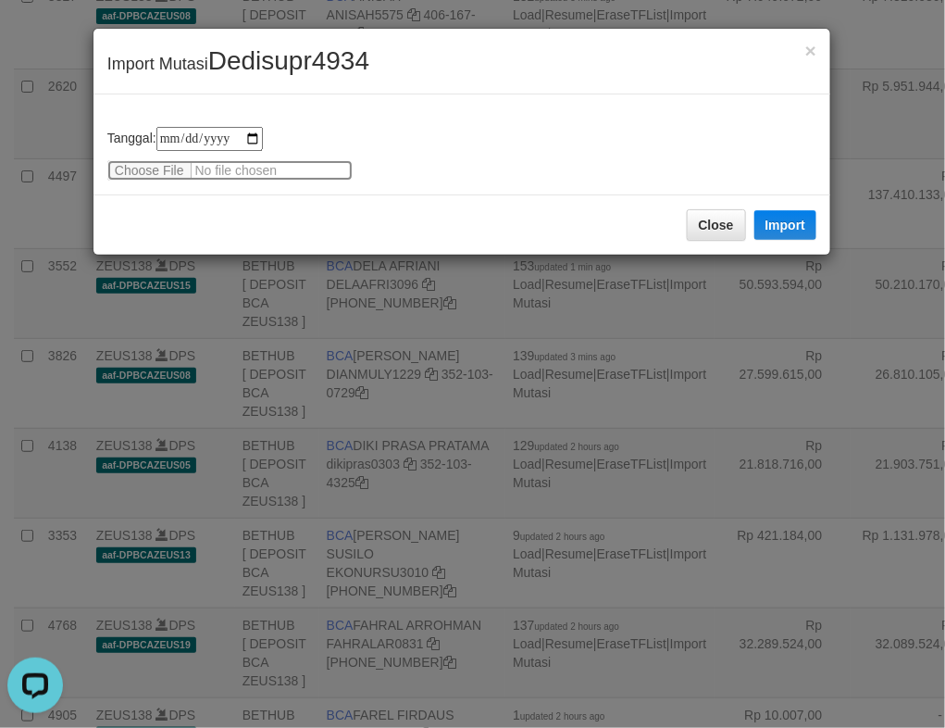
click at [140, 172] on input "file" at bounding box center [229, 170] width 245 height 20
type input "**********"
click at [792, 228] on button "Import" at bounding box center [786, 225] width 63 height 30
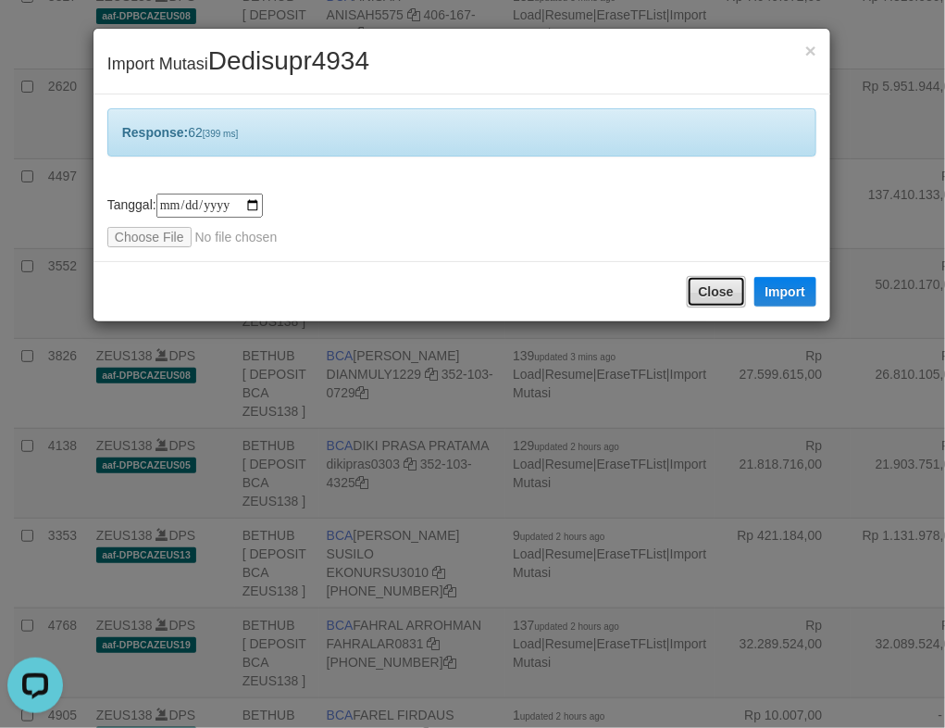
click at [720, 286] on button "Close" at bounding box center [716, 291] width 59 height 31
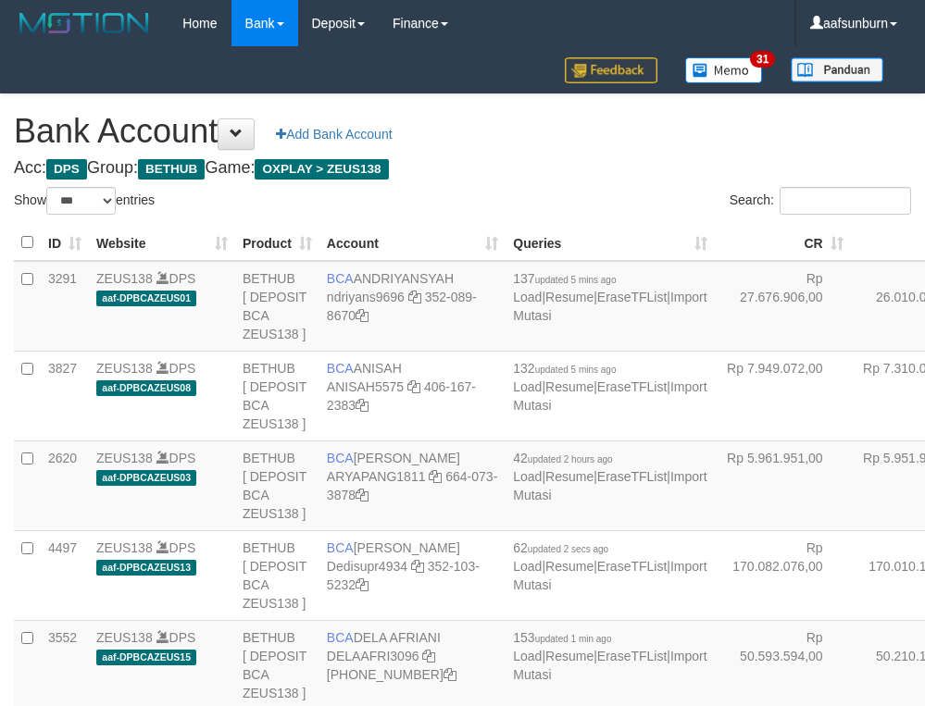
select select "***"
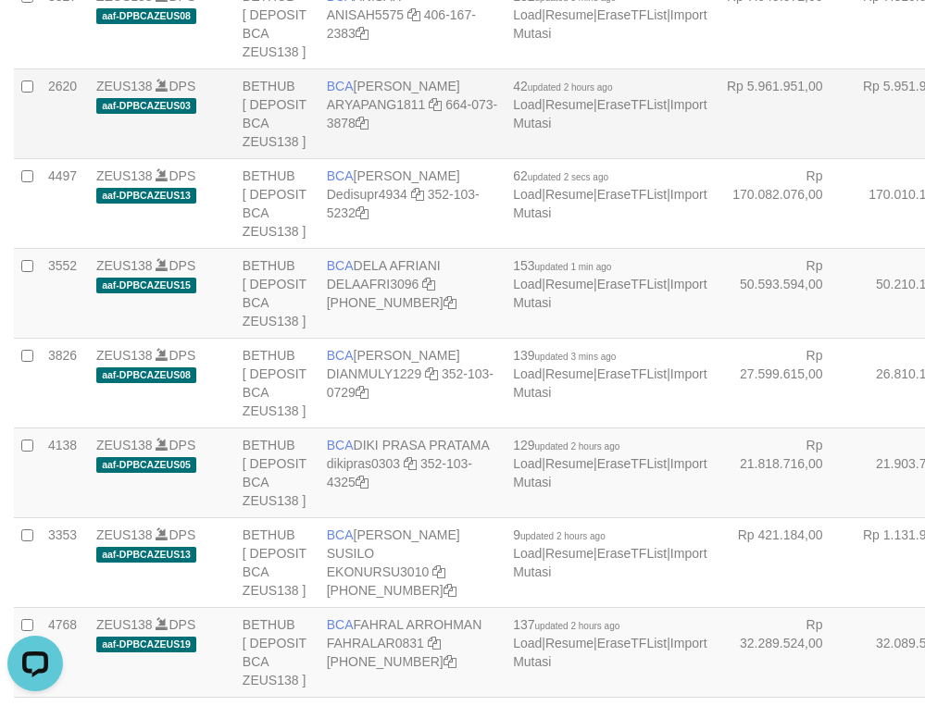
drag, startPoint x: 797, startPoint y: 226, endPoint x: 693, endPoint y: 231, distance: 104.8
click at [851, 158] on td "Rp 5.951.944,00" at bounding box center [919, 114] width 136 height 90
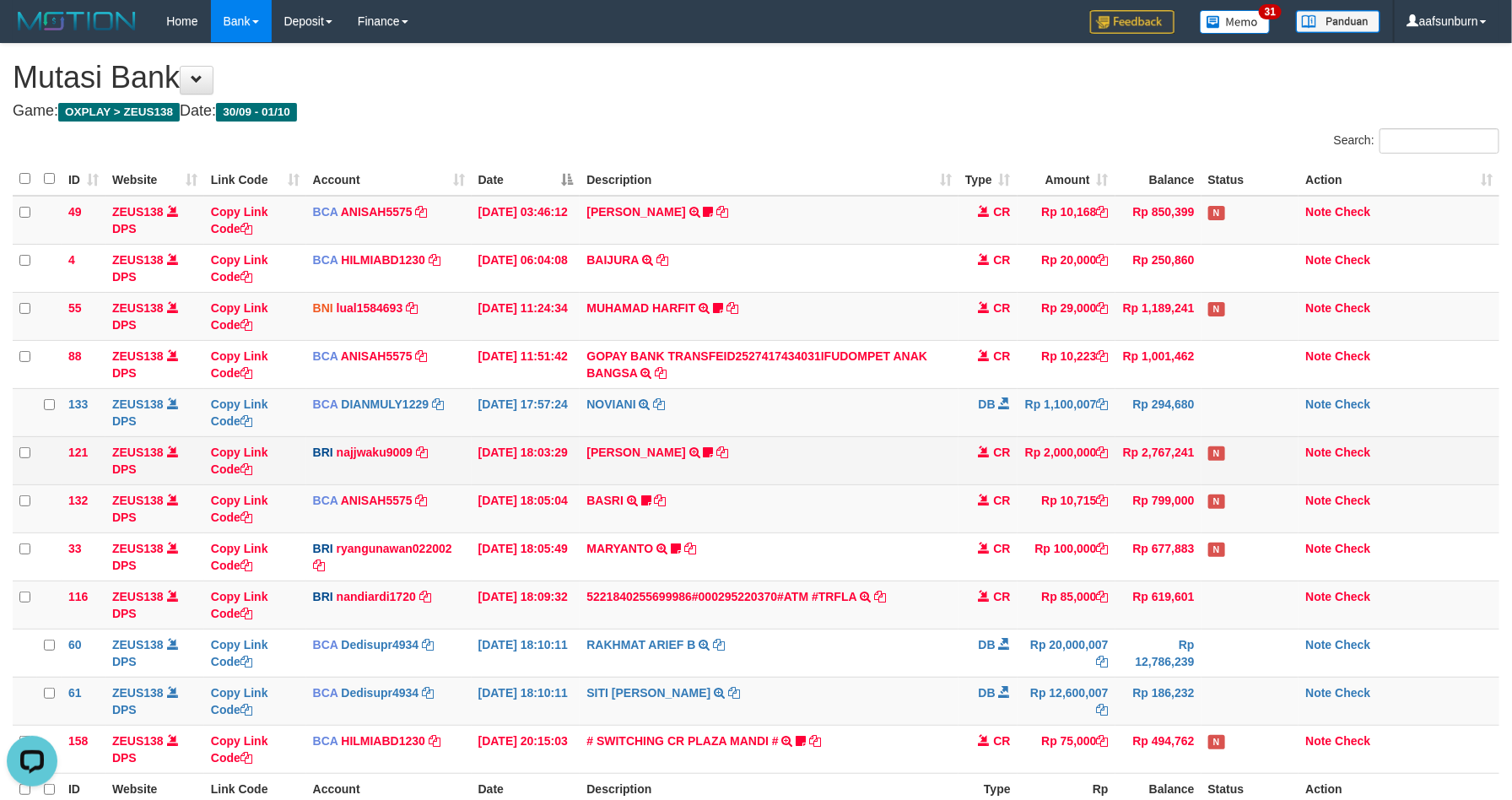
click at [929, 473] on td "MIFTAHUL RAHMA TRANSFER NBMB MIFTAHUL RAHMA TO SITI KURNIA NINGSIH Bumm88" at bounding box center [768, 460] width 378 height 48
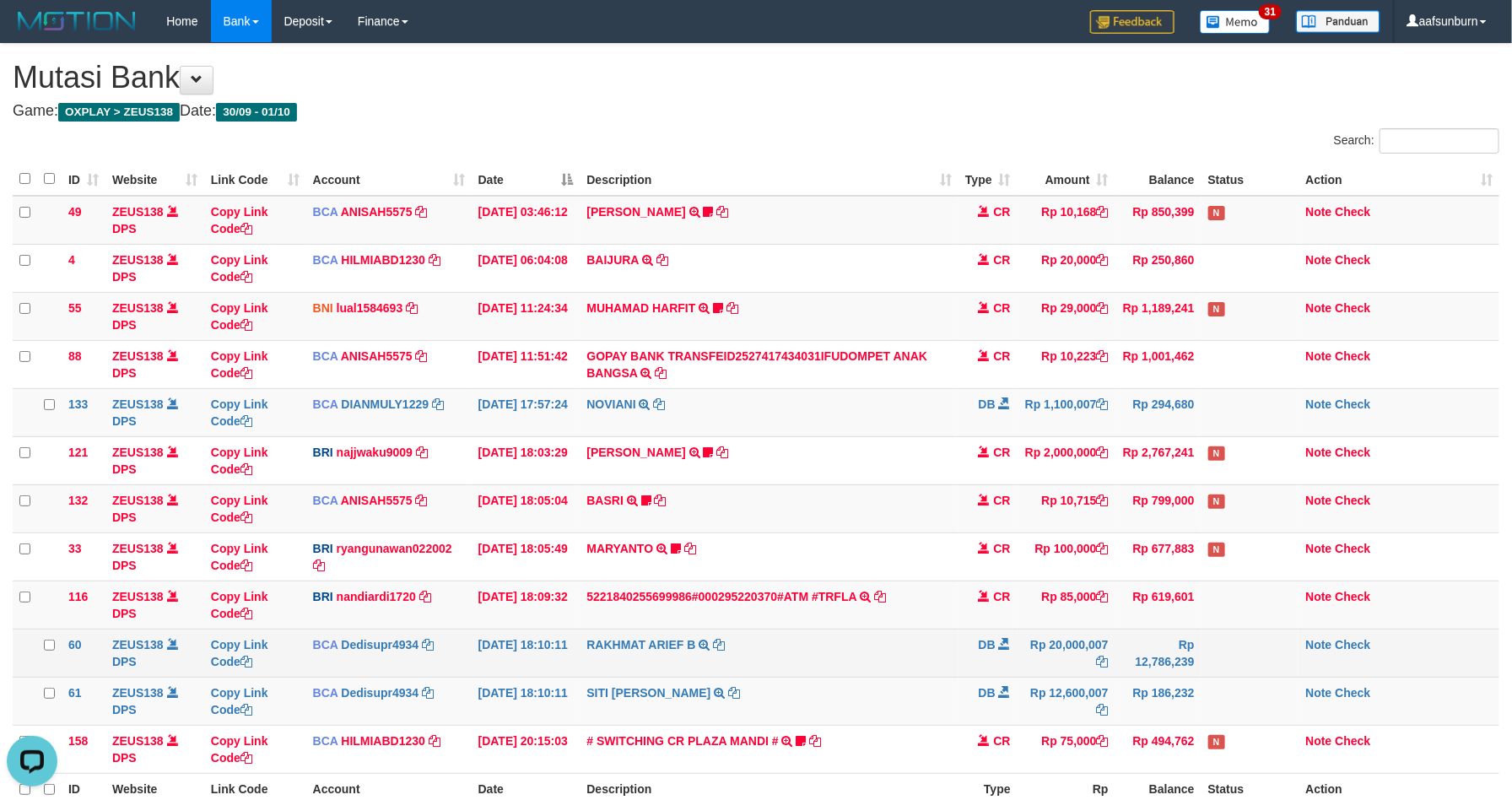
drag, startPoint x: 931, startPoint y: 473, endPoint x: 1270, endPoint y: 639, distance: 377.5
click at [957, 482] on td "MIFTAHUL RAHMA TRANSFER NBMB MIFTAHUL RAHMA TO SITI KURNIA NINGSIH Bumm88" at bounding box center [768, 460] width 378 height 48
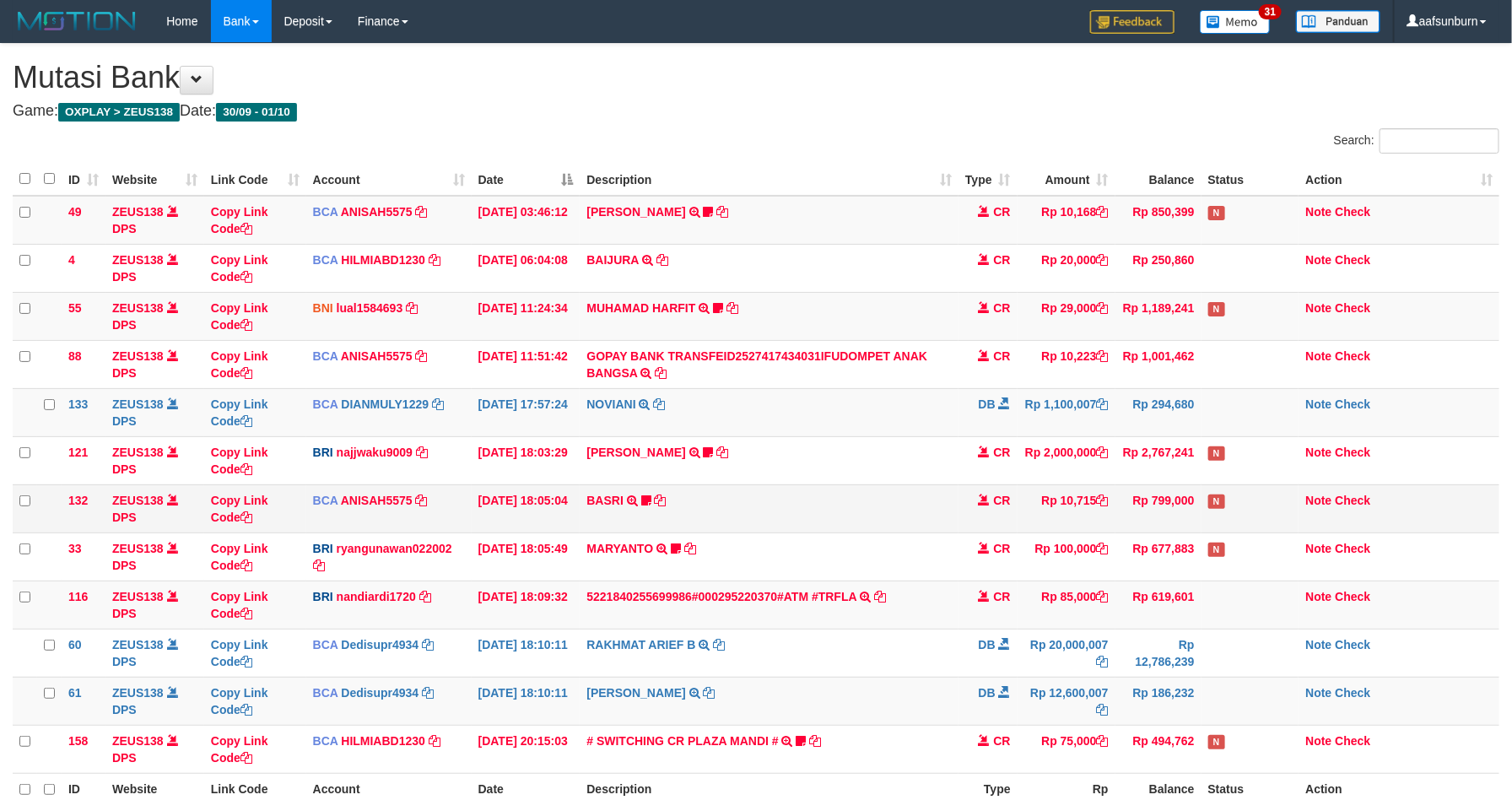
click at [960, 499] on td "CR" at bounding box center [988, 508] width 59 height 48
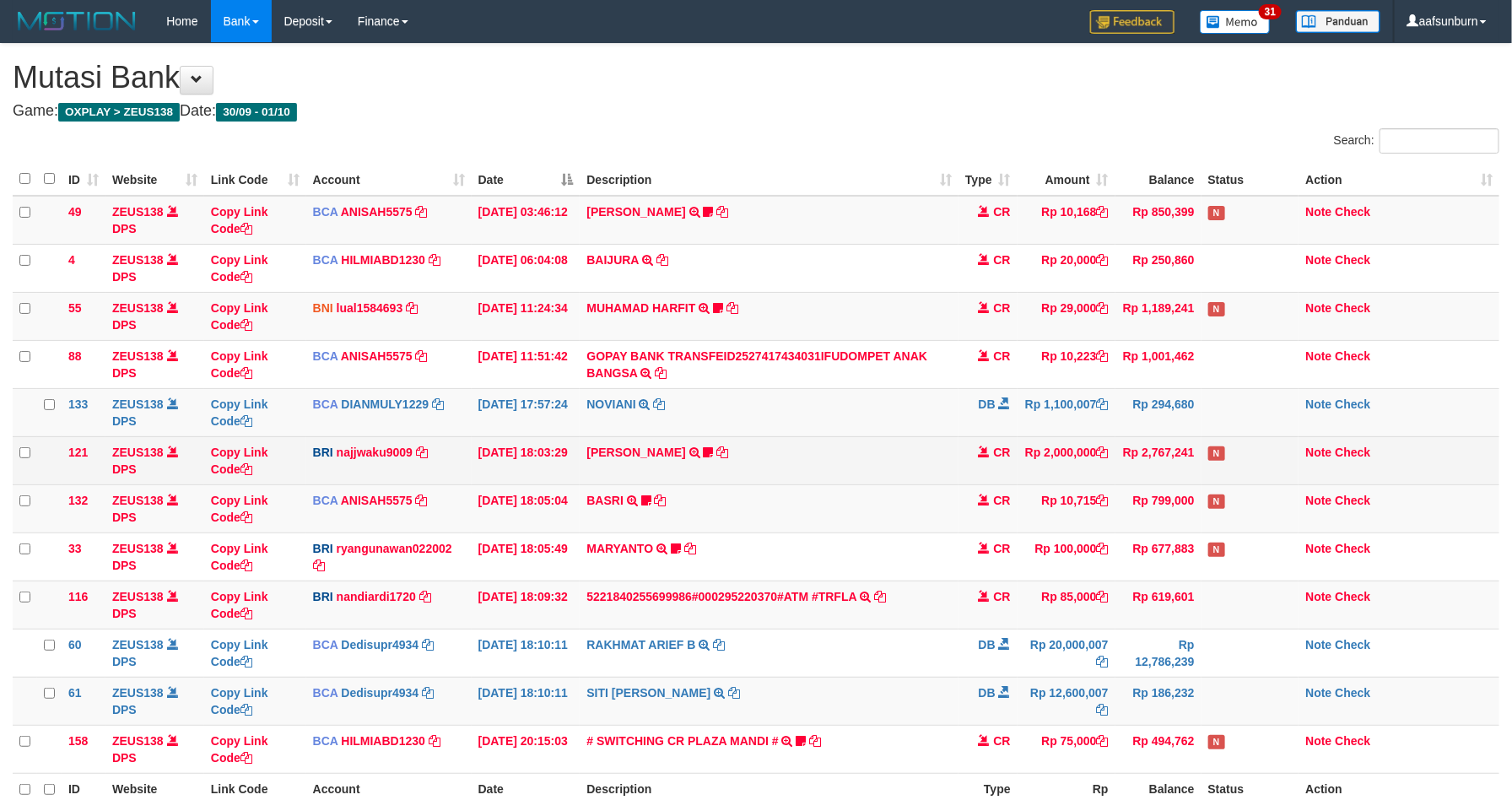
click at [917, 484] on td "MIFTAHUL RAHMA TRANSFER NBMB MIFTAHUL RAHMA TO SITI KURNIA NINGSIH Bumm88" at bounding box center [768, 460] width 378 height 48
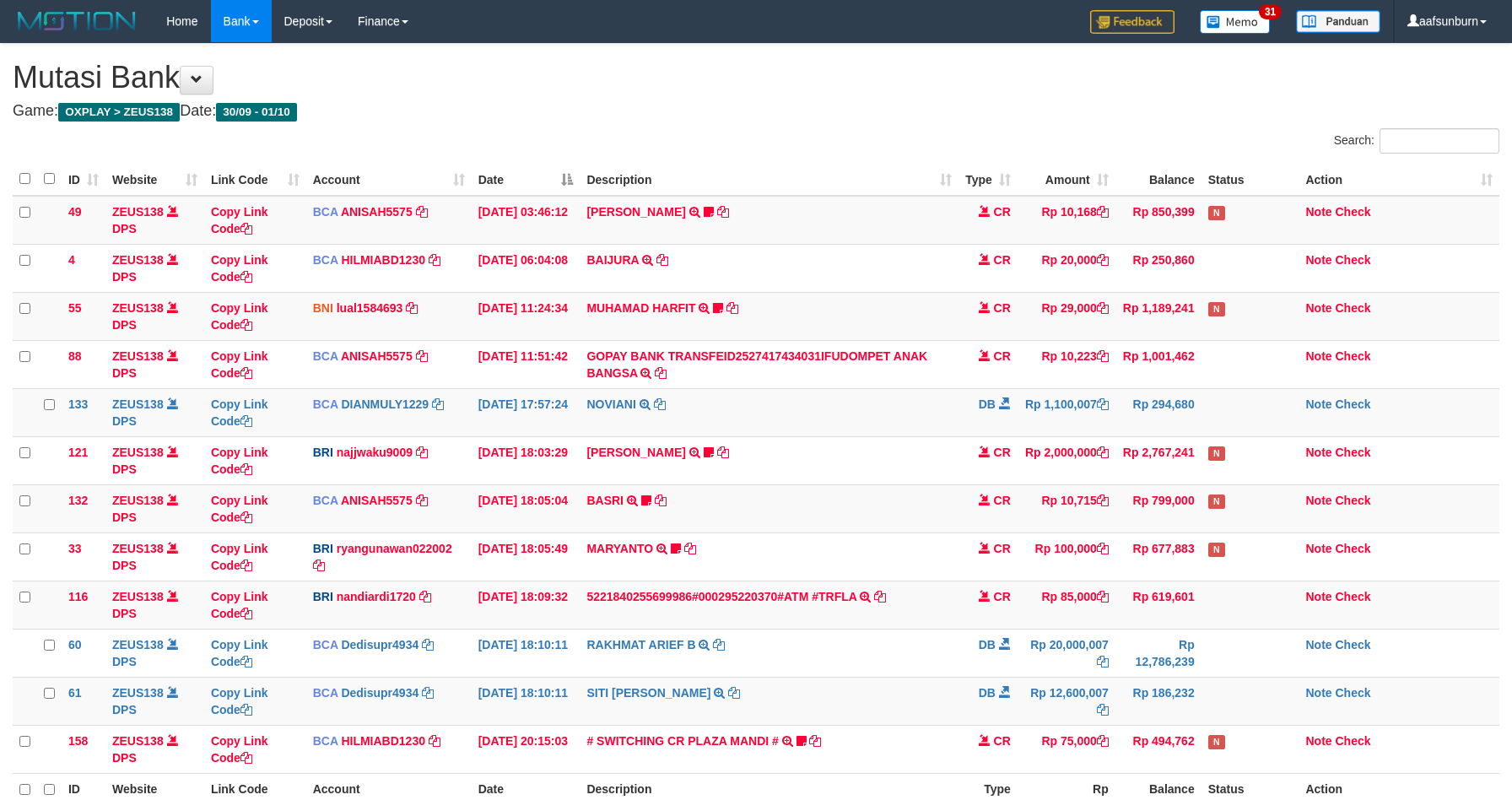
scroll to position [178, 0]
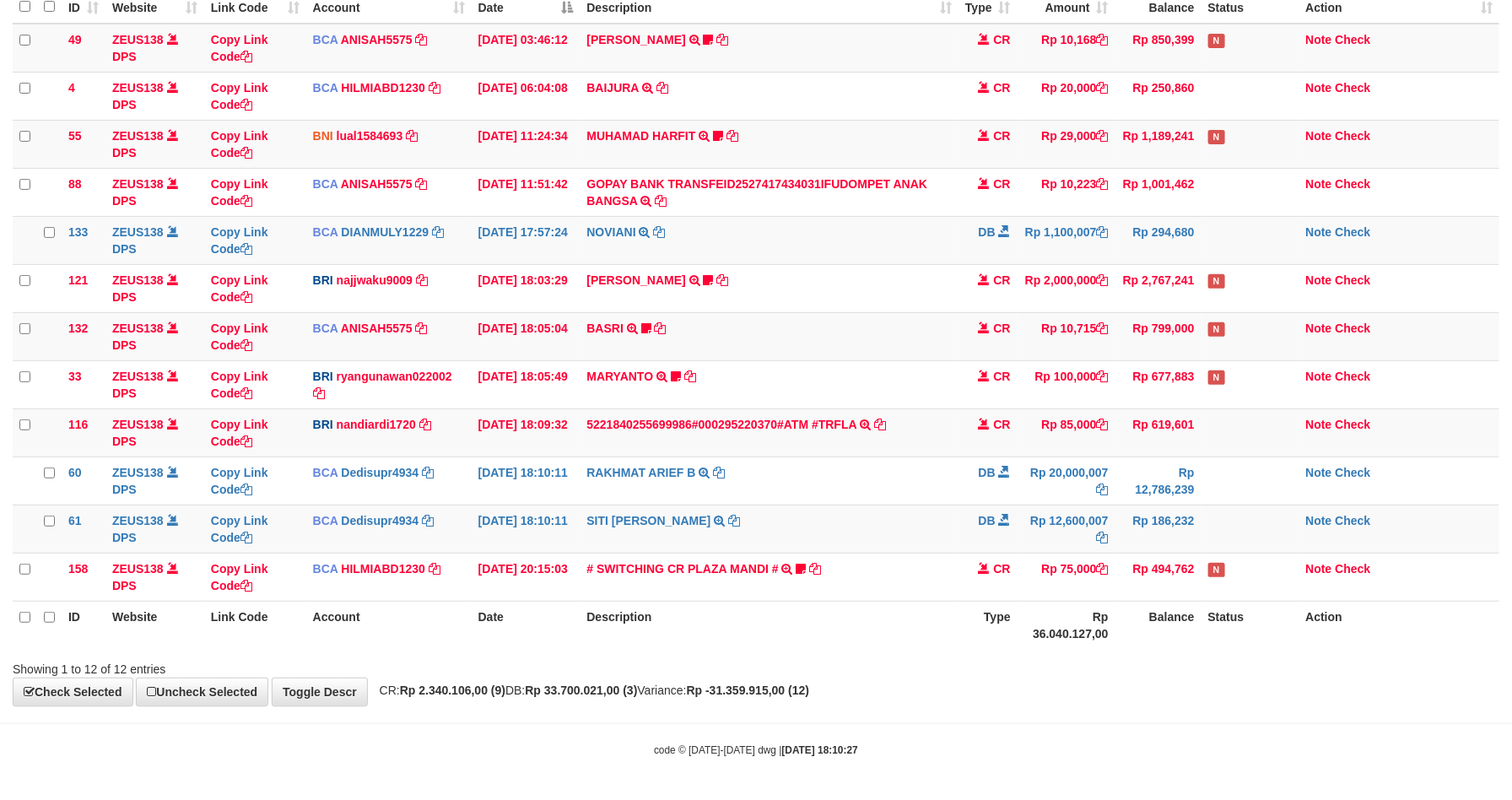
click at [917, 505] on td "SITI [PERSON_NAME] TRSF E-BANKING DB 0110/FTSCY/WS95271 12600007.00[PERSON_NAME]" at bounding box center [768, 528] width 378 height 48
click at [938, 408] on td "5221840255699986#000295220370#ATM #TRFLA TRANSAKSI KREDIT DARI BANK LAIN [CREDI…" at bounding box center [768, 432] width 378 height 48
click at [938, 408] on td "5221840255699986#000295220370#ATM #TRFLA TRANSAKSI KREDIT DARI BANK LAIN 522184…" at bounding box center [768, 432] width 378 height 48
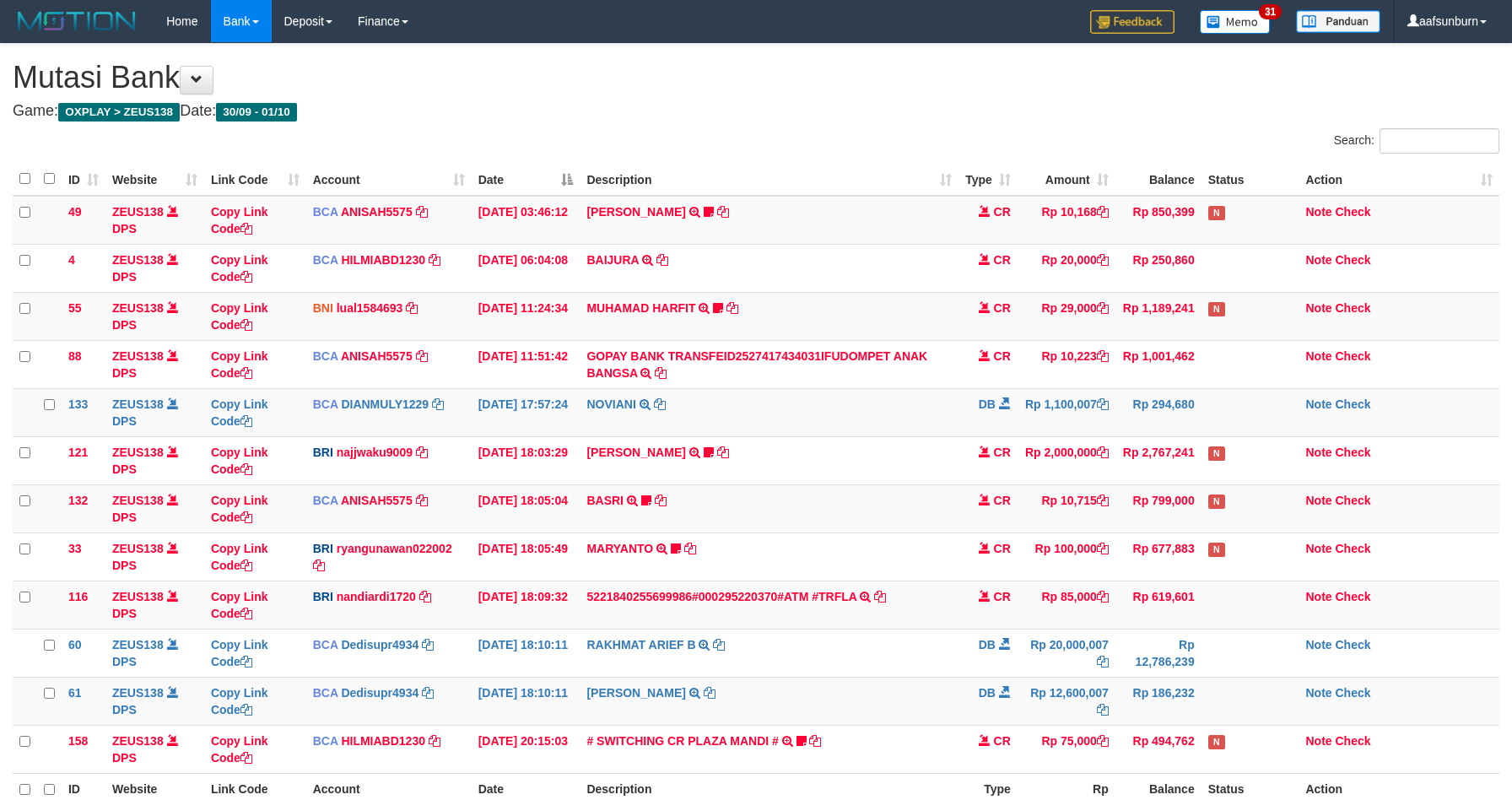
scroll to position [178, 0]
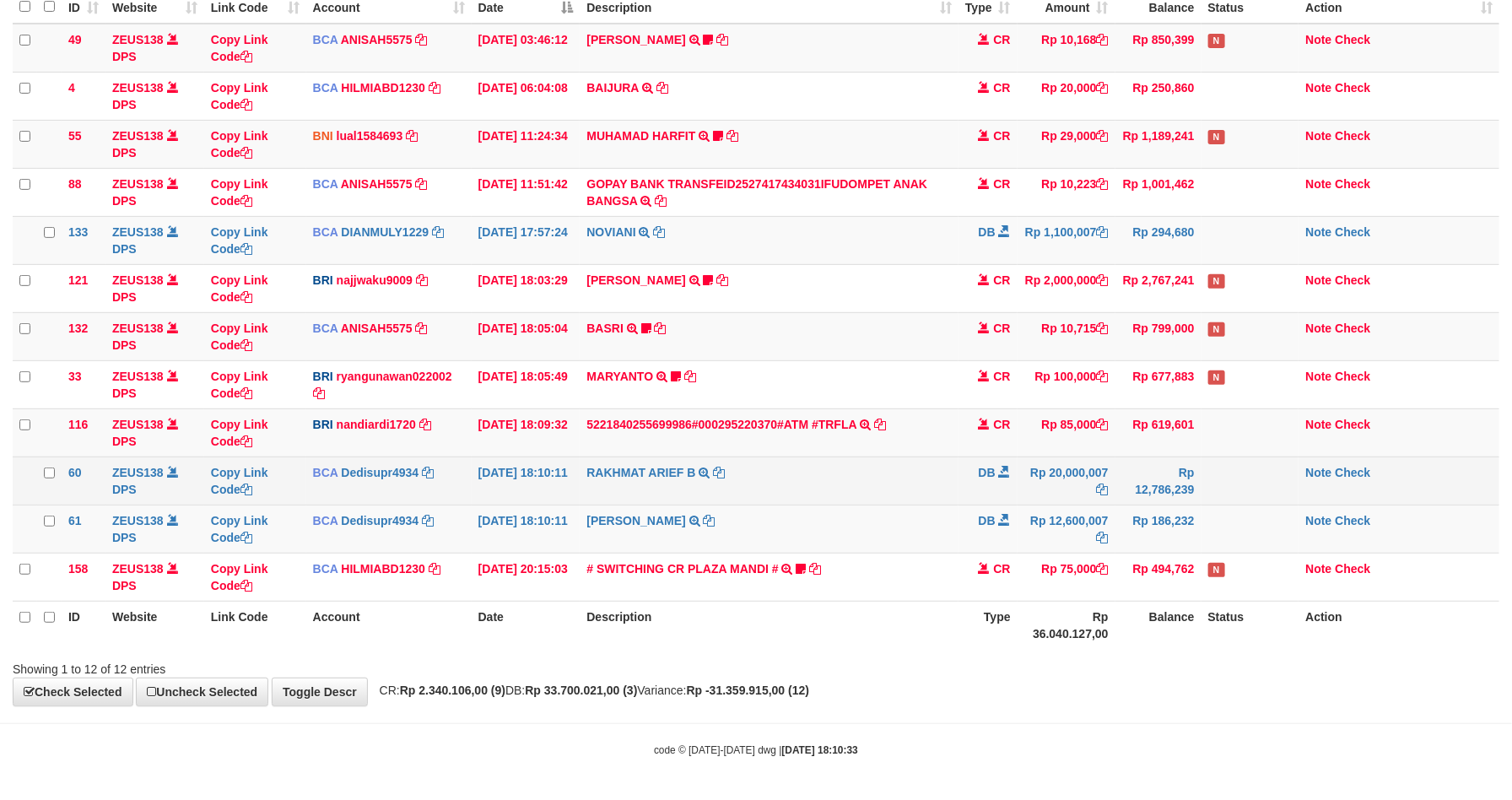
drag, startPoint x: 921, startPoint y: 463, endPoint x: 1000, endPoint y: 467, distance: 79.1
click at [990, 467] on tr "60 ZEUS138 DPS Copy Link Code BCA Dedisupr4934 DPS [PERSON_NAME] mutasi_2025100…" at bounding box center [756, 480] width 1486 height 48
click at [838, 477] on td "RAKHMAT ARIEF B TRSF E-BANKING DB 0110/FTSCY/WS95271 20000007.00RAKHMAT ARIEF B" at bounding box center [768, 480] width 378 height 48
click at [833, 472] on td "RAKHMAT ARIEF B TRSF E-BANKING DB 0110/FTSCY/WS95271 20000007.00RAKHMAT ARIEF B" at bounding box center [768, 480] width 378 height 48
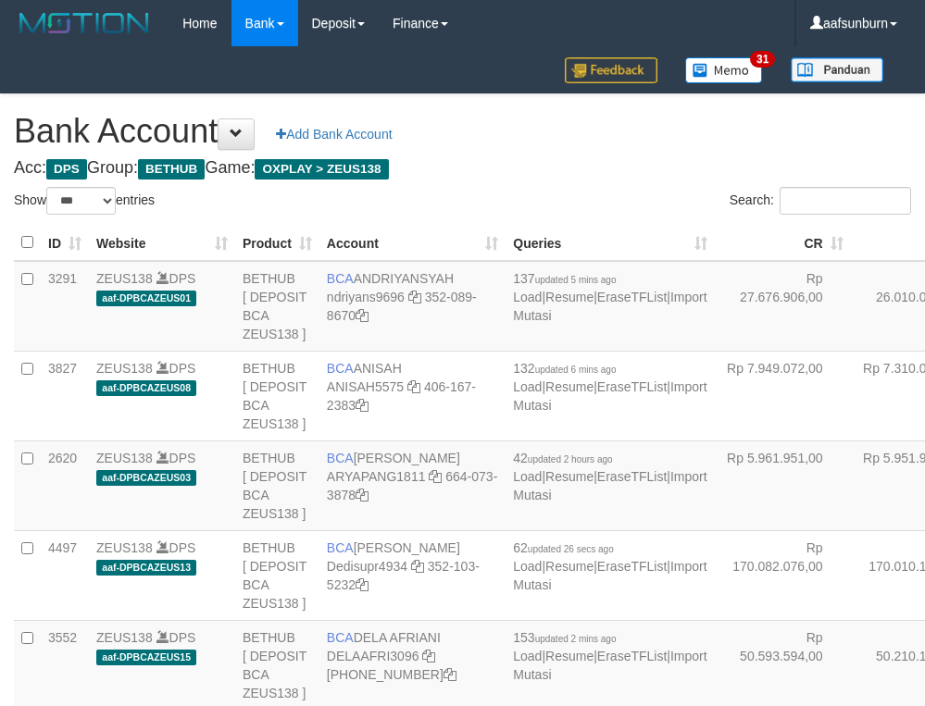
select select "***"
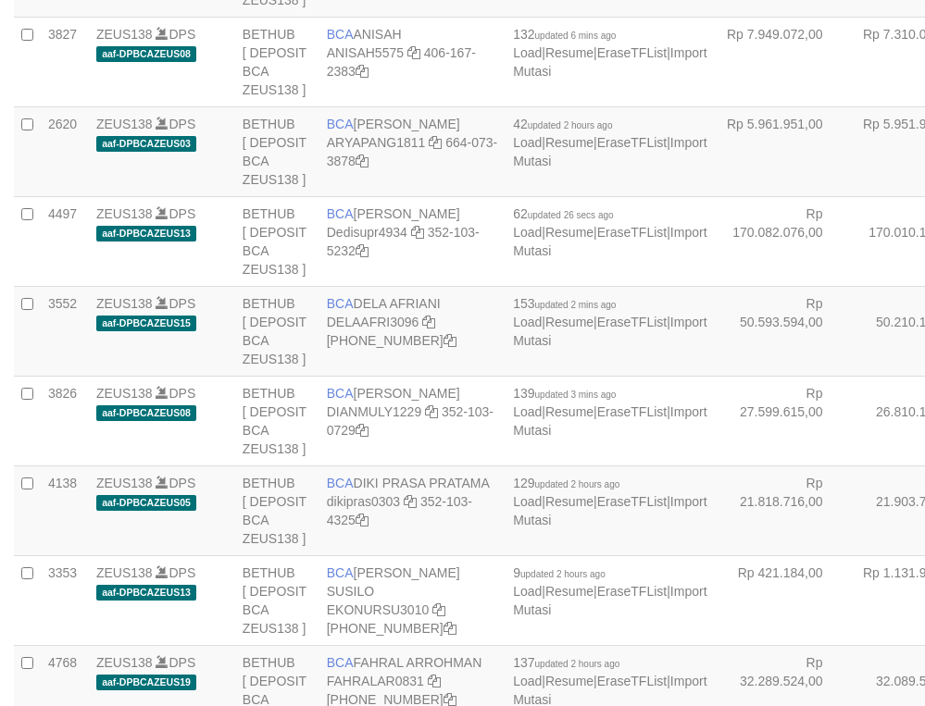
scroll to position [372, 0]
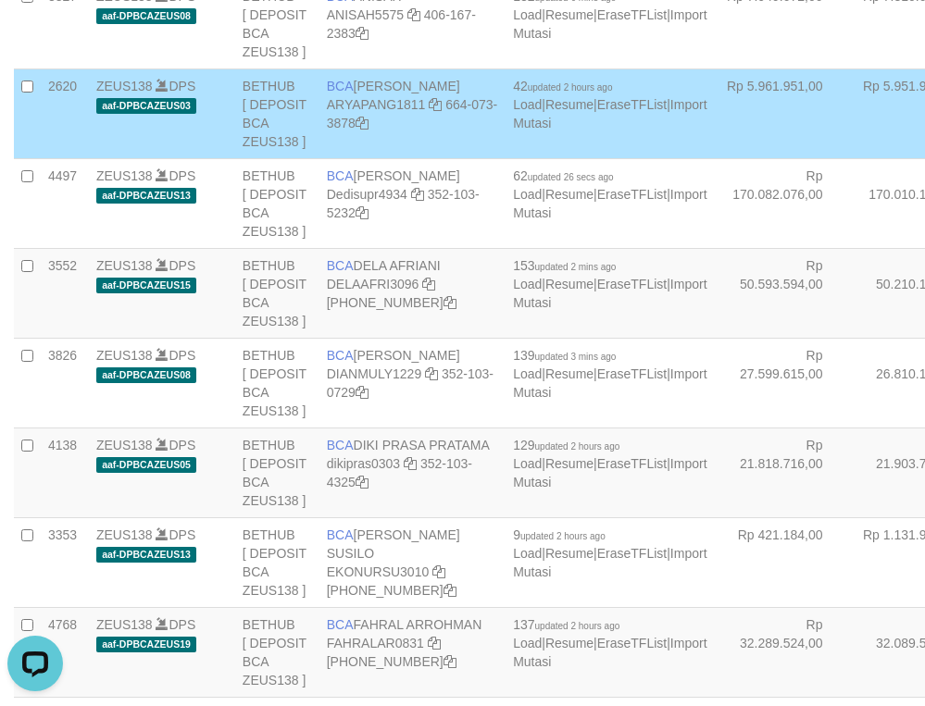
scroll to position [0, 0]
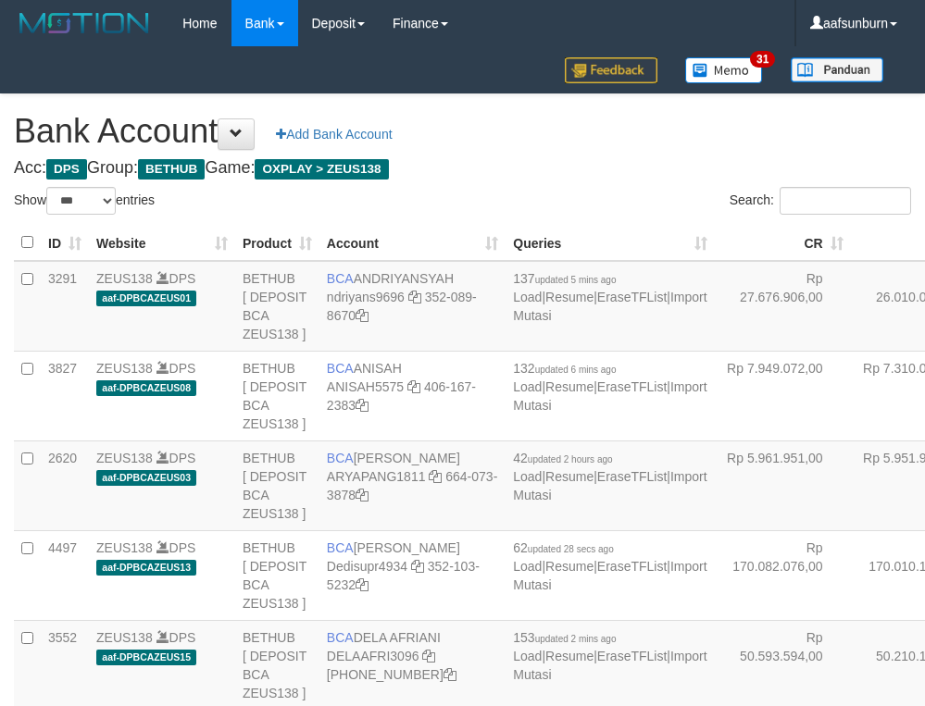
select select "***"
click at [748, 194] on label "Search:" at bounding box center [820, 201] width 181 height 28
click at [780, 194] on input "Search:" at bounding box center [845, 201] width 131 height 28
drag, startPoint x: 704, startPoint y: 372, endPoint x: 715, endPoint y: 379, distance: 12.9
click at [851, 352] on td "Rp 26.010.063,00" at bounding box center [919, 306] width 136 height 91
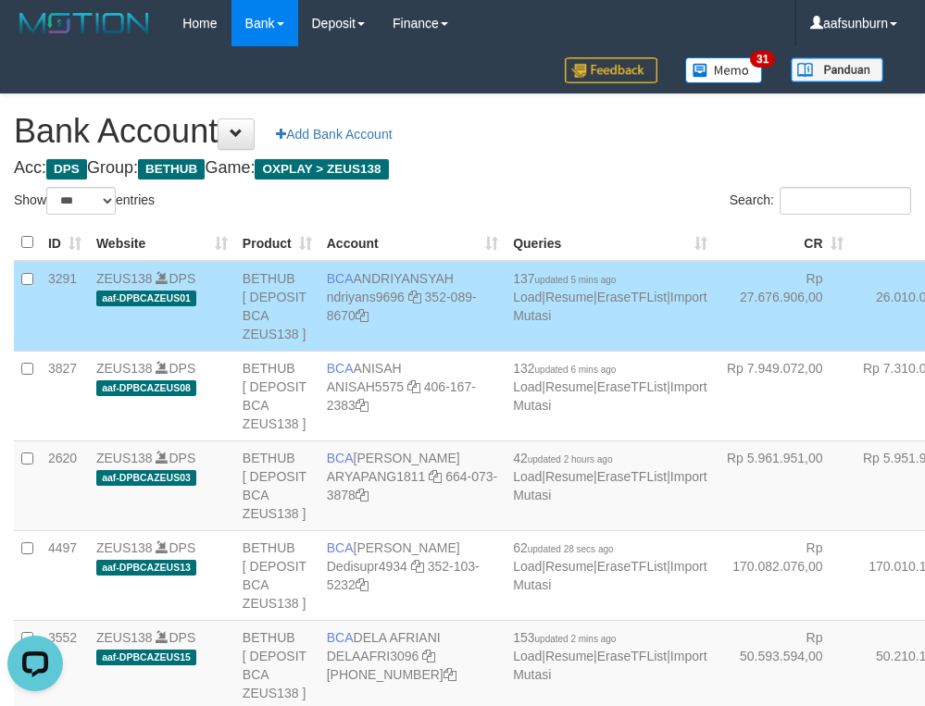
click at [851, 352] on td "Rp 26.010.063,00" at bounding box center [919, 306] width 136 height 91
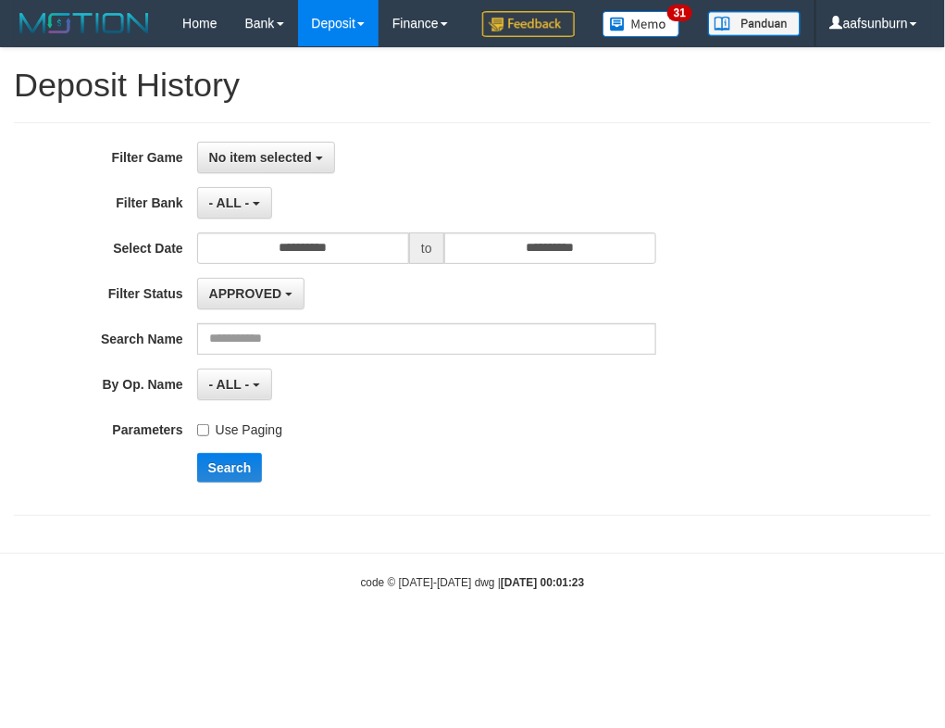
click at [465, 218] on div "- ALL - SELECT ALL - ALL - SELECT BANK BCA MANDIRI MANDIRIONLINE BRI BNI BTN MA…" at bounding box center [426, 202] width 459 height 31
click at [270, 173] on button "No item selected" at bounding box center [266, 157] width 138 height 31
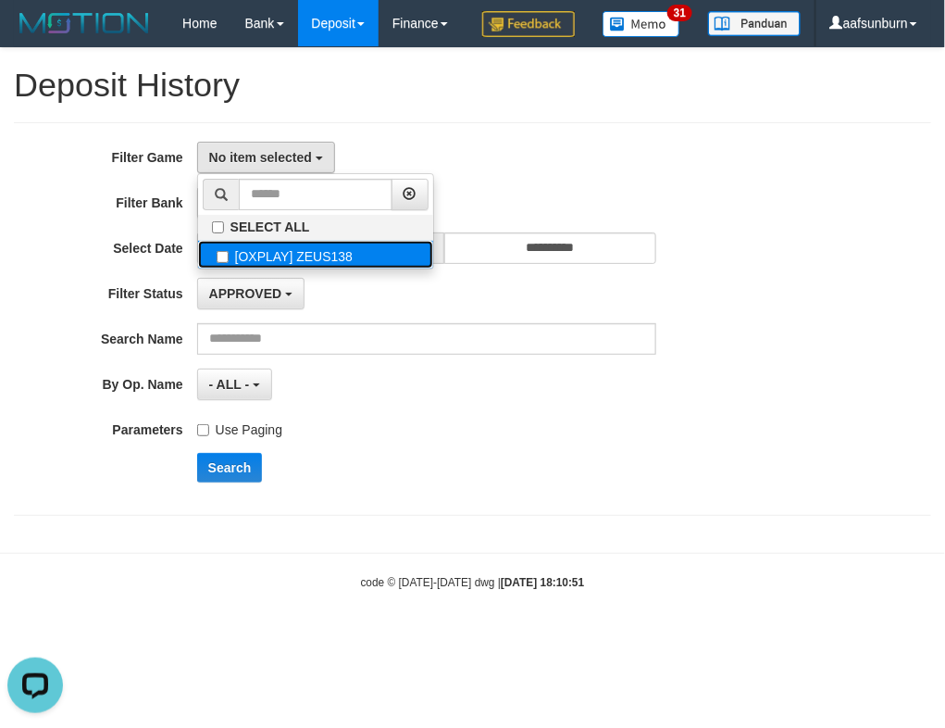
click at [283, 268] on label "[OXPLAY] ZEUS138" at bounding box center [315, 255] width 235 height 28
select select "***"
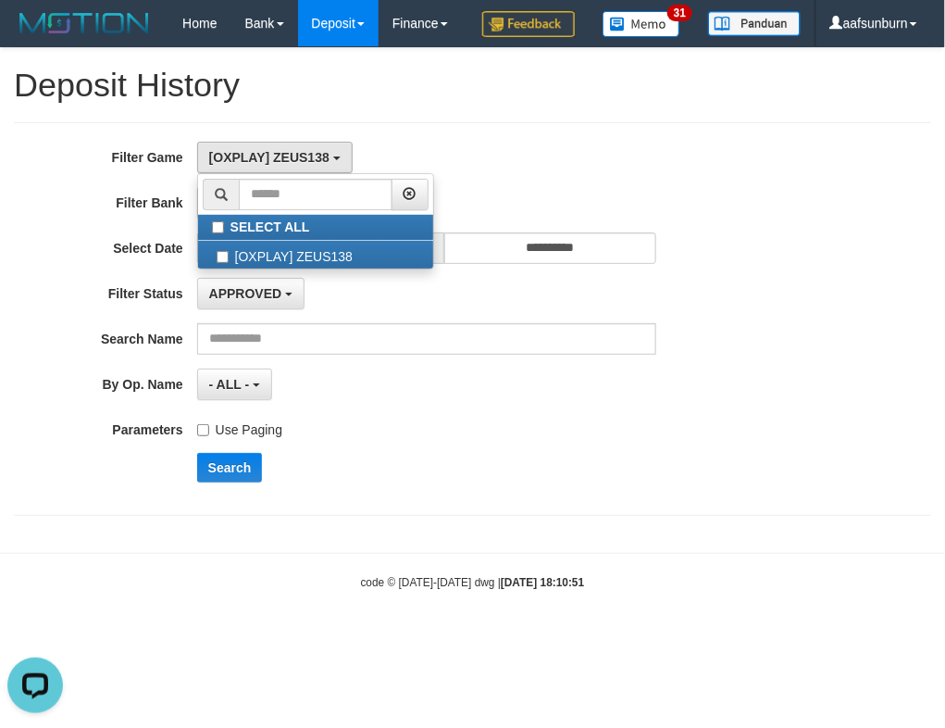
click at [239, 439] on label "Use Paging" at bounding box center [239, 426] width 85 height 25
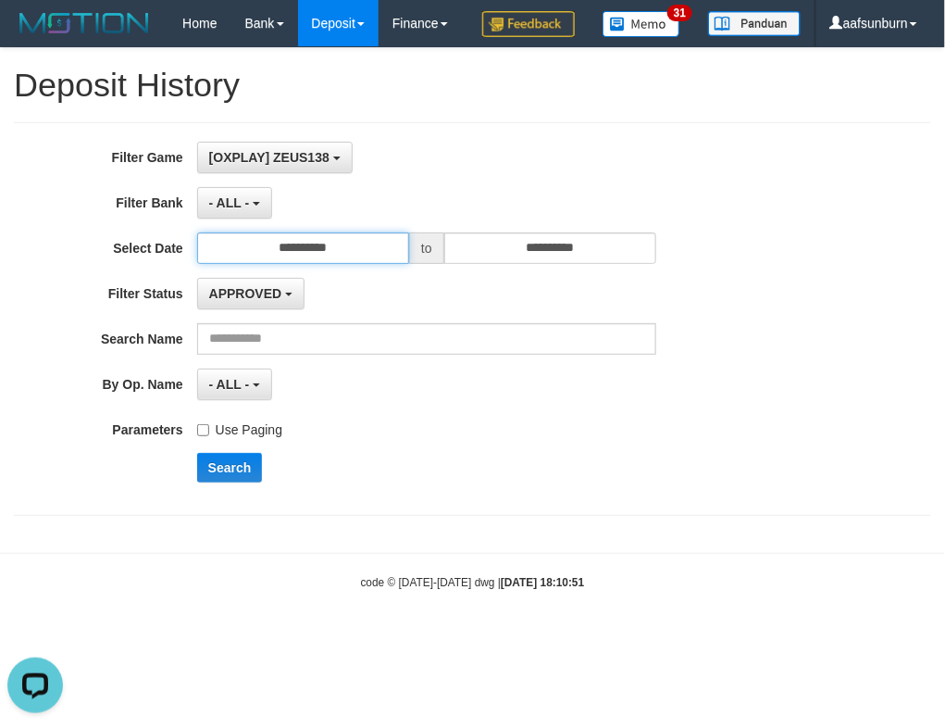
click at [306, 264] on input "**********" at bounding box center [303, 247] width 212 height 31
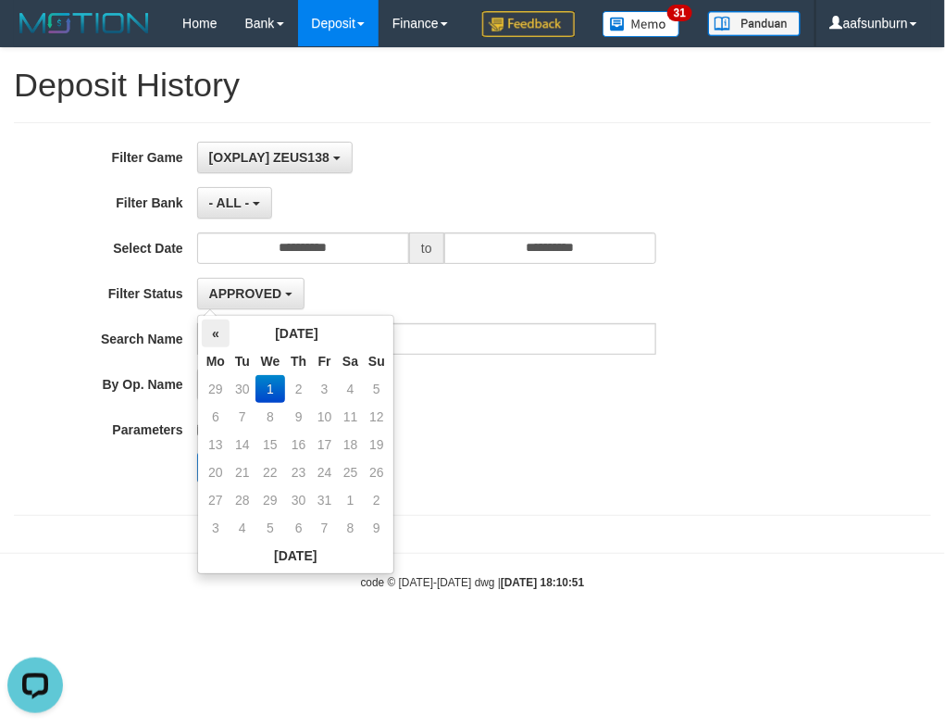
click at [217, 336] on th "«" at bounding box center [216, 333] width 28 height 28
click at [381, 394] on td "31" at bounding box center [377, 389] width 26 height 28
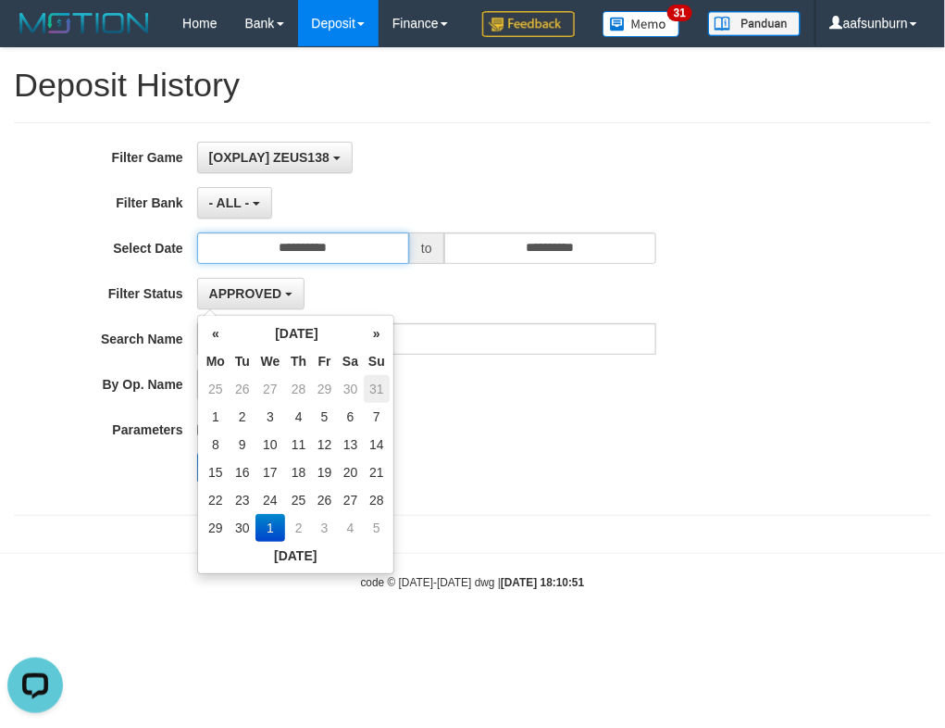
type input "**********"
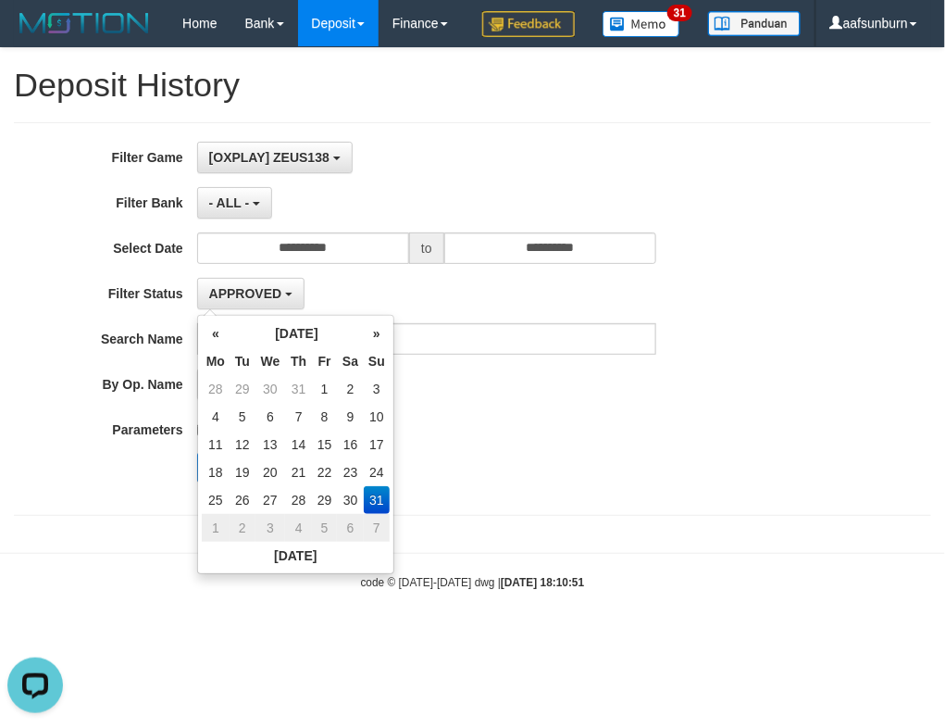
click at [529, 456] on div "**********" at bounding box center [394, 319] width 788 height 355
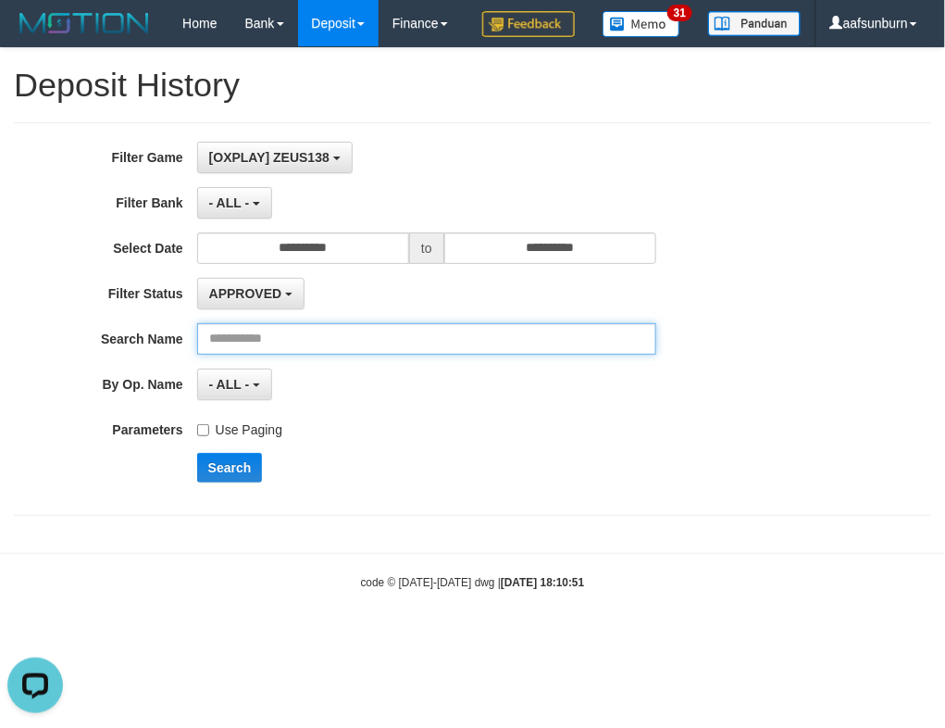
click at [359, 355] on input "text" at bounding box center [426, 338] width 459 height 31
paste input "******"
type input "******"
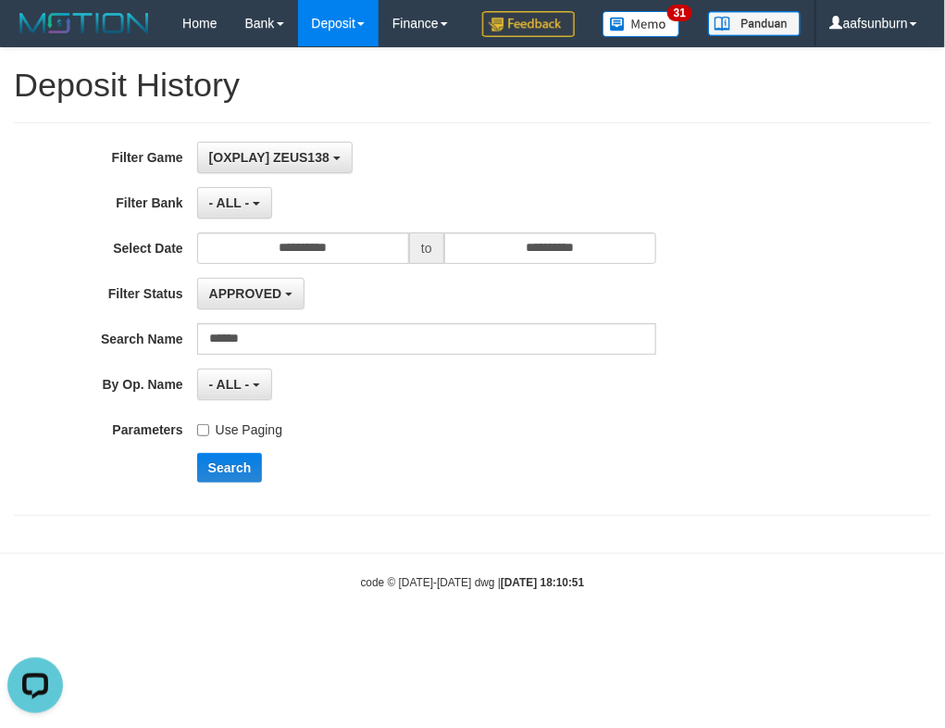
click at [253, 495] on div "**********" at bounding box center [394, 319] width 788 height 355
click at [247, 482] on button "Search" at bounding box center [230, 468] width 66 height 30
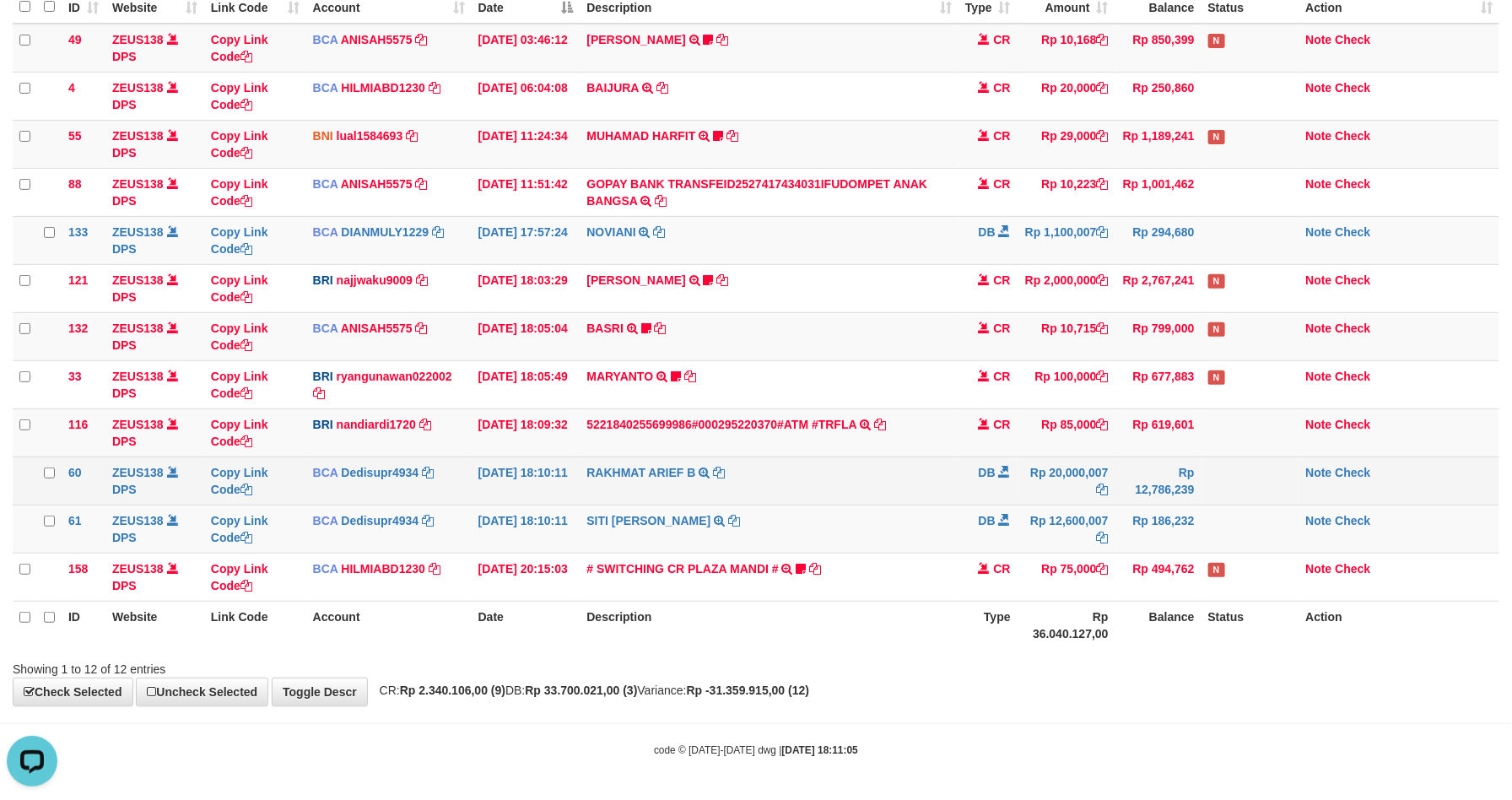
click at [1216, 491] on td at bounding box center [1250, 480] width 98 height 48
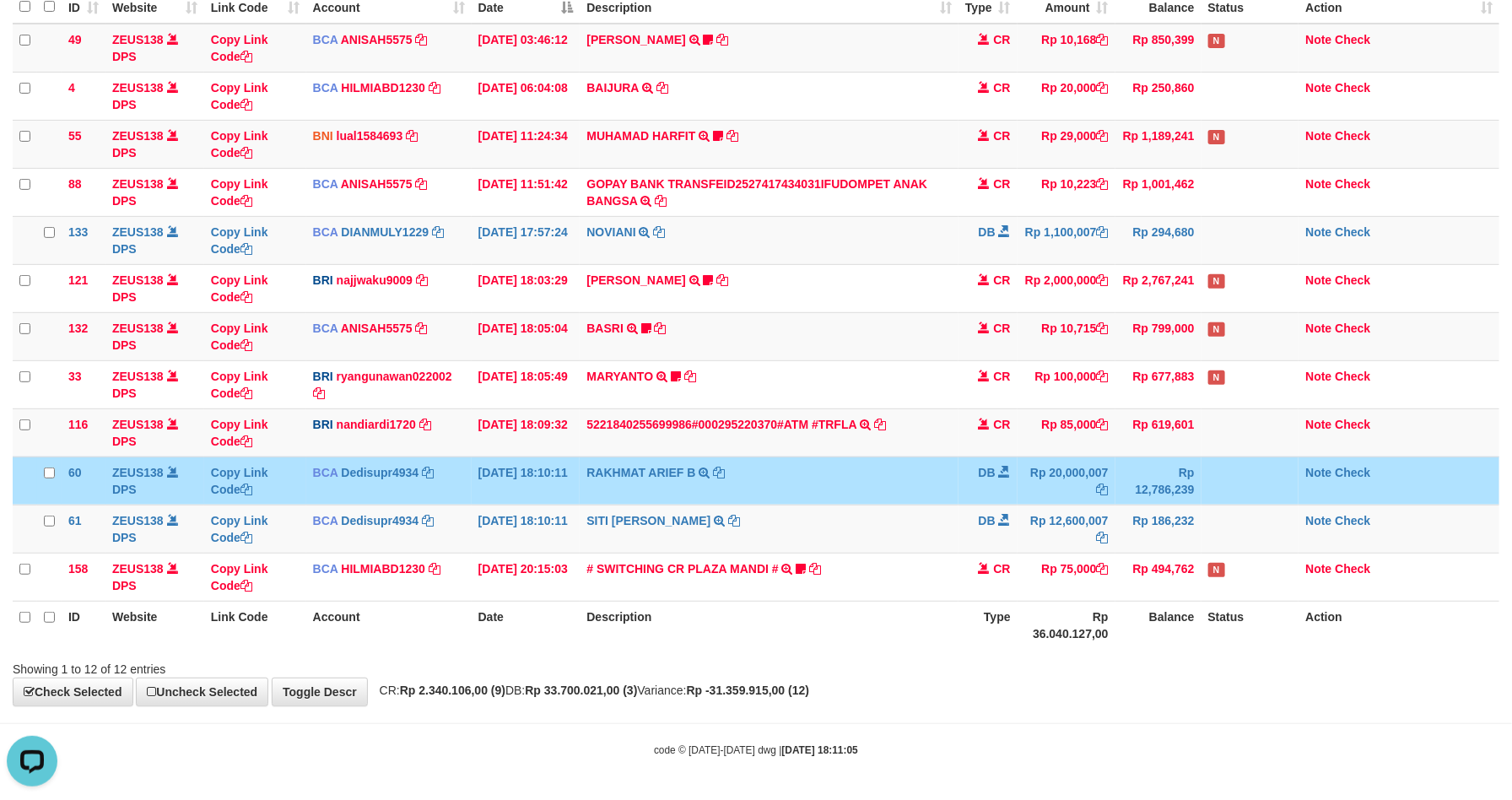
click at [1215, 489] on td at bounding box center [1250, 480] width 98 height 48
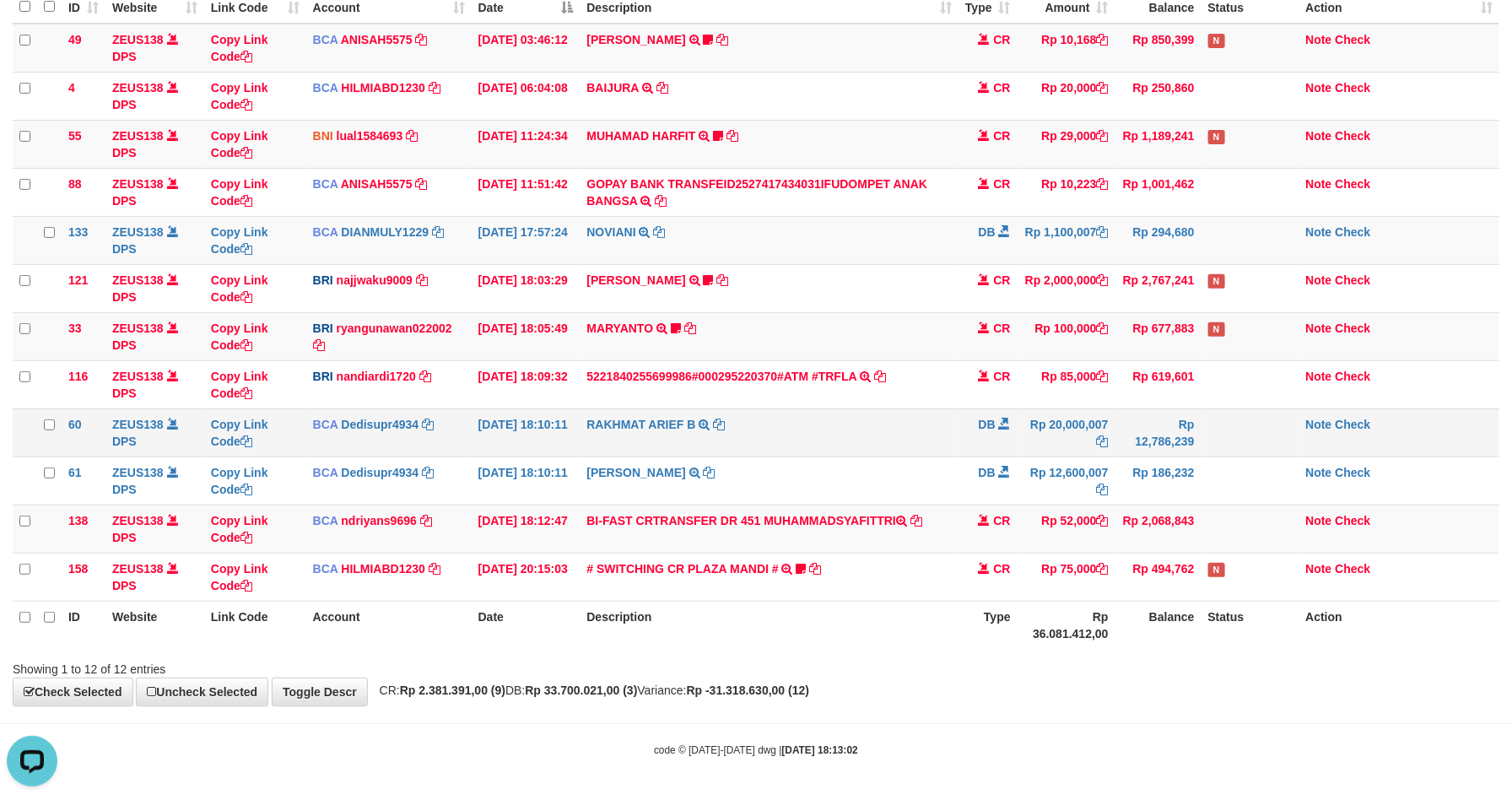
click at [1109, 411] on td "Rp 20,000,007" at bounding box center [1066, 432] width 98 height 48
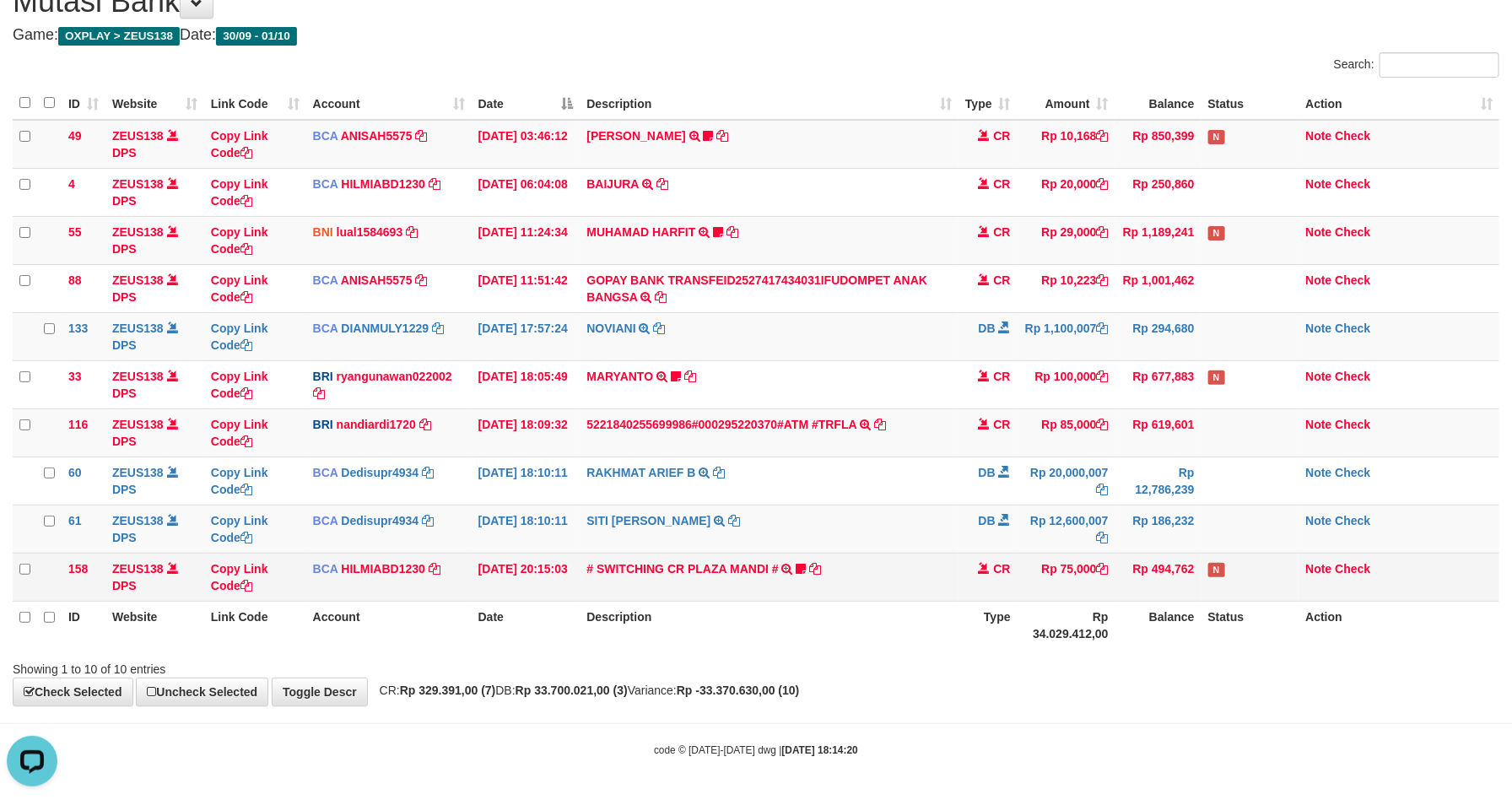
click at [1013, 597] on td "CR" at bounding box center [988, 576] width 59 height 48
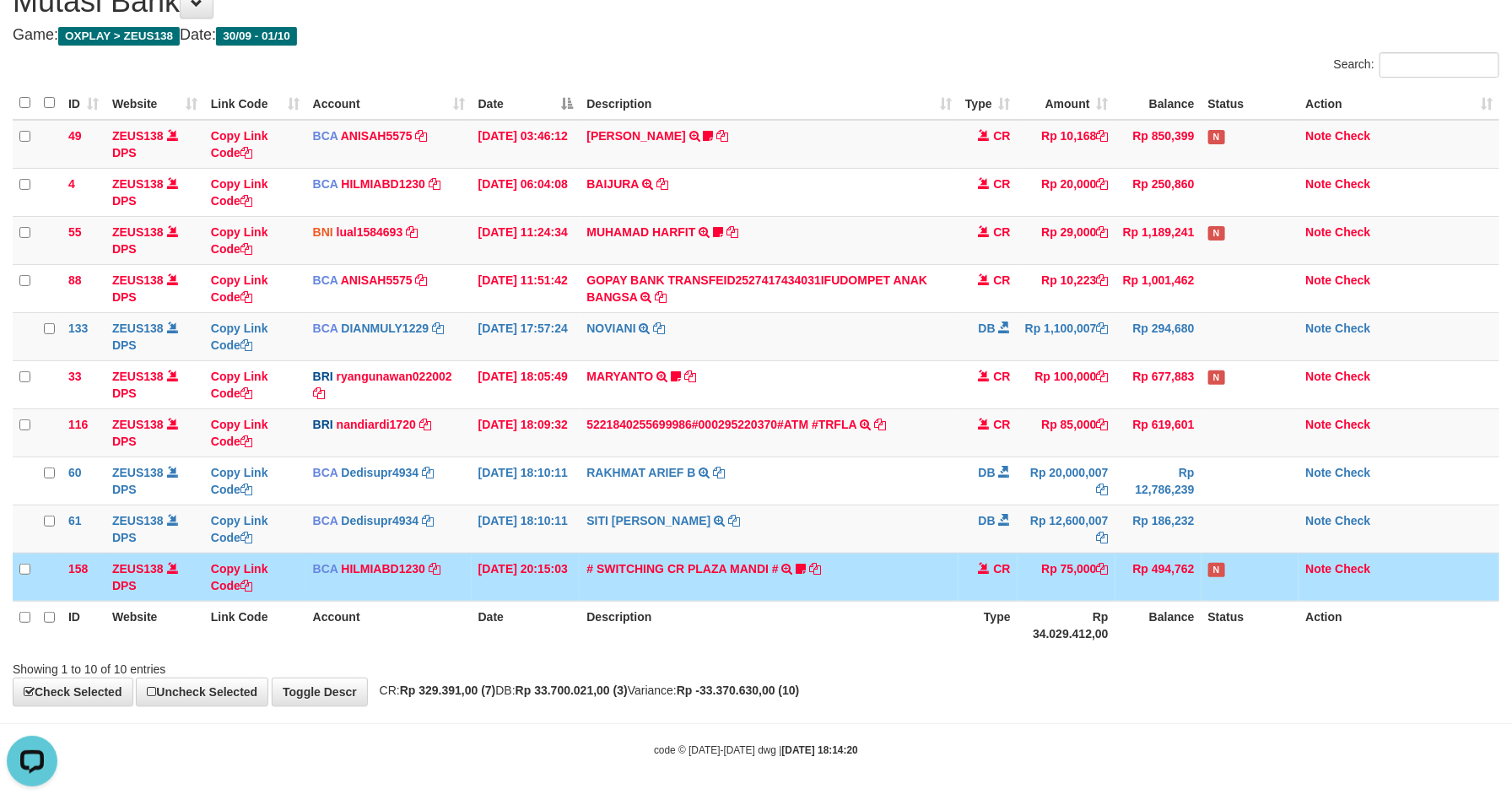
click at [1013, 597] on td "CR" at bounding box center [988, 576] width 59 height 48
